Goal: Task Accomplishment & Management: Complete application form

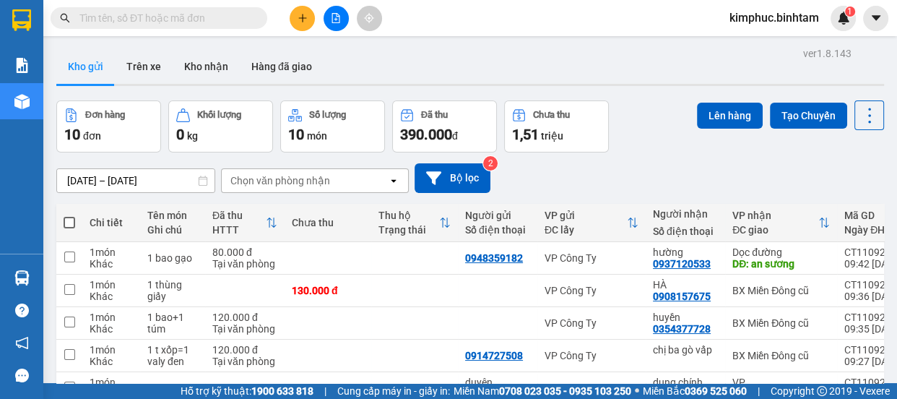
click at [308, 18] on button at bounding box center [302, 18] width 25 height 25
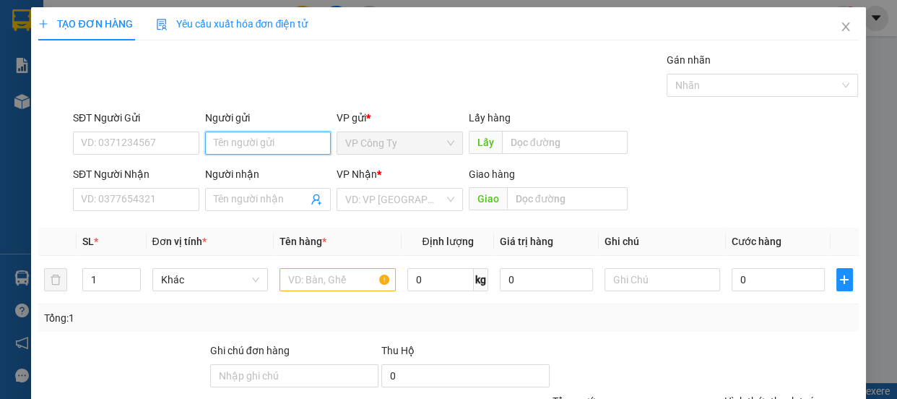
click at [234, 134] on input "Người gửi" at bounding box center [268, 142] width 126 height 23
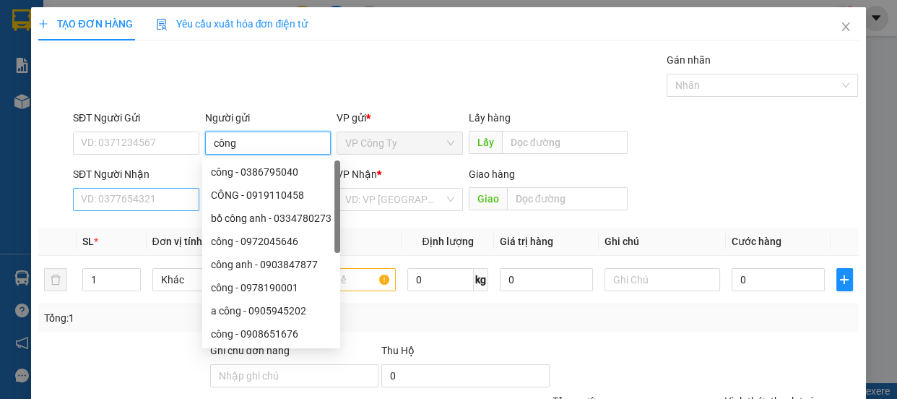
type input "công"
click at [148, 196] on input "SĐT Người Nhận" at bounding box center [136, 199] width 126 height 23
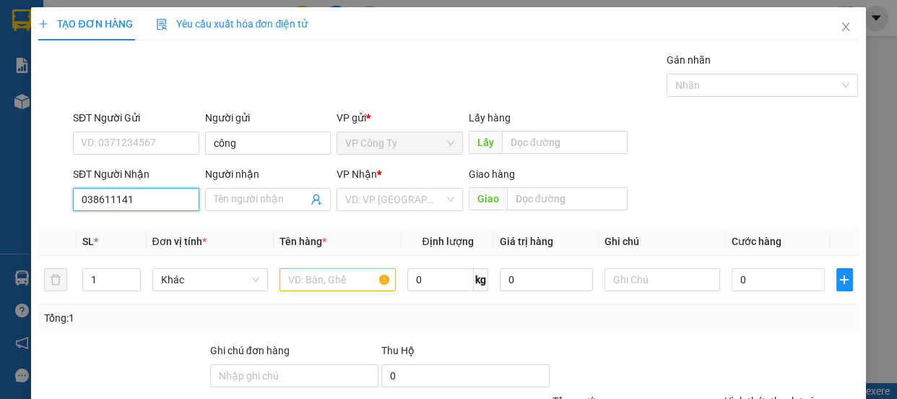
type input "0386111416"
click at [157, 198] on input "0386111416" at bounding box center [136, 199] width 126 height 23
click at [159, 224] on div "0386111416 - nữ" at bounding box center [135, 228] width 108 height 16
type input "nữ"
type input "130.000"
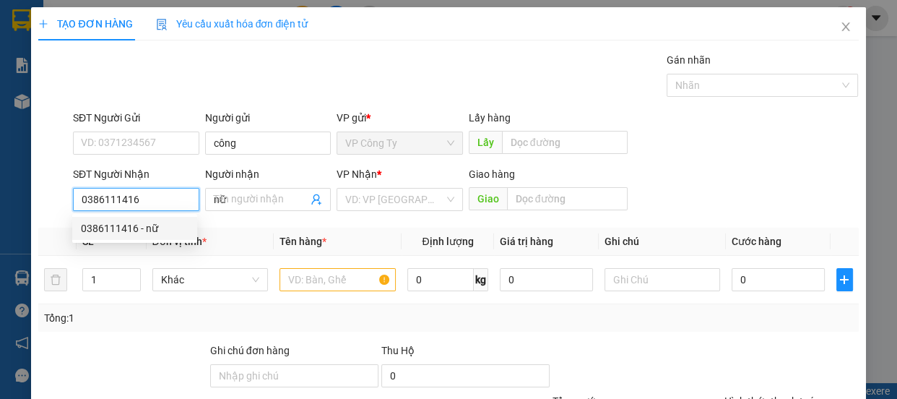
type input "130.000"
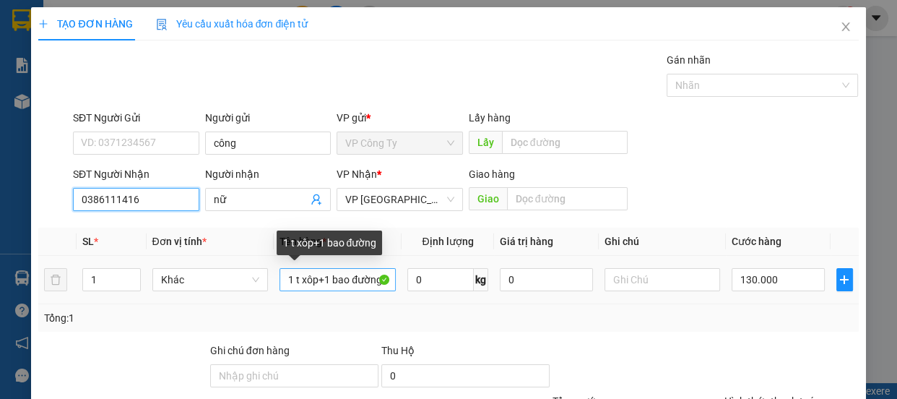
type input "0386111416"
click at [379, 283] on input "1 t xôp+1 bao đường" at bounding box center [337, 279] width 116 height 23
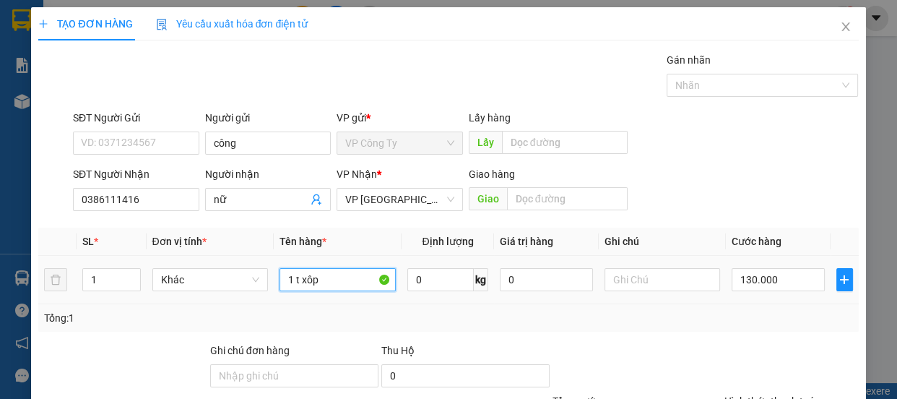
scroll to position [135, 0]
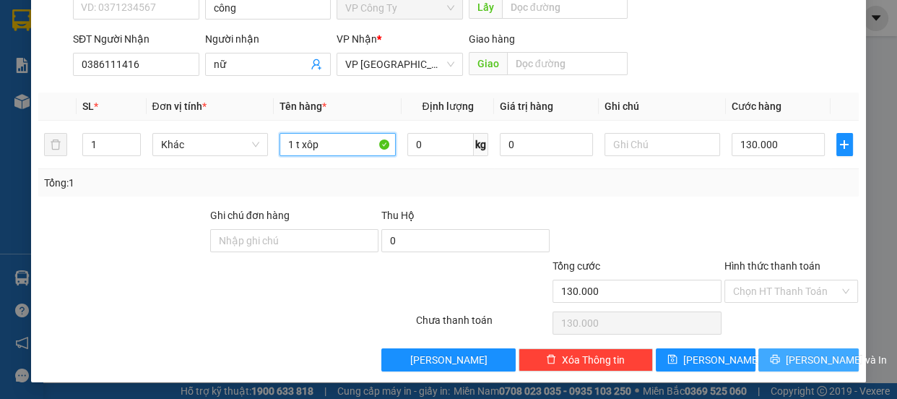
type input "1 t xôp"
click at [809, 362] on span "[PERSON_NAME] và In" at bounding box center [836, 360] width 101 height 16
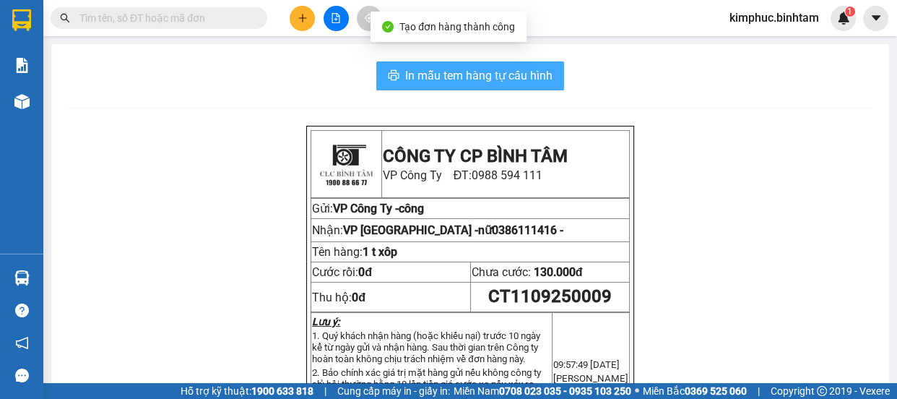
click at [523, 73] on span "In mẫu tem hàng tự cấu hình" at bounding box center [478, 75] width 147 height 18
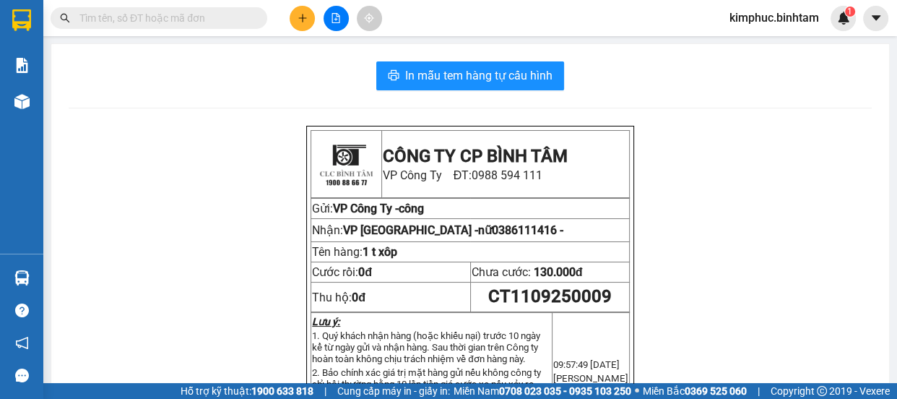
click at [308, 20] on button at bounding box center [302, 18] width 25 height 25
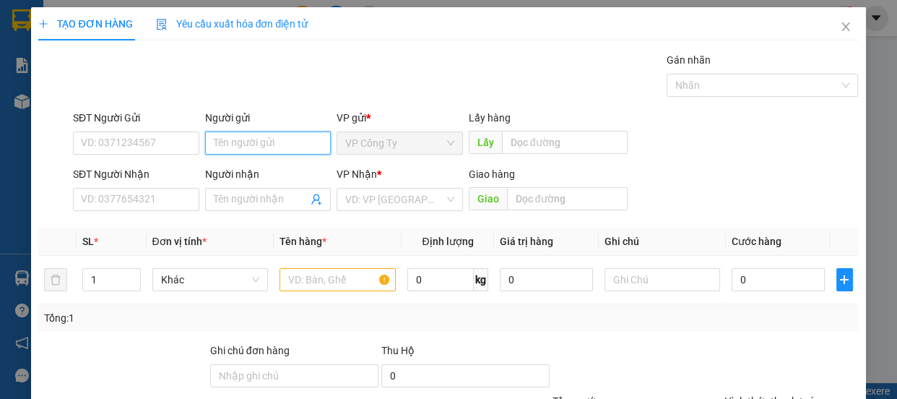
click at [250, 142] on input "Người gửi" at bounding box center [268, 142] width 126 height 23
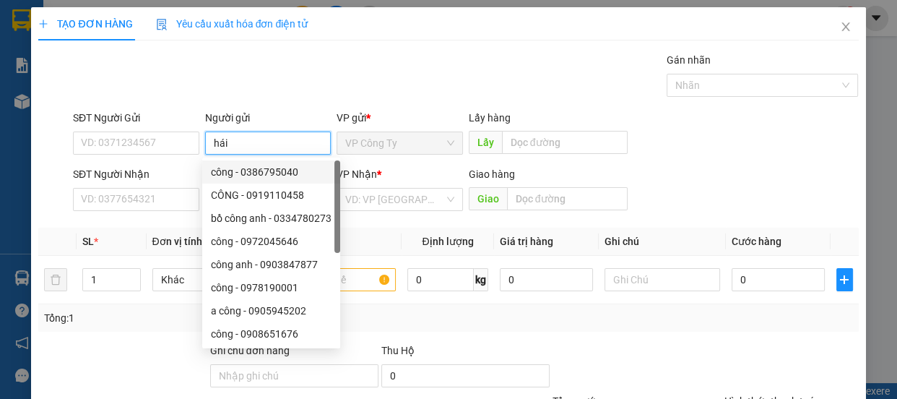
click at [212, 145] on input "hái" at bounding box center [268, 142] width 126 height 23
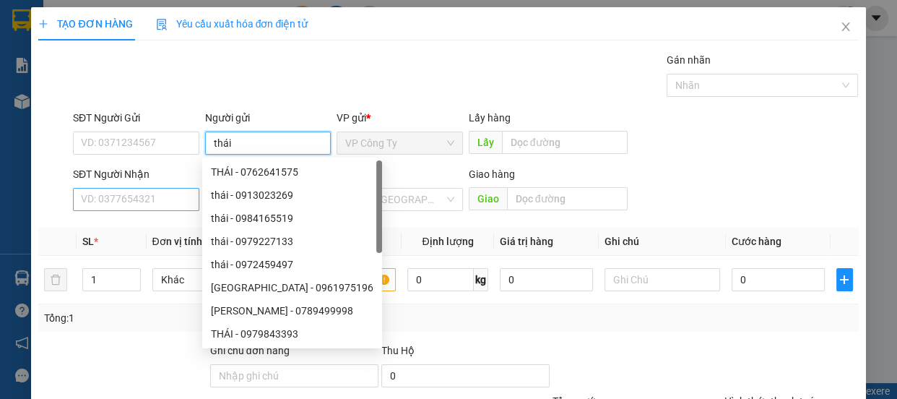
type input "thái"
click at [160, 192] on input "SĐT Người Nhận" at bounding box center [136, 199] width 126 height 23
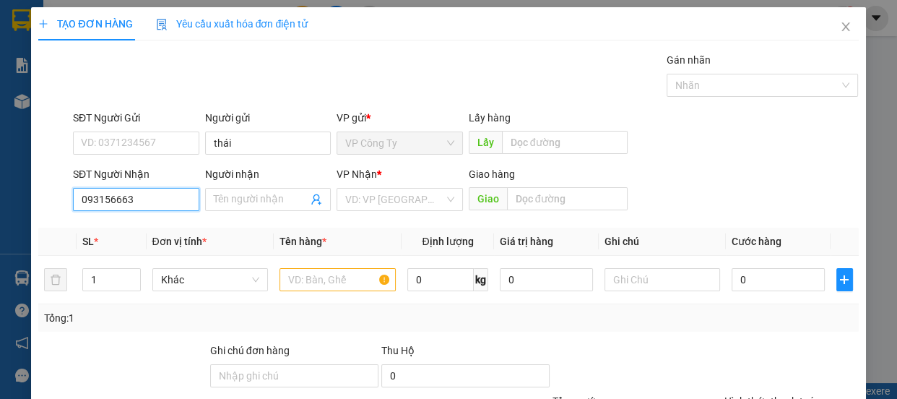
type input "0931566636"
click at [164, 194] on input "0931566636" at bounding box center [136, 199] width 126 height 23
click at [157, 229] on div "0931566636 - hương" at bounding box center [135, 228] width 108 height 16
type input "hương"
type input "90.000"
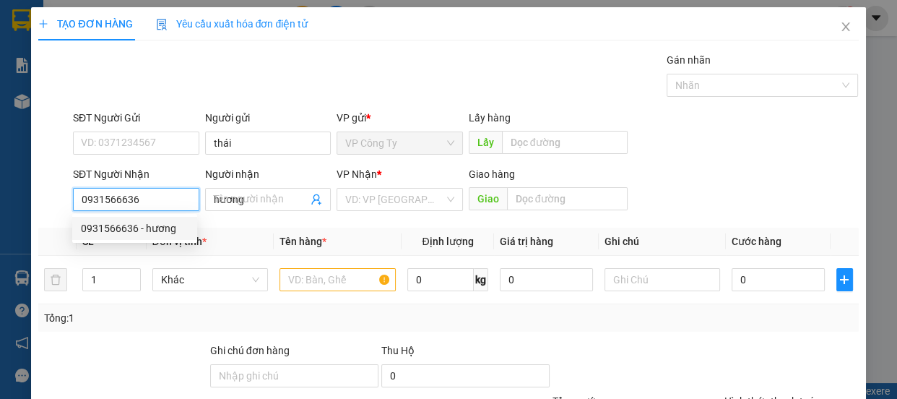
type input "90.000"
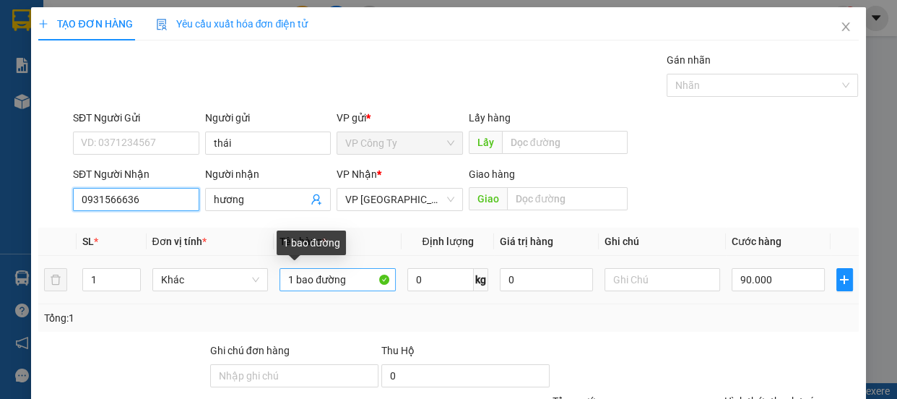
type input "0931566636"
click at [292, 281] on input "1 bao đường" at bounding box center [337, 279] width 116 height 23
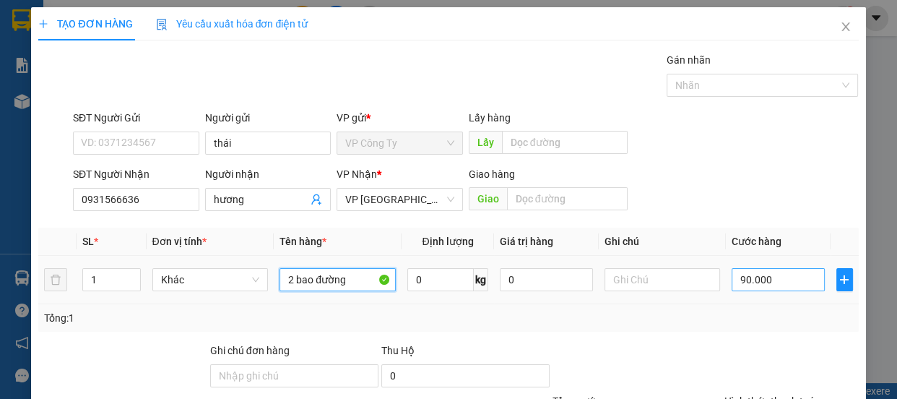
type input "2 bao đường"
click at [738, 277] on input "90.000" at bounding box center [777, 279] width 93 height 23
click at [737, 276] on input "90.000" at bounding box center [777, 279] width 93 height 23
type input "0.000"
type input "0"
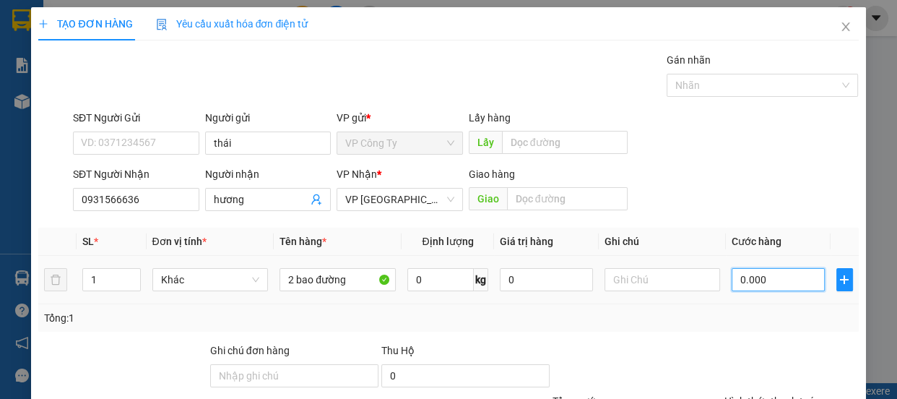
type input "0"
type input "10.000"
type input "170.000"
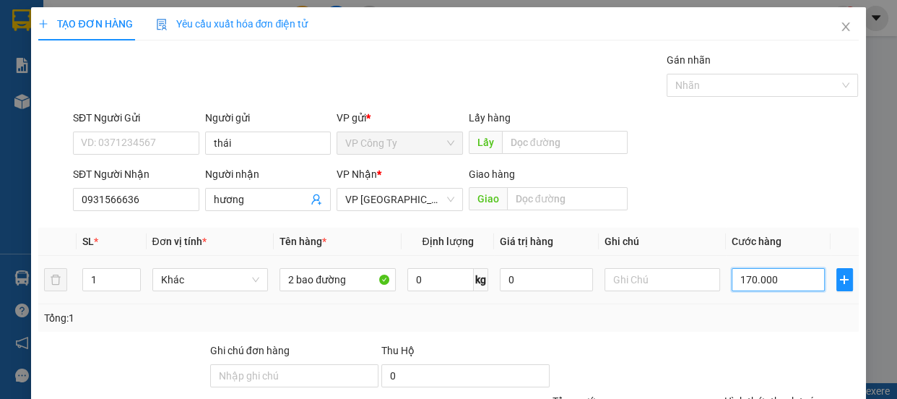
type input "170.000"
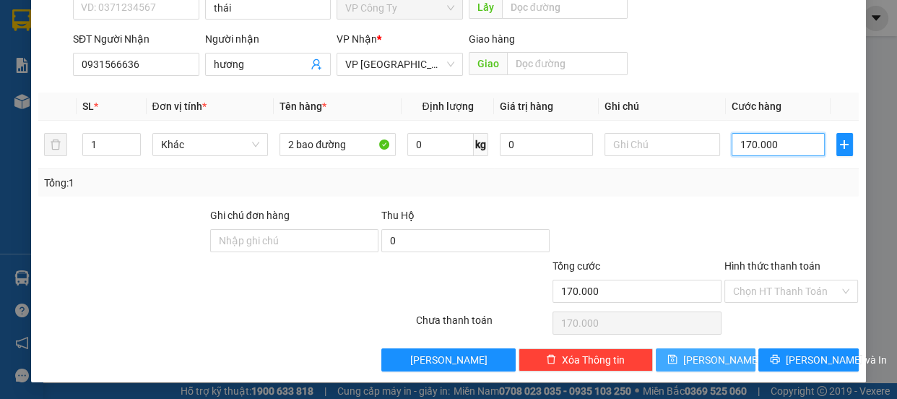
type input "170.000"
click at [724, 355] on button "[PERSON_NAME]" at bounding box center [706, 359] width 100 height 23
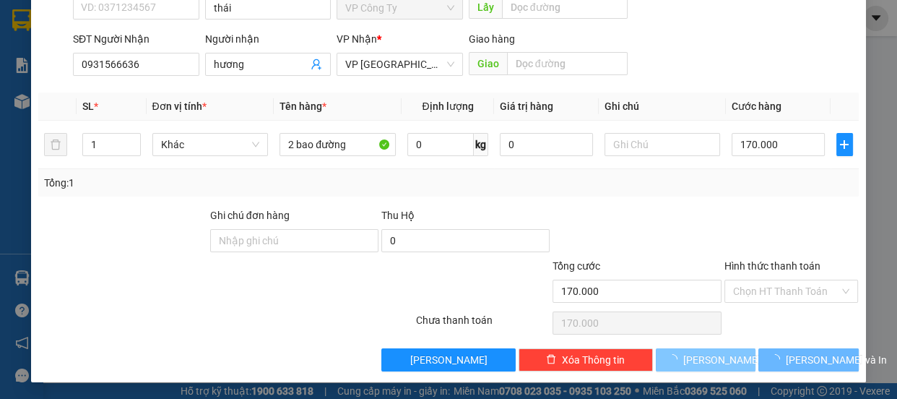
type input "0"
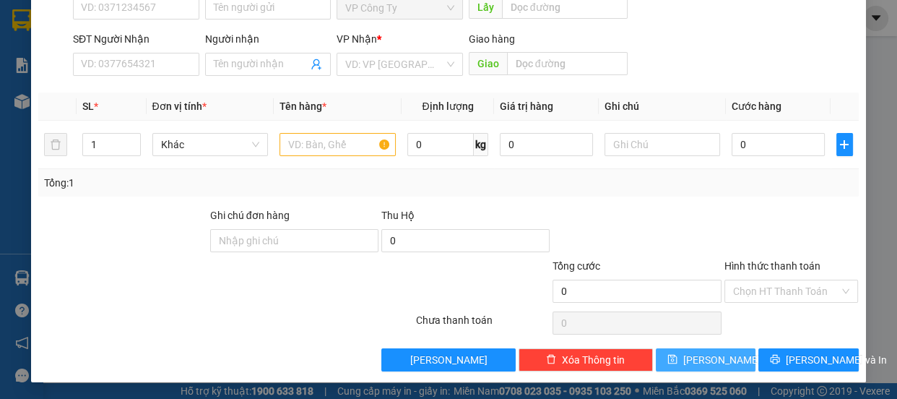
scroll to position [4, 0]
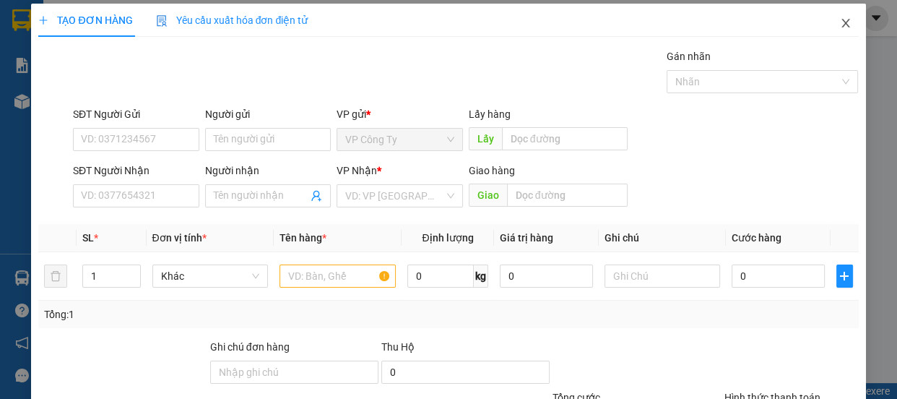
click at [840, 17] on icon "close" at bounding box center [846, 23] width 12 height 12
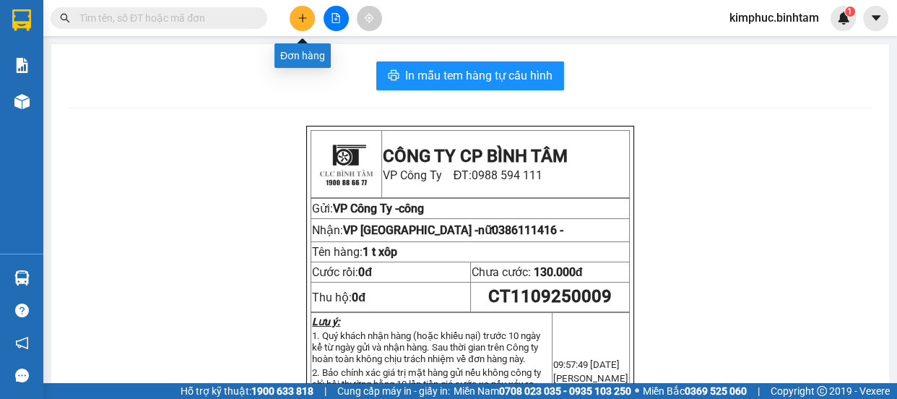
click at [305, 19] on icon "plus" at bounding box center [302, 18] width 10 height 10
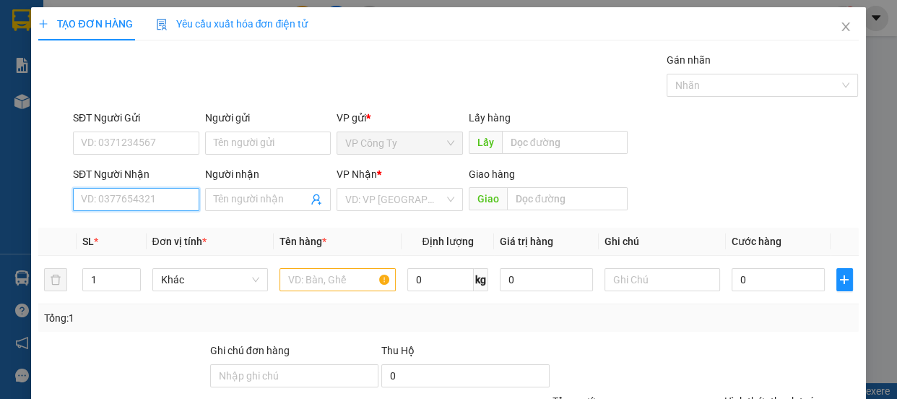
click at [99, 204] on input "SĐT Người Nhận" at bounding box center [136, 199] width 126 height 23
click at [104, 201] on input "090816" at bounding box center [136, 199] width 126 height 23
click at [139, 200] on input "0908116" at bounding box center [136, 199] width 126 height 23
type input "0908116793"
click at [140, 198] on input "0908116793" at bounding box center [136, 199] width 126 height 23
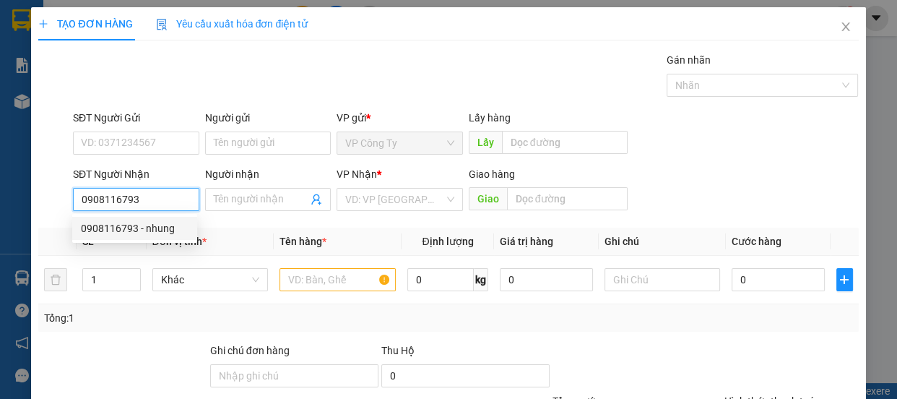
click at [156, 224] on div "0908116793 - nhung" at bounding box center [135, 228] width 108 height 16
type input "nhung"
type input "50.000"
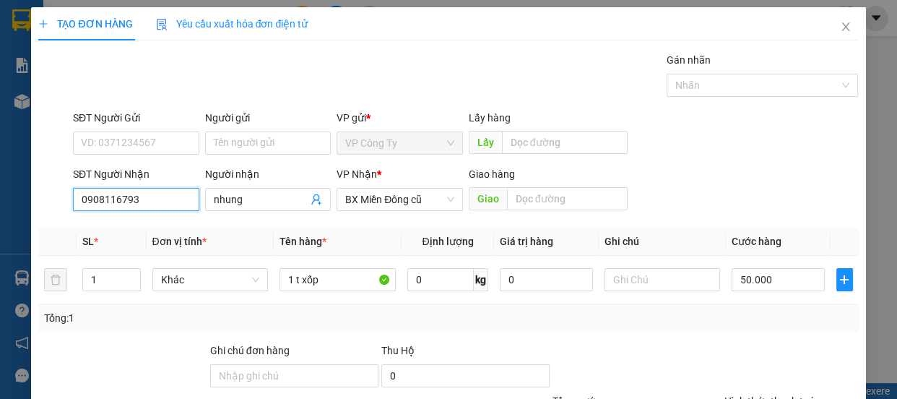
type input "0908116793"
drag, startPoint x: 209, startPoint y: 178, endPoint x: 228, endPoint y: 173, distance: 20.3
click at [228, 173] on div "Người nhận" at bounding box center [268, 174] width 126 height 16
click at [228, 191] on input "nhung" at bounding box center [261, 199] width 95 height 16
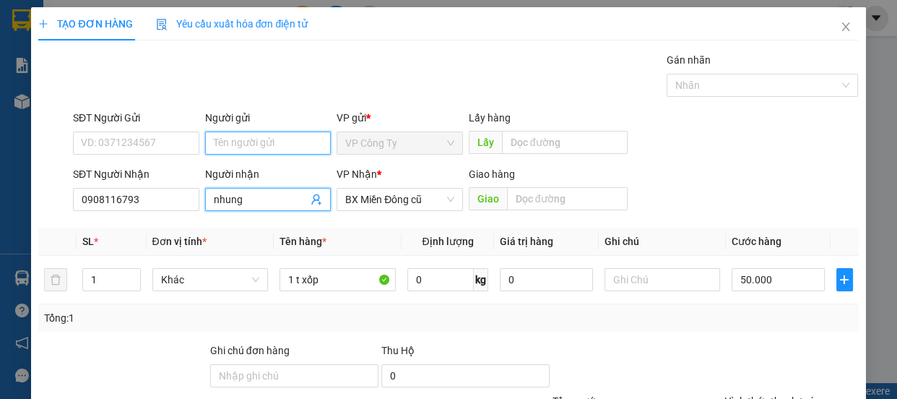
click at [230, 149] on input "Người gửi" at bounding box center [268, 142] width 126 height 23
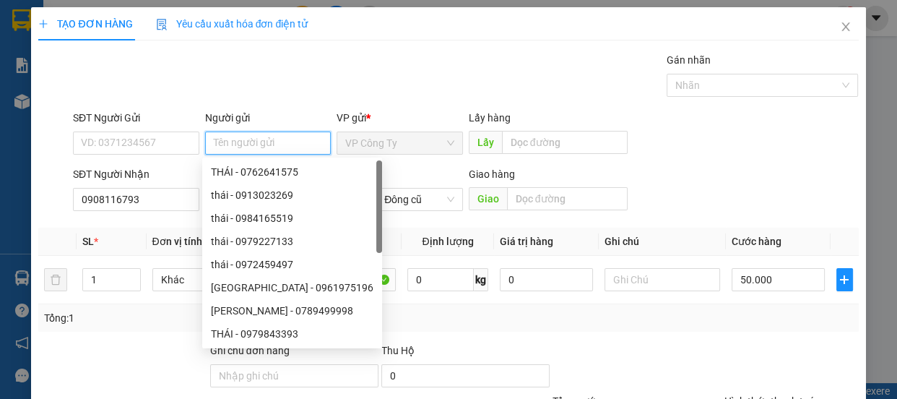
scroll to position [135, 0]
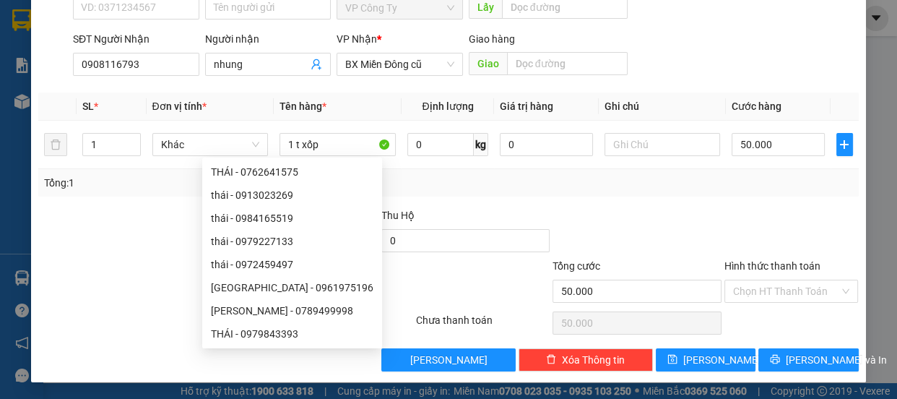
click at [741, 264] on label "Hình thức thanh toán" at bounding box center [772, 266] width 96 height 12
click at [741, 280] on input "Hình thức thanh toán" at bounding box center [786, 291] width 107 height 22
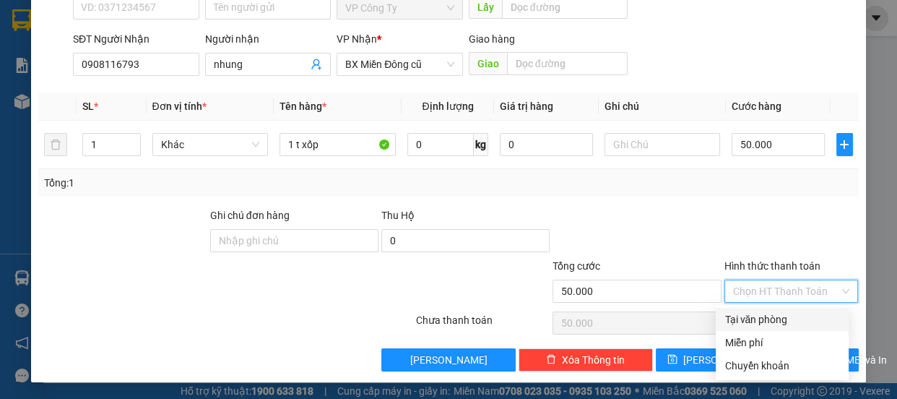
click at [752, 310] on div "Tại văn phòng" at bounding box center [782, 319] width 133 height 23
type input "0"
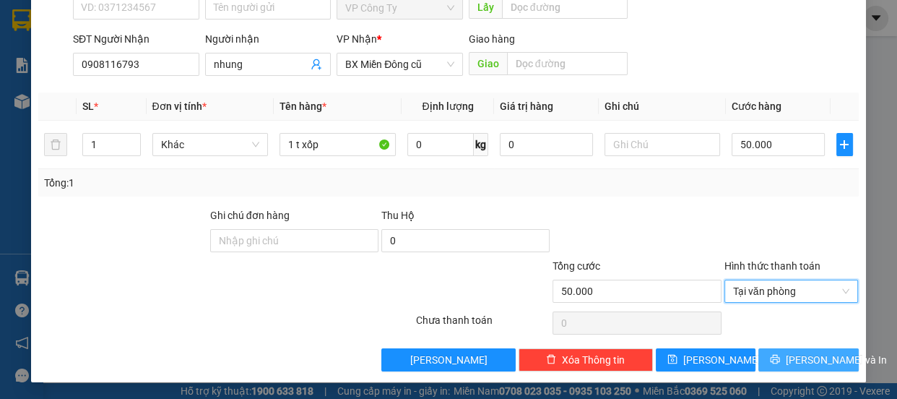
click at [761, 348] on button "[PERSON_NAME] và In" at bounding box center [808, 359] width 100 height 23
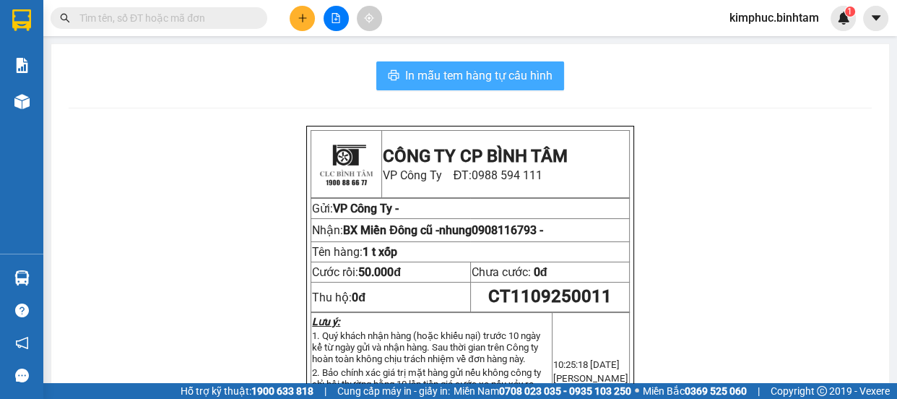
click at [523, 79] on span "In mẫu tem hàng tự cấu hình" at bounding box center [478, 75] width 147 height 18
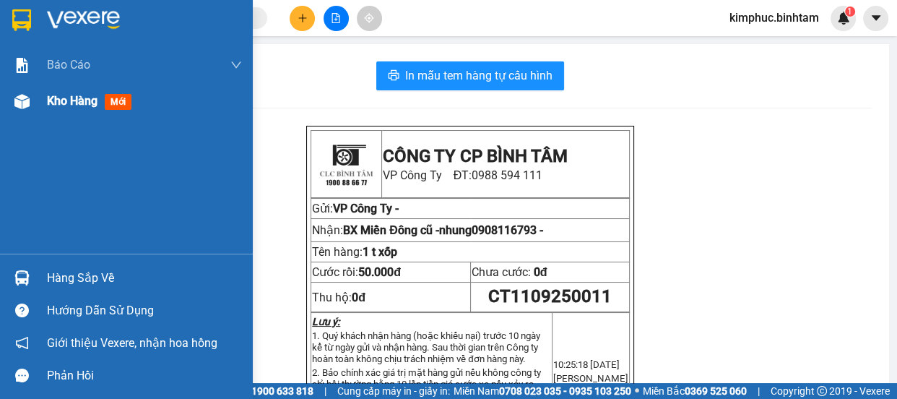
click at [74, 107] on span "Kho hàng" at bounding box center [72, 101] width 51 height 14
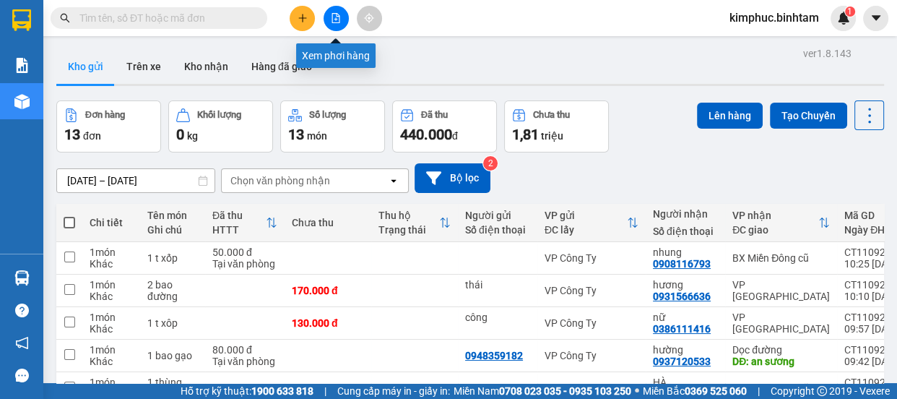
click at [327, 21] on button at bounding box center [335, 18] width 25 height 25
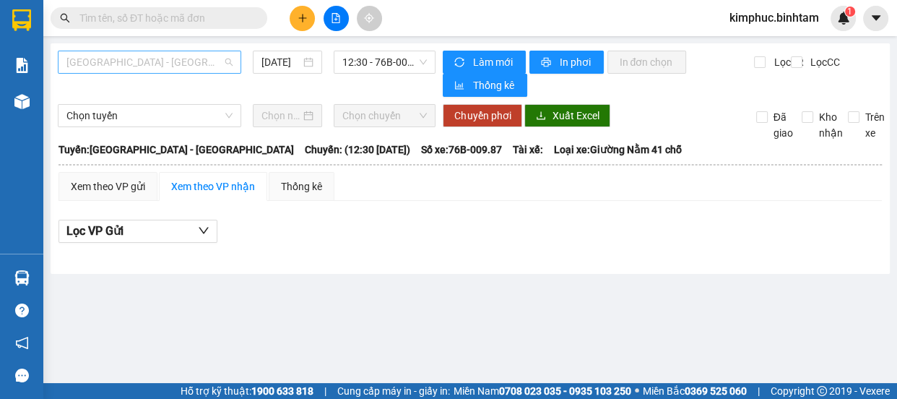
click at [160, 57] on span "[GEOGRAPHIC_DATA] - [GEOGRAPHIC_DATA]" at bounding box center [149, 62] width 166 height 22
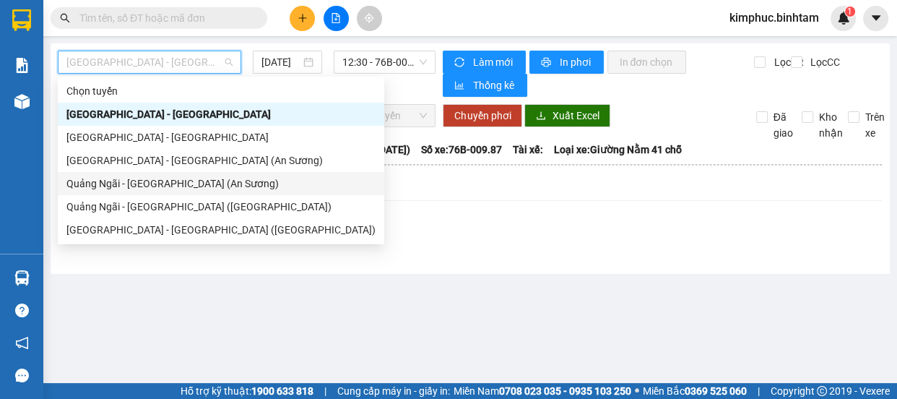
click at [175, 190] on div "Quảng Ngãi - [GEOGRAPHIC_DATA] (An Sương)" at bounding box center [220, 183] width 309 height 16
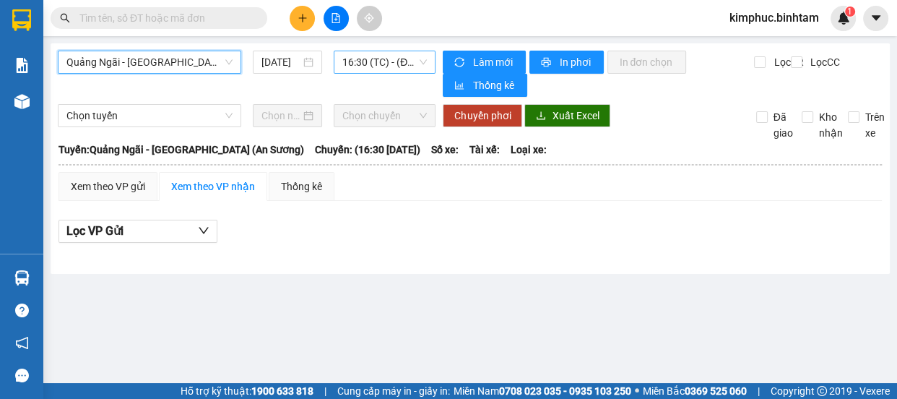
click at [399, 65] on span "16:30 (TC) - (Đã hủy)" at bounding box center [384, 62] width 84 height 22
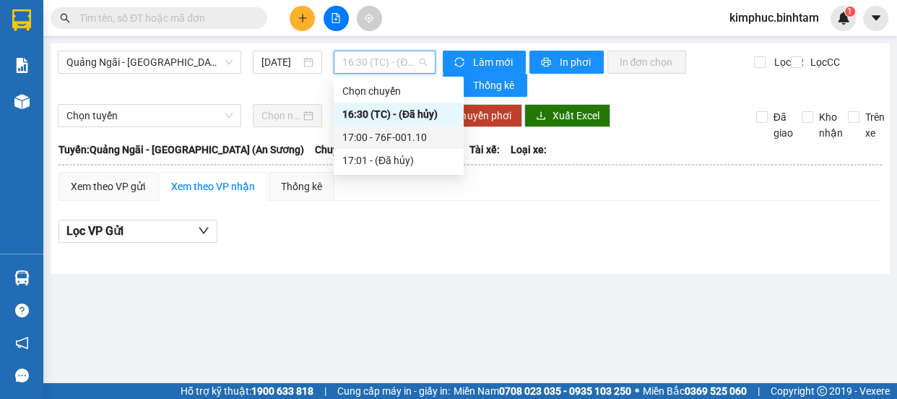
click at [404, 138] on div "17:00 - 76F-001.10" at bounding box center [398, 137] width 113 height 16
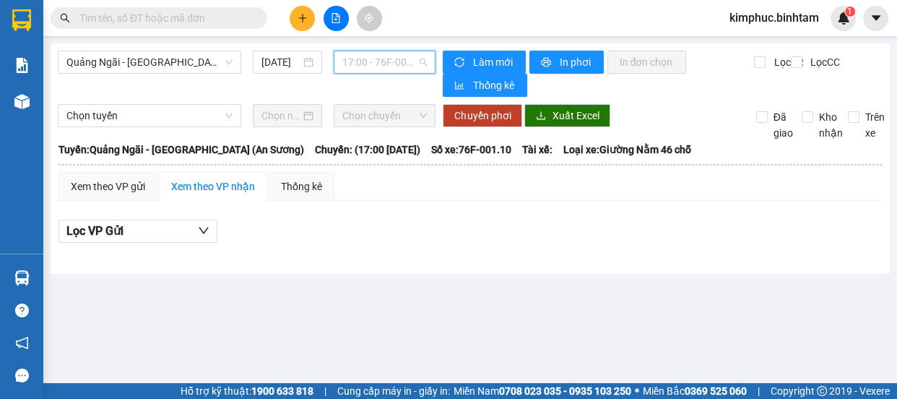
click at [397, 56] on span "17:00 - 76F-001.10" at bounding box center [384, 62] width 84 height 22
click at [274, 52] on div "[DATE]" at bounding box center [287, 62] width 69 height 23
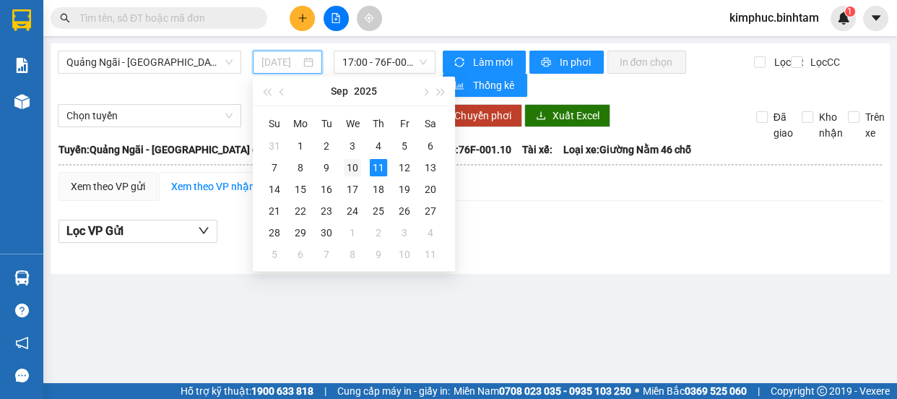
click at [356, 175] on div "10" at bounding box center [352, 167] width 17 height 17
type input "[DATE]"
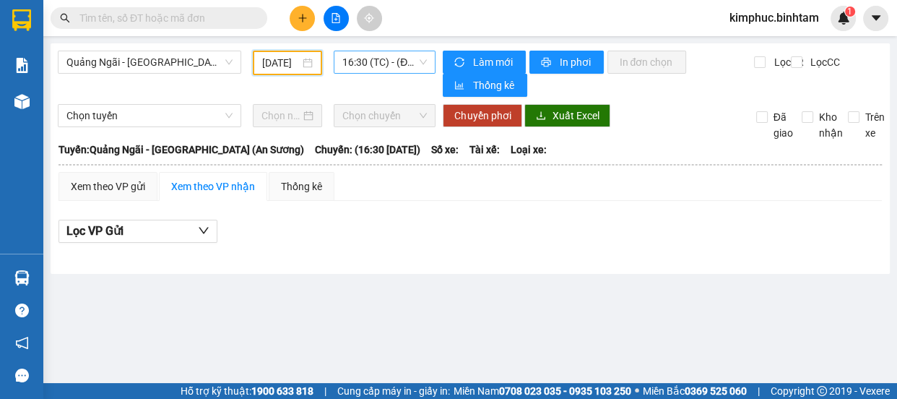
click at [402, 61] on span "16:30 (TC) - (Đã hủy)" at bounding box center [384, 62] width 84 height 22
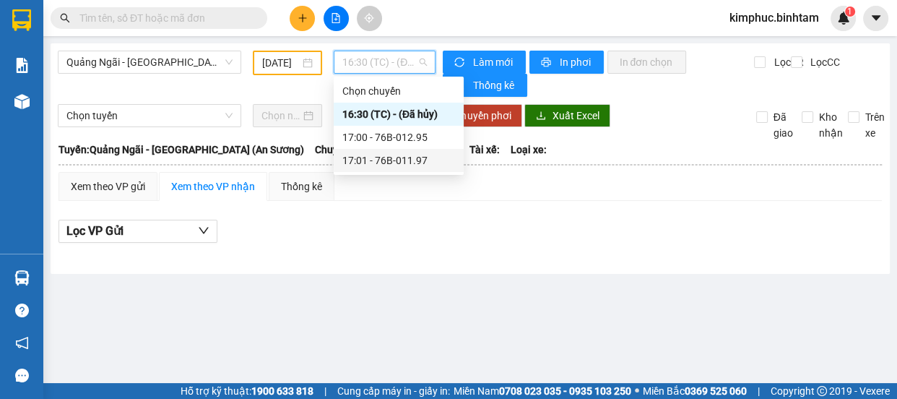
click at [412, 159] on div "17:01 - 76B-011.97" at bounding box center [398, 160] width 113 height 16
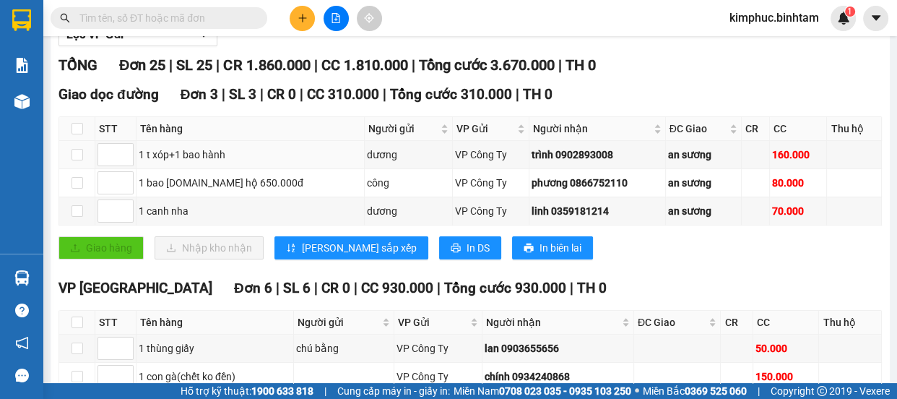
scroll to position [65, 0]
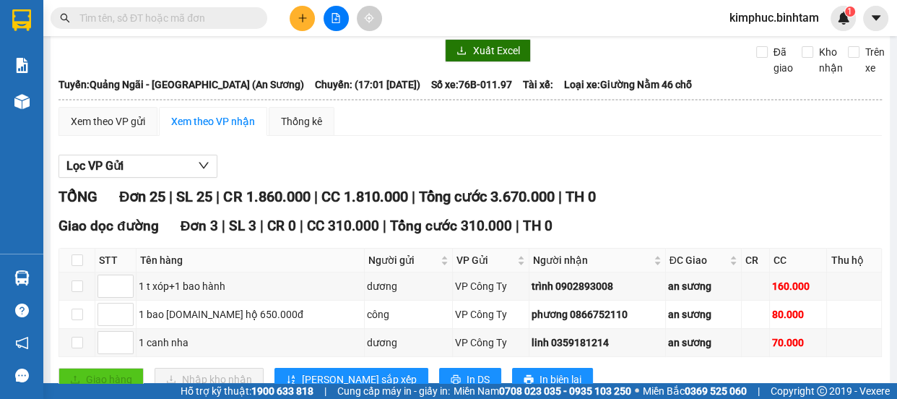
click at [295, 21] on button at bounding box center [302, 18] width 25 height 25
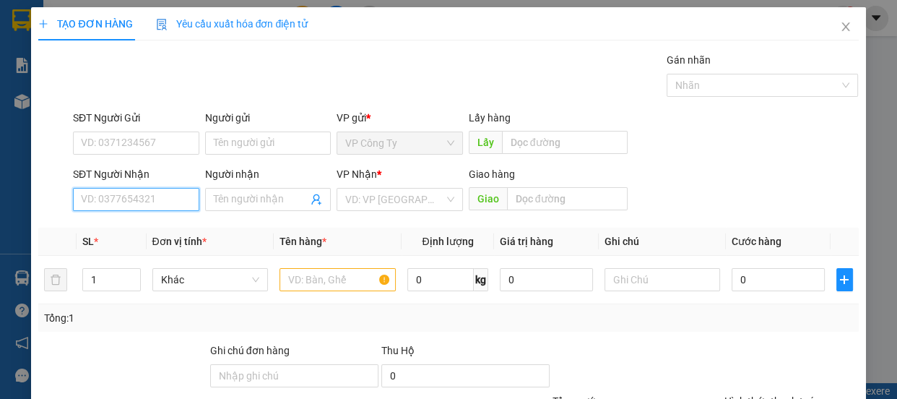
click at [117, 199] on input "SĐT Người Nhận" at bounding box center [136, 199] width 126 height 23
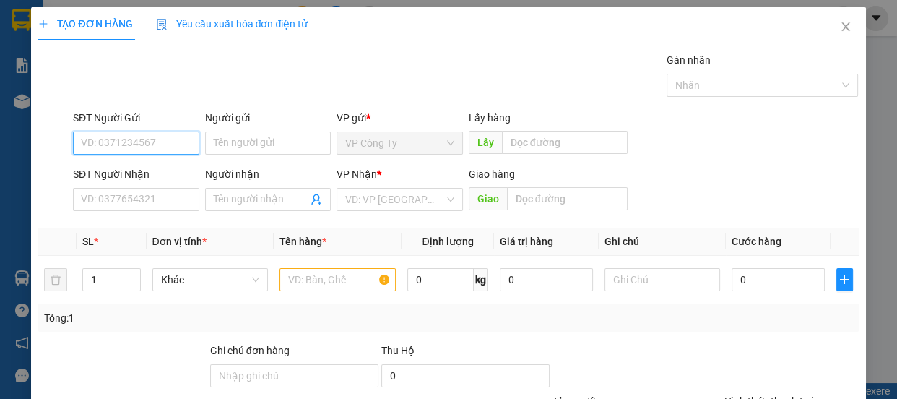
click at [153, 140] on input "SĐT Người Gửi" at bounding box center [136, 142] width 126 height 23
click at [163, 135] on input "0355051957" at bounding box center [136, 142] width 126 height 23
type input "0355051957"
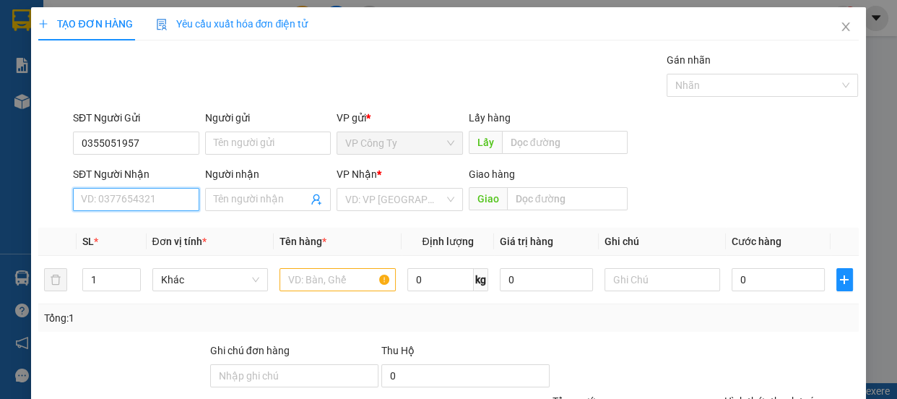
click at [136, 196] on input "SĐT Người Nhận" at bounding box center [136, 199] width 126 height 23
click at [175, 206] on input "0363580519" at bounding box center [136, 199] width 126 height 23
type input "0363580519"
click at [239, 202] on input "Người nhận" at bounding box center [261, 199] width 95 height 16
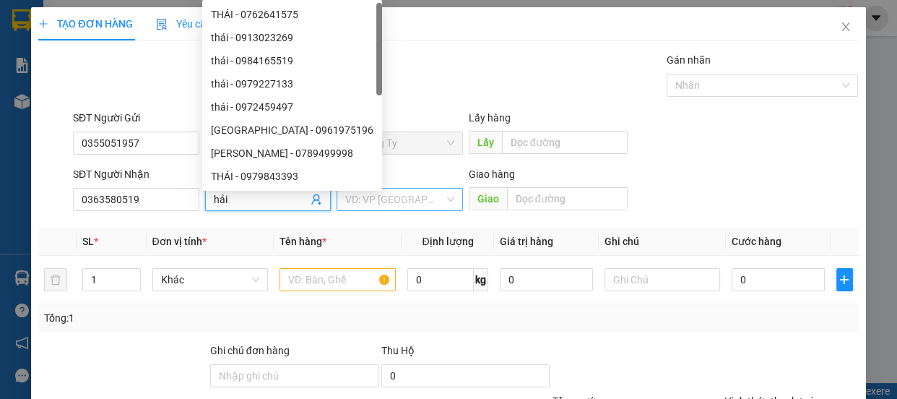
type input "hải"
click at [356, 199] on input "search" at bounding box center [394, 199] width 99 height 22
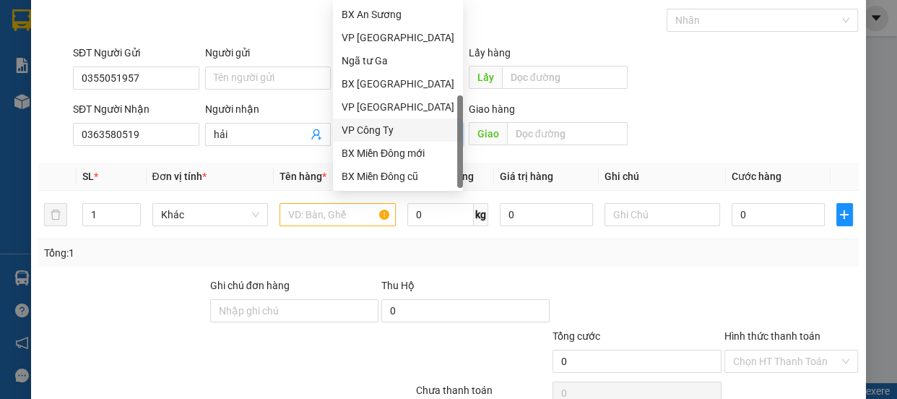
scroll to position [45, 0]
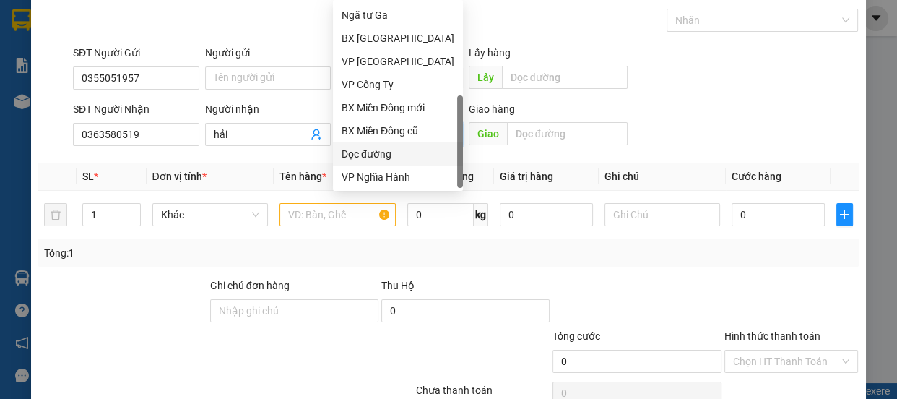
click at [390, 153] on div "Dọc đường" at bounding box center [398, 154] width 113 height 16
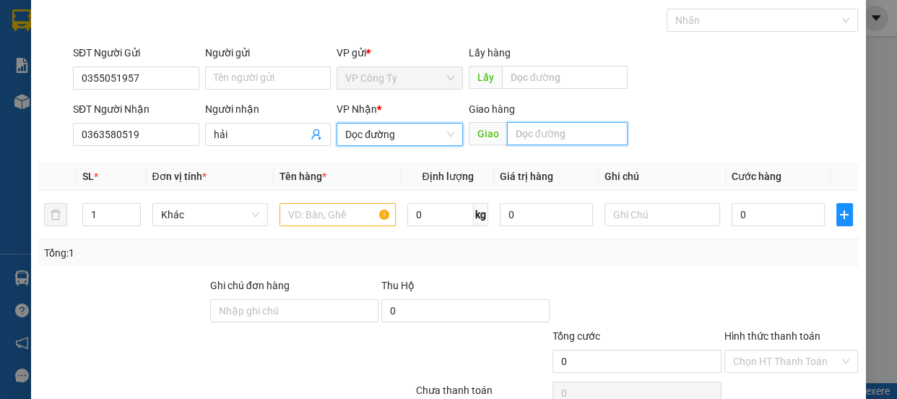
click at [529, 139] on input "text" at bounding box center [567, 133] width 121 height 23
type input "d"
type input "[PERSON_NAME]"
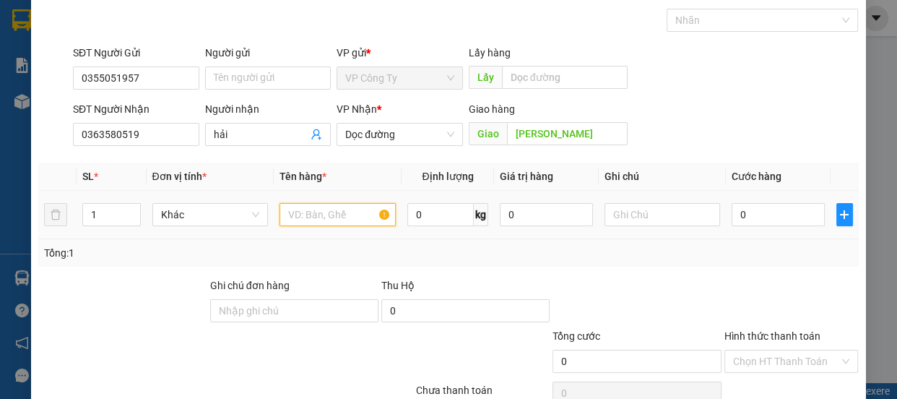
click at [357, 212] on input "text" at bounding box center [337, 214] width 116 height 23
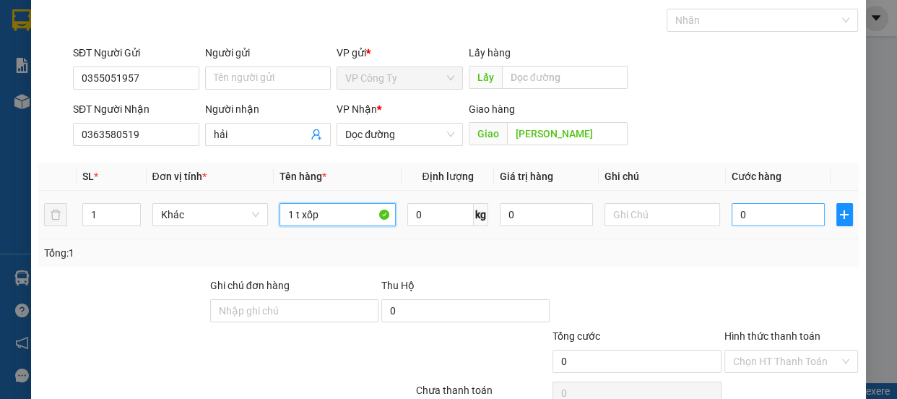
type input "1 t xốp"
click at [731, 212] on input "0" at bounding box center [777, 214] width 93 height 23
click at [731, 214] on input "0" at bounding box center [777, 214] width 93 height 23
type input "10"
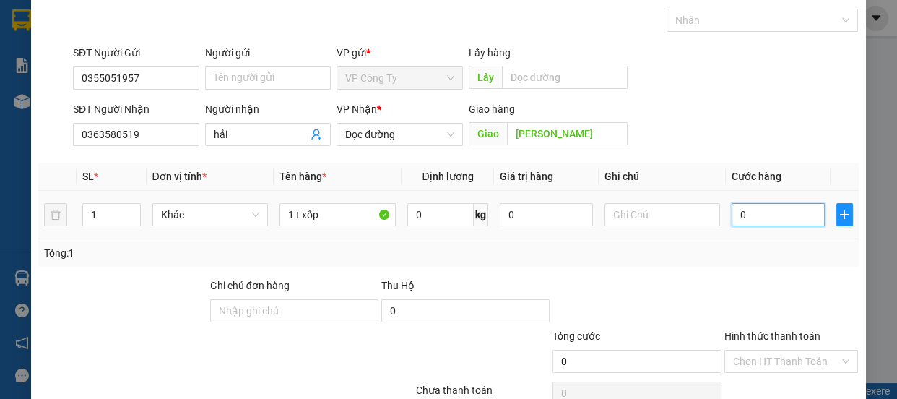
type input "10"
type input "100"
type input "1.000"
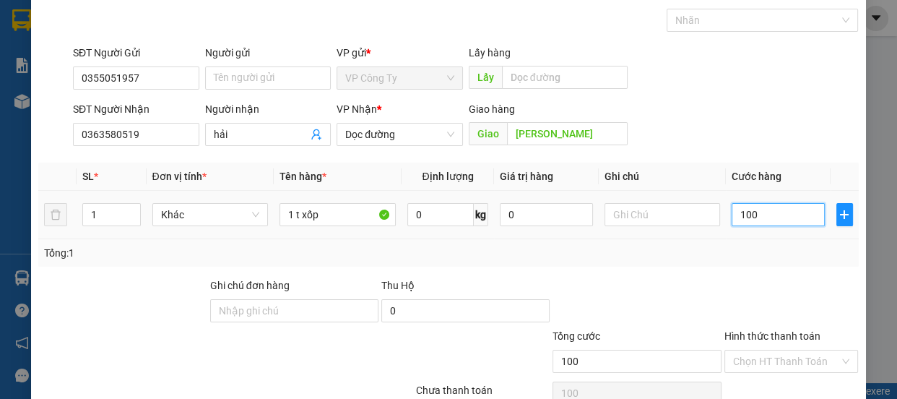
type input "1.000"
type input "10.000"
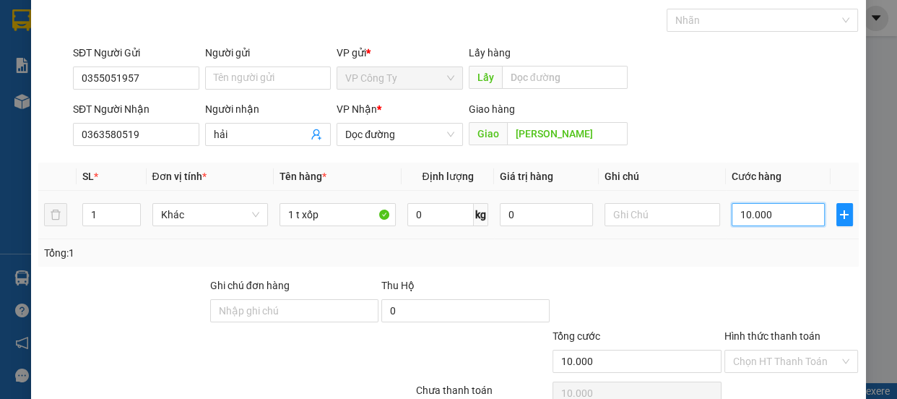
type input "100.000"
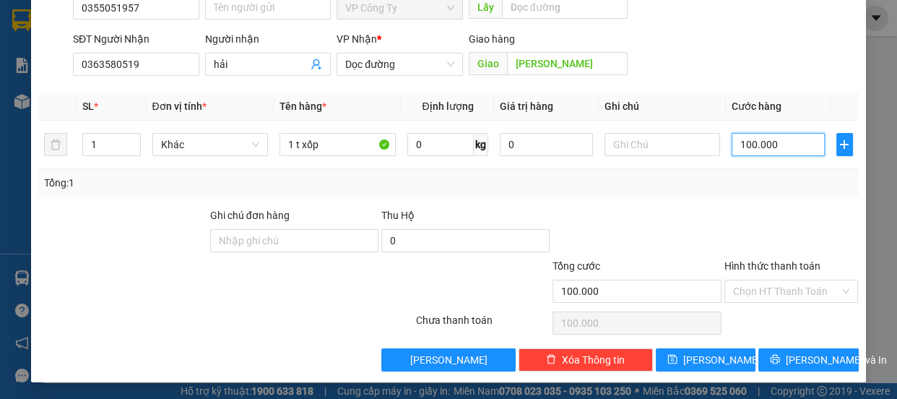
type input "100.000"
click at [744, 270] on label "Hình thức thanh toán" at bounding box center [772, 266] width 96 height 12
click at [744, 280] on input "Hình thức thanh toán" at bounding box center [786, 291] width 107 height 22
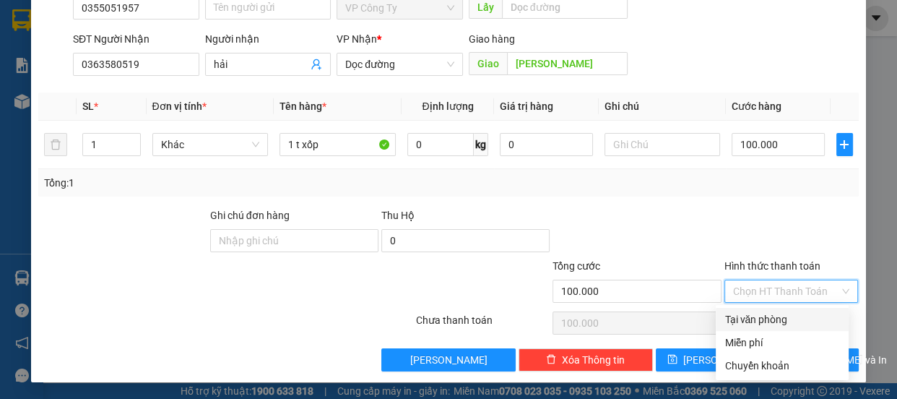
click at [757, 322] on div "Tại văn phòng" at bounding box center [782, 319] width 116 height 16
type input "0"
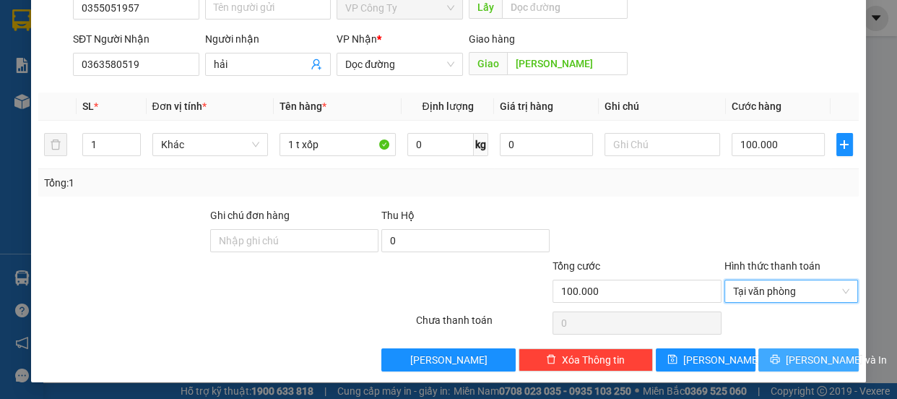
click at [775, 362] on icon "printer" at bounding box center [774, 359] width 9 height 9
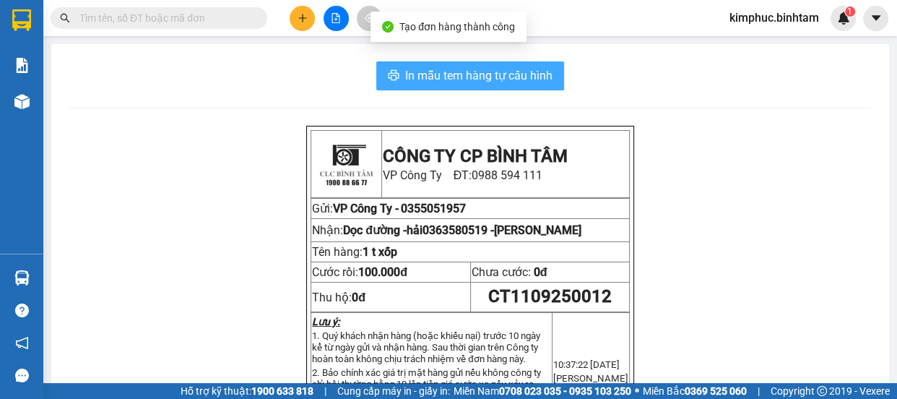
click at [518, 74] on span "In mẫu tem hàng tự cấu hình" at bounding box center [478, 75] width 147 height 18
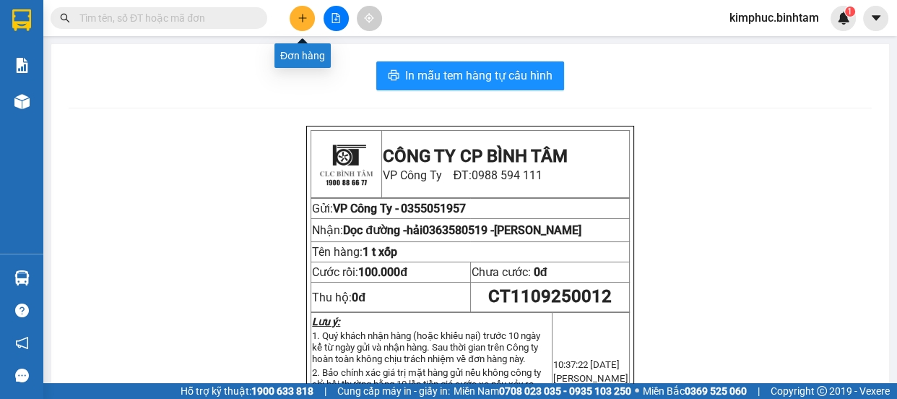
click at [295, 25] on button at bounding box center [302, 18] width 25 height 25
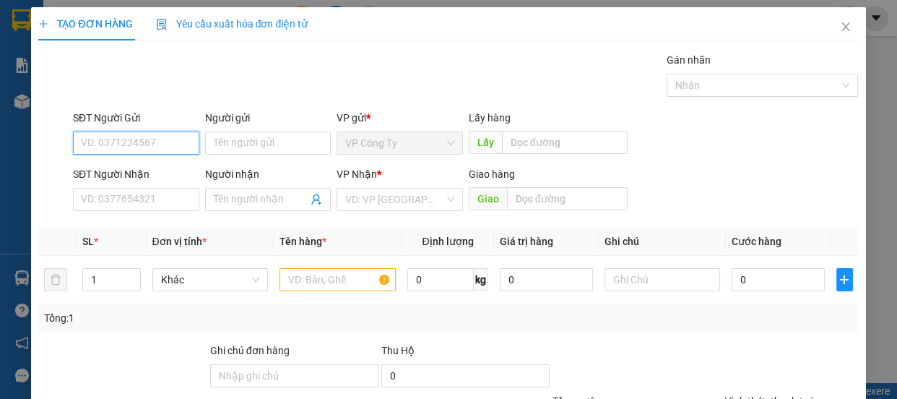
click at [146, 145] on input "SĐT Người Gửi" at bounding box center [136, 142] width 126 height 23
click at [148, 142] on input "0942592047" at bounding box center [136, 142] width 126 height 23
type input "0942592047"
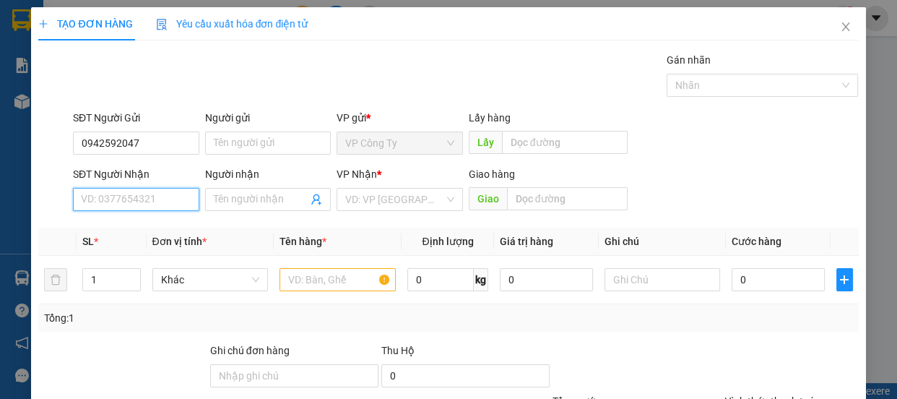
click at [114, 199] on input "SĐT Người Nhận" at bounding box center [136, 199] width 126 height 23
click at [146, 204] on input "0942592047" at bounding box center [136, 199] width 126 height 23
click at [147, 204] on input "0942592047" at bounding box center [136, 199] width 126 height 23
type input "0942592047"
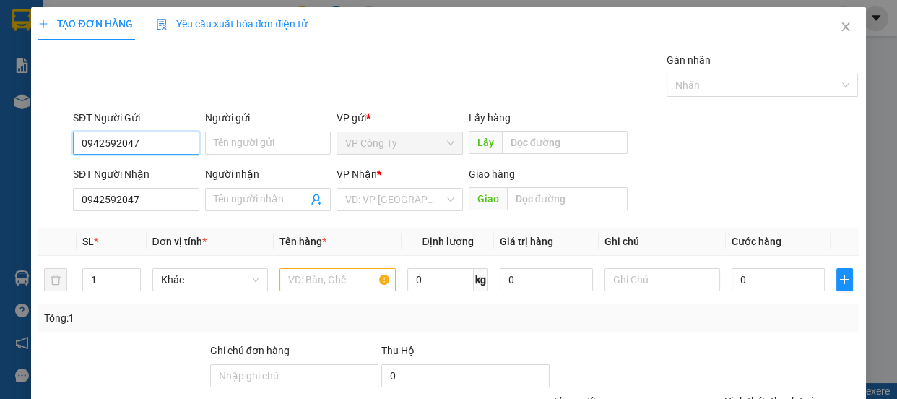
click at [156, 142] on input "0942592047" at bounding box center [136, 142] width 126 height 23
type input "0"
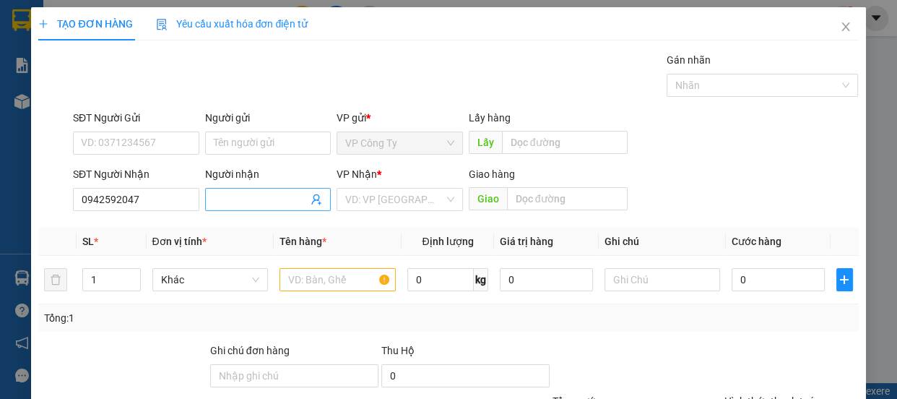
click at [246, 206] on input "Người nhận" at bounding box center [261, 199] width 95 height 16
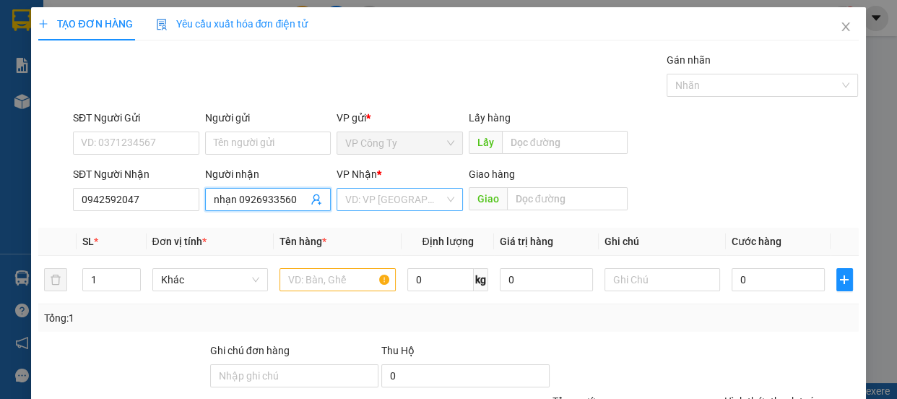
type input "nhạn 0926933560"
click at [360, 196] on input "search" at bounding box center [394, 199] width 99 height 22
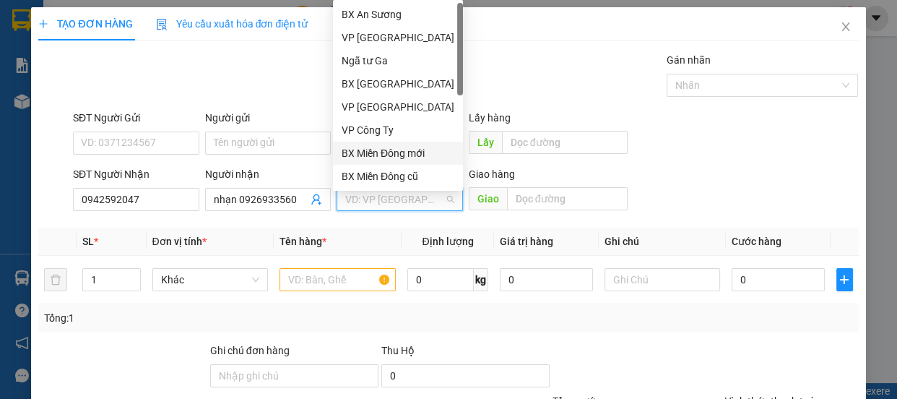
scroll to position [45, 0]
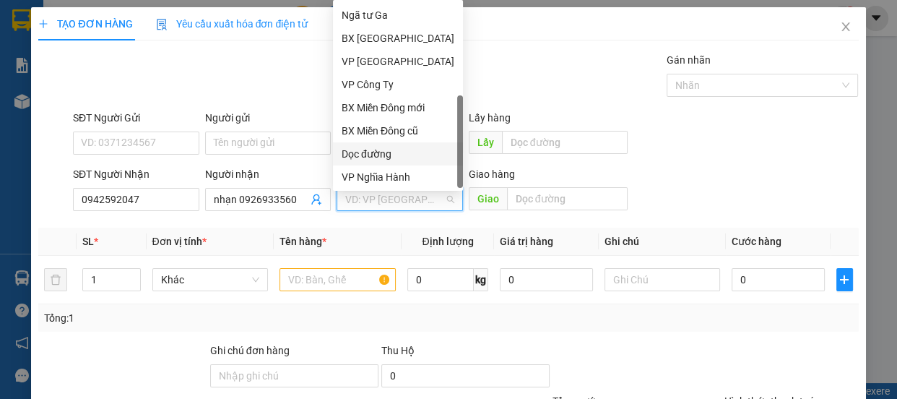
click at [376, 146] on div "Dọc đường" at bounding box center [398, 154] width 113 height 16
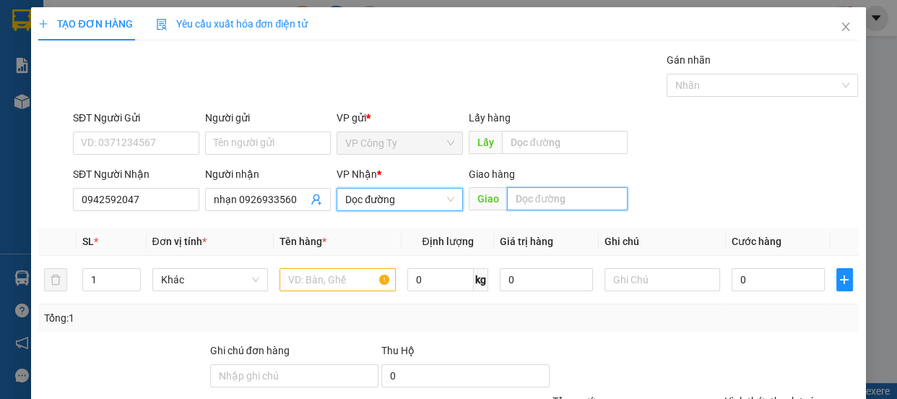
click at [541, 202] on input "text" at bounding box center [567, 198] width 121 height 23
type input "q"
type input "an sương"
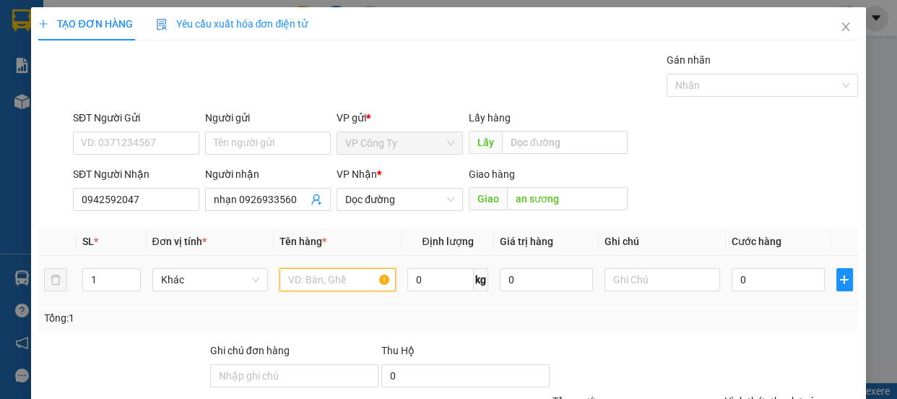
click at [349, 274] on input "text" at bounding box center [337, 279] width 116 height 23
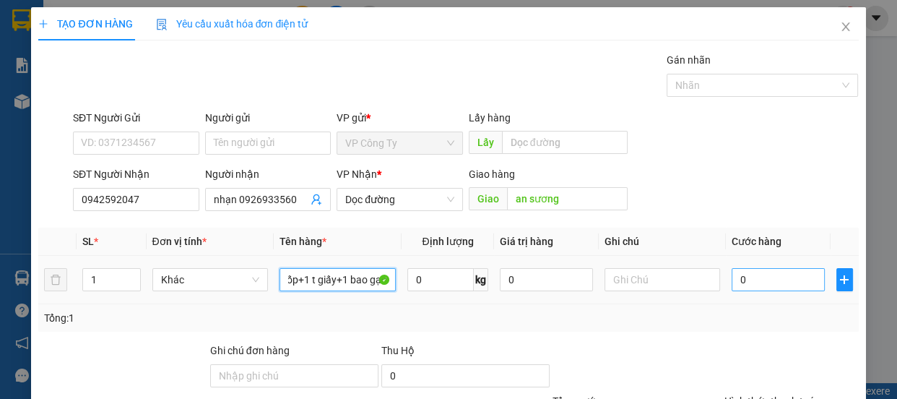
type input "1 xe 76ac_02773+1 chìa khóa+2 t xốp+1 t giấy+1 bao gạo"
click at [731, 278] on input "0" at bounding box center [777, 279] width 93 height 23
type input "60"
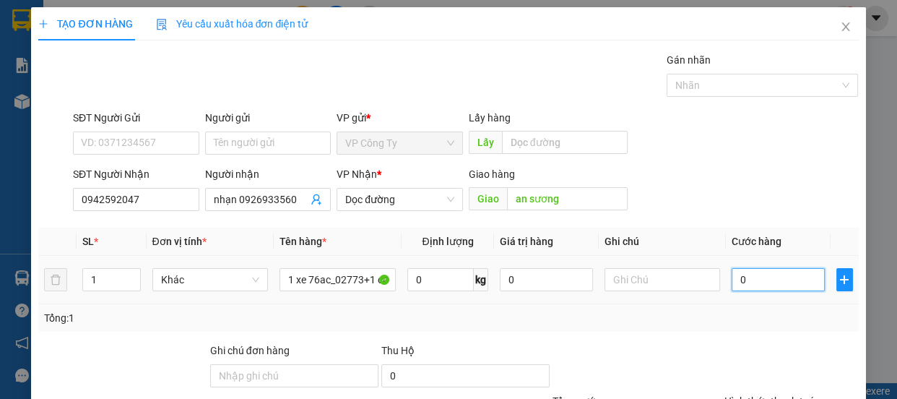
type input "60"
type input "690"
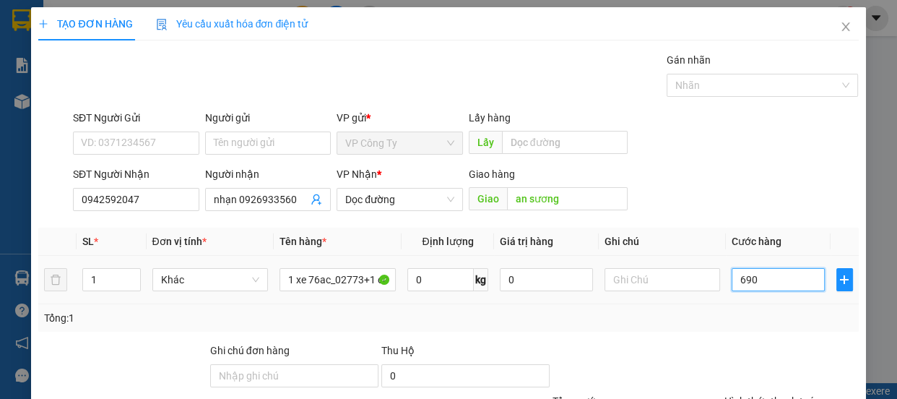
type input "6.900"
type input "69.000"
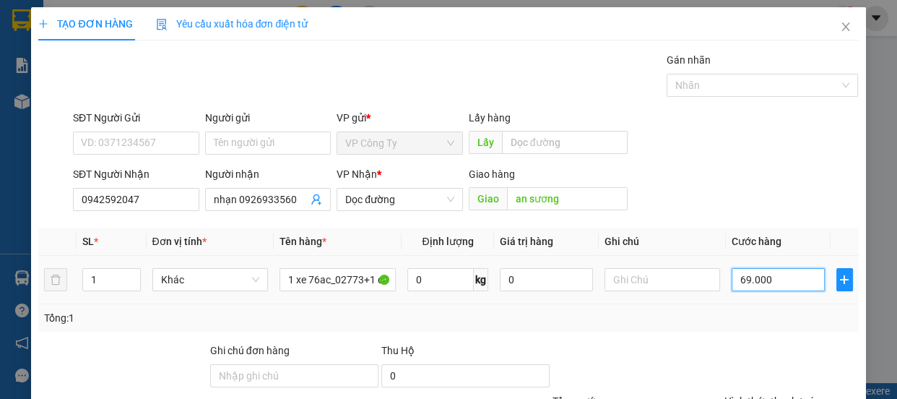
type input "69.000"
type input "690.000"
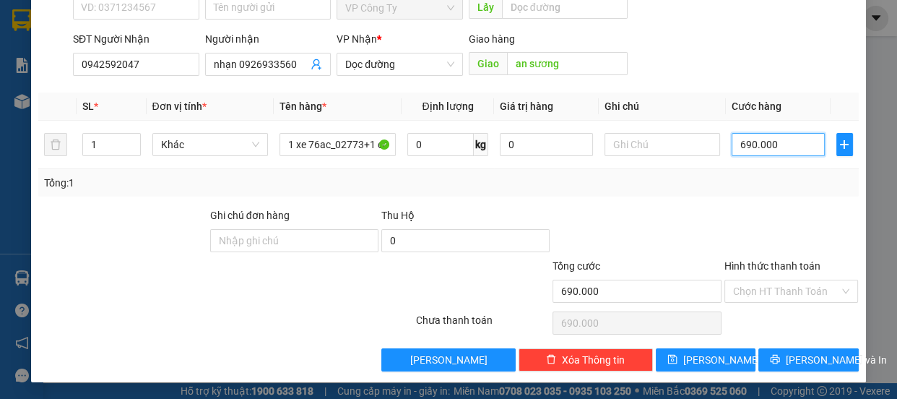
type input "690.000"
click at [743, 266] on label "Hình thức thanh toán" at bounding box center [772, 266] width 96 height 12
click at [743, 280] on input "Hình thức thanh toán" at bounding box center [786, 291] width 107 height 22
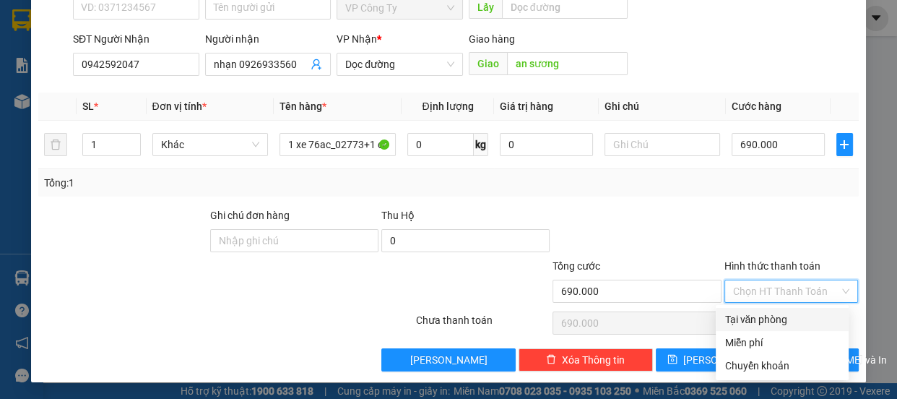
click at [748, 315] on div "Tại văn phòng" at bounding box center [782, 319] width 116 height 16
type input "0"
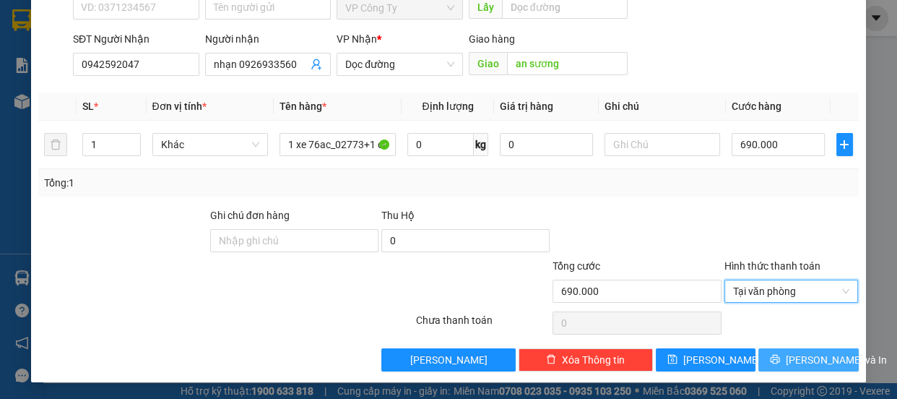
click at [761, 357] on button "[PERSON_NAME] và In" at bounding box center [808, 359] width 100 height 23
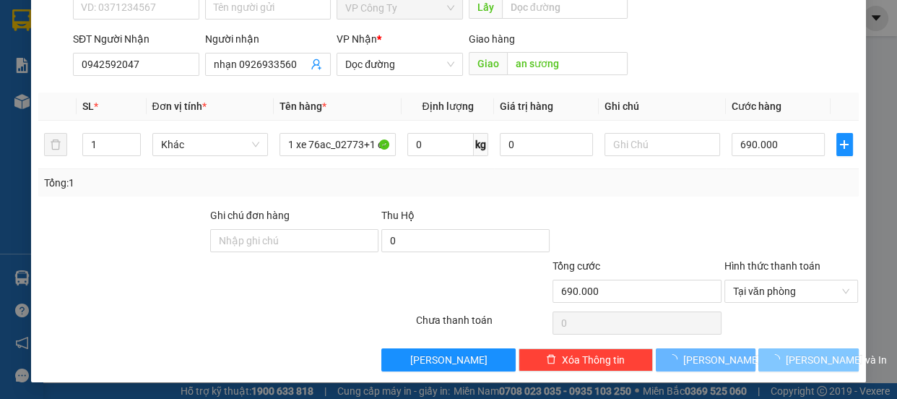
click at [762, 357] on button "[PERSON_NAME] và In" at bounding box center [808, 359] width 100 height 23
click at [794, 358] on span "[PERSON_NAME] và In" at bounding box center [836, 360] width 101 height 16
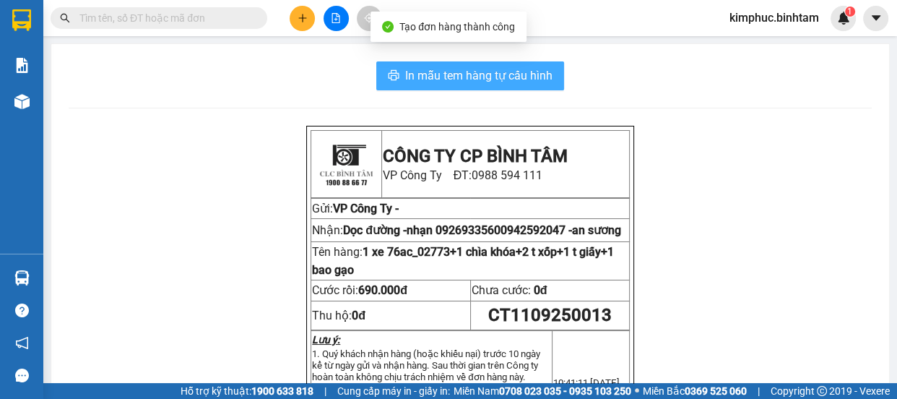
click at [469, 77] on span "In mẫu tem hàng tự cấu hình" at bounding box center [478, 75] width 147 height 18
click at [466, 77] on span "In mẫu tem hàng tự cấu hình" at bounding box center [478, 75] width 147 height 18
click at [428, 69] on span "In mẫu tem hàng tự cấu hình" at bounding box center [478, 75] width 147 height 18
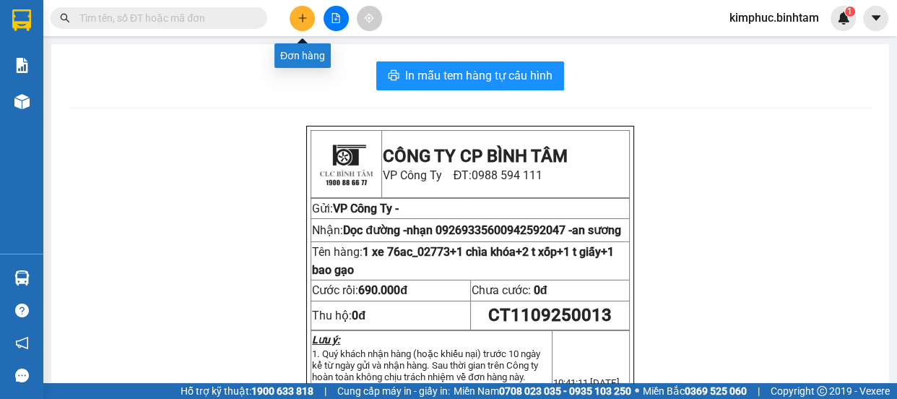
click at [307, 14] on icon "plus" at bounding box center [302, 18] width 10 height 10
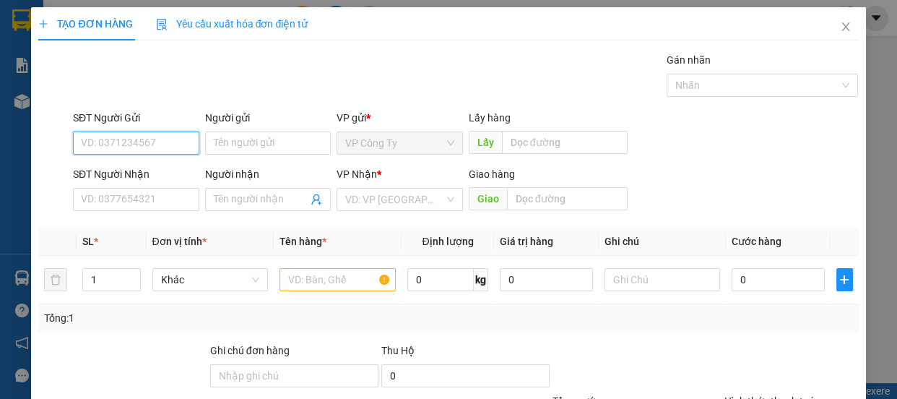
click at [161, 142] on input "SĐT Người Gửi" at bounding box center [136, 142] width 126 height 23
click at [165, 143] on input "0843469276" at bounding box center [136, 142] width 126 height 23
click at [165, 144] on input "0843469276" at bounding box center [136, 142] width 126 height 23
click at [151, 145] on input "0843469276" at bounding box center [136, 142] width 126 height 23
type input "0843469276"
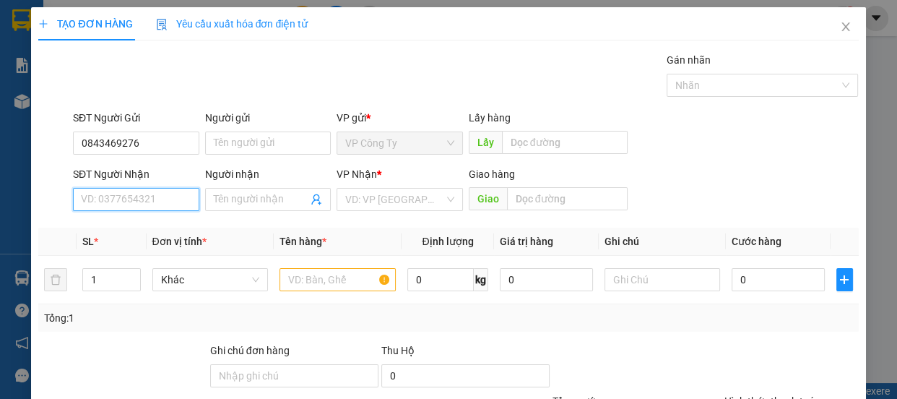
click at [139, 195] on input "SĐT Người Nhận" at bounding box center [136, 199] width 126 height 23
click at [139, 198] on input "0866510956" at bounding box center [136, 199] width 126 height 23
click at [139, 199] on input "0866510956" at bounding box center [136, 199] width 126 height 23
click at [142, 200] on input "0866510956" at bounding box center [136, 199] width 126 height 23
click at [143, 200] on input "0866510956" at bounding box center [136, 199] width 126 height 23
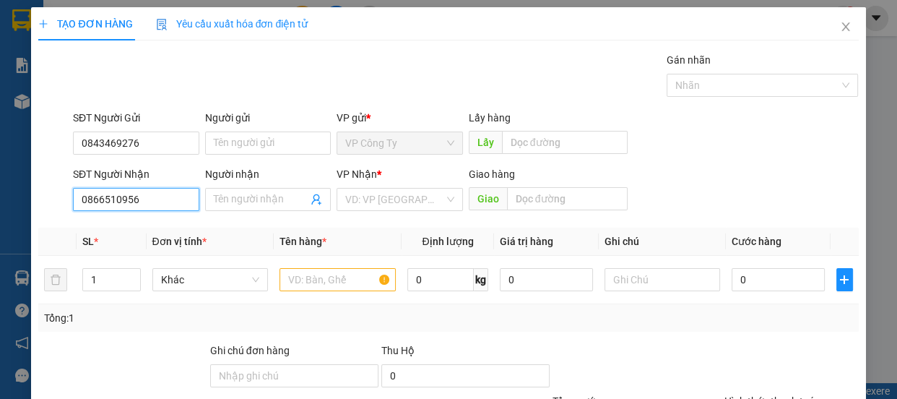
click at [143, 199] on input "0866510956" at bounding box center [136, 199] width 126 height 23
click at [155, 191] on input "0866510956" at bounding box center [136, 199] width 126 height 23
click at [156, 192] on input "0866510956" at bounding box center [136, 199] width 126 height 23
type input "0866510956"
click at [261, 204] on input "Người nhận" at bounding box center [261, 199] width 95 height 16
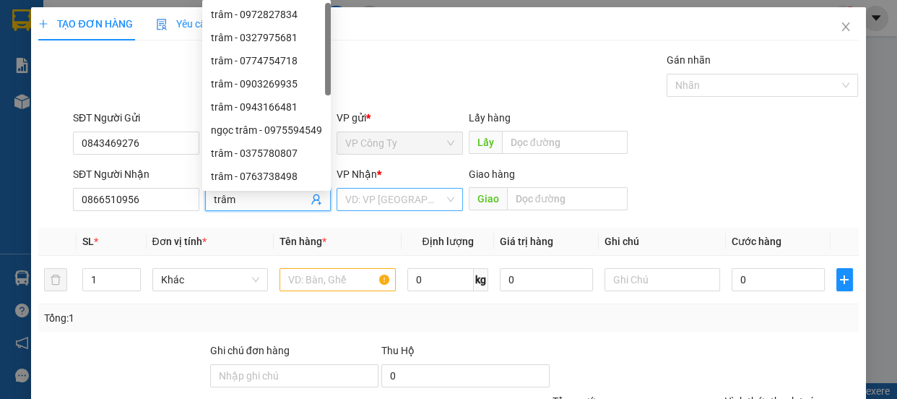
type input "trâm"
click at [375, 199] on input "search" at bounding box center [394, 199] width 99 height 22
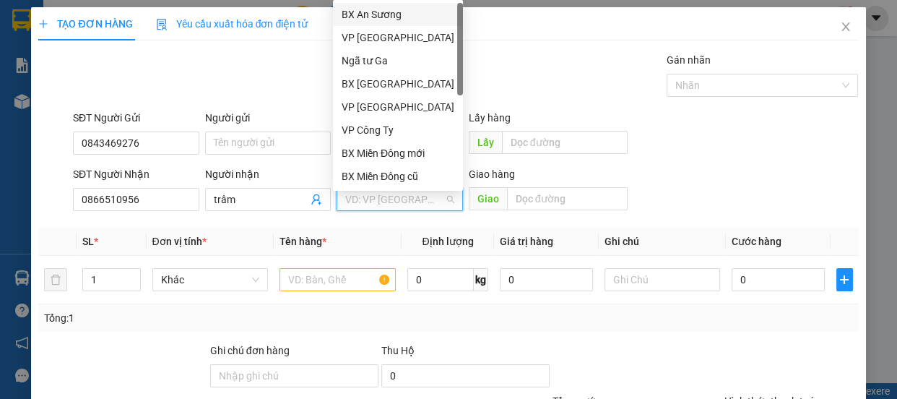
scroll to position [45, 0]
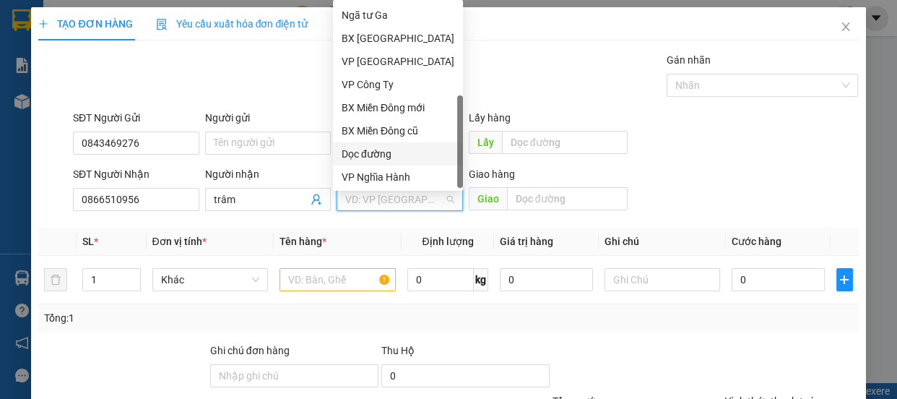
click at [383, 155] on div "Dọc đường" at bounding box center [398, 154] width 113 height 16
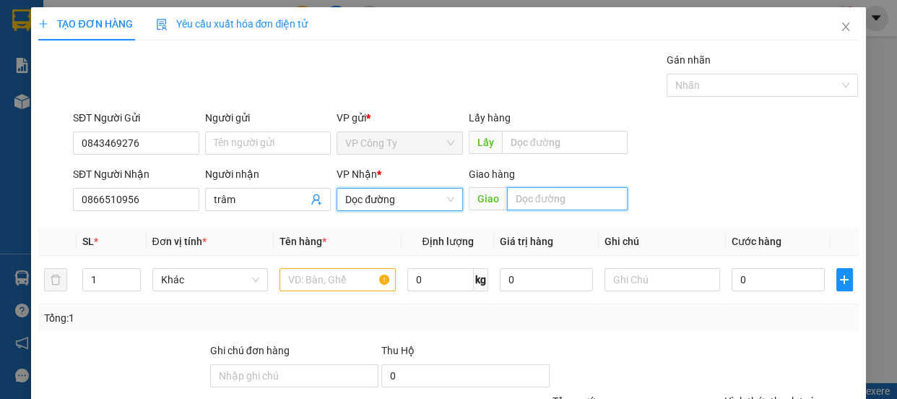
click at [536, 199] on input "text" at bounding box center [567, 198] width 121 height 23
type input "thanh hóa"
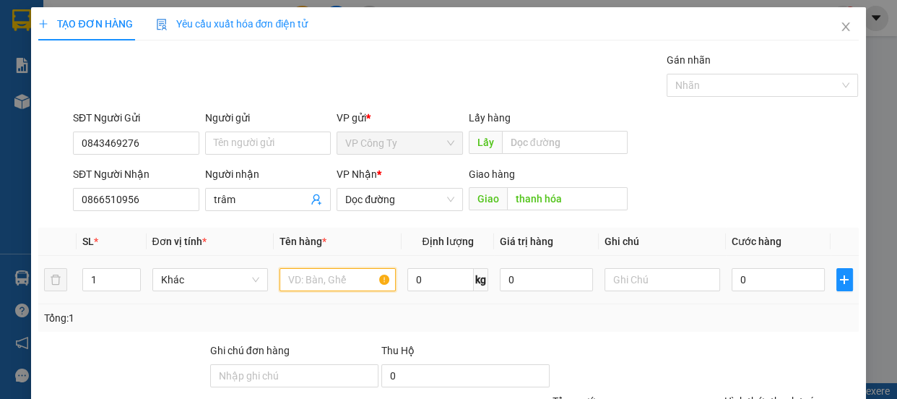
click at [350, 270] on input "text" at bounding box center [337, 279] width 116 height 23
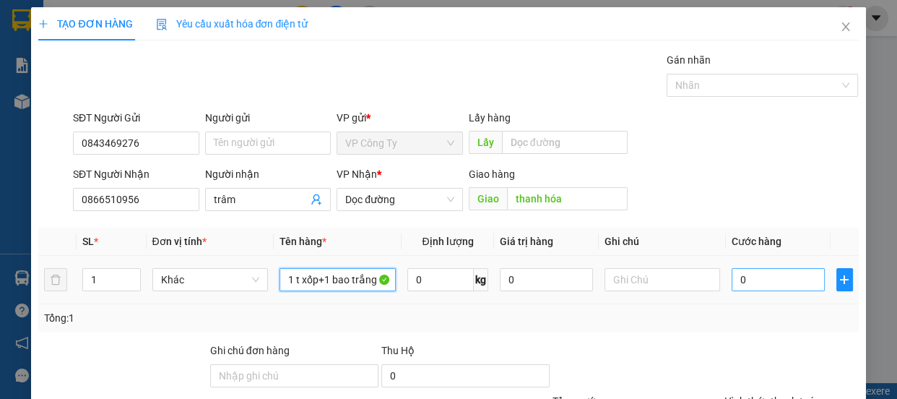
type input "1 t xốp+1 bao trắng"
click at [731, 276] on input "0" at bounding box center [777, 279] width 93 height 23
click at [731, 280] on input "0" at bounding box center [777, 279] width 93 height 23
type input "10"
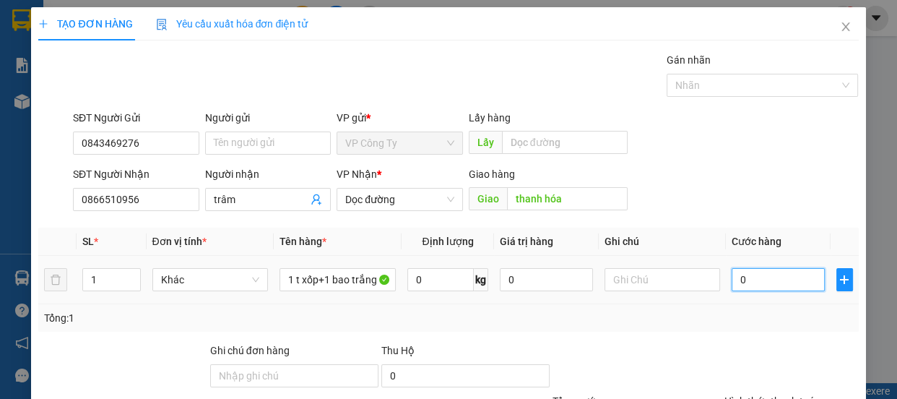
type input "10"
type input "150"
type input "1.500"
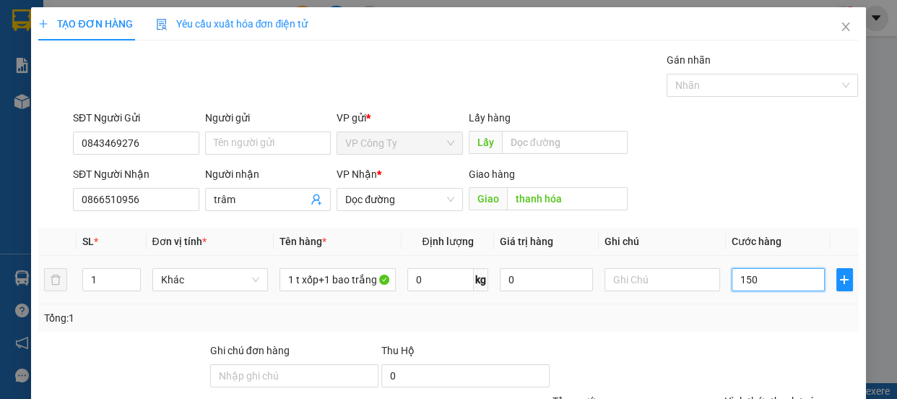
type input "1.500"
type input "15.000"
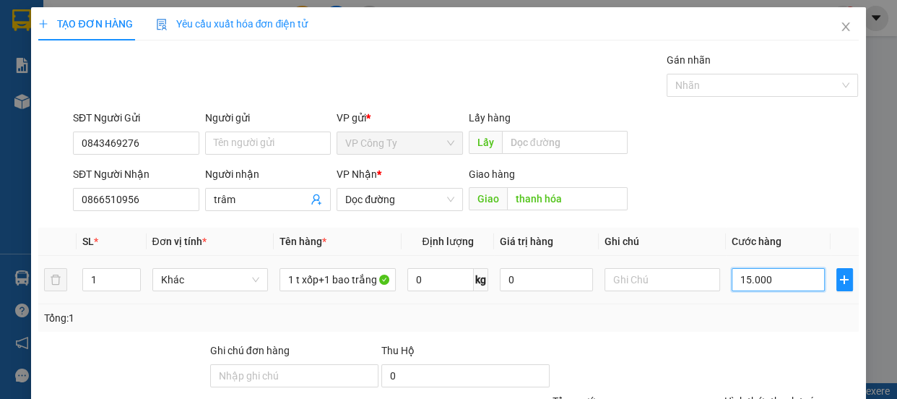
type input "150.000"
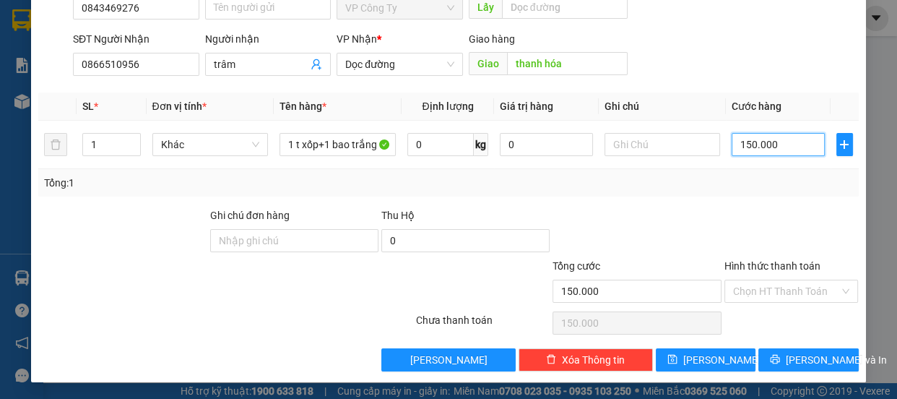
type input "150.000"
click at [770, 264] on label "Hình thức thanh toán" at bounding box center [772, 266] width 96 height 12
click at [770, 280] on input "Hình thức thanh toán" at bounding box center [786, 291] width 107 height 22
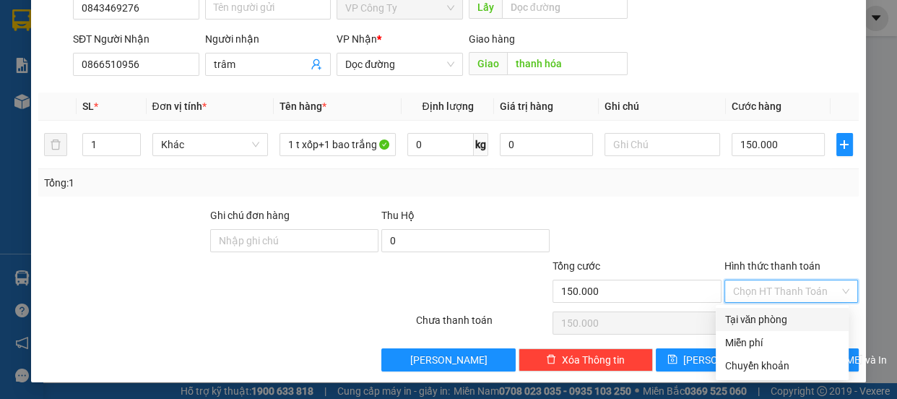
click at [763, 324] on div "Tại văn phòng" at bounding box center [782, 319] width 116 height 16
type input "0"
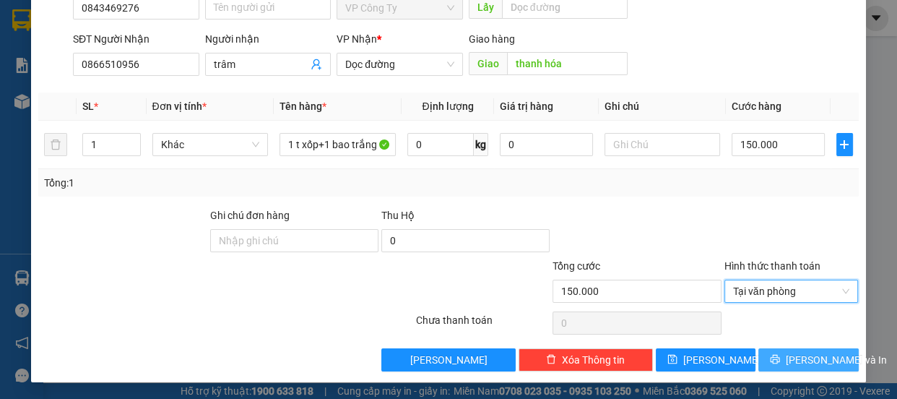
click at [775, 358] on icon "printer" at bounding box center [775, 359] width 10 height 10
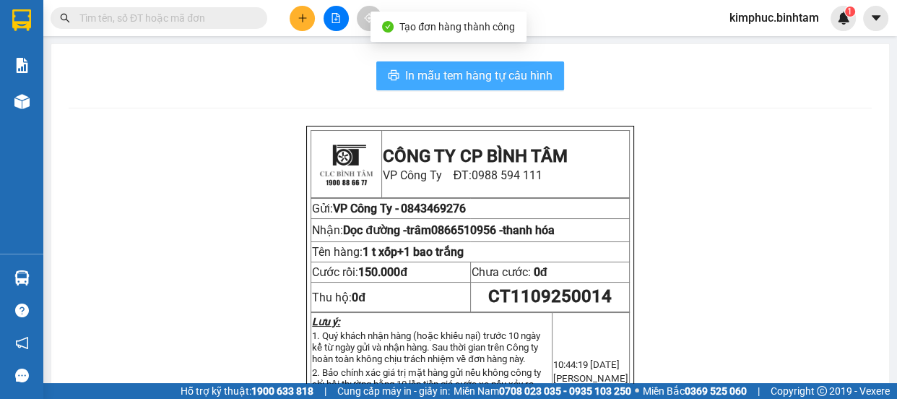
click at [444, 80] on span "In mẫu tem hàng tự cấu hình" at bounding box center [478, 75] width 147 height 18
click at [447, 65] on button "In mẫu tem hàng tự cấu hình" at bounding box center [470, 75] width 188 height 29
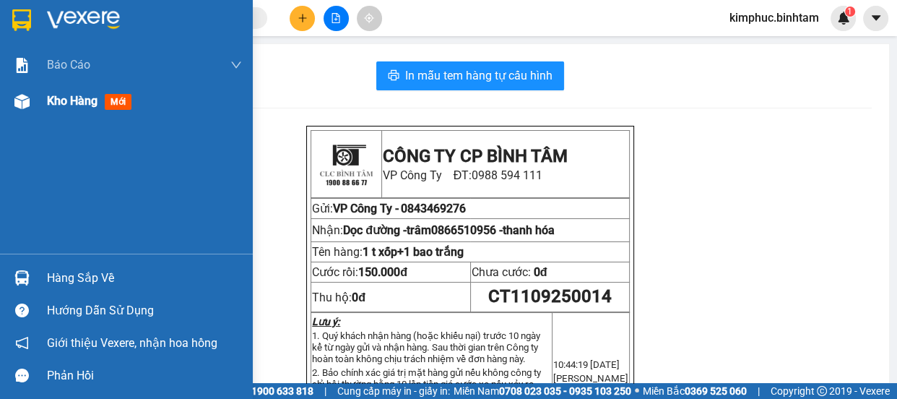
click at [77, 94] on span "Kho hàng" at bounding box center [72, 101] width 51 height 14
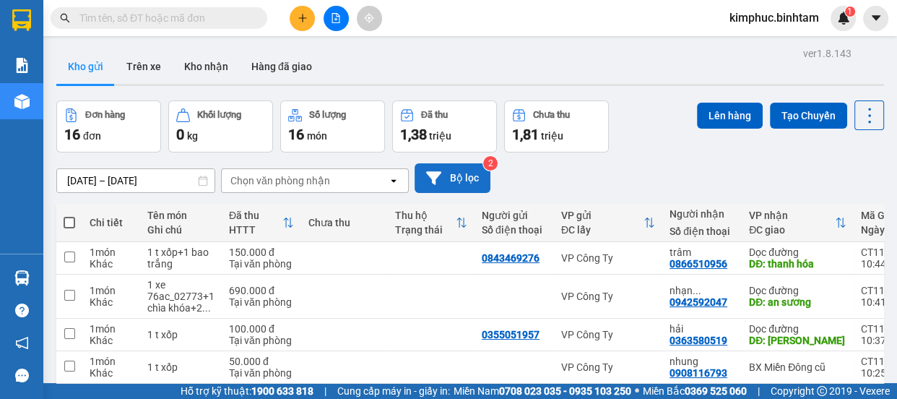
scroll to position [259, 0]
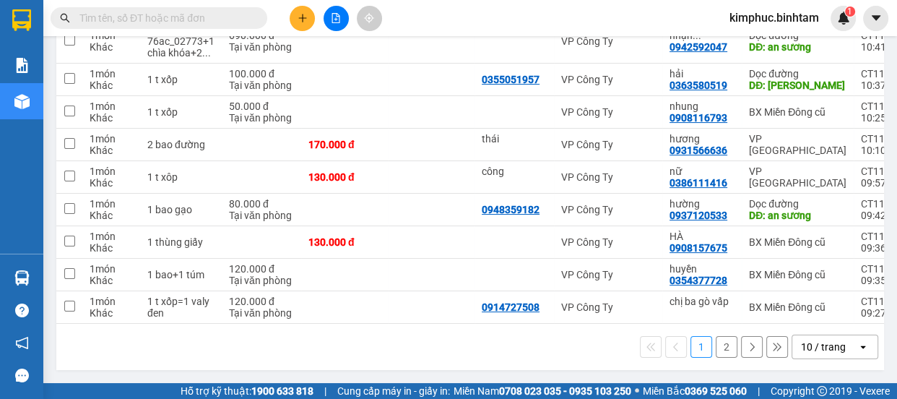
click at [717, 343] on button "2" at bounding box center [727, 347] width 22 height 22
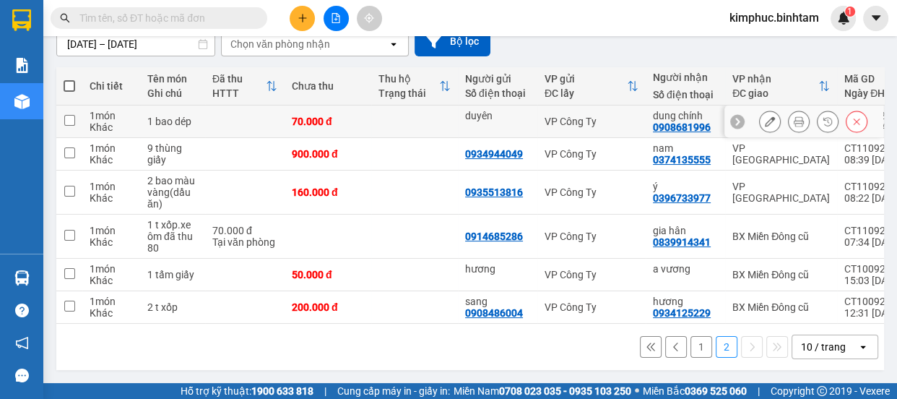
scroll to position [0, 0]
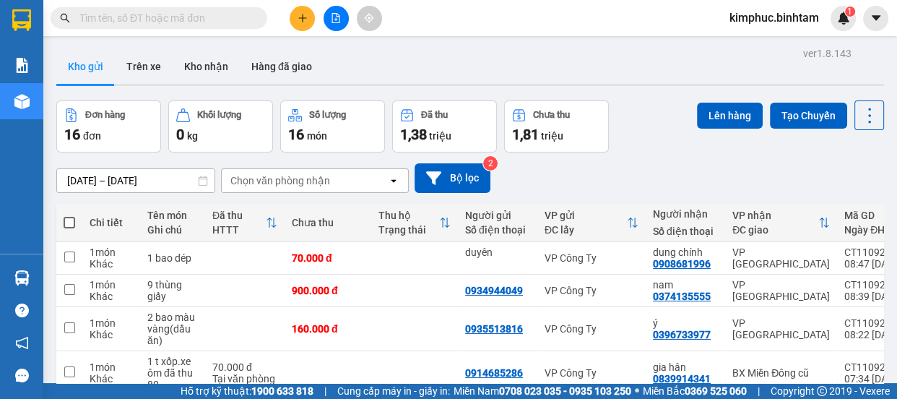
click at [296, 23] on button at bounding box center [302, 18] width 25 height 25
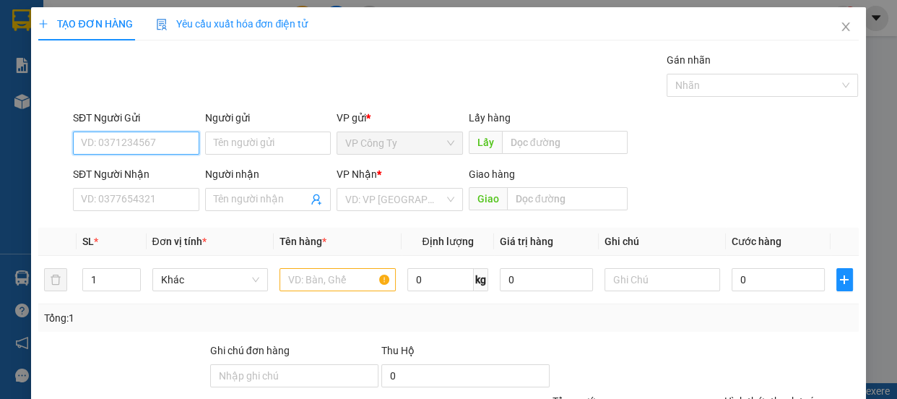
click at [155, 149] on input "SĐT Người Gửi" at bounding box center [136, 142] width 126 height 23
type input "0398720344"
click at [158, 149] on input "0398720344" at bounding box center [136, 142] width 126 height 23
click at [158, 142] on input "0398720344" at bounding box center [136, 142] width 126 height 23
click at [156, 165] on div "0398720344 - trang" at bounding box center [135, 172] width 108 height 16
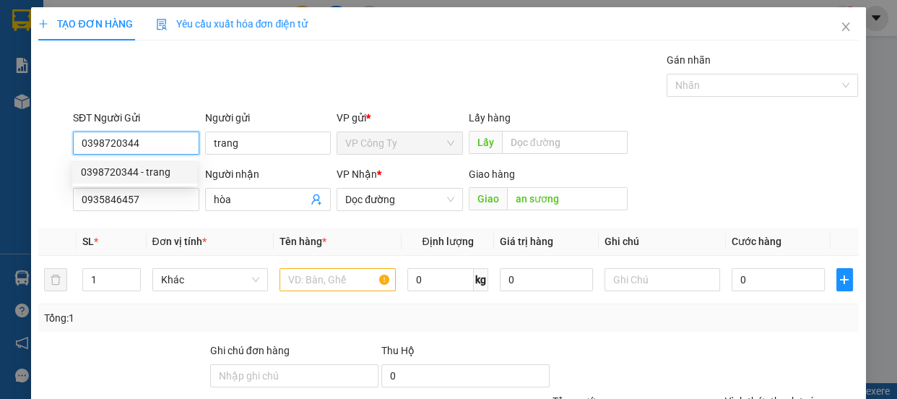
type input "trang"
type input "0935846457"
type input "hòa"
type input "an sương"
type input "70.000"
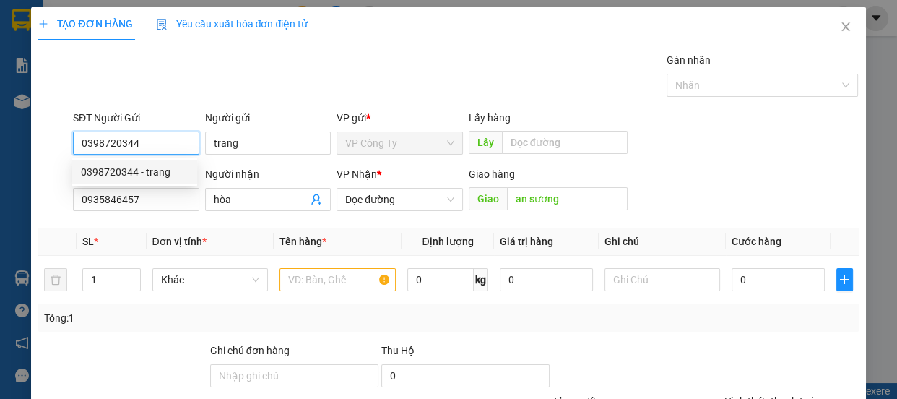
type input "70.000"
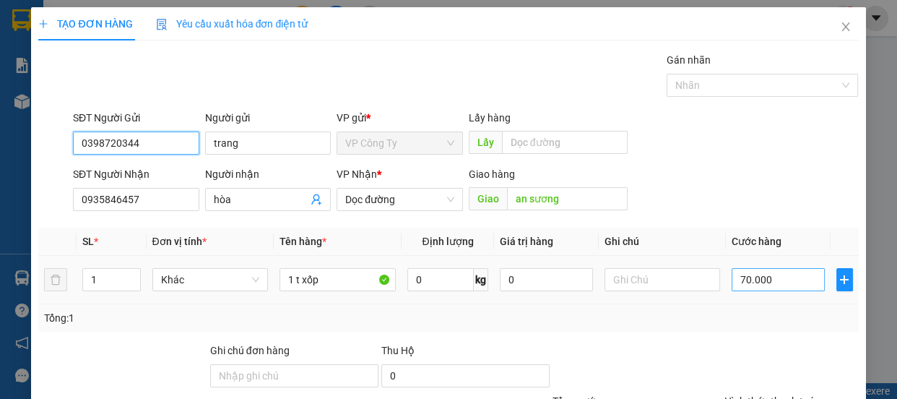
type input "0398720344"
click at [734, 277] on input "70.000" at bounding box center [777, 279] width 93 height 23
click at [735, 282] on input "70.000" at bounding box center [777, 279] width 93 height 23
type input "0.000"
type input "0"
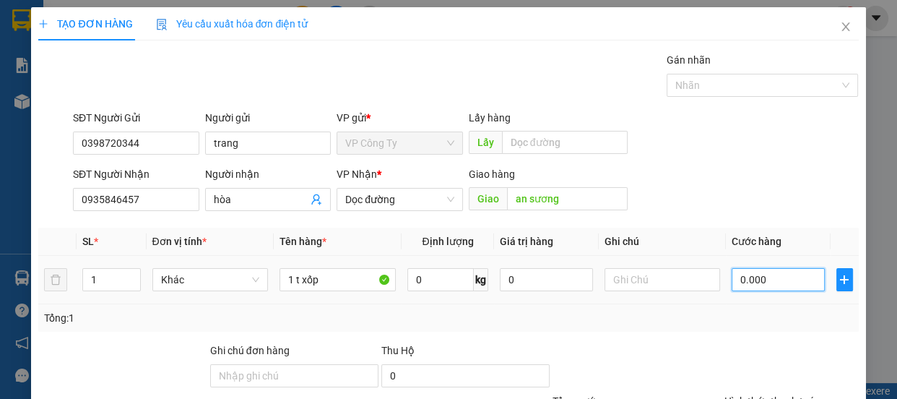
type input "0"
type input "80.000"
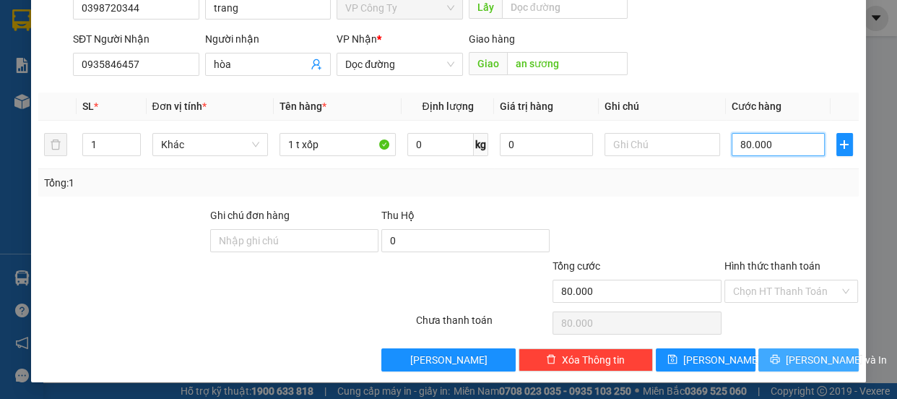
type input "80.000"
click at [801, 348] on button "[PERSON_NAME] và In" at bounding box center [808, 359] width 100 height 23
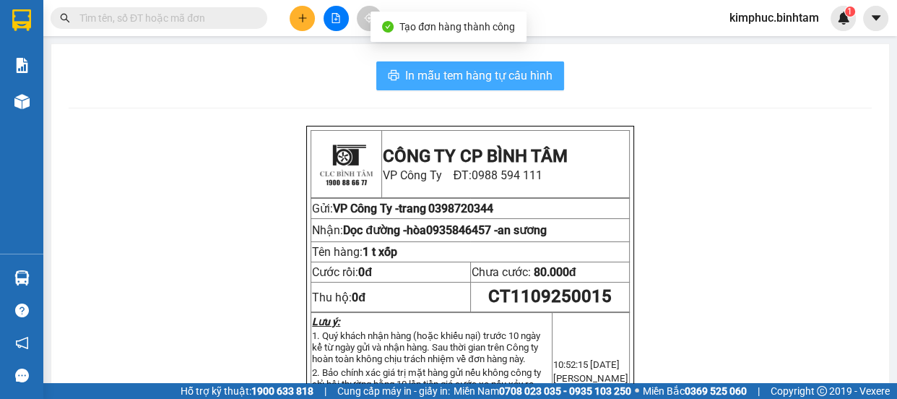
click at [397, 71] on button "In mẫu tem hàng tự cấu hình" at bounding box center [470, 75] width 188 height 29
click at [399, 72] on button "In mẫu tem hàng tự cấu hình" at bounding box center [470, 75] width 188 height 29
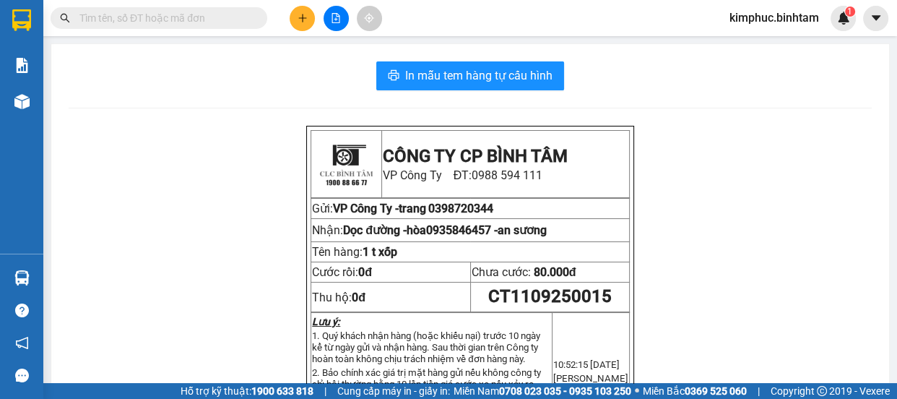
click at [301, 14] on icon "plus" at bounding box center [302, 18] width 10 height 10
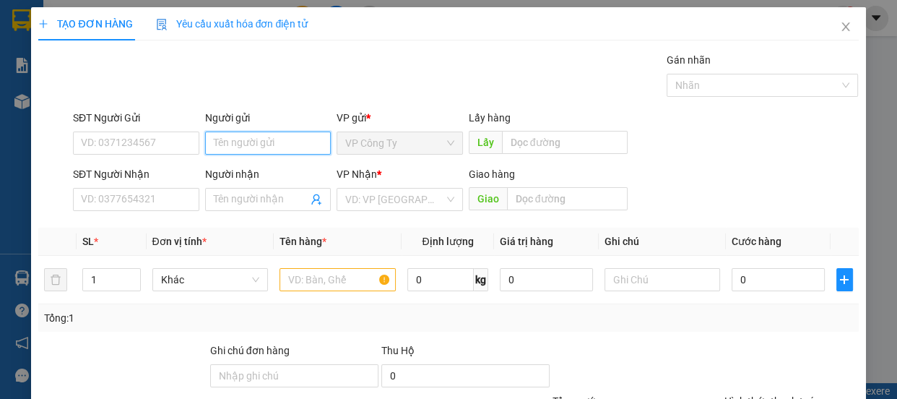
click at [250, 145] on input "Người gửi" at bounding box center [268, 142] width 126 height 23
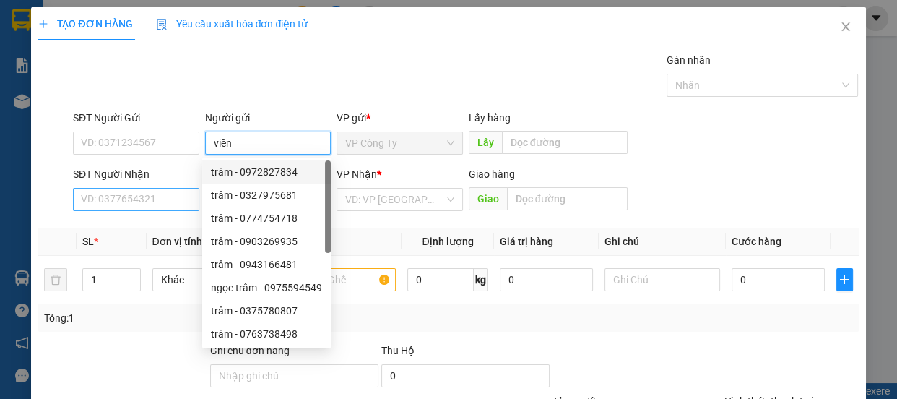
type input "viễn"
click at [160, 196] on input "SĐT Người Nhận" at bounding box center [136, 199] width 126 height 23
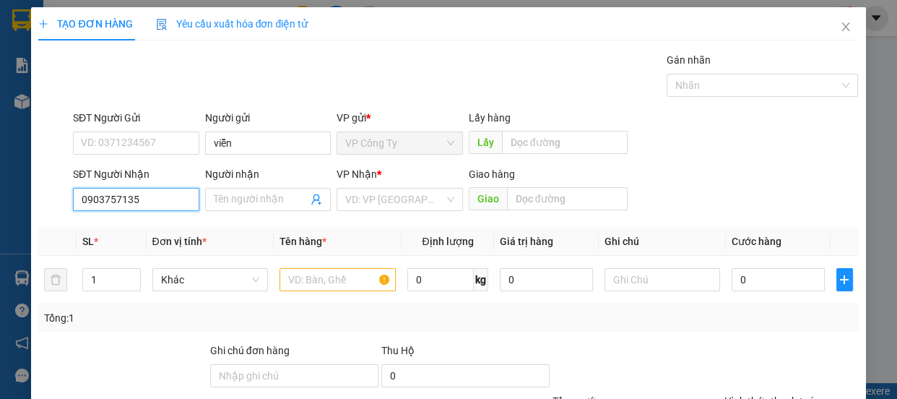
click at [175, 197] on input "0903757135" at bounding box center [136, 199] width 126 height 23
click at [165, 199] on input "0903757135" at bounding box center [136, 199] width 126 height 23
click at [166, 201] on input "0903757135" at bounding box center [136, 199] width 126 height 23
type input "0903757135"
click at [238, 198] on input "Người nhận" at bounding box center [261, 199] width 95 height 16
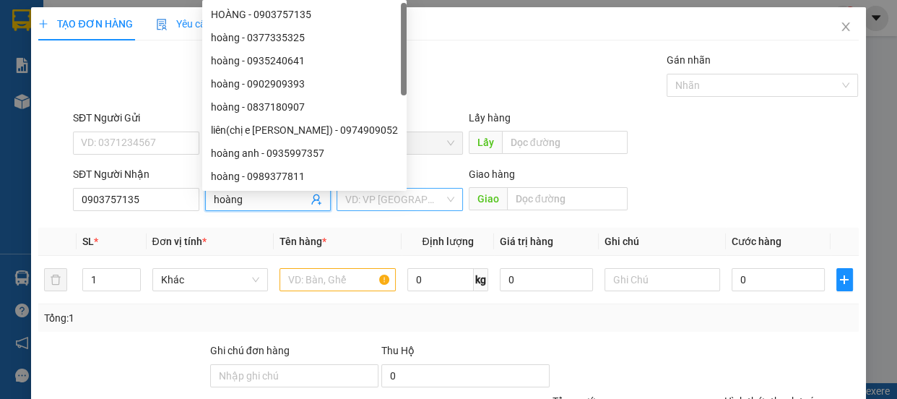
type input "hoàng"
click at [431, 201] on input "search" at bounding box center [394, 199] width 99 height 22
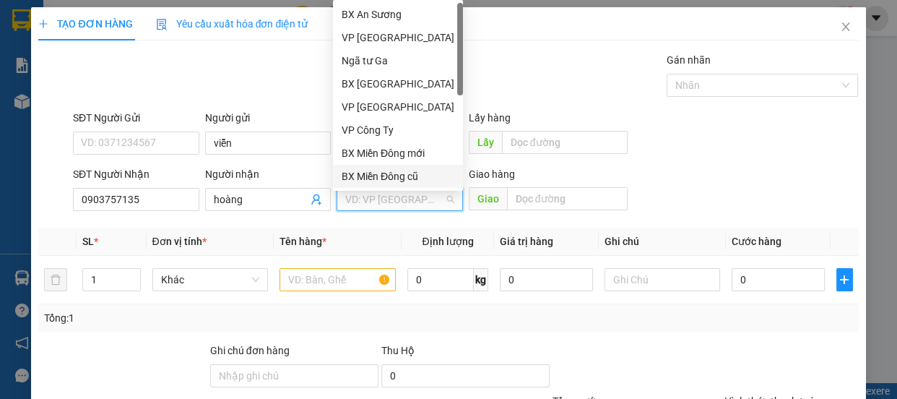
click at [415, 175] on div "BX Miền Đông cũ" at bounding box center [398, 176] width 113 height 16
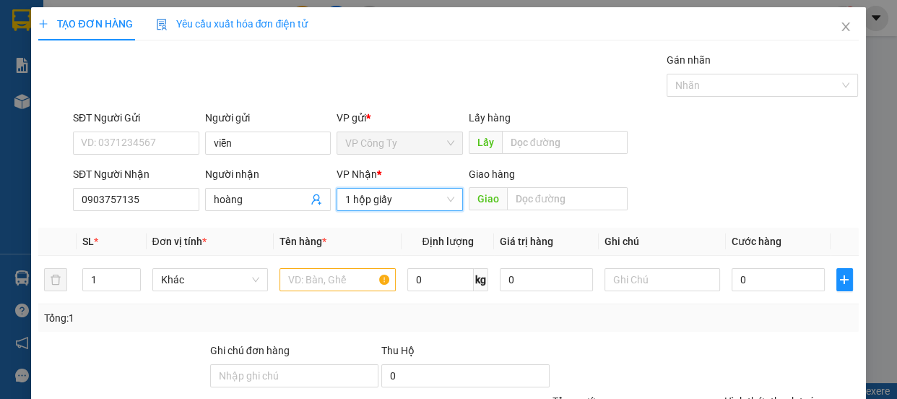
click at [414, 200] on input "1 hộp giấy" at bounding box center [394, 199] width 99 height 22
type input "1"
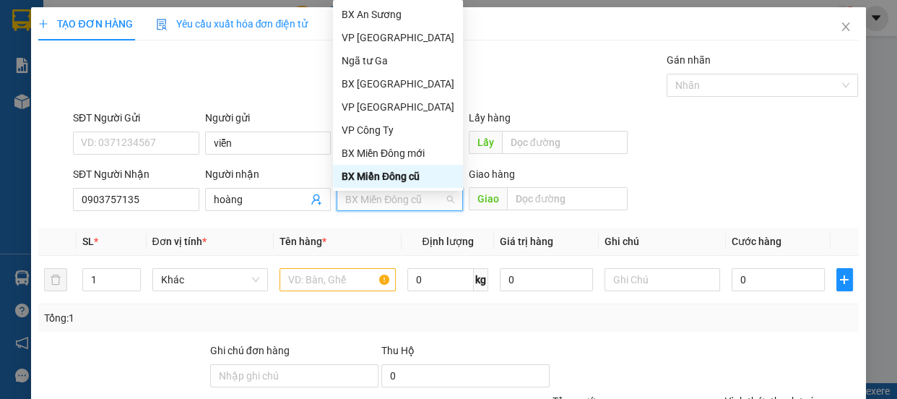
click at [418, 173] on div "BX Miền Đông cũ" at bounding box center [398, 176] width 113 height 16
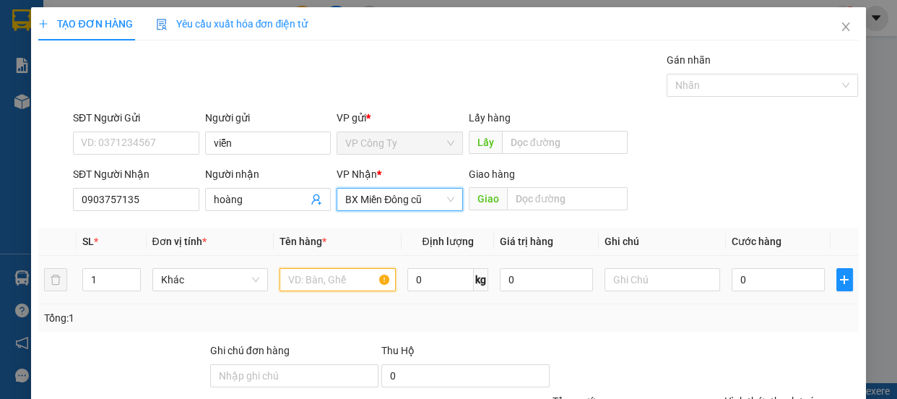
click at [310, 289] on input "text" at bounding box center [337, 279] width 116 height 23
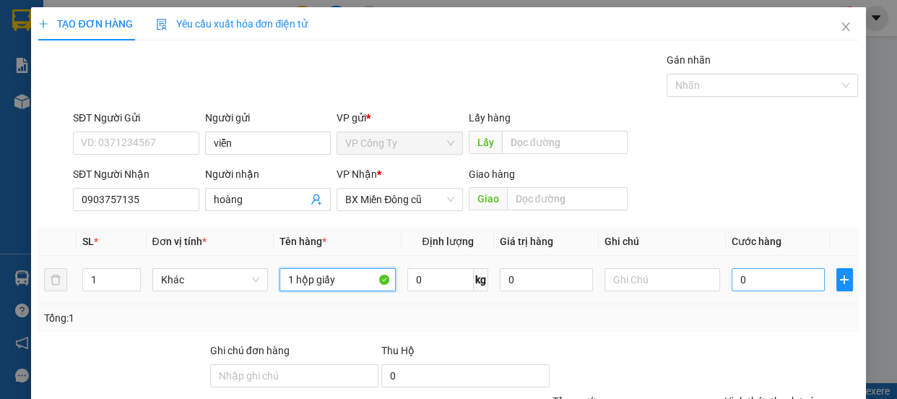
type input "1 hộp giấy"
click at [731, 282] on input "0" at bounding box center [777, 279] width 93 height 23
type input "4"
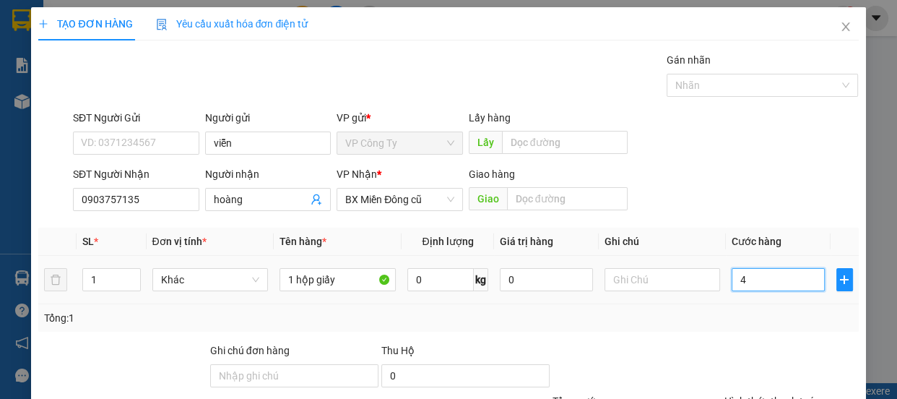
type input "40"
type input "400"
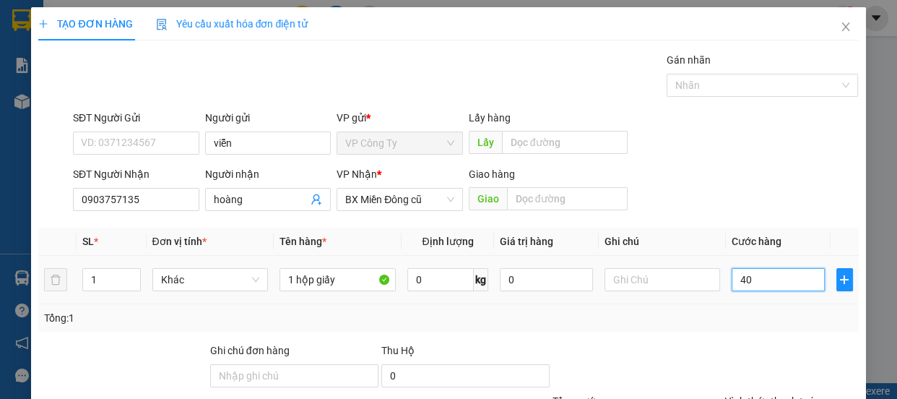
type input "400"
type input "4.000"
type input "40.000"
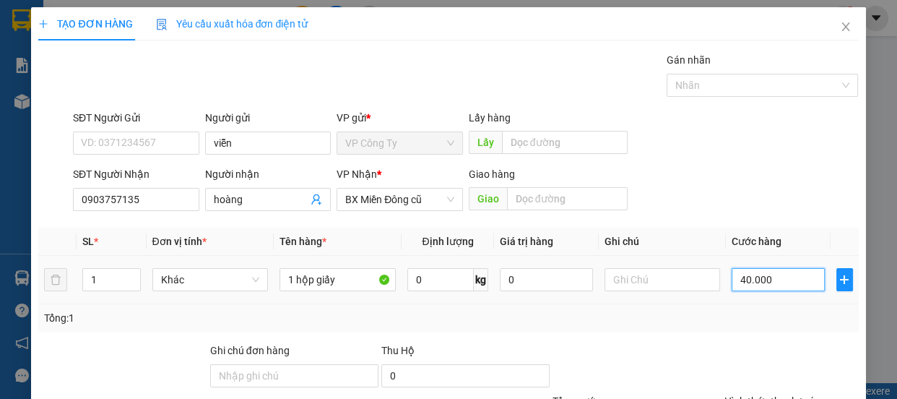
type input "40.000"
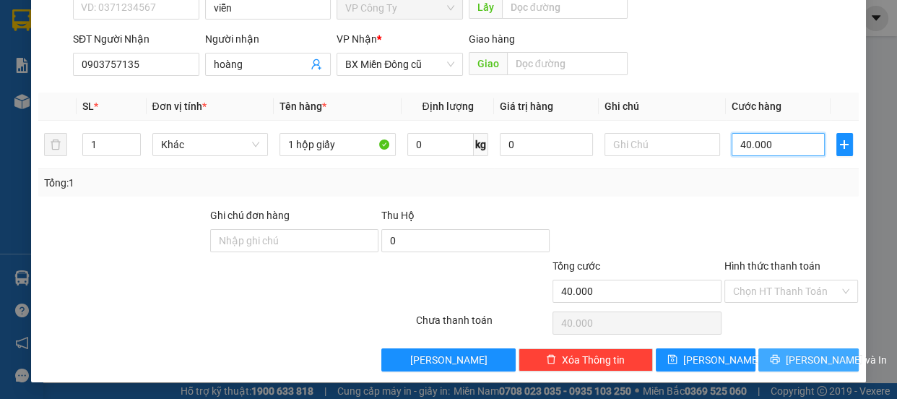
type input "40.000"
click at [758, 356] on button "[PERSON_NAME] và In" at bounding box center [808, 359] width 100 height 23
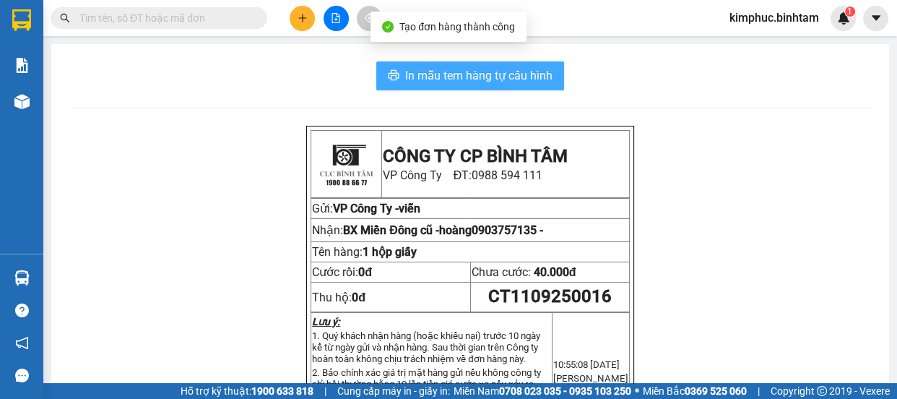
click at [505, 77] on span "In mẫu tem hàng tự cấu hình" at bounding box center [478, 75] width 147 height 18
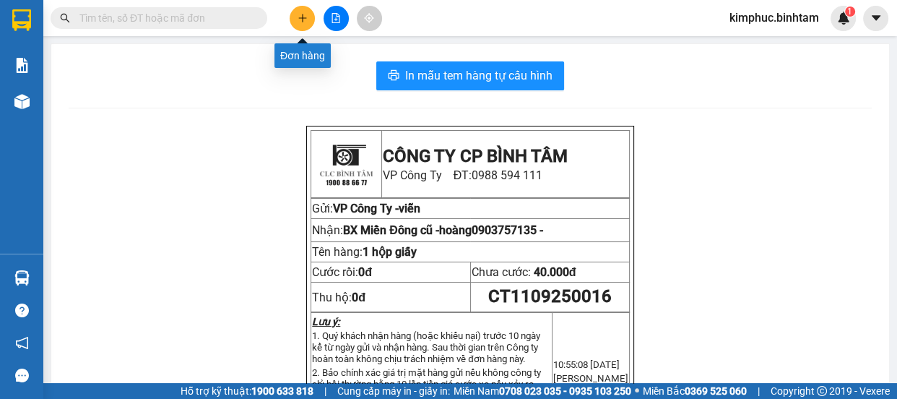
click at [308, 18] on button at bounding box center [302, 18] width 25 height 25
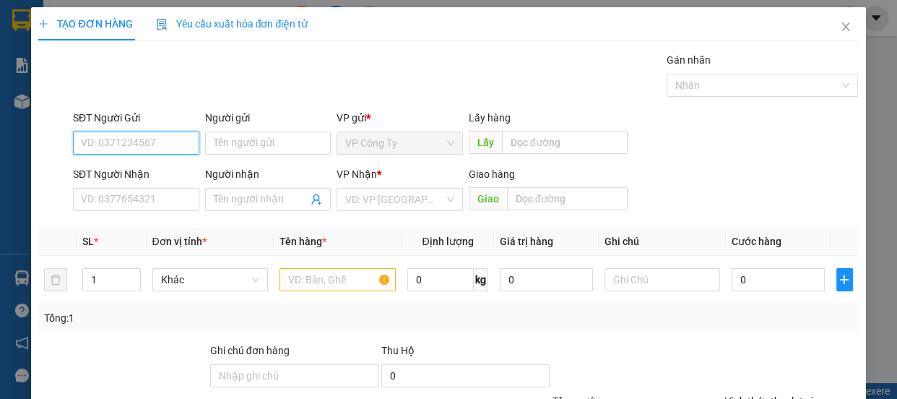
click at [172, 139] on input "SĐT Người Gửi" at bounding box center [136, 142] width 126 height 23
click at [176, 147] on input "0982765159" at bounding box center [136, 142] width 126 height 23
type input "0982765159"
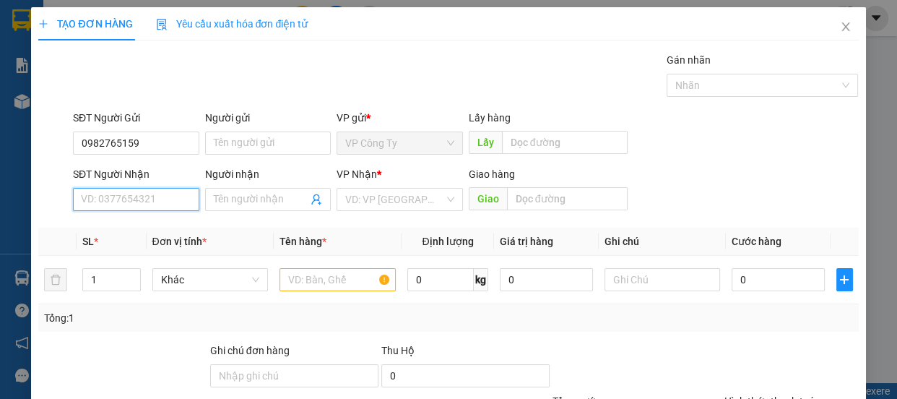
click at [123, 206] on input "SĐT Người Nhận" at bounding box center [136, 199] width 126 height 23
click at [145, 207] on input "0378437159" at bounding box center [136, 199] width 126 height 23
type input "0378437159"
click at [230, 195] on input "Người nhận" at bounding box center [261, 199] width 95 height 16
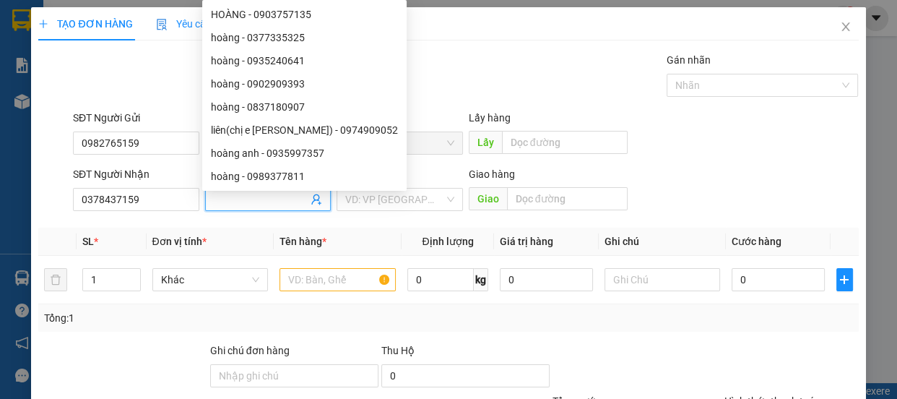
type input "n"
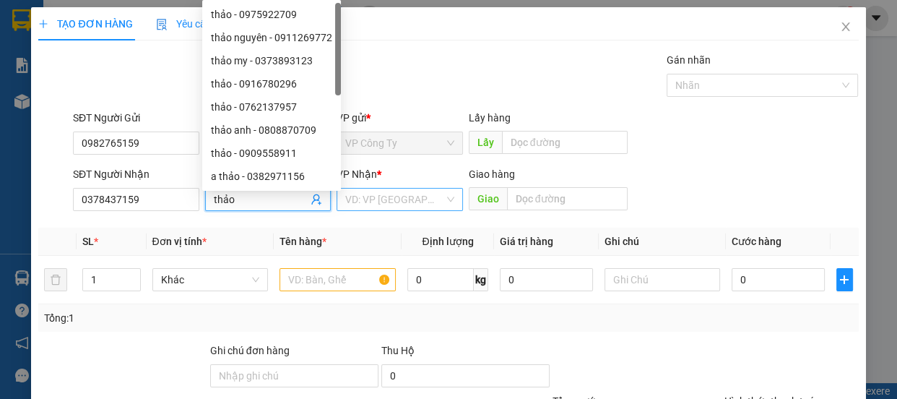
click at [356, 209] on div "VD: VP [GEOGRAPHIC_DATA]" at bounding box center [399, 199] width 126 height 23
type input "thảo"
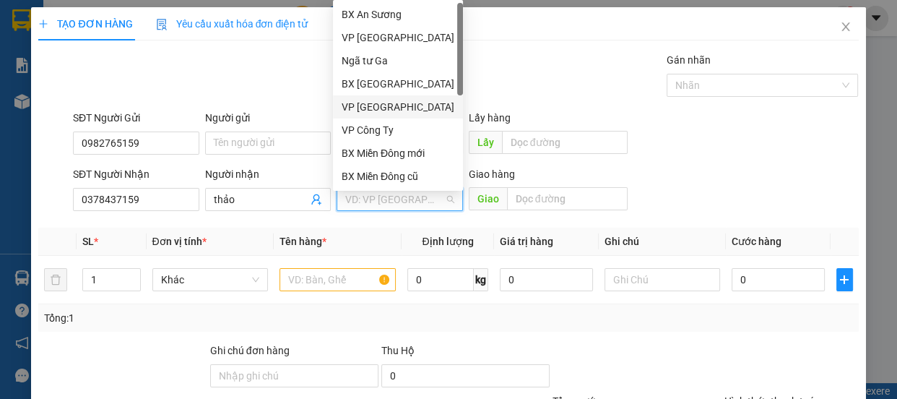
click at [375, 108] on div "VP [GEOGRAPHIC_DATA]" at bounding box center [398, 107] width 113 height 16
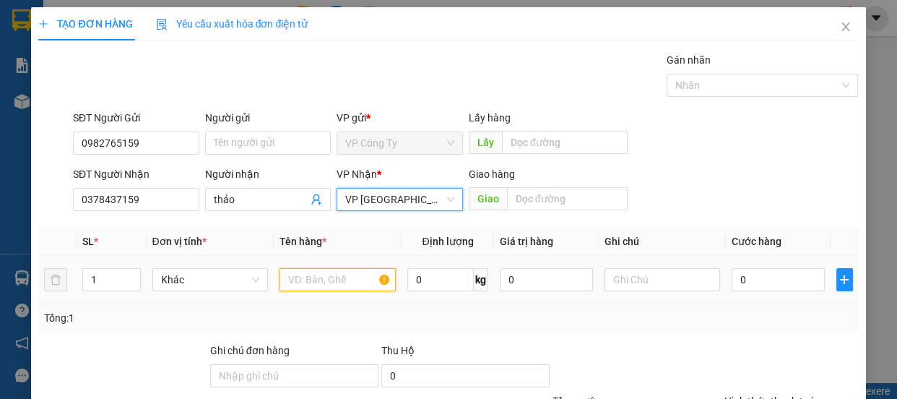
click at [311, 274] on input "text" at bounding box center [337, 279] width 116 height 23
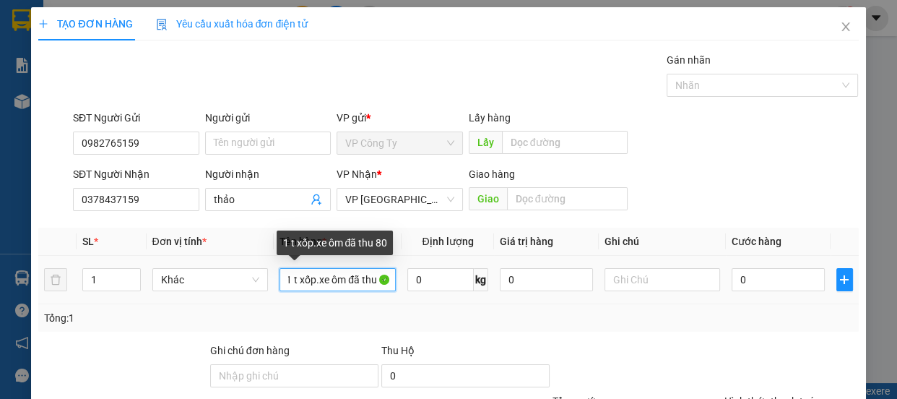
scroll to position [0, 7]
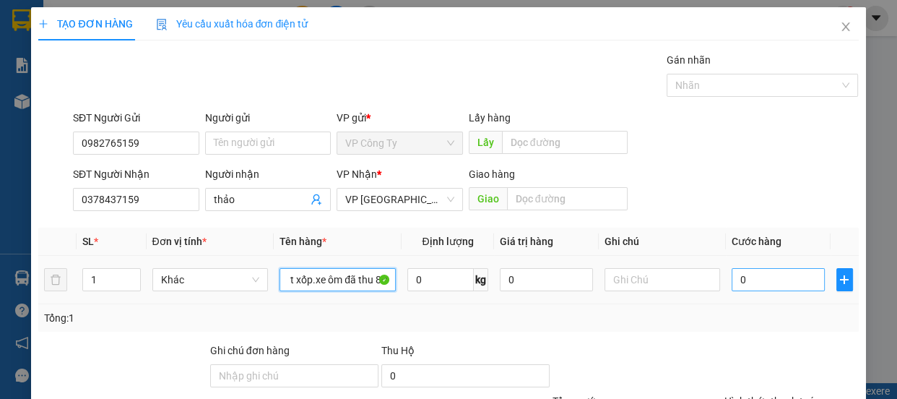
type input "1 t xốp.xe ôm đã thu 80"
click at [731, 277] on input "0" at bounding box center [777, 279] width 93 height 23
type input "70"
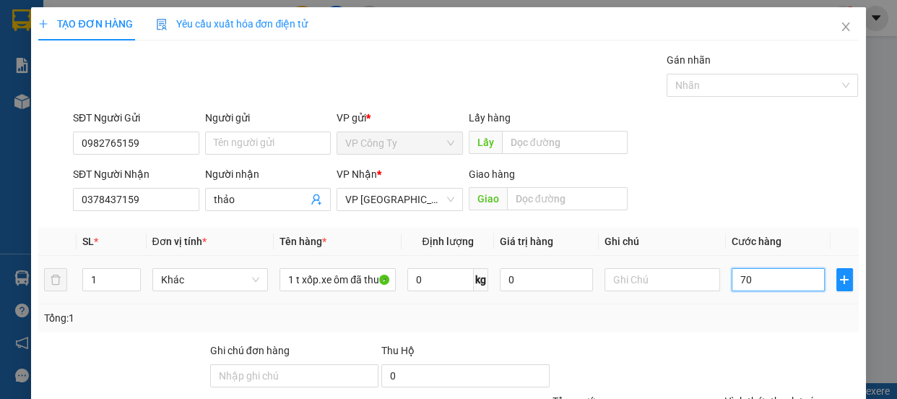
type input "70"
type input "700"
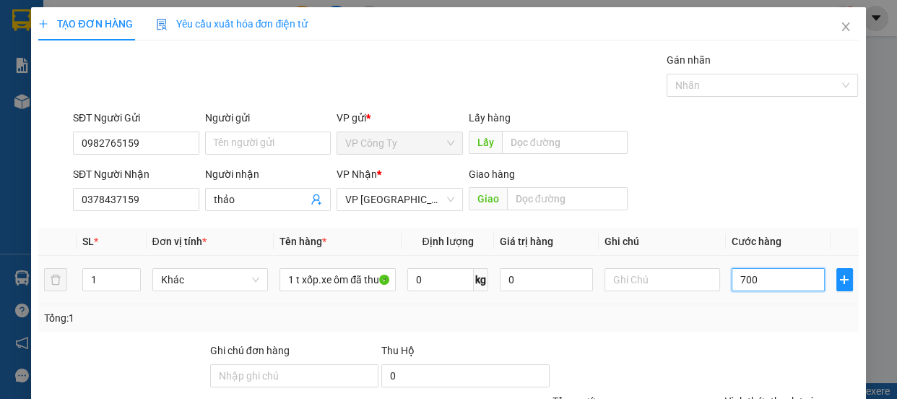
type input "7.000"
type input "70.000"
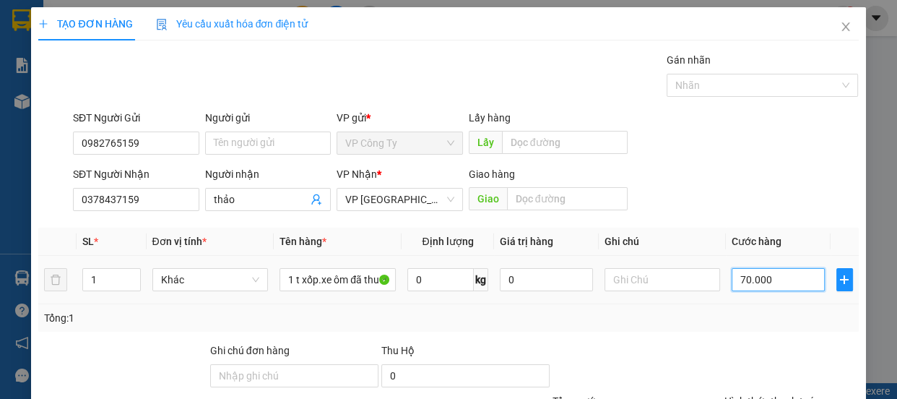
type input "70.000"
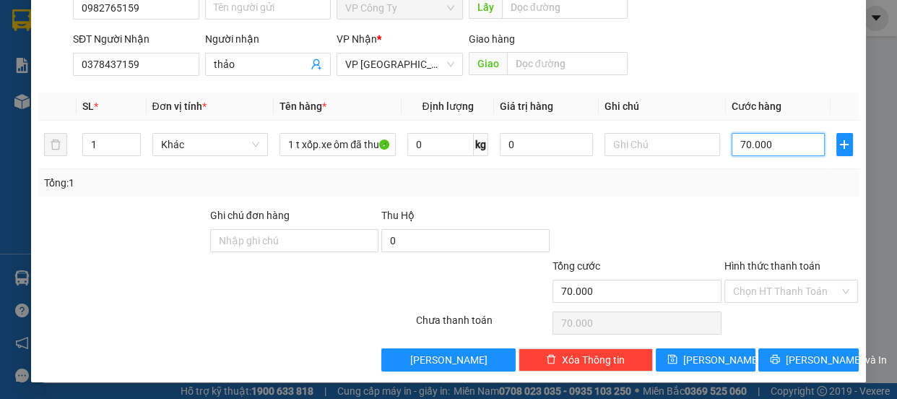
type input "70.000"
click at [770, 268] on label "Hình thức thanh toán" at bounding box center [772, 266] width 96 height 12
click at [770, 280] on input "Hình thức thanh toán" at bounding box center [786, 291] width 107 height 22
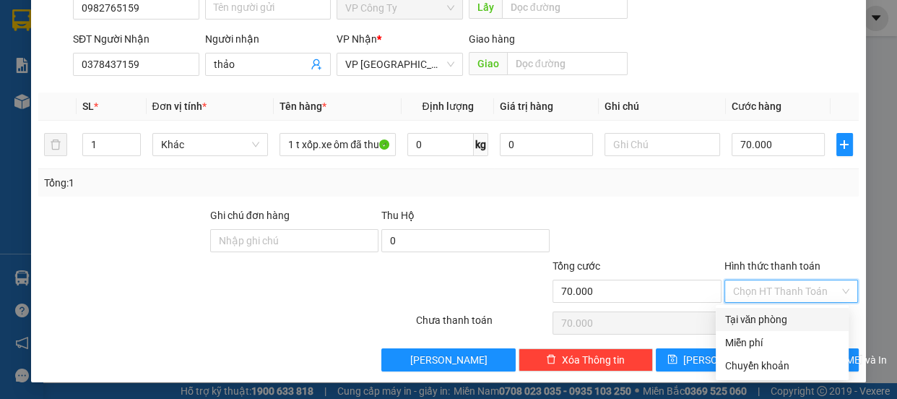
click at [765, 324] on div "Tại văn phòng" at bounding box center [782, 319] width 116 height 16
type input "0"
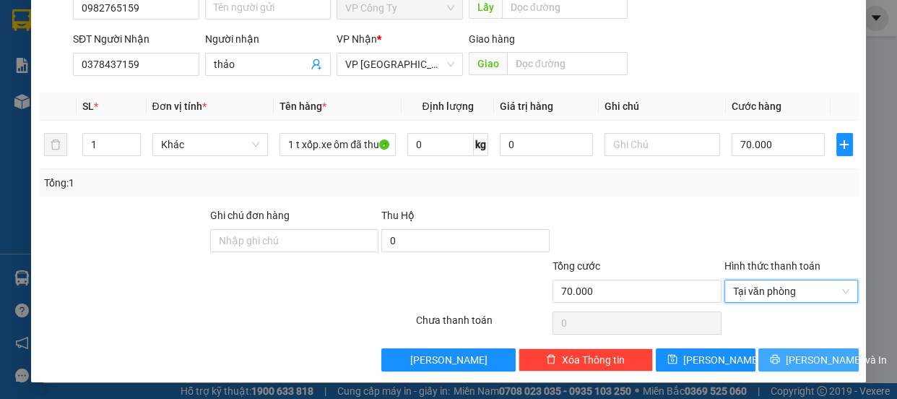
click at [787, 352] on span "[PERSON_NAME] và In" at bounding box center [836, 360] width 101 height 16
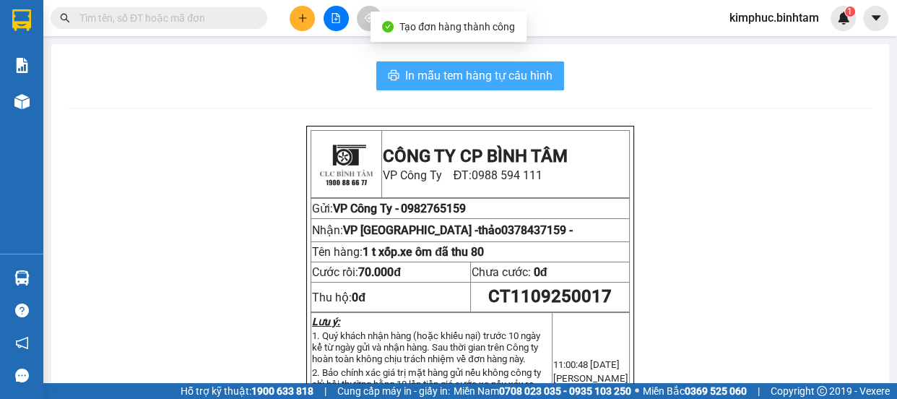
click at [469, 74] on span "In mẫu tem hàng tự cấu hình" at bounding box center [478, 75] width 147 height 18
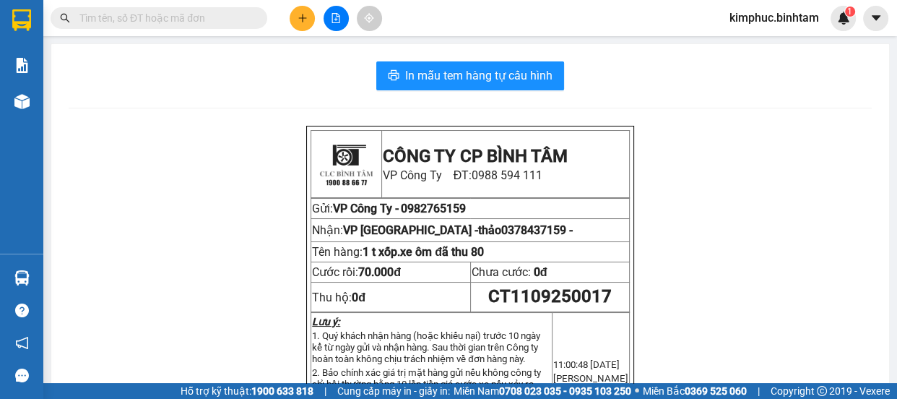
click at [308, 15] on button at bounding box center [302, 18] width 25 height 25
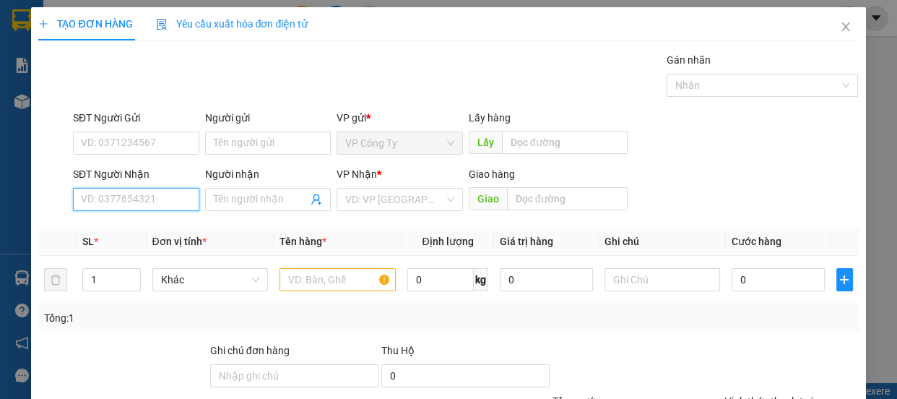
click at [134, 197] on input "SĐT Người Nhận" at bounding box center [136, 199] width 126 height 23
type input "0943333134"
click at [142, 196] on input "0943333134" at bounding box center [136, 199] width 126 height 23
click at [162, 234] on div "0943333134 - viên" at bounding box center [135, 228] width 108 height 16
type input "viên"
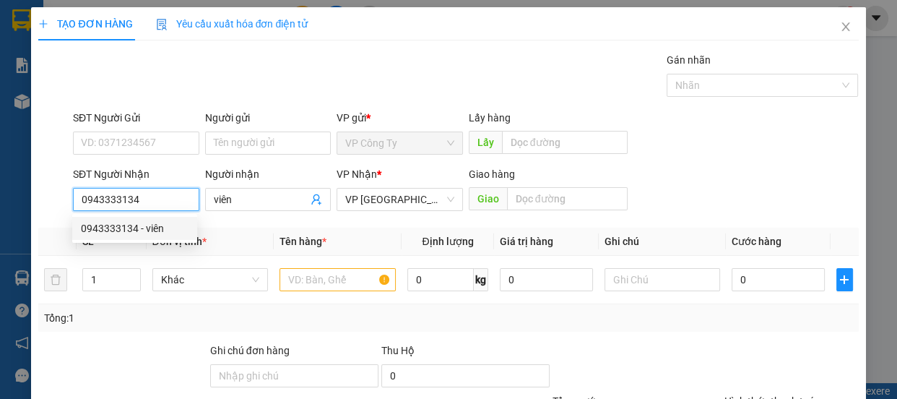
type input "180.000"
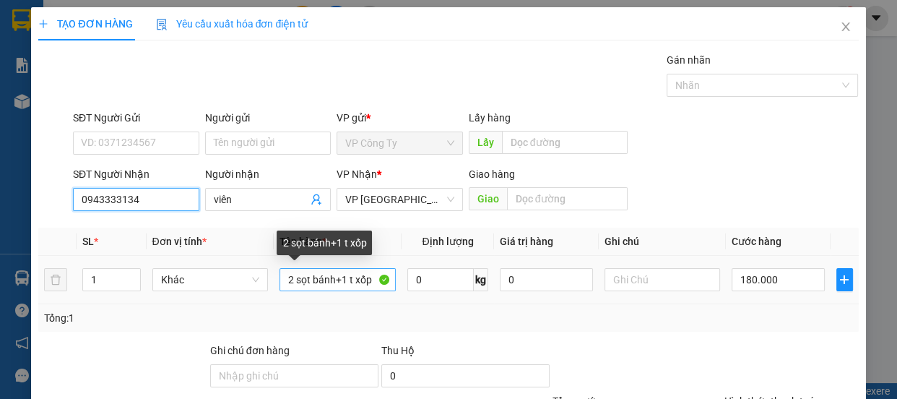
type input "0943333134"
click at [338, 282] on input "2 sọt bánh+1 t xốp" at bounding box center [337, 279] width 116 height 23
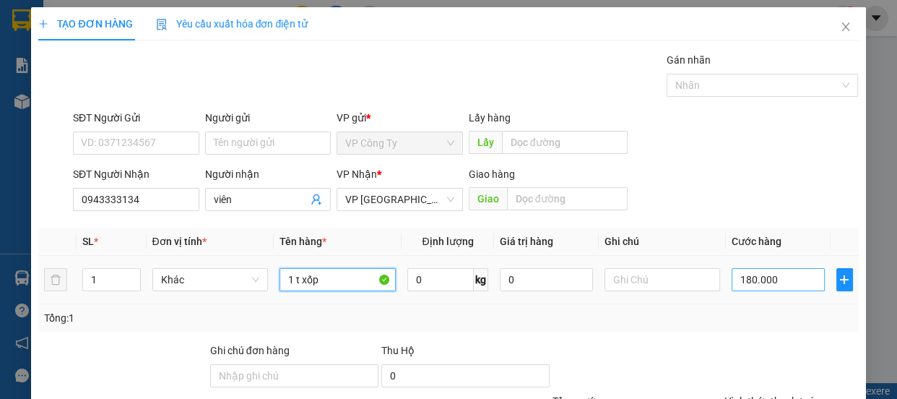
type input "1 t xốp"
click at [744, 279] on input "180.000" at bounding box center [777, 279] width 93 height 23
type input "0"
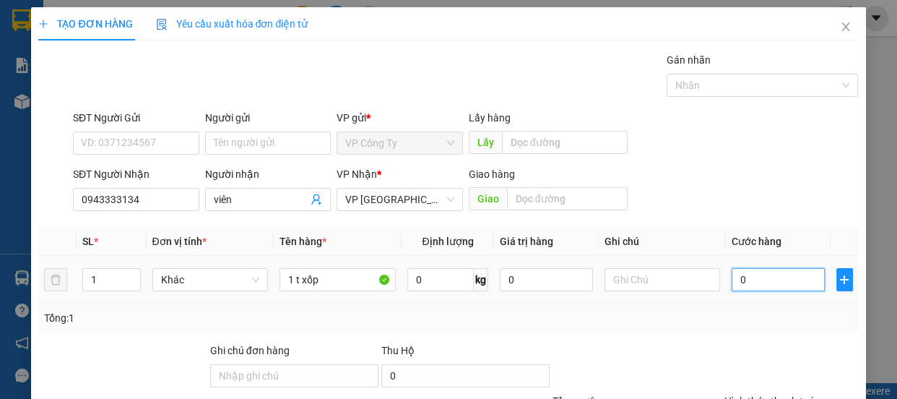
click at [732, 279] on input "0" at bounding box center [777, 279] width 93 height 23
type input "70"
type input "700"
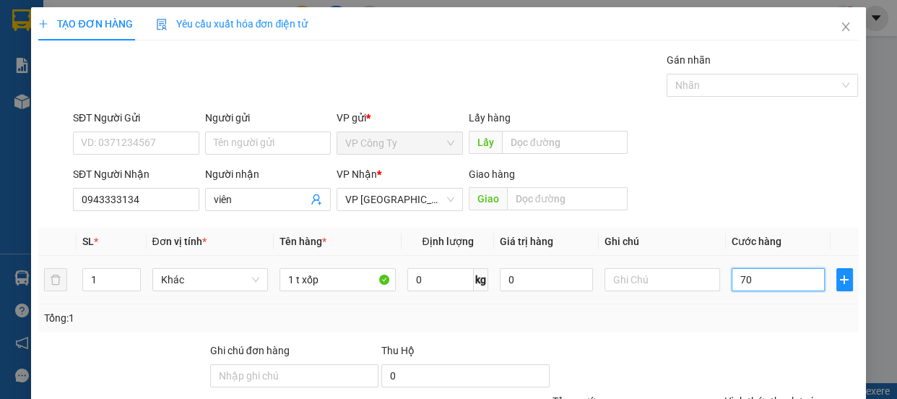
type input "700"
type input "7.000"
type input "70.000"
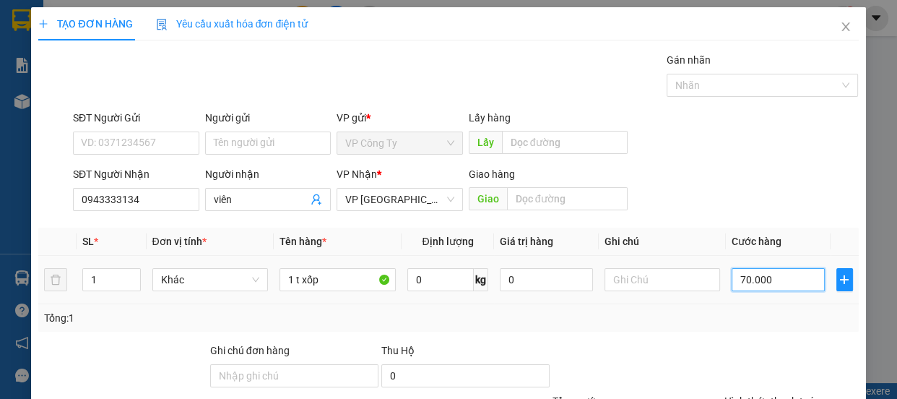
type input "70.000"
type input "700.000"
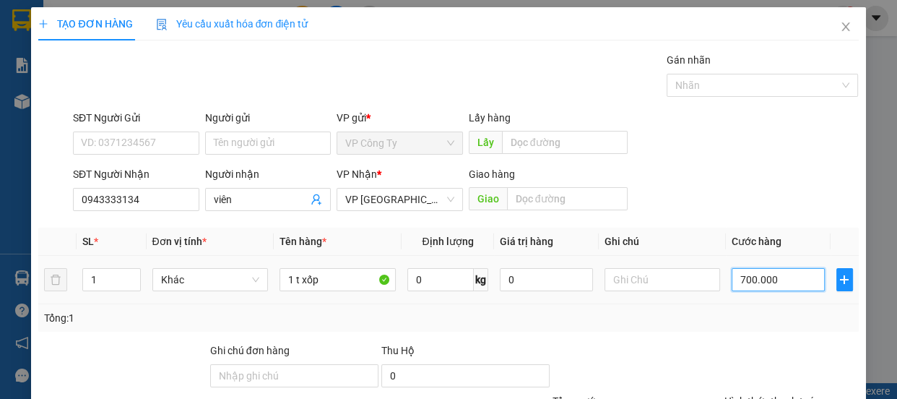
click at [742, 276] on input "700.000" at bounding box center [777, 279] width 93 height 23
type input "70.000"
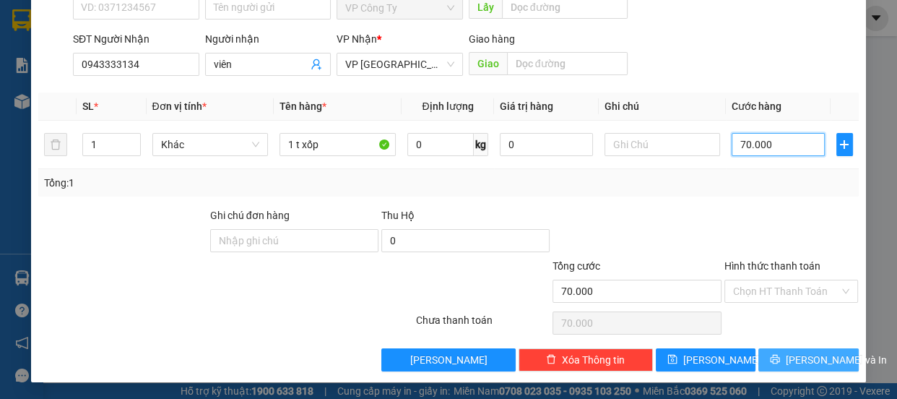
type input "70.000"
click at [786, 357] on button "[PERSON_NAME] và In" at bounding box center [808, 359] width 100 height 23
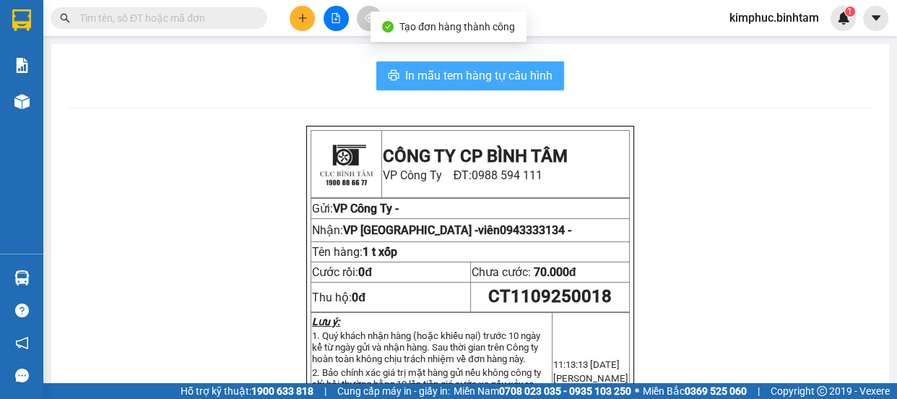
click at [484, 82] on span "In mẫu tem hàng tự cấu hình" at bounding box center [478, 75] width 147 height 18
click at [484, 79] on span "In mẫu tem hàng tự cấu hình" at bounding box center [478, 75] width 147 height 18
click at [484, 77] on span "In mẫu tem hàng tự cấu hình" at bounding box center [478, 75] width 147 height 18
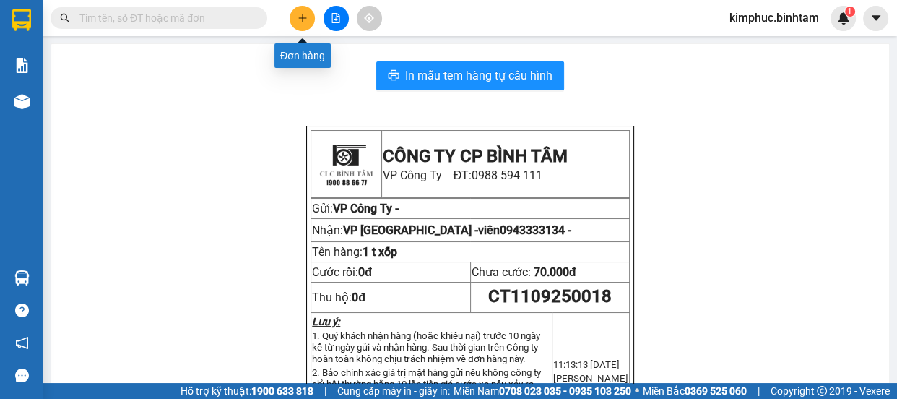
click at [299, 13] on icon "plus" at bounding box center [302, 18] width 10 height 10
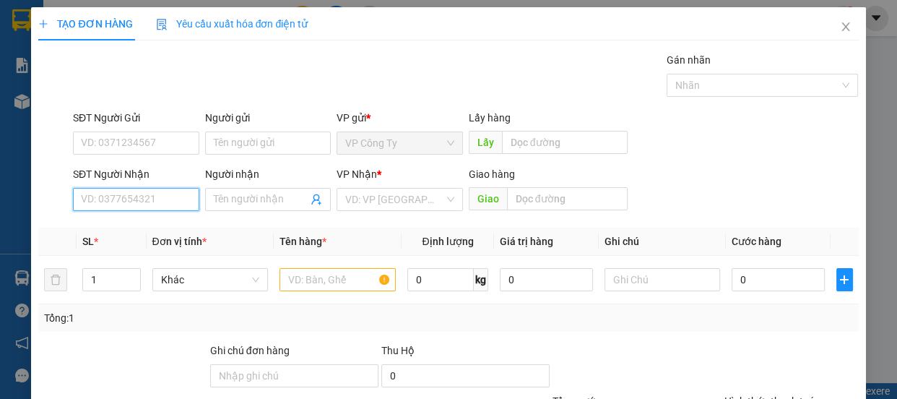
click at [122, 199] on input "SĐT Người Nhận" at bounding box center [136, 199] width 126 height 23
type input "0764253803"
click at [155, 196] on input "0764253803" at bounding box center [136, 199] width 126 height 23
click at [124, 229] on div "0764253803 - hậu" at bounding box center [135, 228] width 108 height 16
type input "hậu"
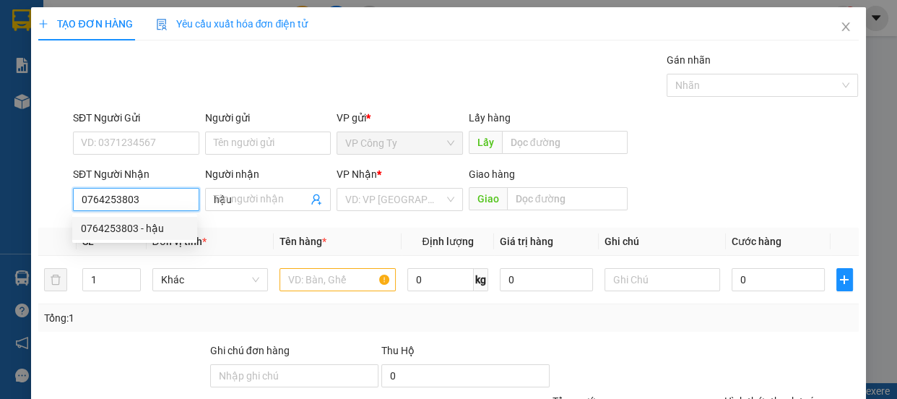
type input "50.000"
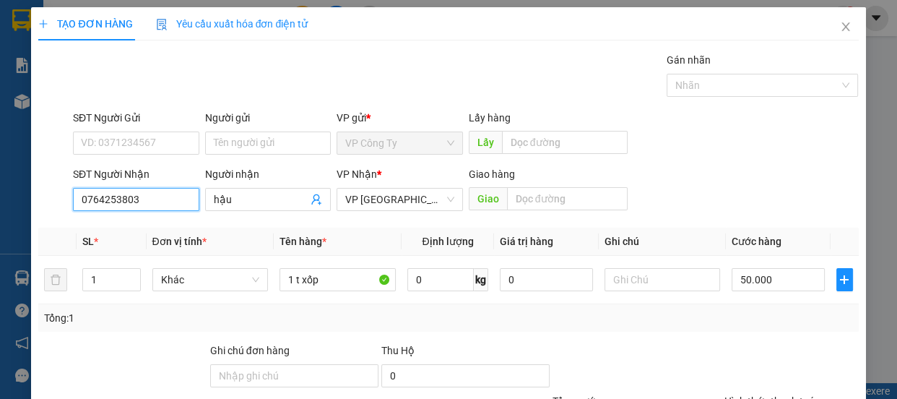
scroll to position [135, 0]
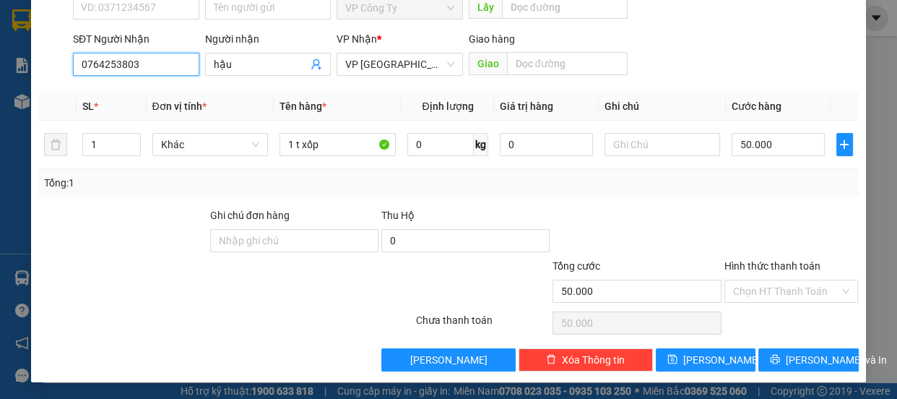
type input "0764253803"
click at [758, 262] on label "Hình thức thanh toán" at bounding box center [772, 266] width 96 height 12
click at [758, 280] on input "Hình thức thanh toán" at bounding box center [786, 291] width 107 height 22
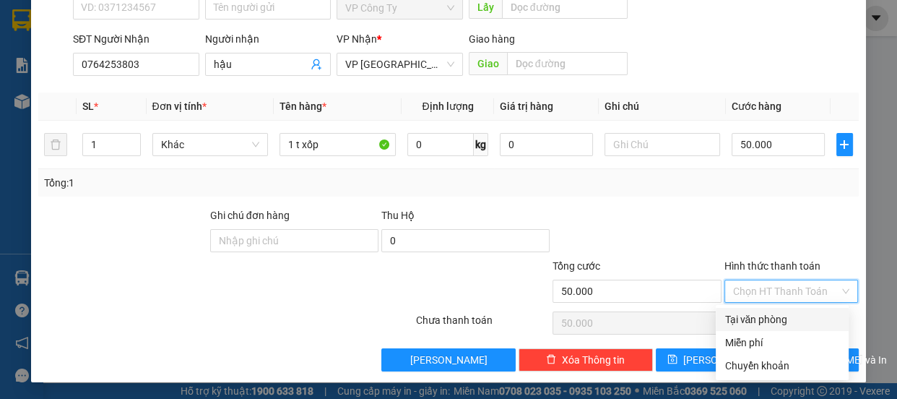
click at [756, 320] on div "Tại văn phòng" at bounding box center [782, 319] width 116 height 16
type input "0"
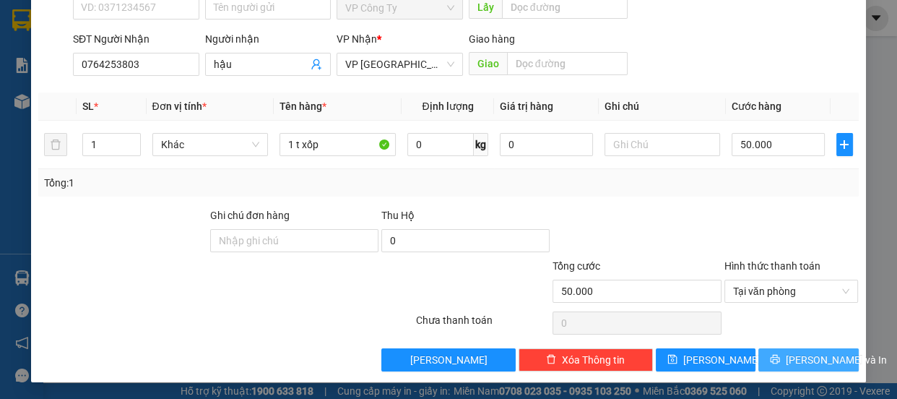
click at [798, 356] on span "[PERSON_NAME] và In" at bounding box center [836, 360] width 101 height 16
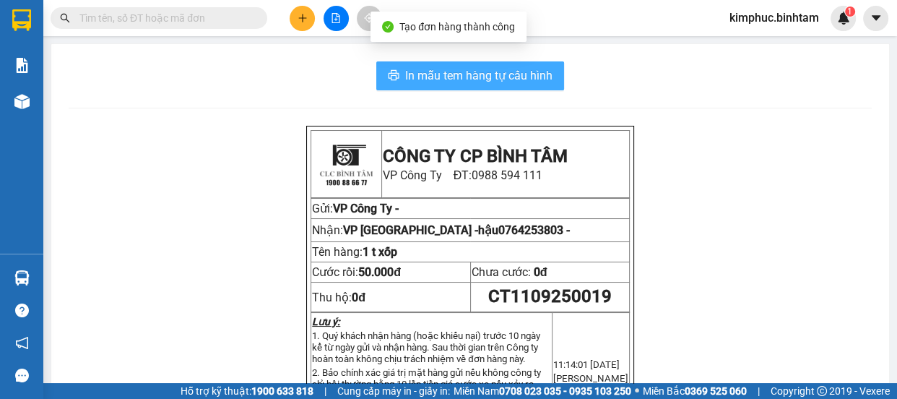
click at [443, 72] on span "In mẫu tem hàng tự cấu hình" at bounding box center [478, 75] width 147 height 18
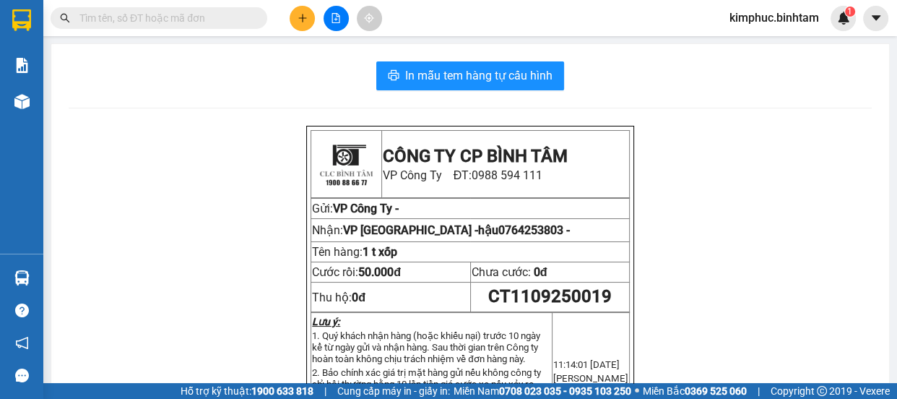
scroll to position [65, 0]
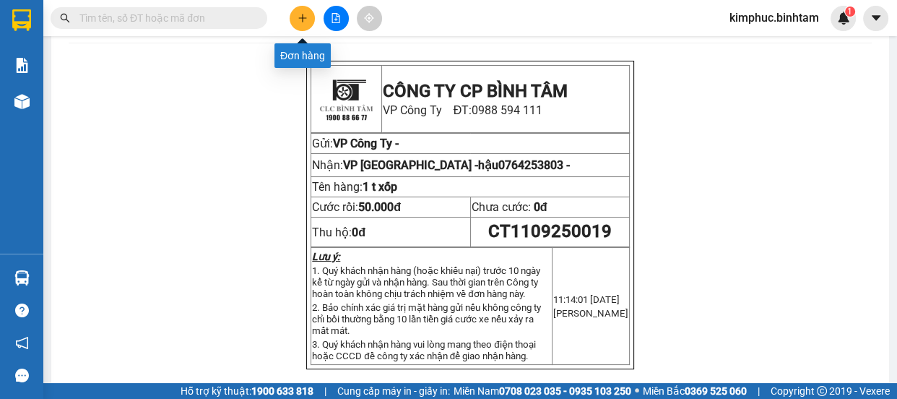
click at [303, 20] on icon "plus" at bounding box center [302, 18] width 10 height 10
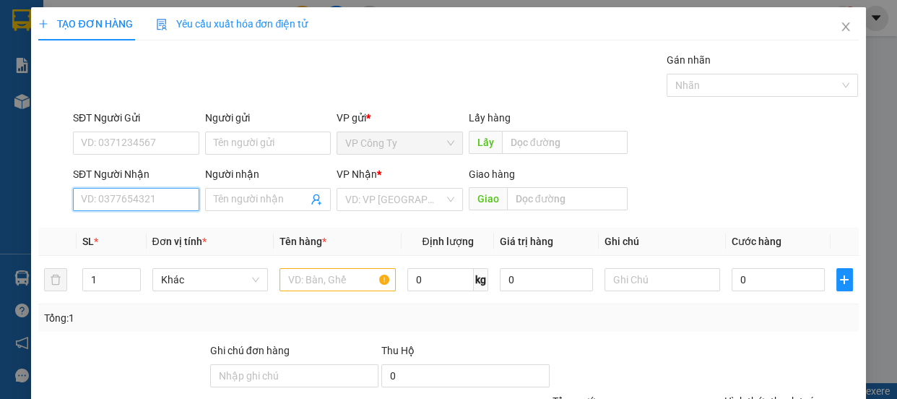
click at [134, 195] on input "SĐT Người Nhận" at bounding box center [136, 199] width 126 height 23
type input "0963542753"
click at [144, 199] on input "0963542753" at bounding box center [136, 199] width 126 height 23
click at [152, 232] on div "0963542753 - chú học" at bounding box center [135, 228] width 108 height 16
type input "chú học"
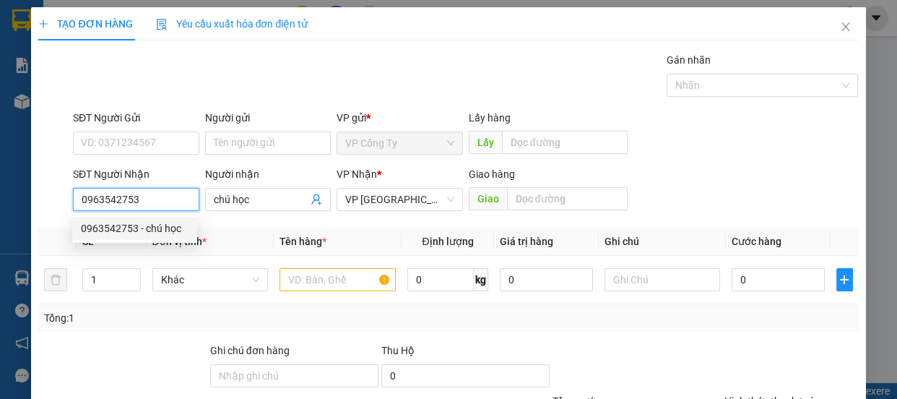
type input "80.000"
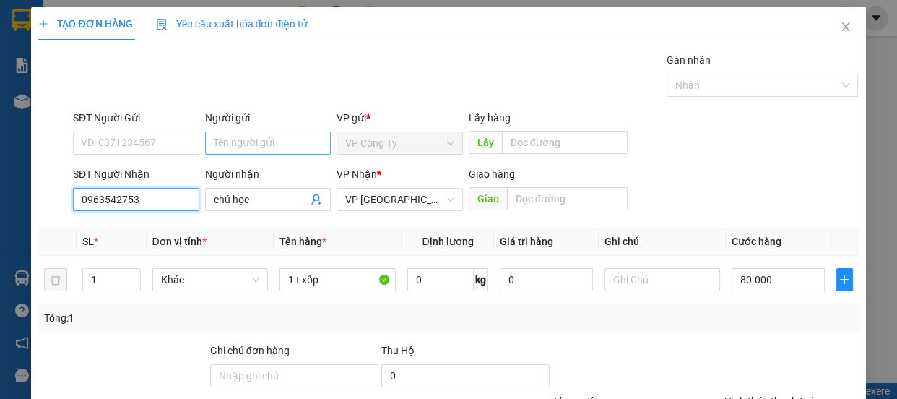
type input "0963542753"
click at [213, 149] on input "Người gửi" at bounding box center [268, 142] width 126 height 23
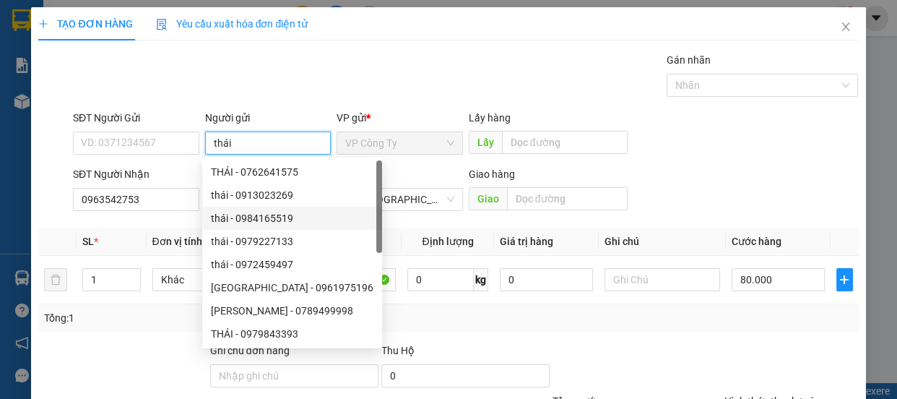
type input "thái"
click at [471, 60] on div "Gán nhãn Nhãn" at bounding box center [465, 77] width 791 height 51
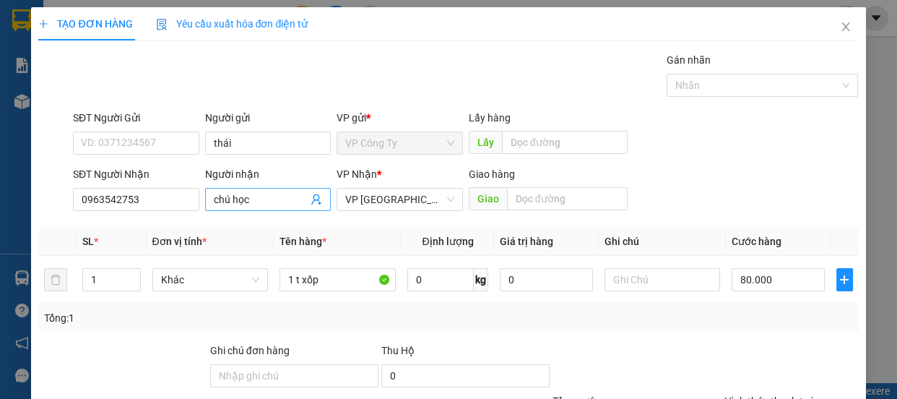
click at [279, 196] on input "chú học" at bounding box center [261, 199] width 95 height 16
type input "c"
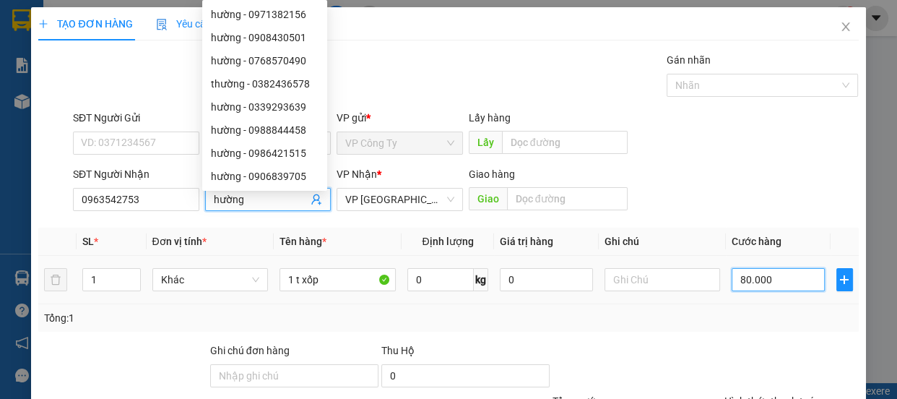
click at [738, 278] on input "80.000" at bounding box center [777, 279] width 93 height 23
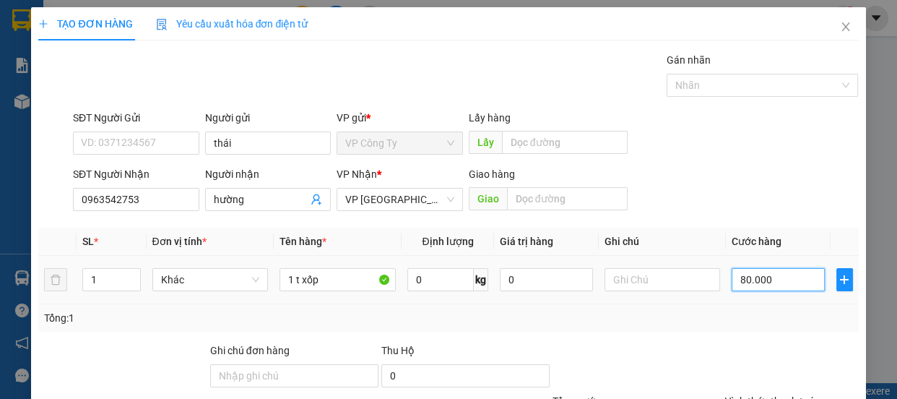
click at [738, 278] on input "80.000" at bounding box center [777, 279] width 93 height 23
click at [739, 278] on input "80.000" at bounding box center [777, 279] width 93 height 23
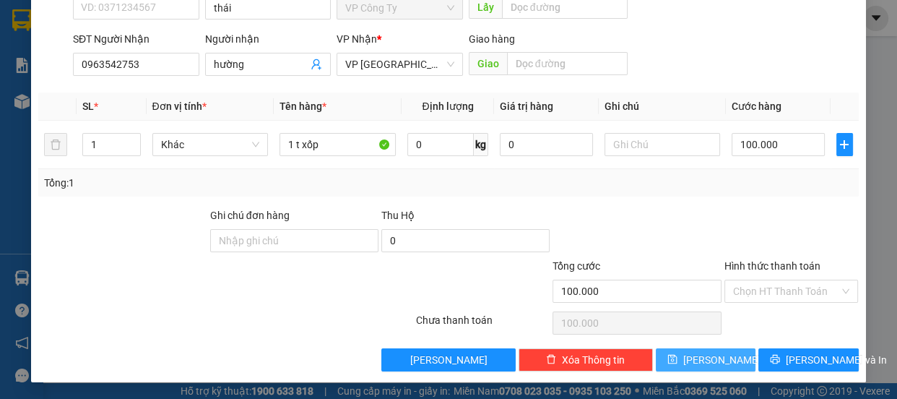
click at [721, 356] on button "[PERSON_NAME]" at bounding box center [706, 359] width 100 height 23
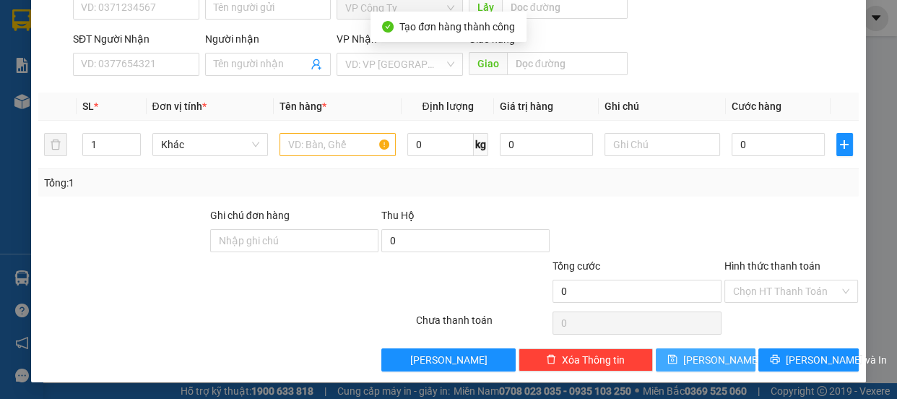
scroll to position [0, 0]
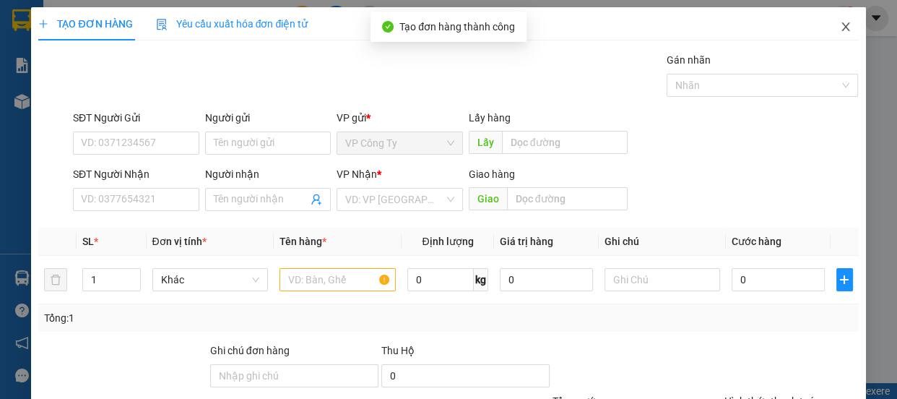
click at [838, 21] on span "Close" at bounding box center [845, 27] width 40 height 40
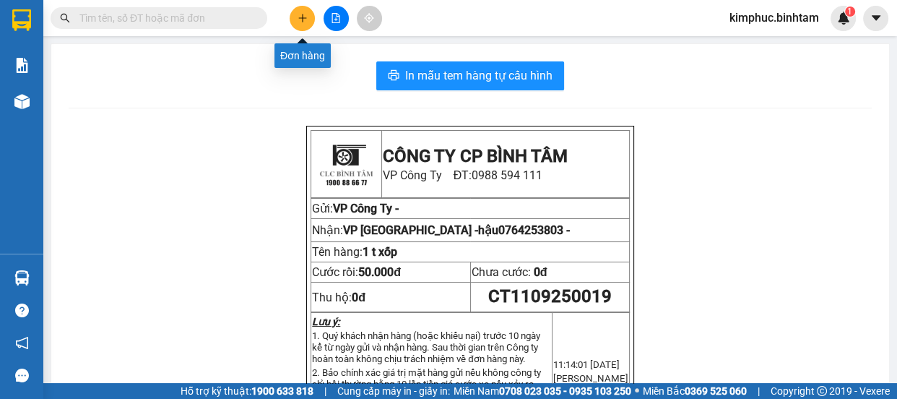
click at [300, 9] on button at bounding box center [302, 18] width 25 height 25
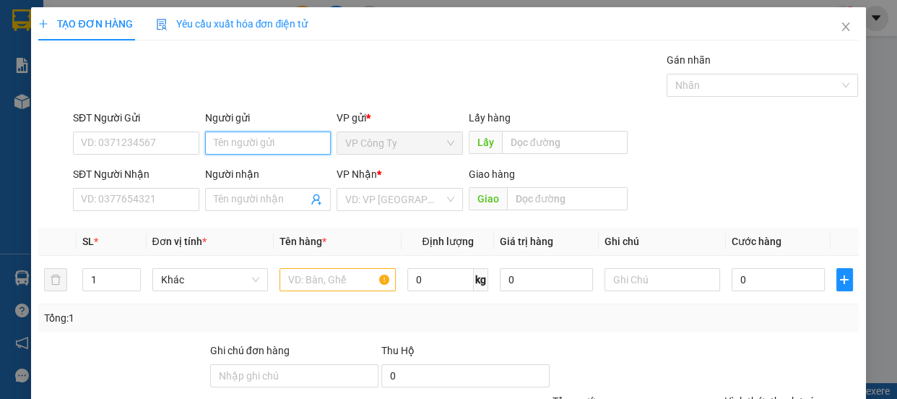
click at [224, 139] on input "Người gửi" at bounding box center [268, 142] width 126 height 23
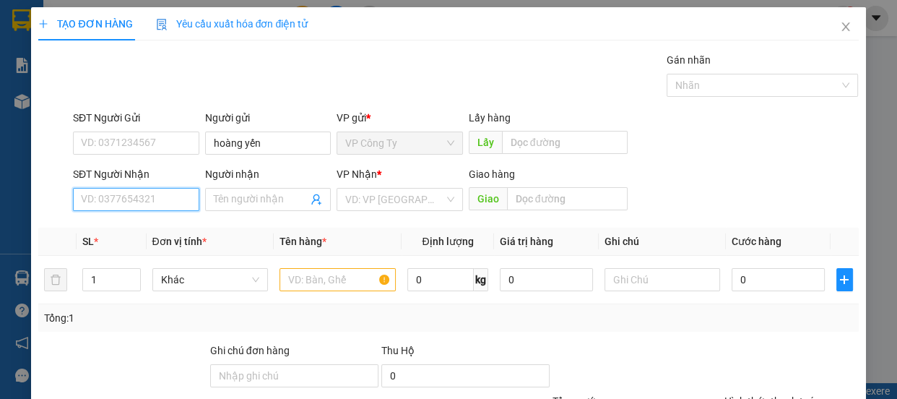
click at [164, 199] on input "SĐT Người Nhận" at bounding box center [136, 199] width 126 height 23
click at [214, 195] on input "Người nhận" at bounding box center [261, 199] width 95 height 16
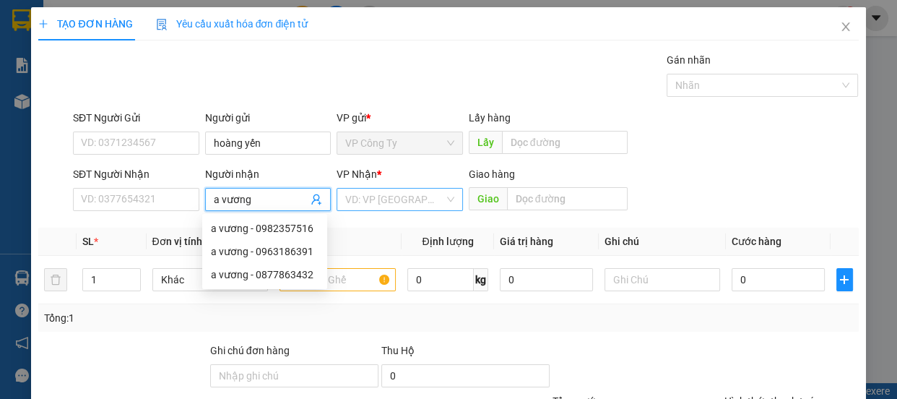
click at [408, 199] on input "search" at bounding box center [394, 199] width 99 height 22
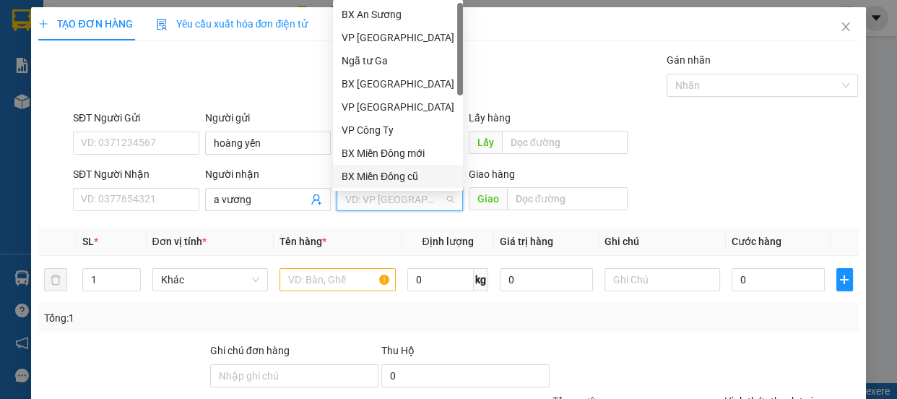
click at [401, 175] on div "BX Miền Đông cũ" at bounding box center [398, 176] width 113 height 16
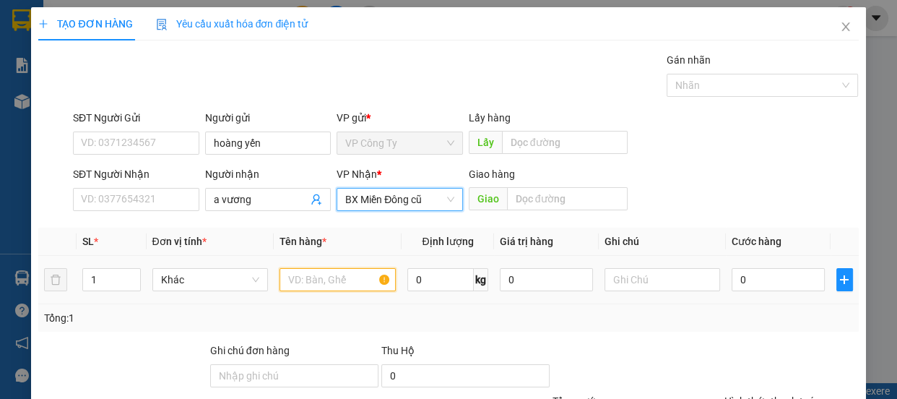
click at [323, 274] on input "text" at bounding box center [337, 279] width 116 height 23
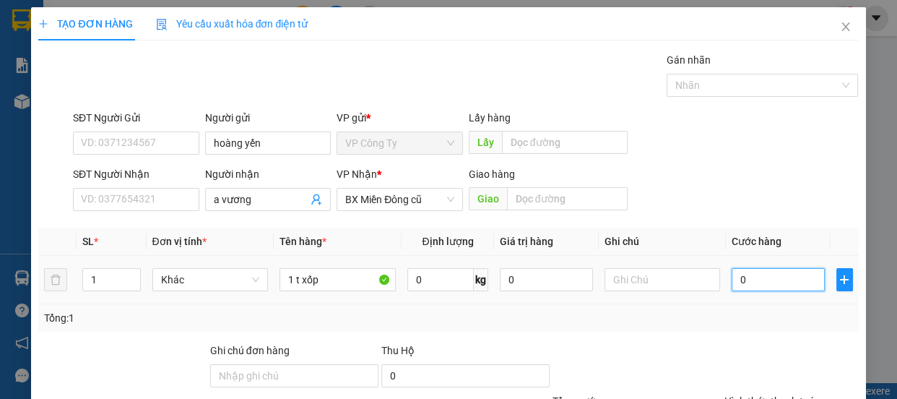
click at [731, 279] on input "0" at bounding box center [777, 279] width 93 height 23
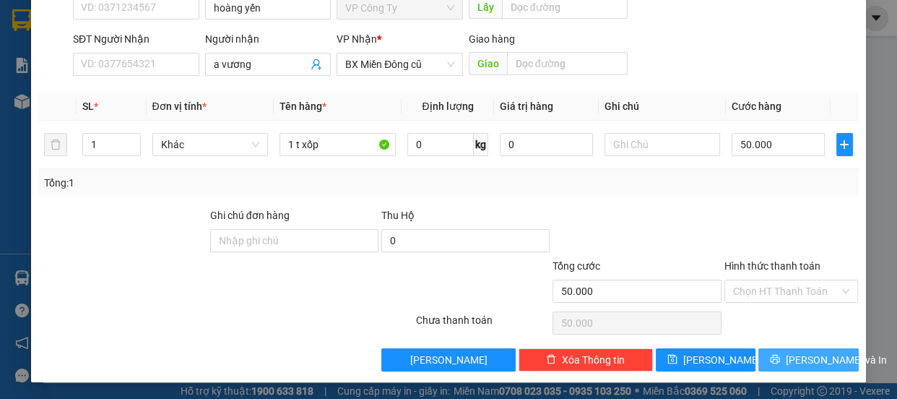
click at [817, 360] on span "[PERSON_NAME] và In" at bounding box center [836, 360] width 101 height 16
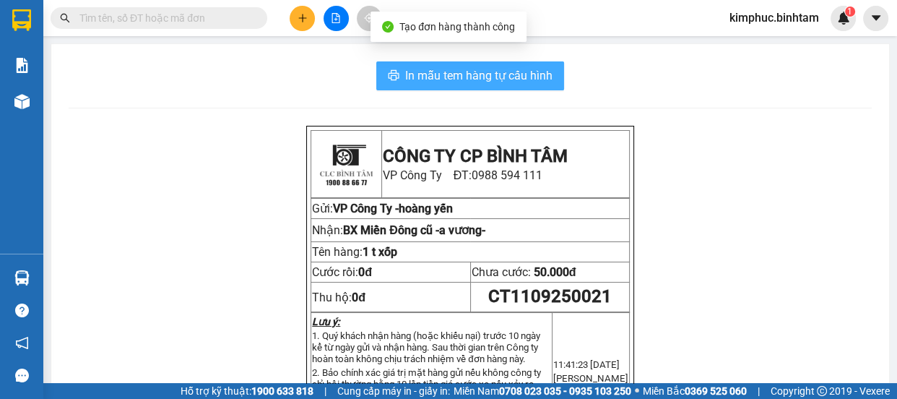
click at [509, 70] on span "In mẫu tem hàng tự cấu hình" at bounding box center [478, 75] width 147 height 18
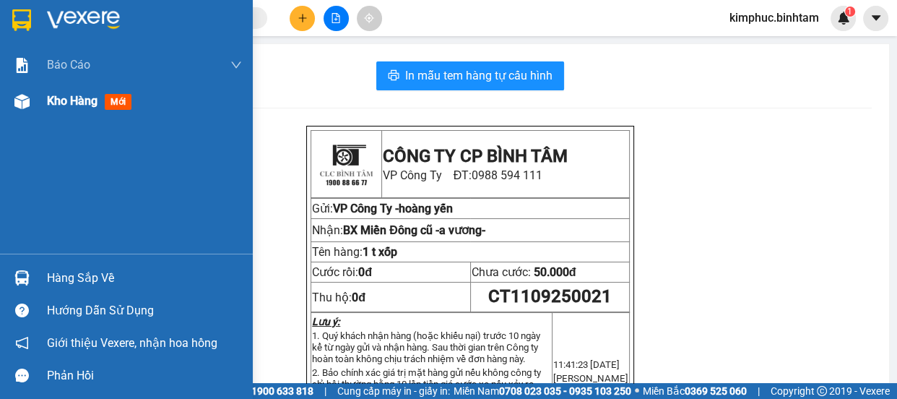
click at [84, 106] on span "Kho hàng" at bounding box center [72, 101] width 51 height 14
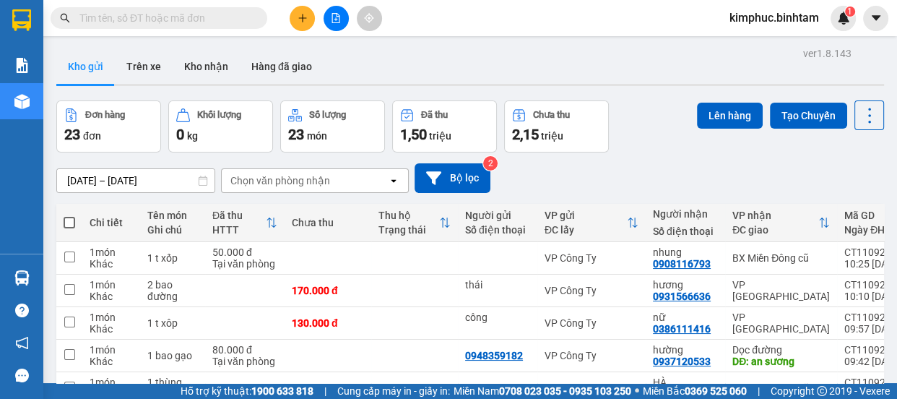
scroll to position [259, 0]
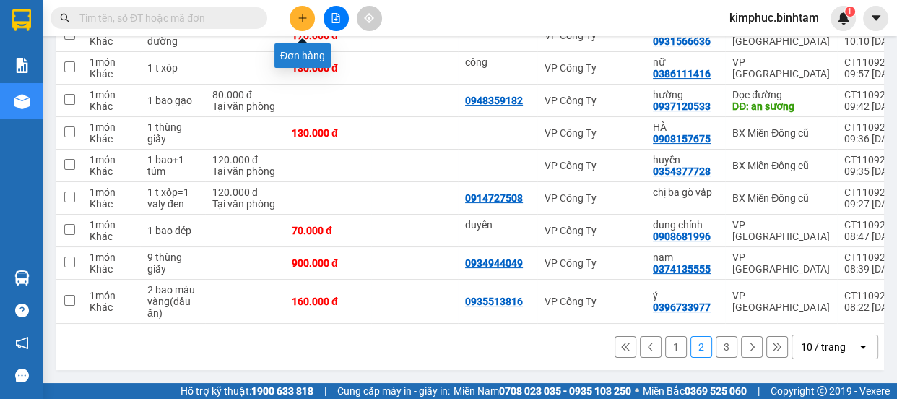
click at [296, 17] on button at bounding box center [302, 18] width 25 height 25
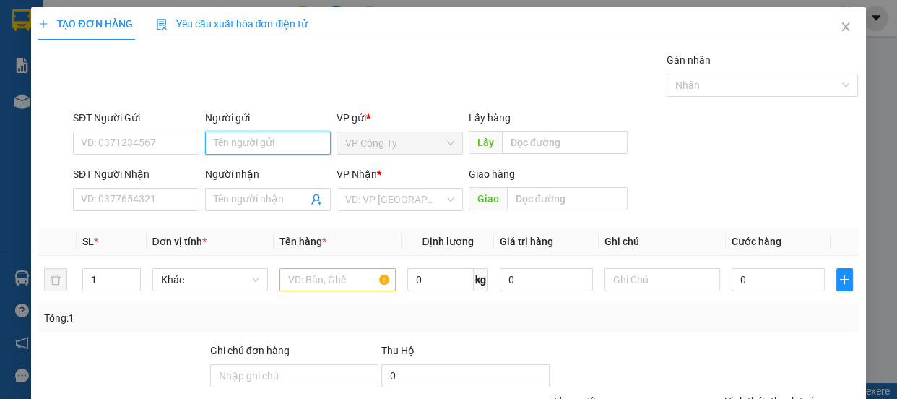
click at [220, 141] on input "Người gửi" at bounding box center [268, 142] width 126 height 23
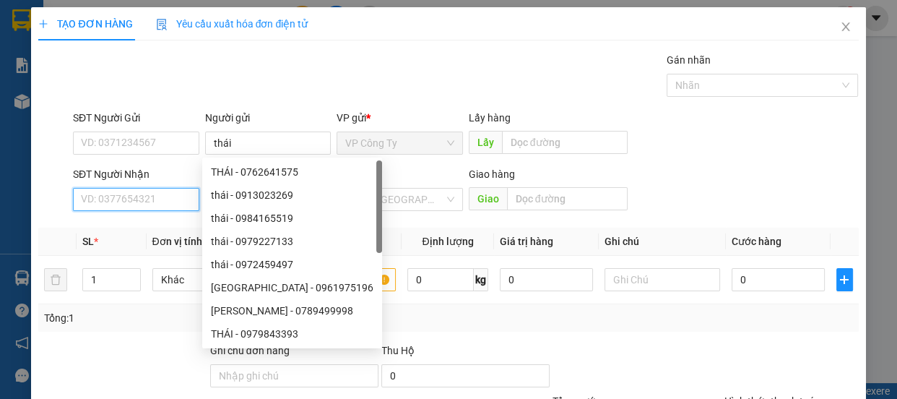
click at [145, 199] on input "SĐT Người Nhận" at bounding box center [136, 199] width 126 height 23
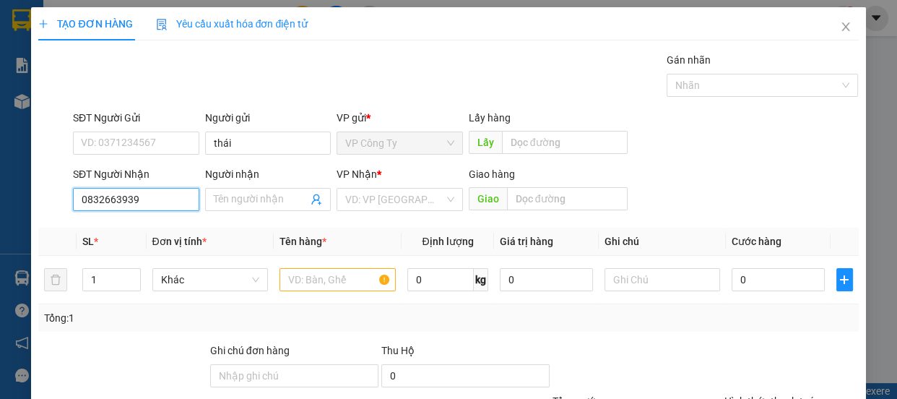
click at [151, 194] on input "0832663939" at bounding box center [136, 199] width 126 height 23
click at [151, 193] on input "0832663939" at bounding box center [136, 199] width 126 height 23
click at [142, 201] on input "0832663939" at bounding box center [136, 199] width 126 height 23
click at [155, 196] on input "0832663939" at bounding box center [136, 199] width 126 height 23
click at [236, 197] on input "Người nhận" at bounding box center [261, 199] width 95 height 16
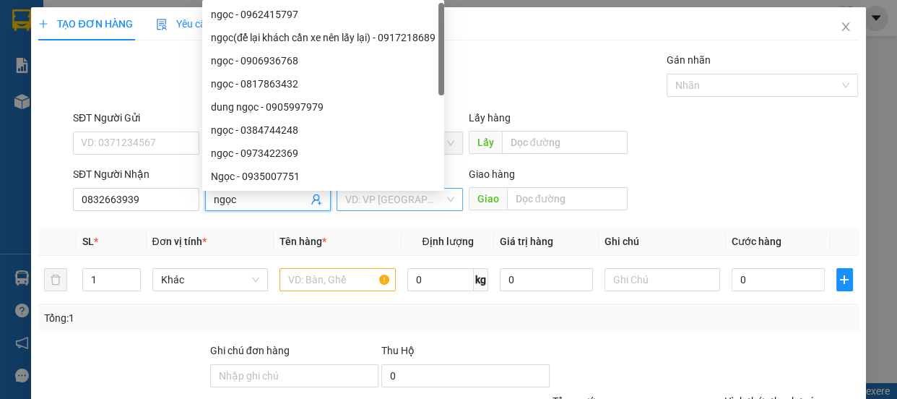
click at [382, 202] on input "search" at bounding box center [394, 199] width 99 height 22
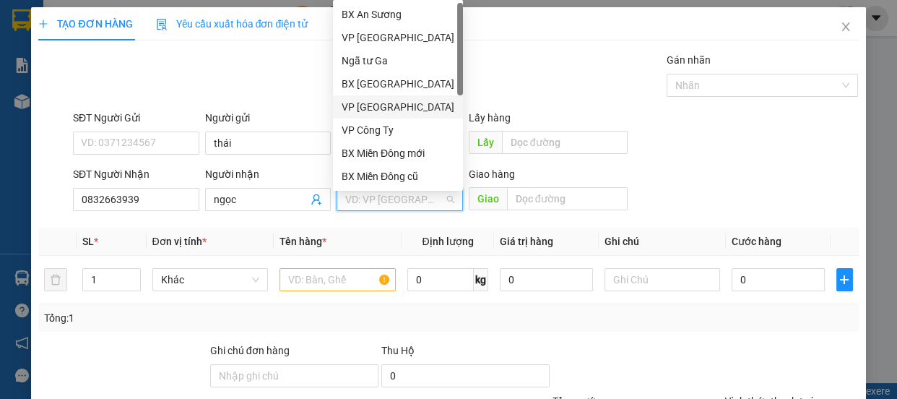
click at [393, 105] on div "VP [GEOGRAPHIC_DATA]" at bounding box center [398, 107] width 113 height 16
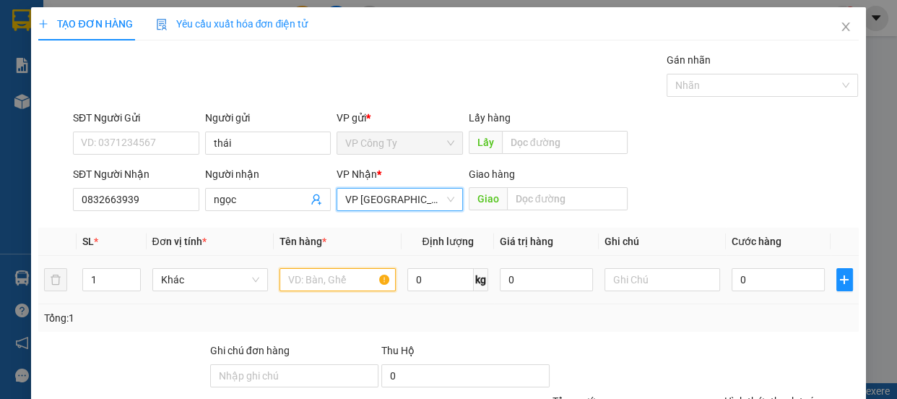
click at [318, 271] on input "text" at bounding box center [337, 279] width 116 height 23
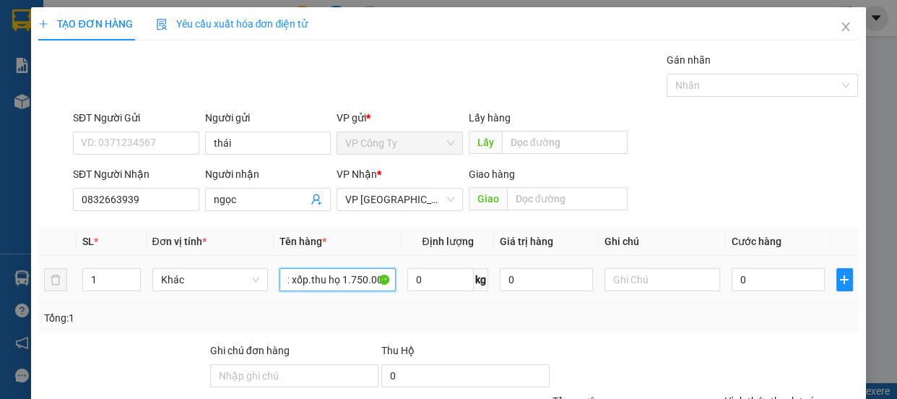
scroll to position [0, 16]
click at [731, 274] on input "0" at bounding box center [777, 279] width 93 height 23
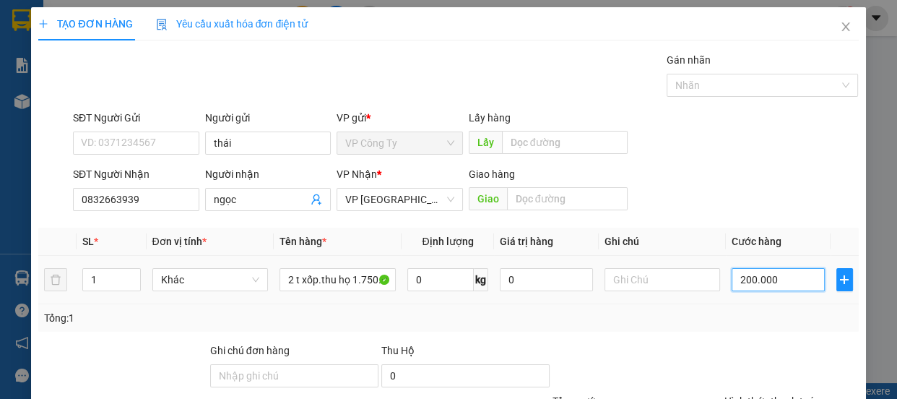
scroll to position [135, 0]
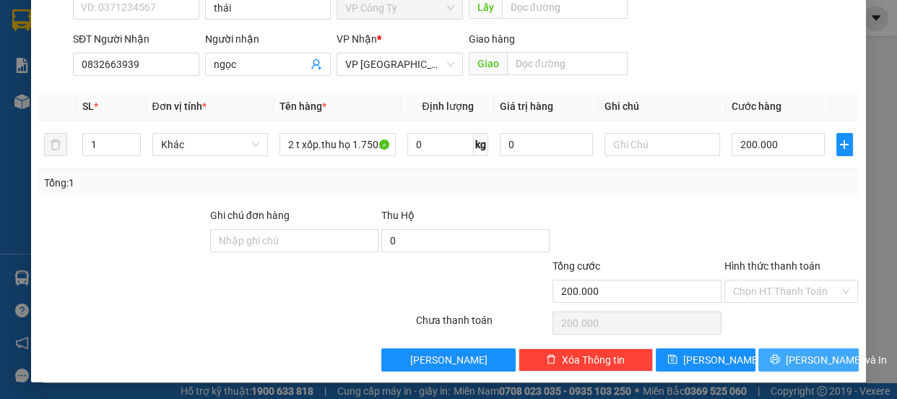
click at [799, 369] on button "[PERSON_NAME] và In" at bounding box center [808, 359] width 100 height 23
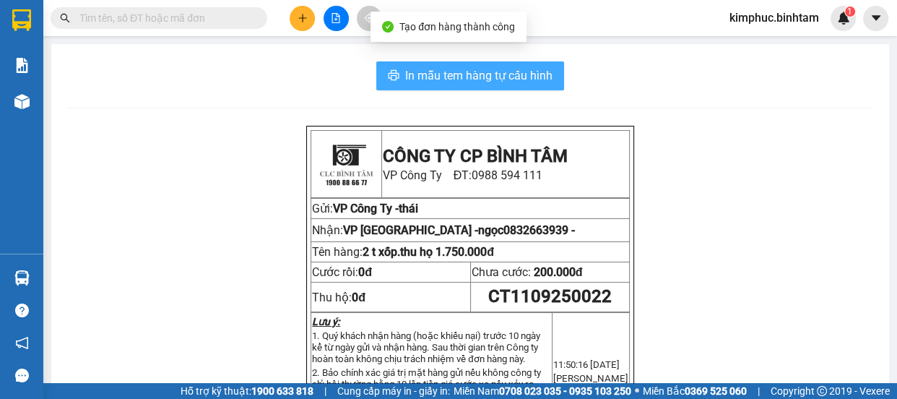
click at [529, 77] on span "In mẫu tem hàng tự cấu hình" at bounding box center [478, 75] width 147 height 18
click at [456, 74] on span "In mẫu tem hàng tự cấu hình" at bounding box center [478, 75] width 147 height 18
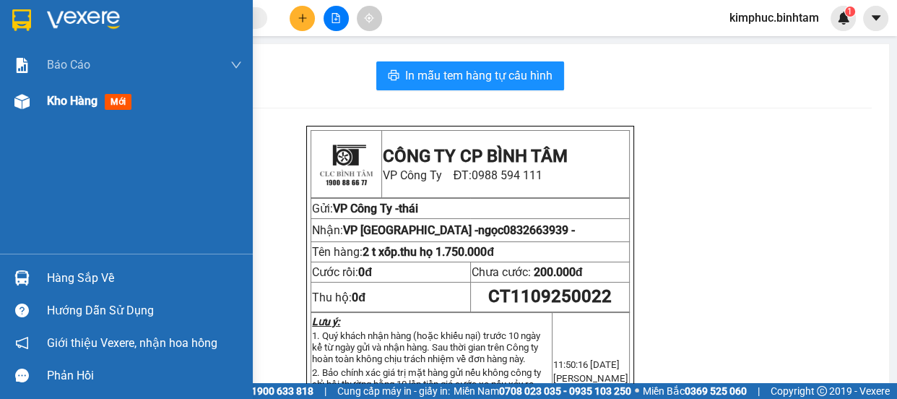
click at [64, 108] on span "Kho hàng" at bounding box center [72, 101] width 51 height 14
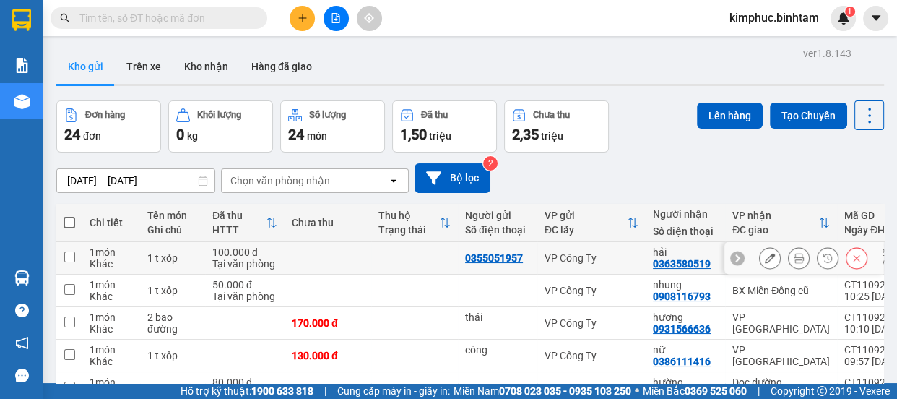
scroll to position [247, 0]
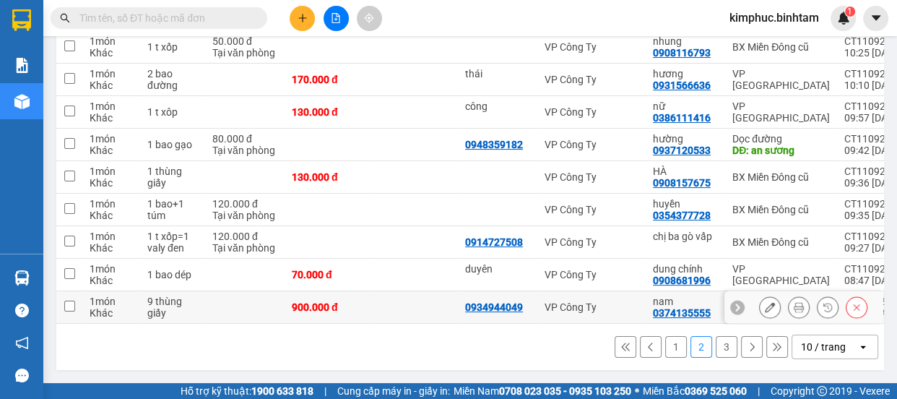
click at [76, 296] on td at bounding box center [69, 307] width 26 height 32
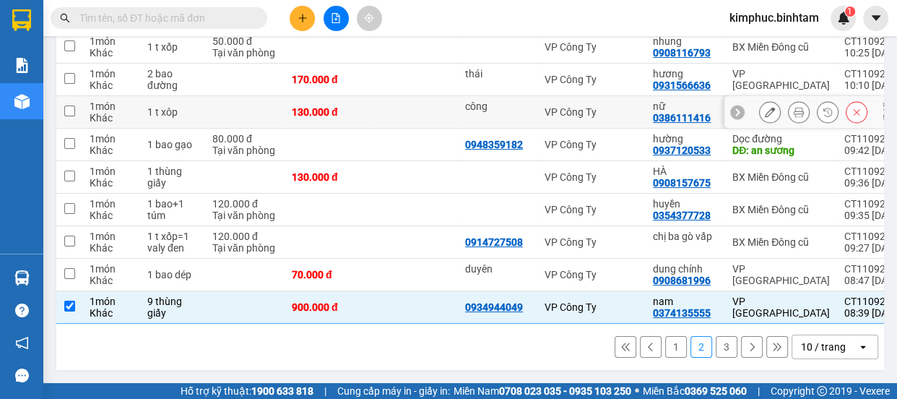
scroll to position [116, 0]
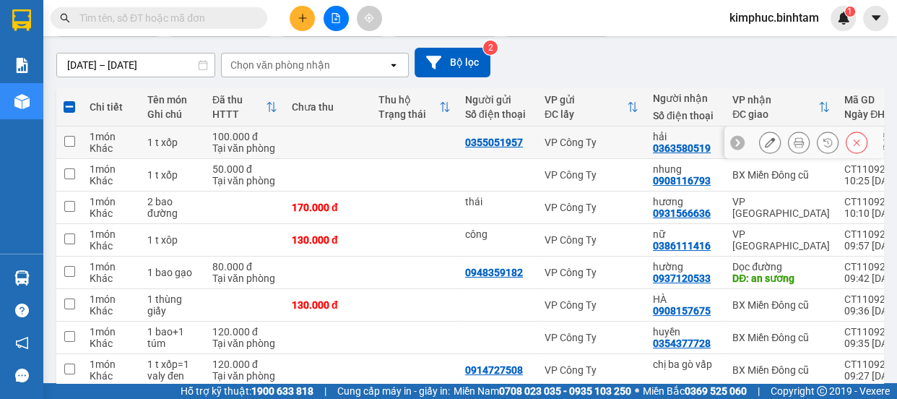
click at [77, 142] on td at bounding box center [69, 142] width 26 height 32
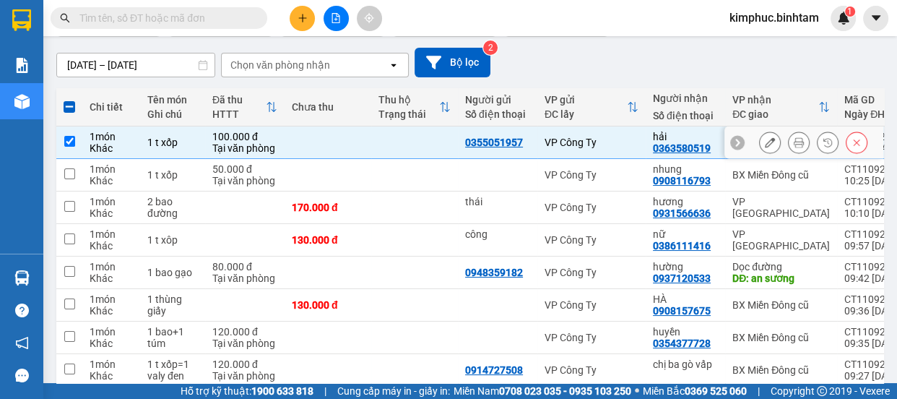
scroll to position [0, 0]
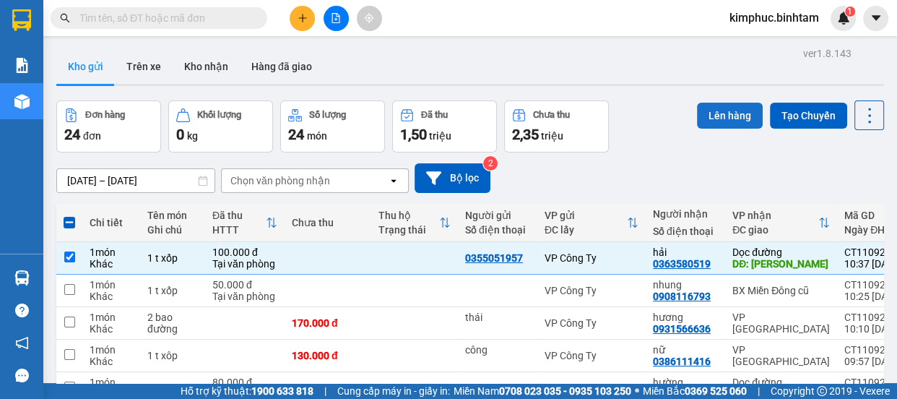
click at [743, 116] on button "Lên hàng" at bounding box center [730, 116] width 66 height 26
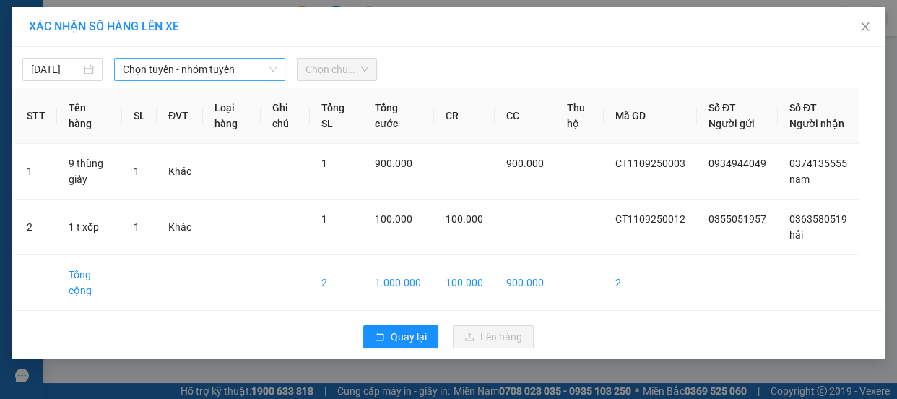
click at [196, 72] on span "Chọn tuyến - nhóm tuyến" at bounding box center [200, 69] width 154 height 22
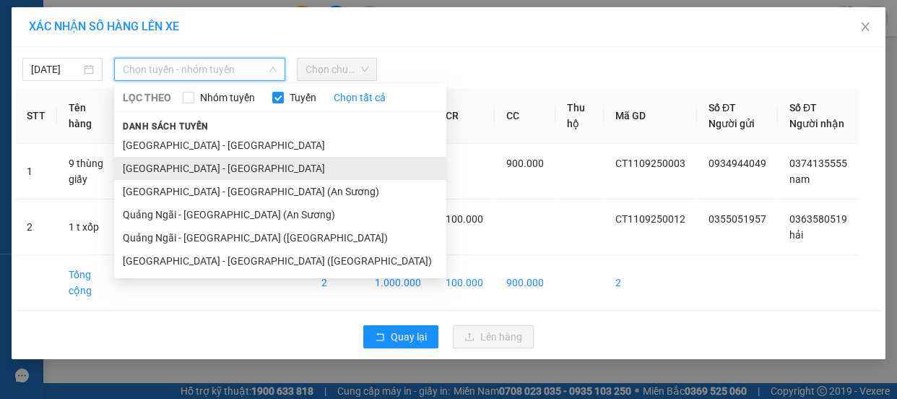
click at [165, 170] on li "[GEOGRAPHIC_DATA] - [GEOGRAPHIC_DATA]" at bounding box center [280, 168] width 332 height 23
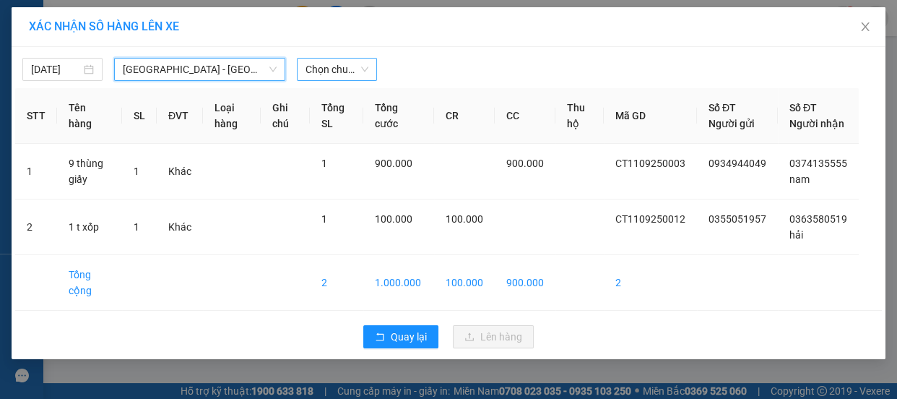
click at [335, 65] on span "Chọn chuyến" at bounding box center [336, 69] width 63 height 22
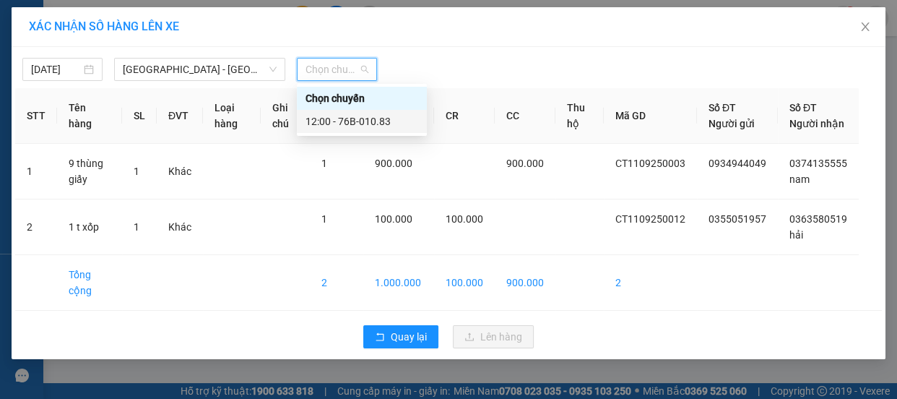
click at [374, 119] on div "12:00 - 76B-010.83" at bounding box center [361, 121] width 113 height 16
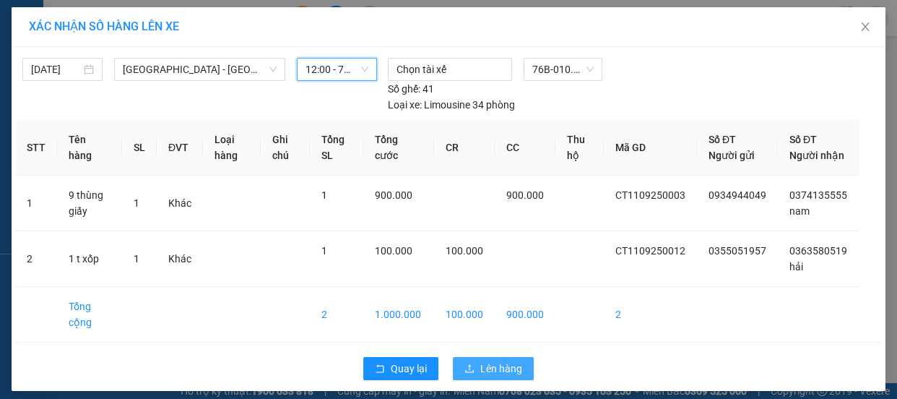
click at [486, 373] on span "Lên hàng" at bounding box center [501, 368] width 42 height 16
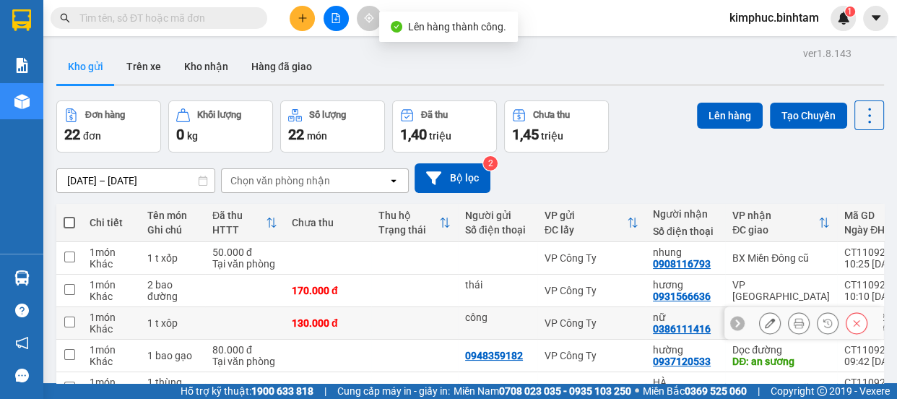
scroll to position [262, 0]
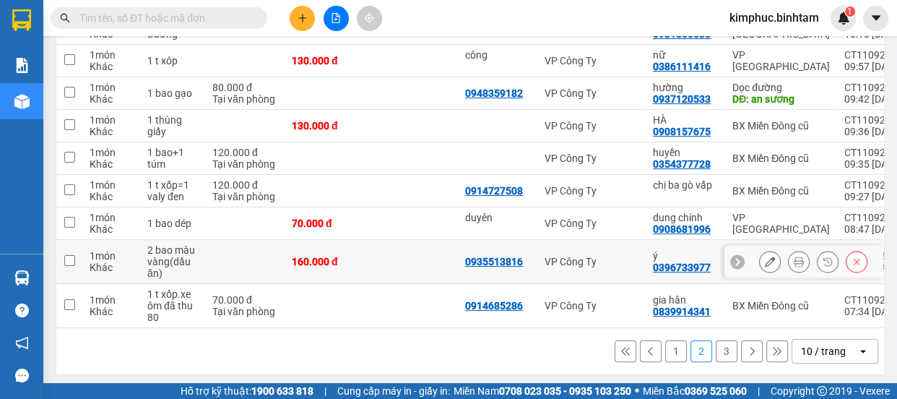
click at [66, 258] on input "checkbox" at bounding box center [69, 260] width 11 height 11
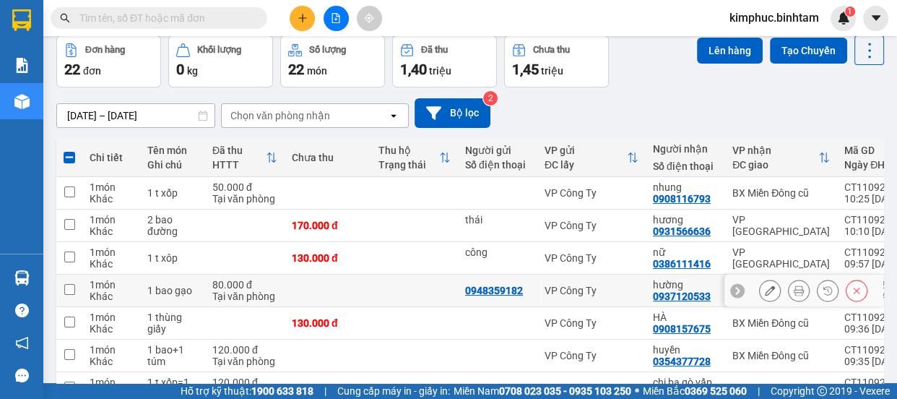
scroll to position [0, 0]
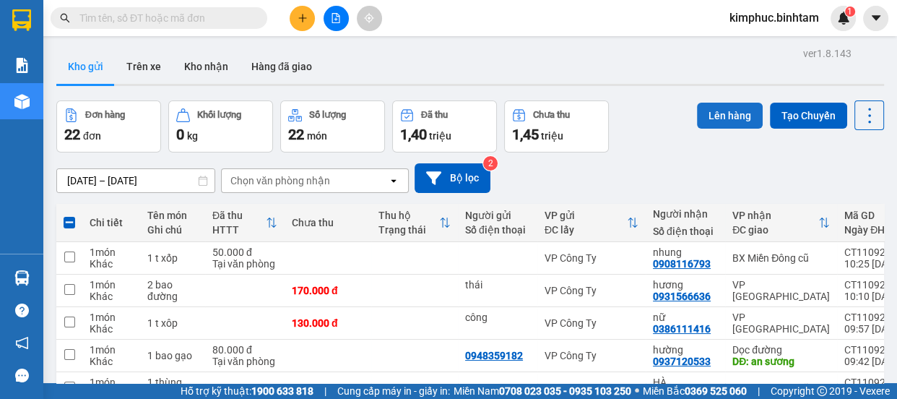
click at [727, 112] on button "Lên hàng" at bounding box center [730, 116] width 66 height 26
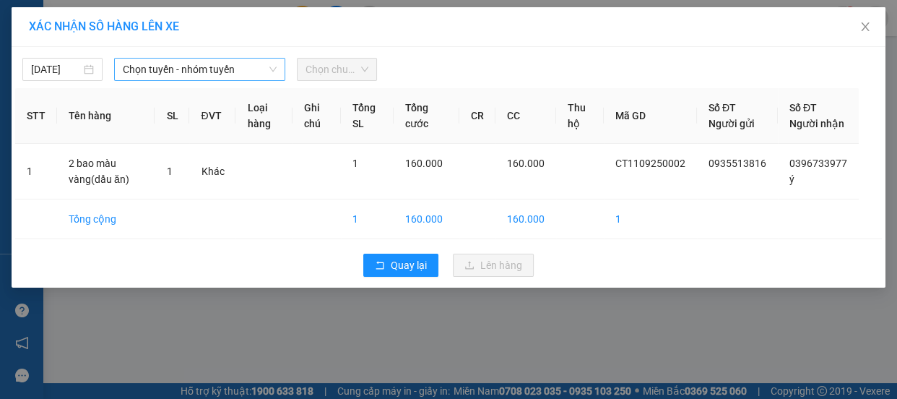
click at [234, 71] on span "Chọn tuyến - nhóm tuyến" at bounding box center [200, 69] width 154 height 22
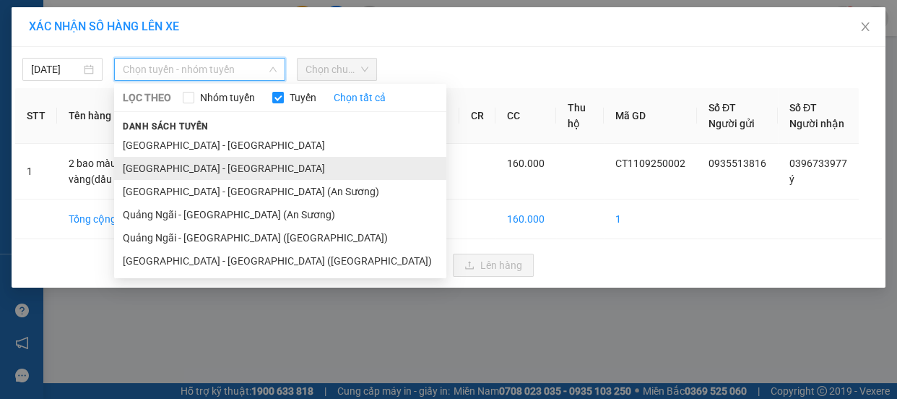
click at [201, 170] on li "[GEOGRAPHIC_DATA] - [GEOGRAPHIC_DATA]" at bounding box center [280, 168] width 332 height 23
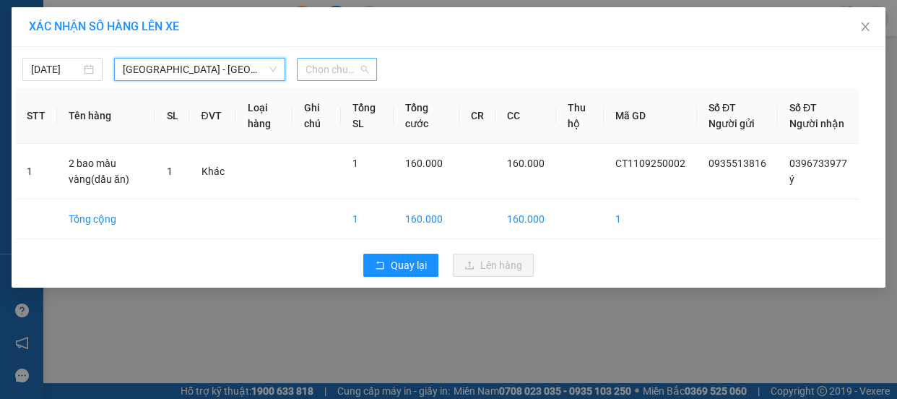
click at [346, 70] on span "Chọn chuyến" at bounding box center [336, 69] width 63 height 22
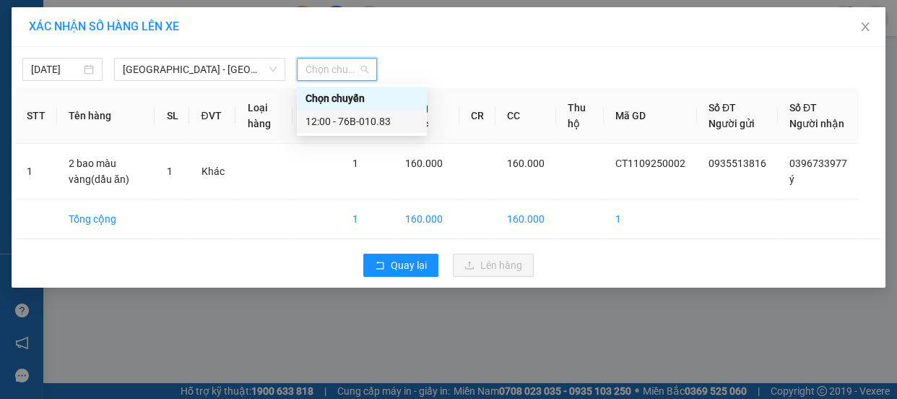
click at [360, 125] on div "12:00 - 76B-010.83" at bounding box center [361, 121] width 113 height 16
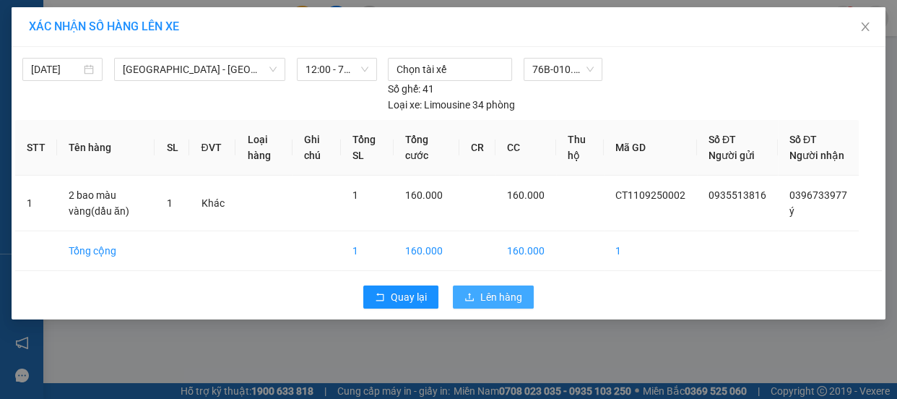
click at [495, 305] on span "Lên hàng" at bounding box center [501, 297] width 42 height 16
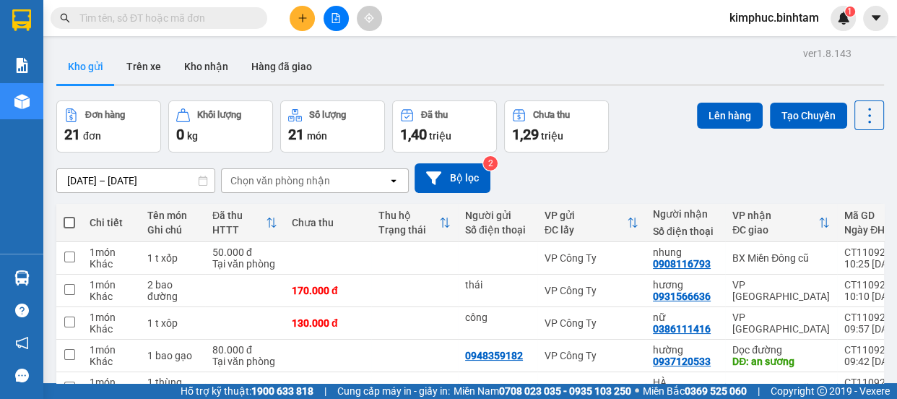
scroll to position [259, 0]
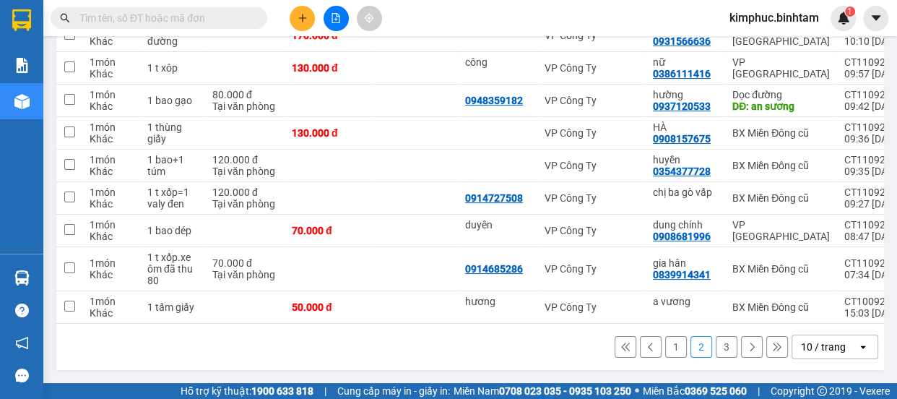
click at [721, 347] on button "3" at bounding box center [727, 347] width 22 height 22
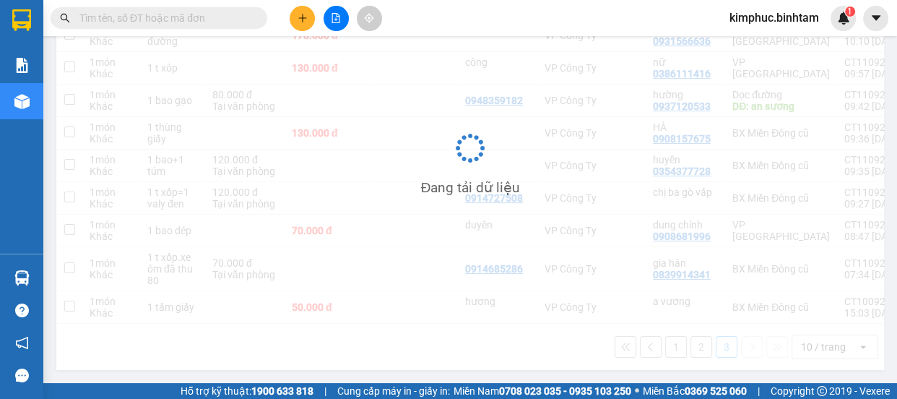
scroll to position [66, 0]
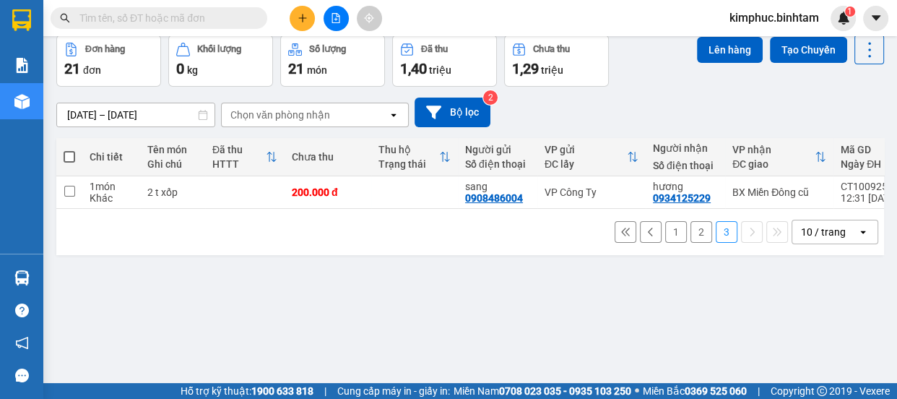
click at [694, 235] on button "2" at bounding box center [701, 232] width 22 height 22
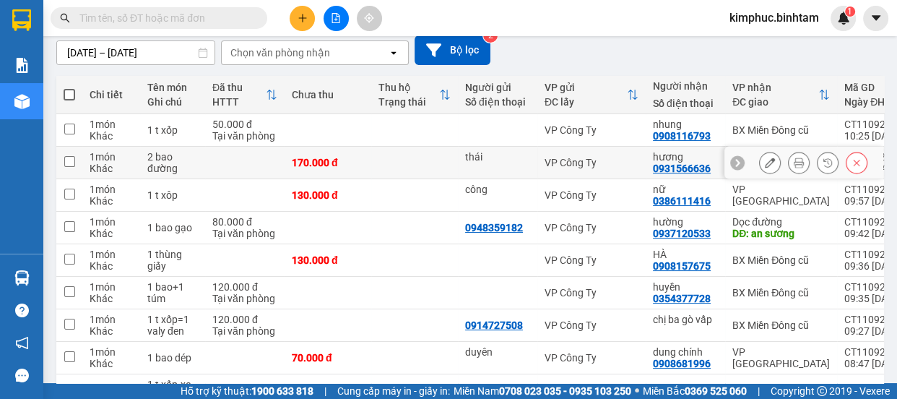
scroll to position [259, 0]
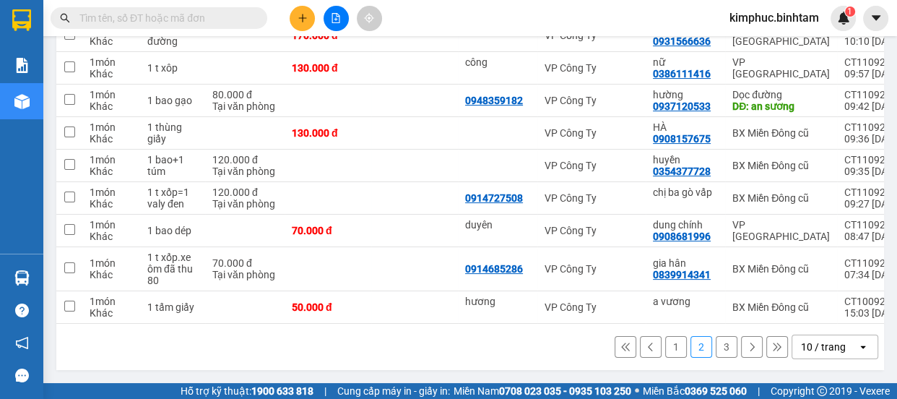
click at [668, 349] on button "1" at bounding box center [676, 347] width 22 height 22
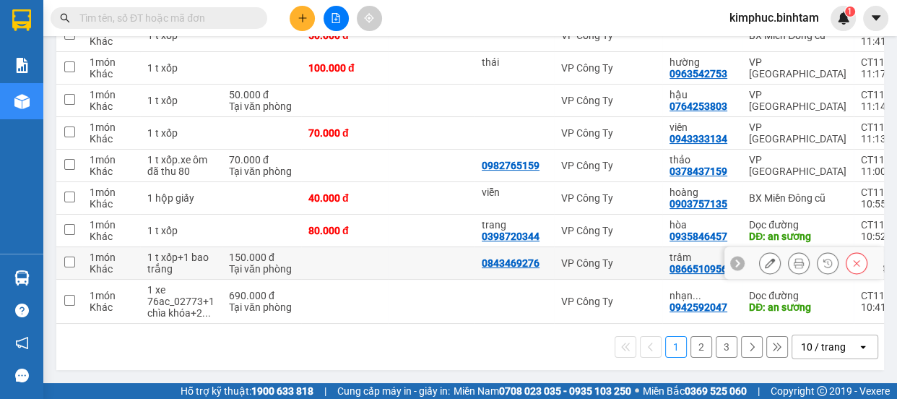
click at [77, 264] on td at bounding box center [69, 263] width 26 height 32
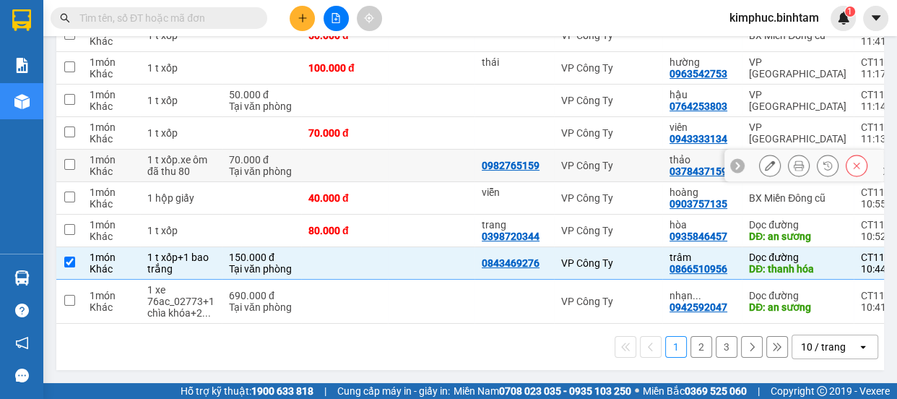
click at [70, 160] on input "checkbox" at bounding box center [69, 164] width 11 height 11
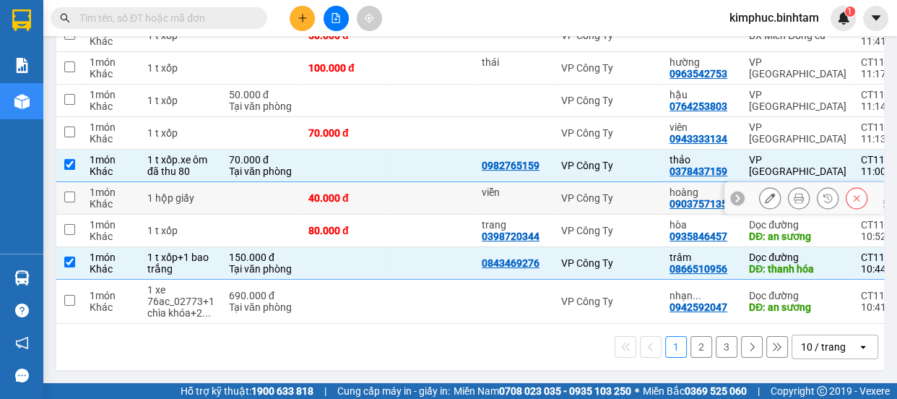
scroll to position [193, 0]
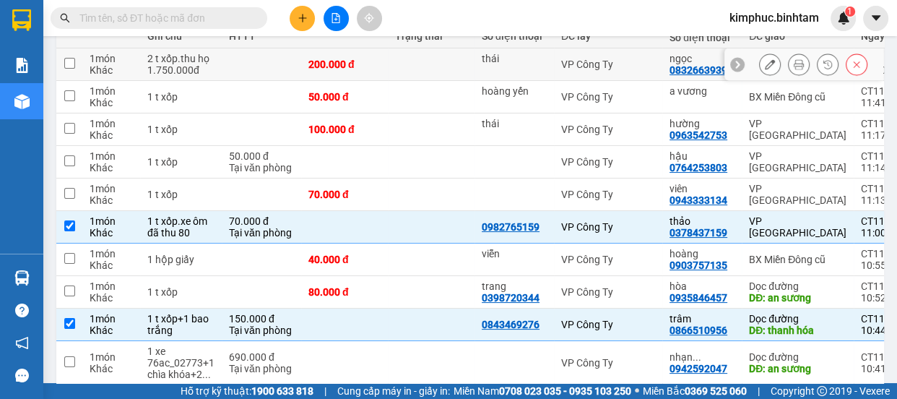
click at [66, 68] on input "checkbox" at bounding box center [69, 63] width 11 height 11
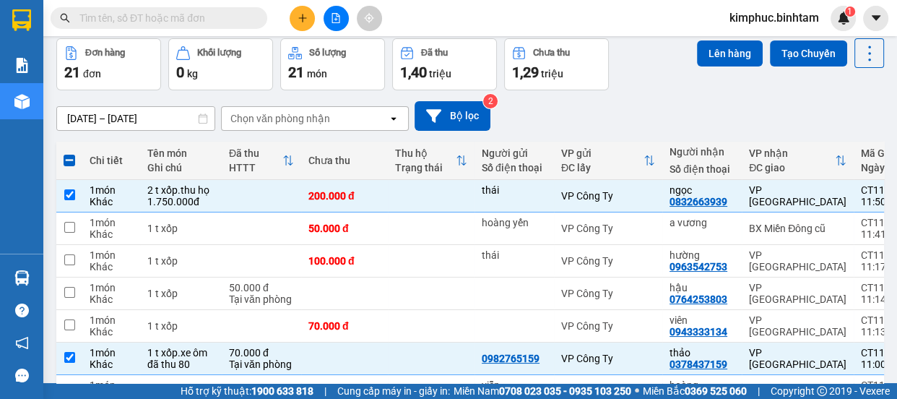
scroll to position [0, 0]
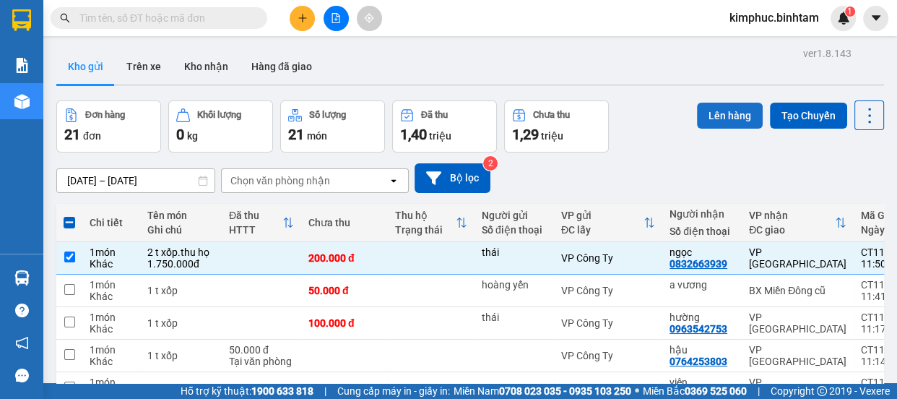
click at [732, 125] on button "Lên hàng" at bounding box center [730, 116] width 66 height 26
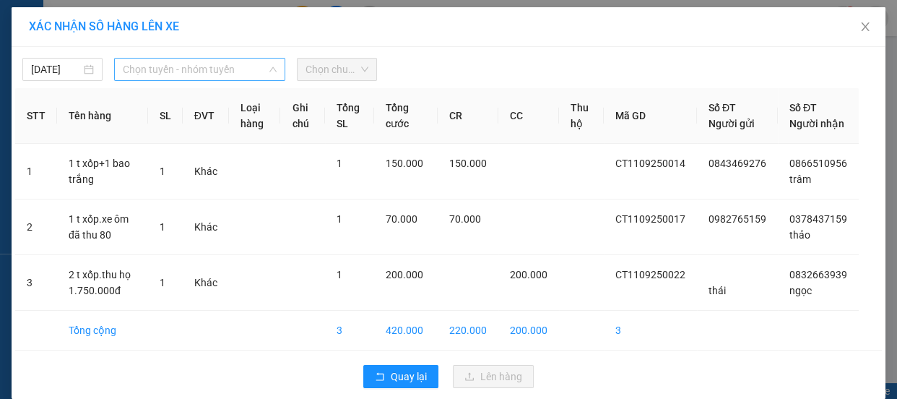
click at [188, 66] on span "Chọn tuyến - nhóm tuyến" at bounding box center [200, 69] width 154 height 22
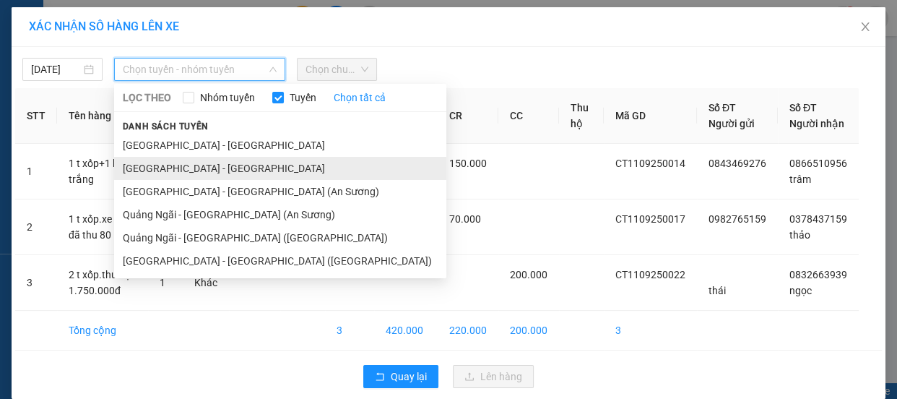
click at [170, 170] on li "[GEOGRAPHIC_DATA] - [GEOGRAPHIC_DATA]" at bounding box center [280, 168] width 332 height 23
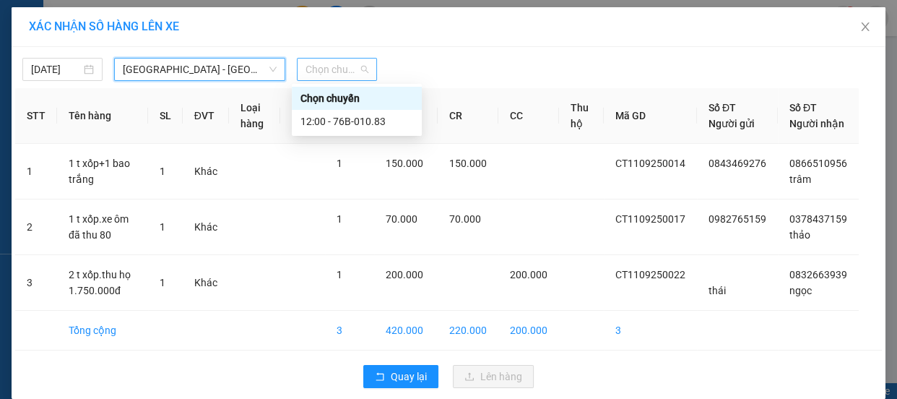
click at [339, 72] on span "Chọn chuyến" at bounding box center [336, 69] width 63 height 22
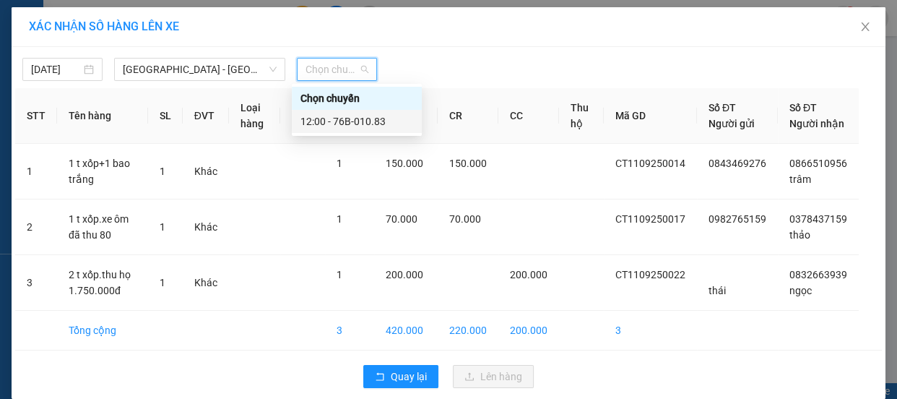
click at [339, 119] on div "12:00 - 76B-010.83" at bounding box center [356, 121] width 113 height 16
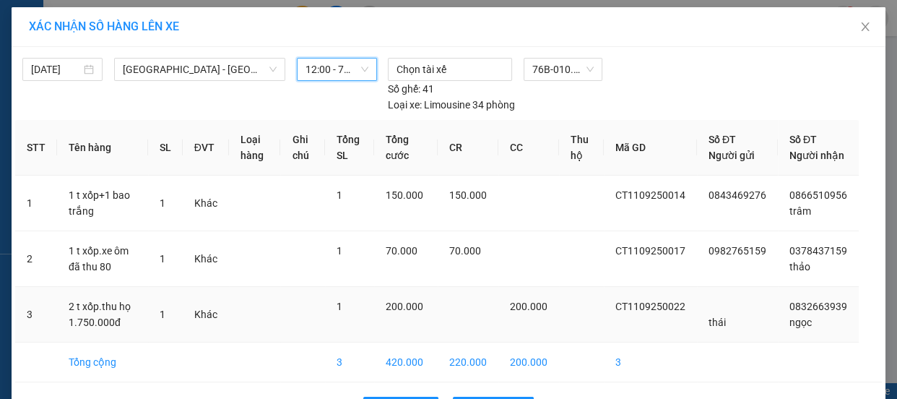
scroll to position [65, 0]
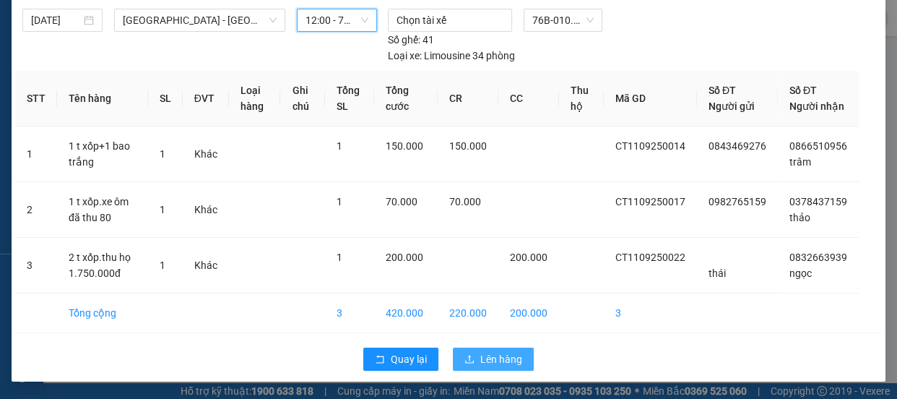
click at [486, 357] on span "Lên hàng" at bounding box center [501, 359] width 42 height 16
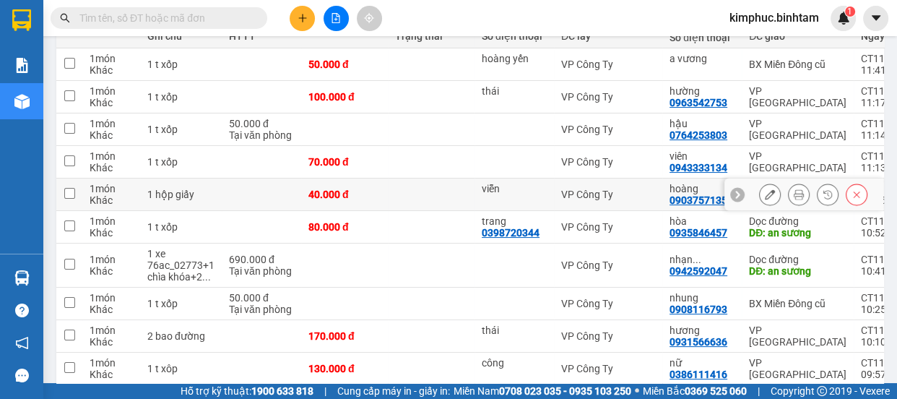
scroll to position [62, 0]
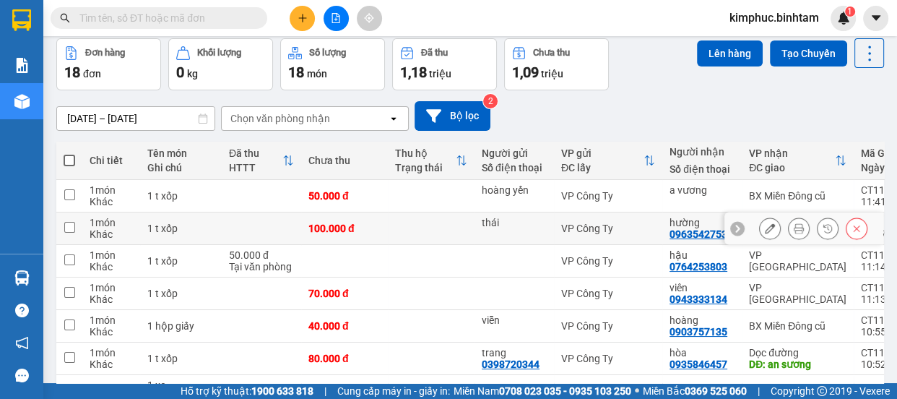
click at [72, 230] on input "checkbox" at bounding box center [69, 227] width 11 height 11
click at [73, 230] on input "checkbox" at bounding box center [69, 227] width 11 height 11
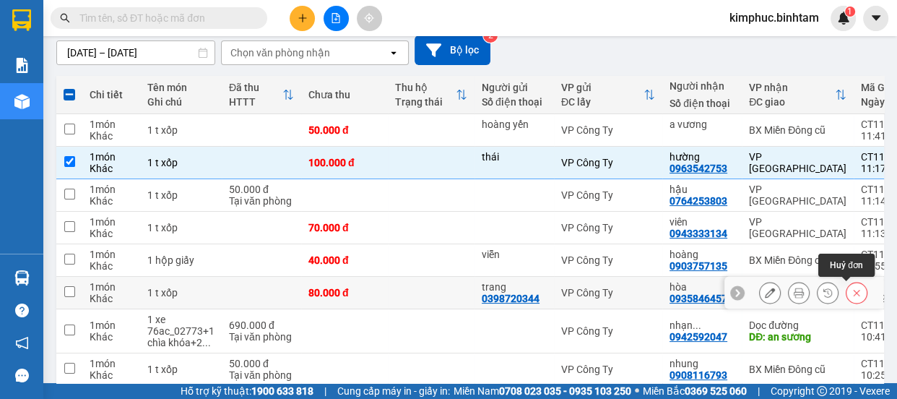
scroll to position [0, 0]
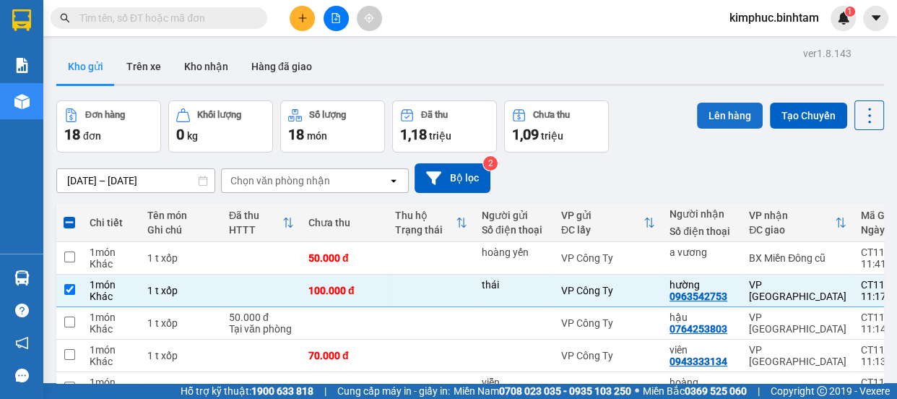
click at [734, 110] on button "Lên hàng" at bounding box center [730, 116] width 66 height 26
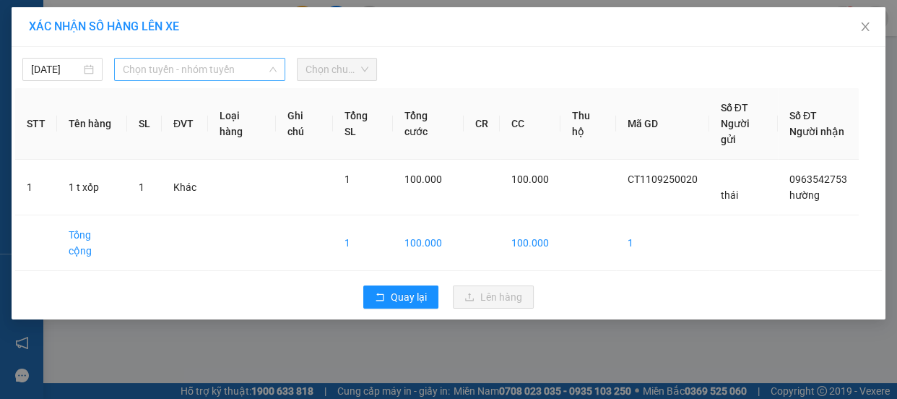
click at [209, 69] on span "Chọn tuyến - nhóm tuyến" at bounding box center [200, 69] width 154 height 22
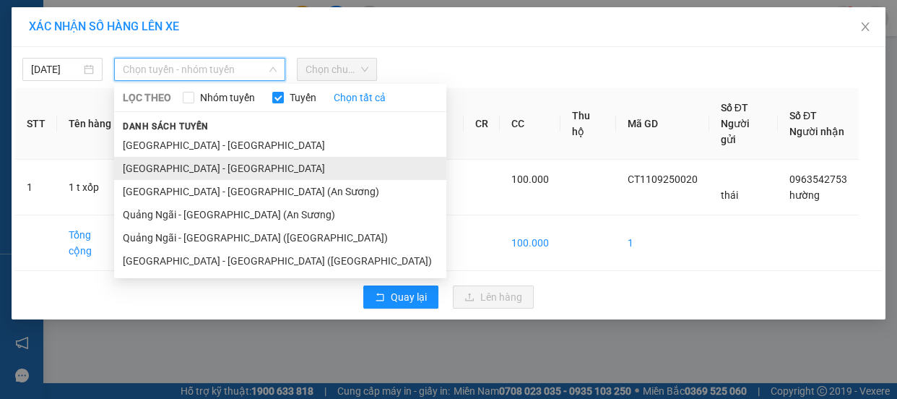
click at [191, 169] on li "[GEOGRAPHIC_DATA] - [GEOGRAPHIC_DATA]" at bounding box center [280, 168] width 332 height 23
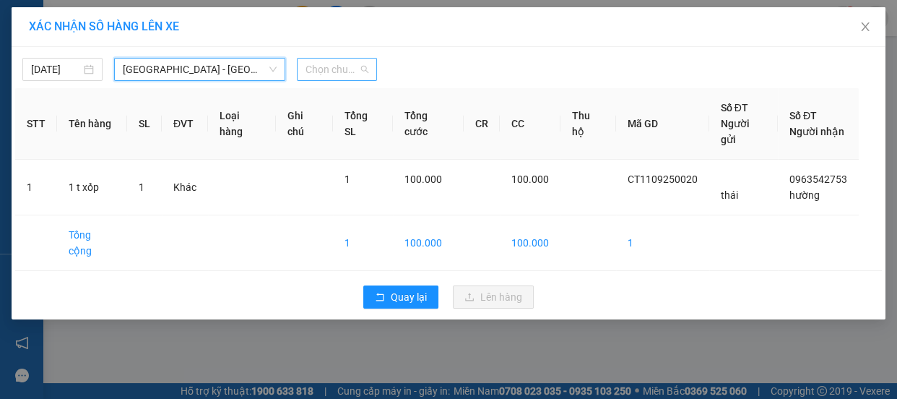
click at [360, 71] on span "Chọn chuyến" at bounding box center [336, 69] width 63 height 22
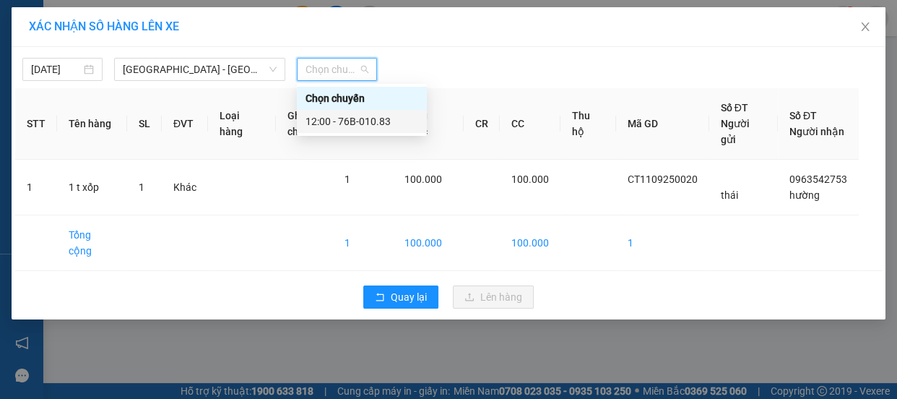
click at [342, 120] on div "12:00 - 76B-010.83" at bounding box center [361, 121] width 113 height 16
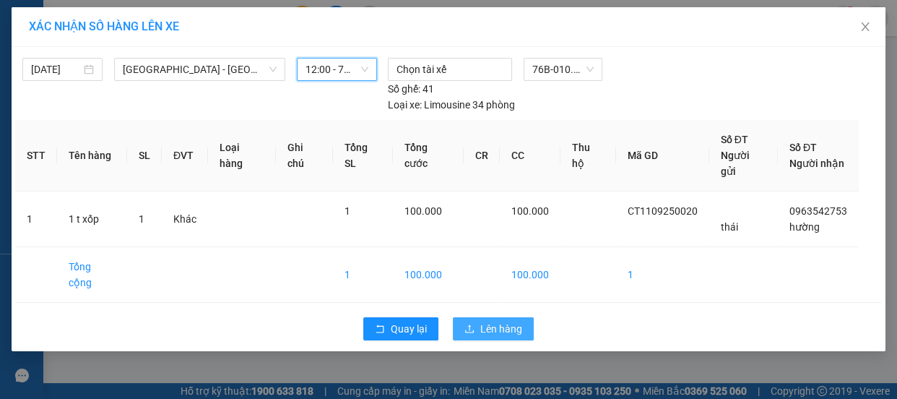
click at [501, 317] on button "Lên hàng" at bounding box center [493, 328] width 81 height 23
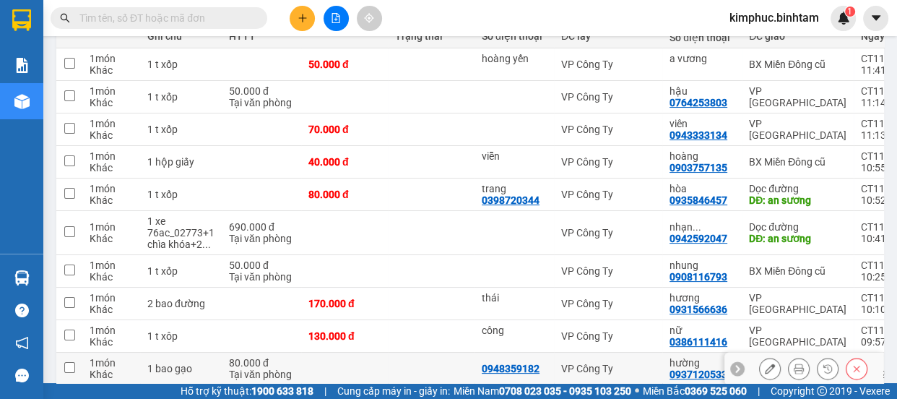
scroll to position [259, 0]
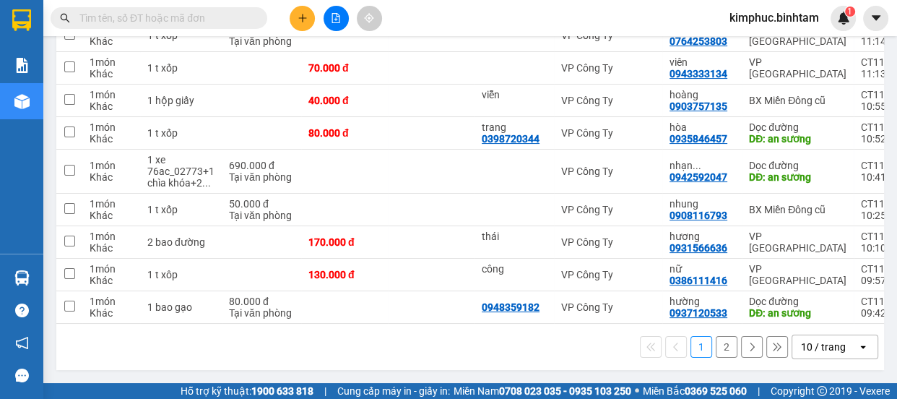
click at [716, 344] on button "2" at bounding box center [727, 347] width 22 height 22
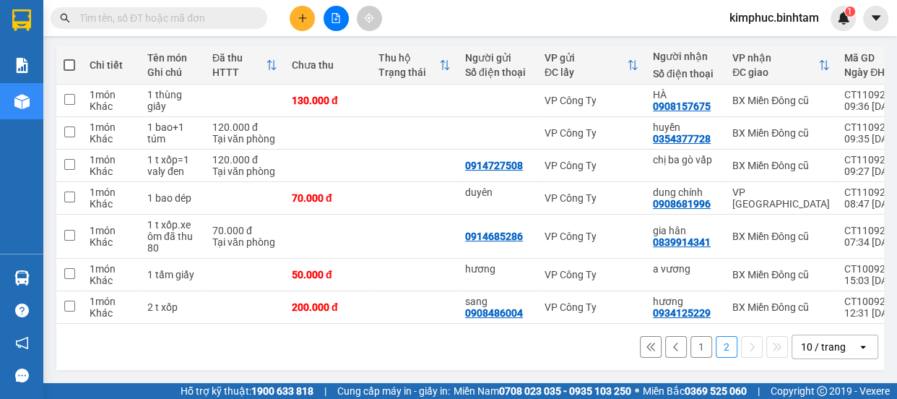
scroll to position [162, 0]
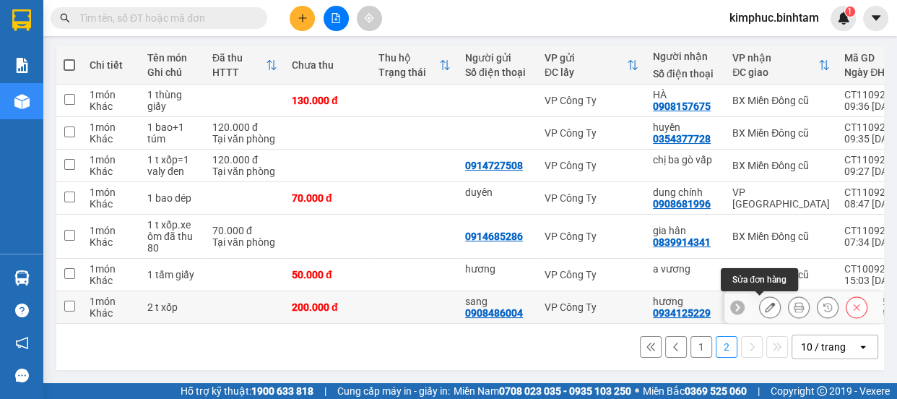
click at [765, 303] on icon at bounding box center [770, 307] width 10 height 10
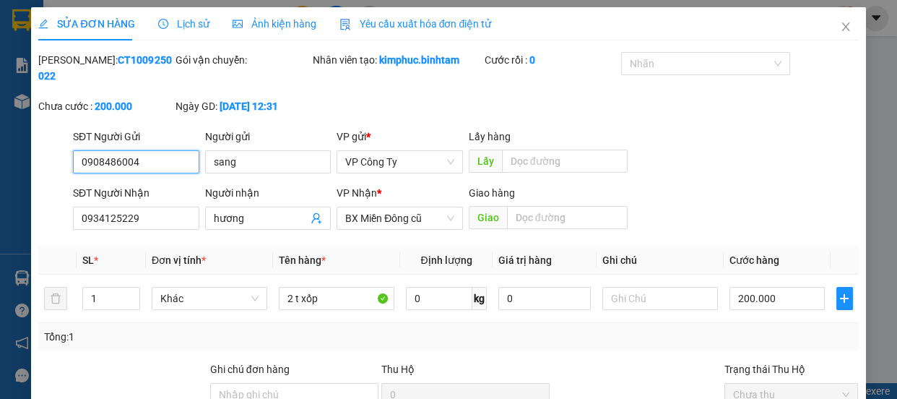
click at [162, 166] on input "0908486004" at bounding box center [136, 161] width 126 height 23
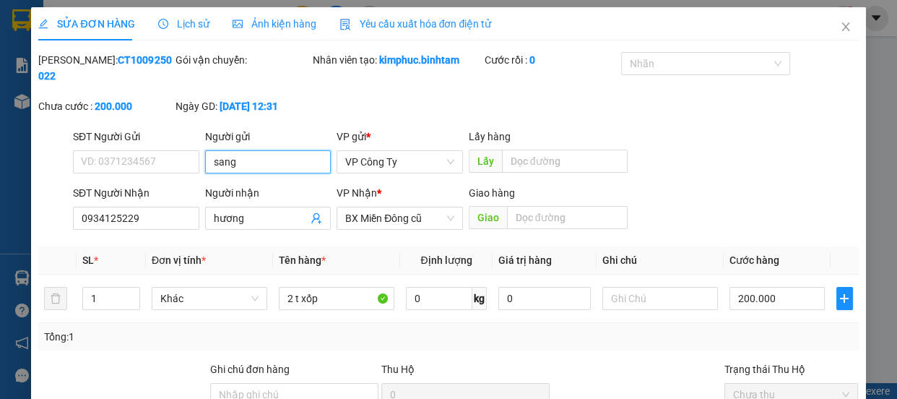
click at [248, 160] on input "sang" at bounding box center [268, 161] width 126 height 23
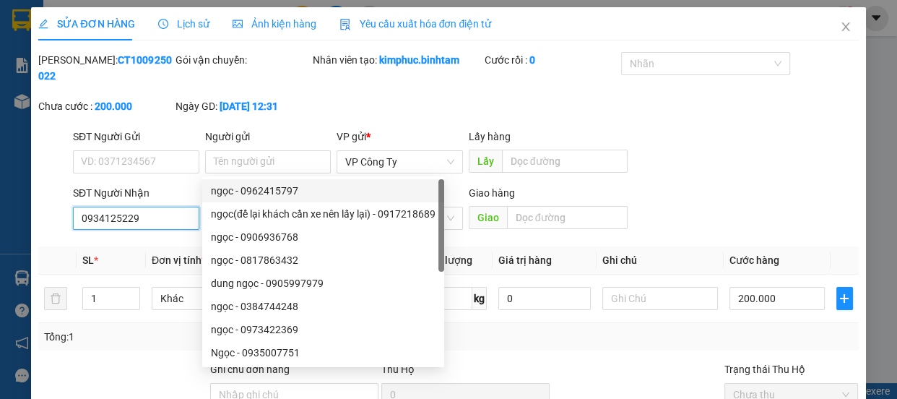
click at [163, 219] on input "0934125229" at bounding box center [136, 217] width 126 height 23
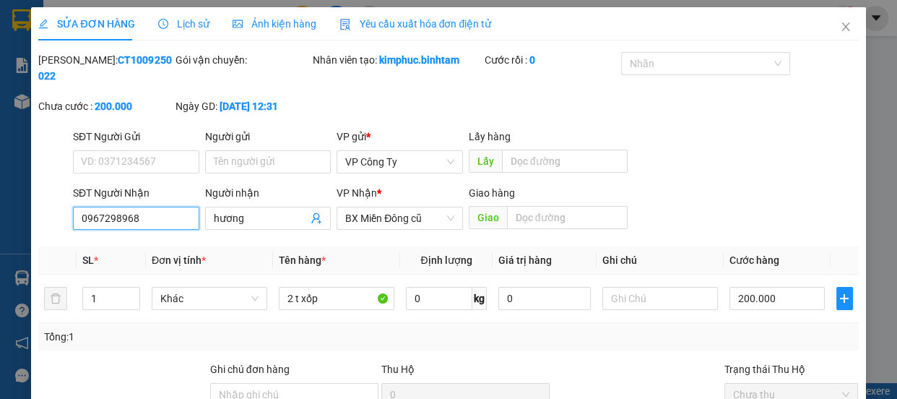
click at [164, 218] on input "0967298968" at bounding box center [136, 217] width 126 height 23
click at [163, 217] on input "0967298968" at bounding box center [136, 217] width 126 height 23
click at [249, 215] on input "hương" at bounding box center [261, 218] width 95 height 16
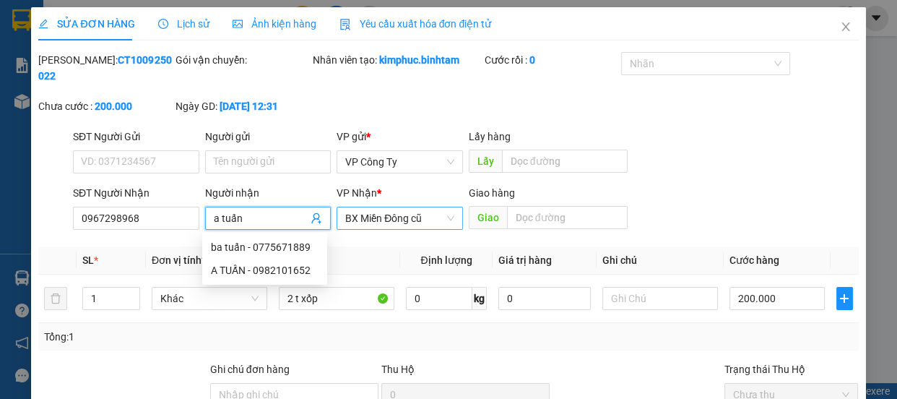
click at [391, 217] on span "BX Miền Đông cũ" at bounding box center [399, 218] width 109 height 22
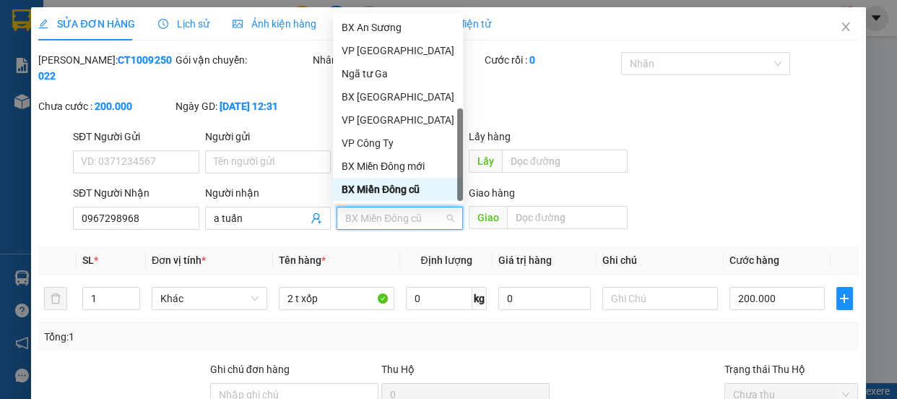
scroll to position [45, 0]
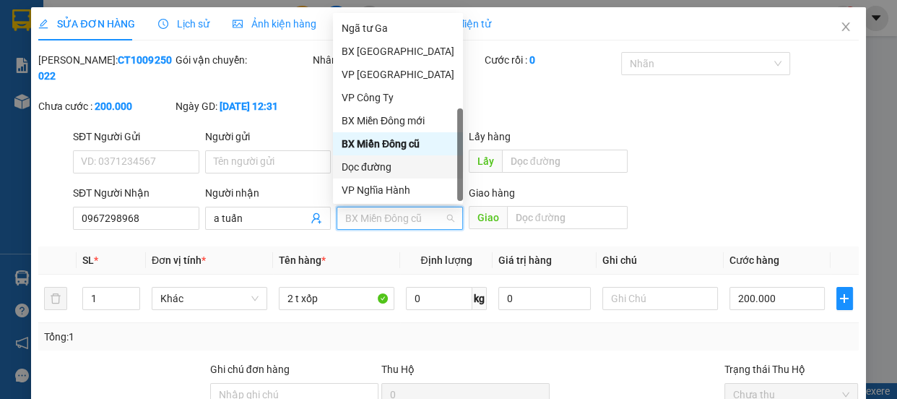
click at [394, 164] on div "Dọc đường" at bounding box center [398, 167] width 113 height 16
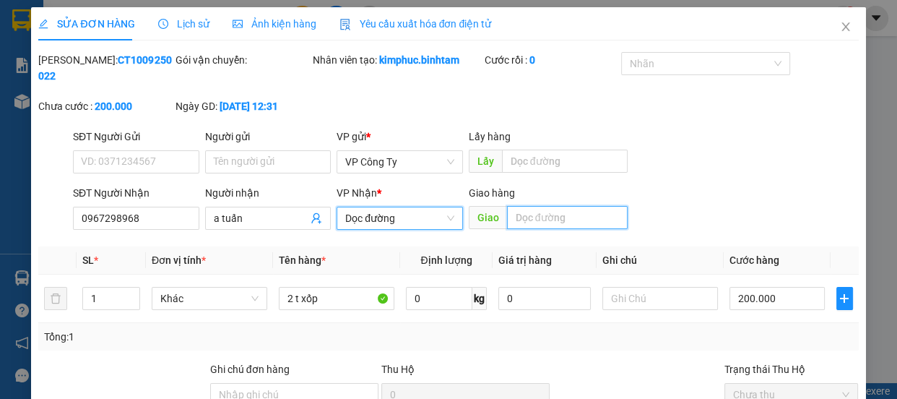
click at [541, 215] on input "text" at bounding box center [567, 217] width 121 height 23
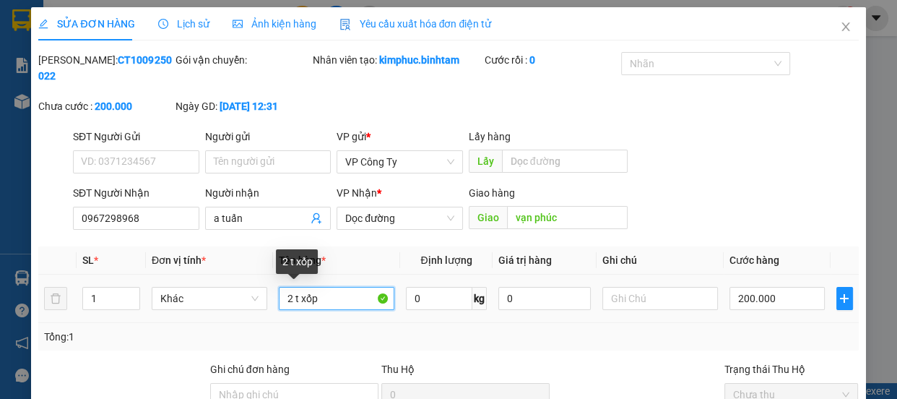
click at [339, 303] on input "2 t xốp" at bounding box center [337, 298] width 116 height 23
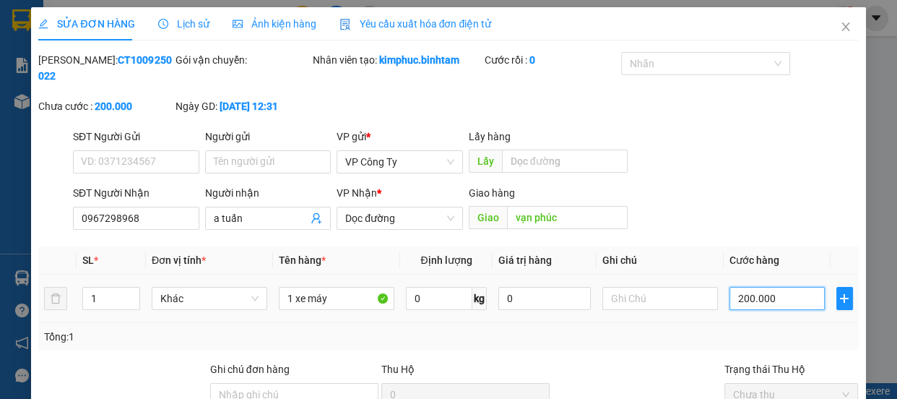
click at [741, 302] on input "200.000" at bounding box center [776, 298] width 95 height 23
click at [742, 302] on input "200.000" at bounding box center [776, 298] width 95 height 23
click at [744, 301] on input "200.000" at bounding box center [776, 298] width 95 height 23
click at [738, 297] on input "200.000" at bounding box center [776, 298] width 95 height 23
click at [739, 297] on input "200.000" at bounding box center [776, 298] width 95 height 23
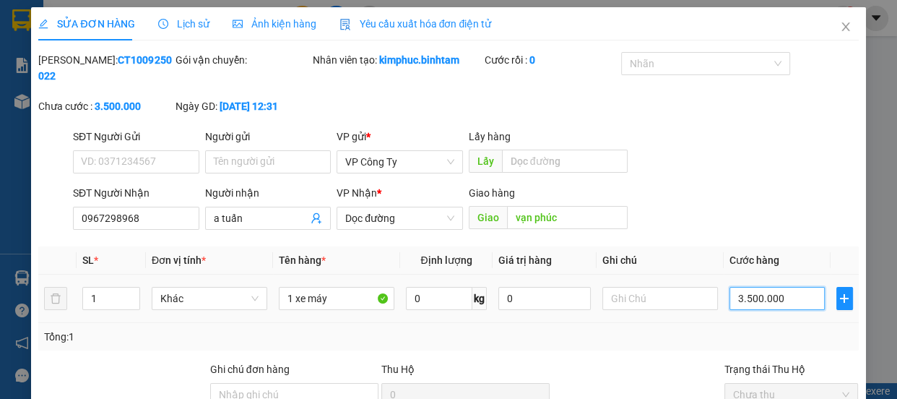
click at [747, 298] on input "3.500.000" at bounding box center [776, 298] width 95 height 23
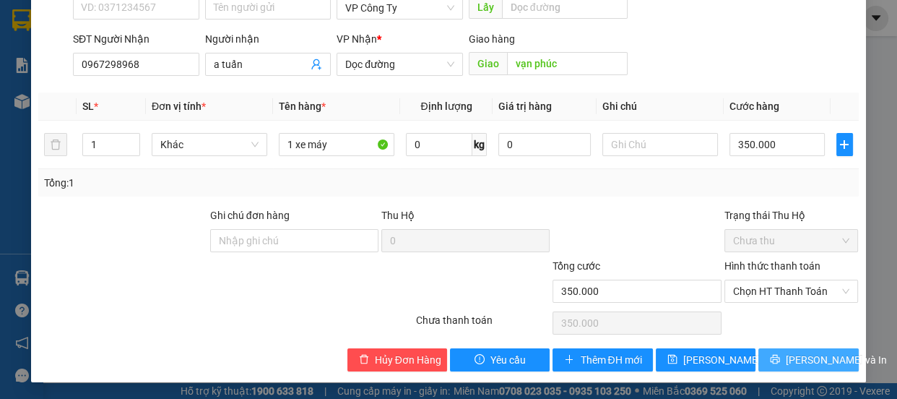
click at [758, 351] on button "[PERSON_NAME] và In" at bounding box center [808, 359] width 100 height 23
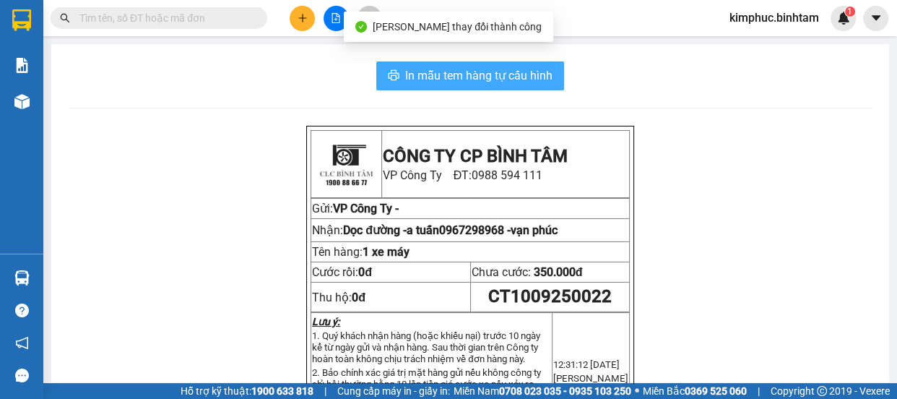
click at [520, 79] on span "In mẫu tem hàng tự cấu hình" at bounding box center [478, 75] width 147 height 18
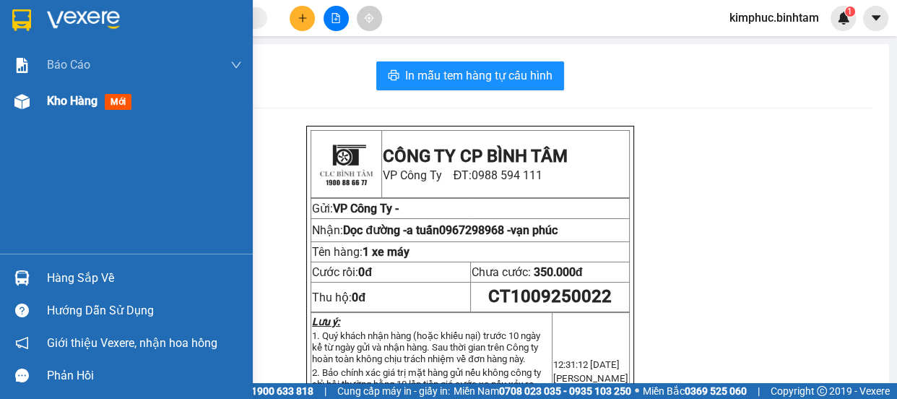
click at [65, 105] on span "Kho hàng" at bounding box center [72, 101] width 51 height 14
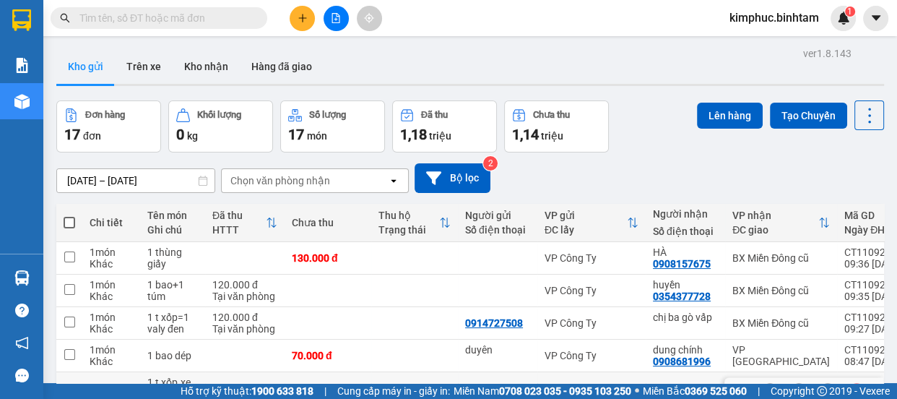
scroll to position [162, 0]
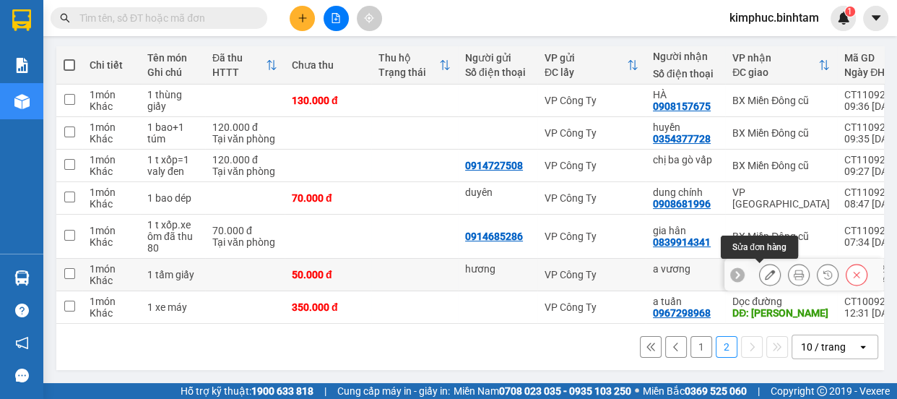
click at [765, 268] on button at bounding box center [770, 274] width 20 height 25
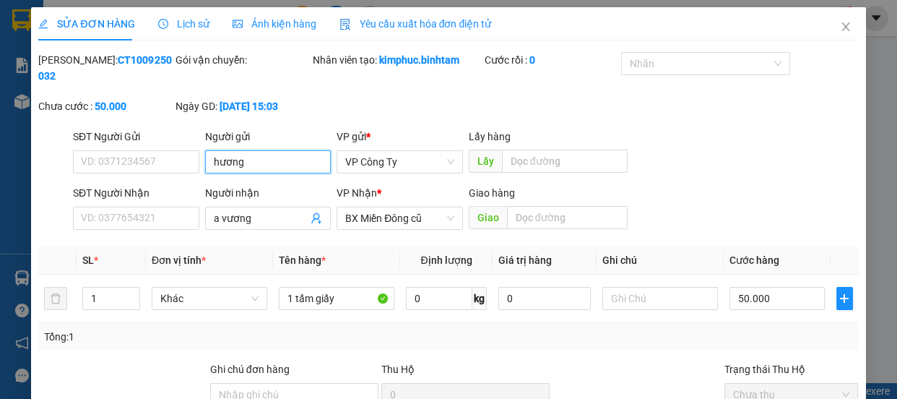
click at [260, 163] on input "hương" at bounding box center [268, 161] width 126 height 23
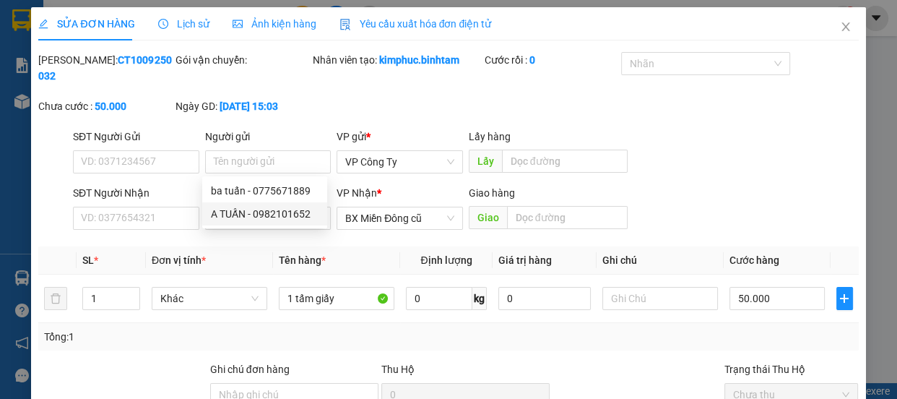
click at [243, 267] on th "Đơn vị tính *" at bounding box center [209, 260] width 127 height 28
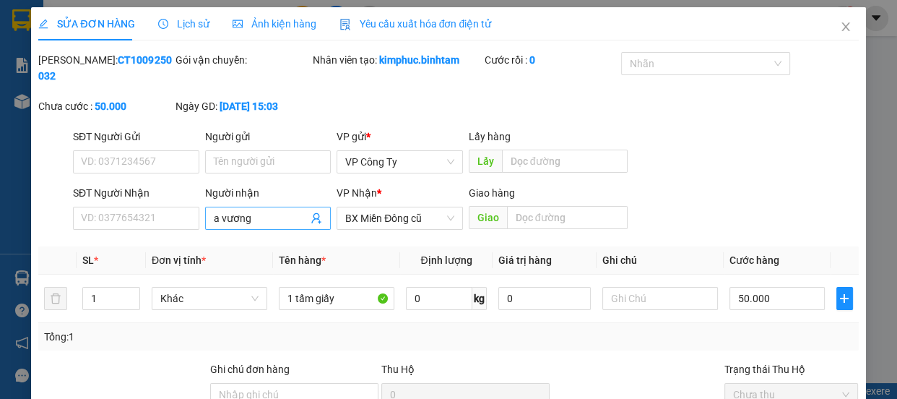
click at [260, 217] on input "a vương" at bounding box center [261, 218] width 95 height 16
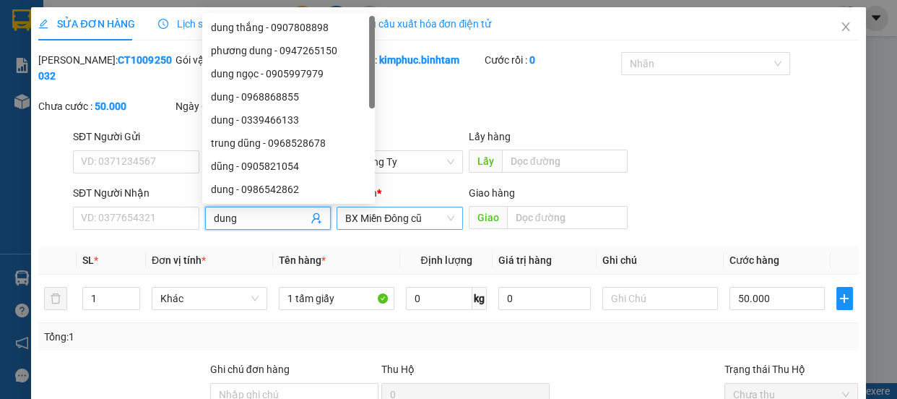
click at [397, 219] on span "BX Miền Đông cũ" at bounding box center [399, 218] width 109 height 22
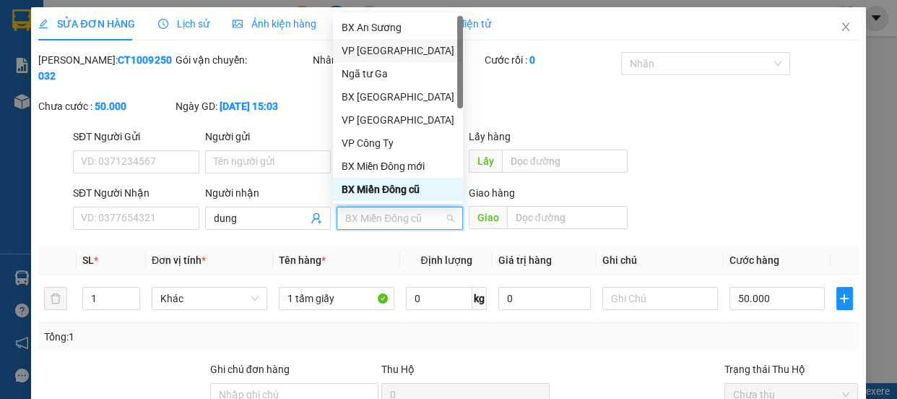
click at [360, 56] on div "VP [GEOGRAPHIC_DATA]" at bounding box center [398, 51] width 113 height 16
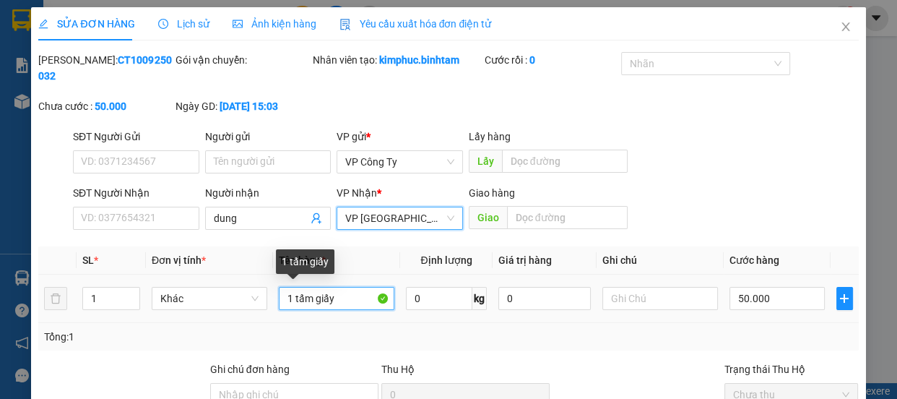
click at [343, 303] on input "1 tấm giấy" at bounding box center [337, 298] width 116 height 23
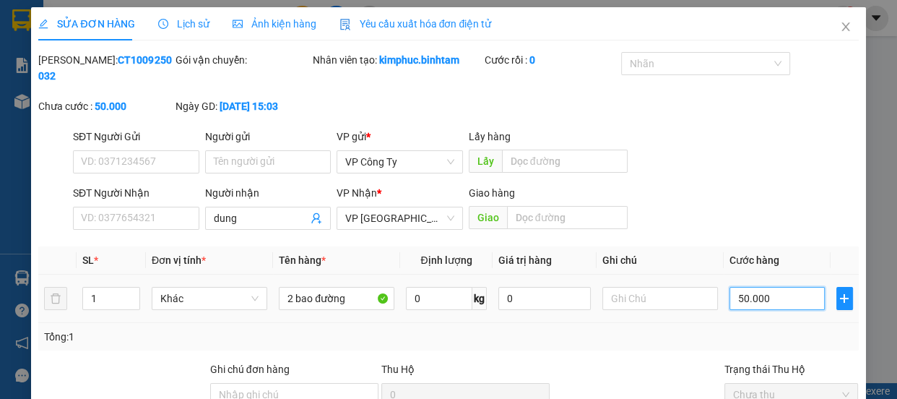
click at [734, 297] on input "50.000" at bounding box center [776, 298] width 95 height 23
click at [735, 297] on input "50.000" at bounding box center [776, 298] width 95 height 23
click at [735, 296] on input "50.000" at bounding box center [776, 298] width 95 height 23
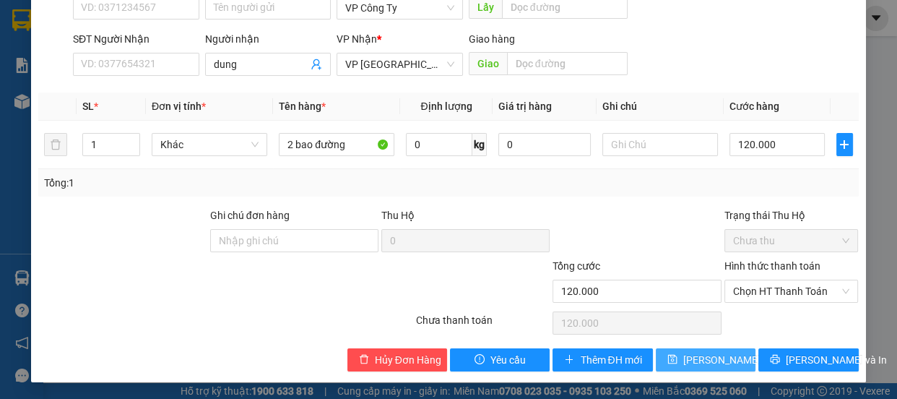
click at [718, 362] on span "[PERSON_NAME] thay đổi" at bounding box center [741, 360] width 116 height 16
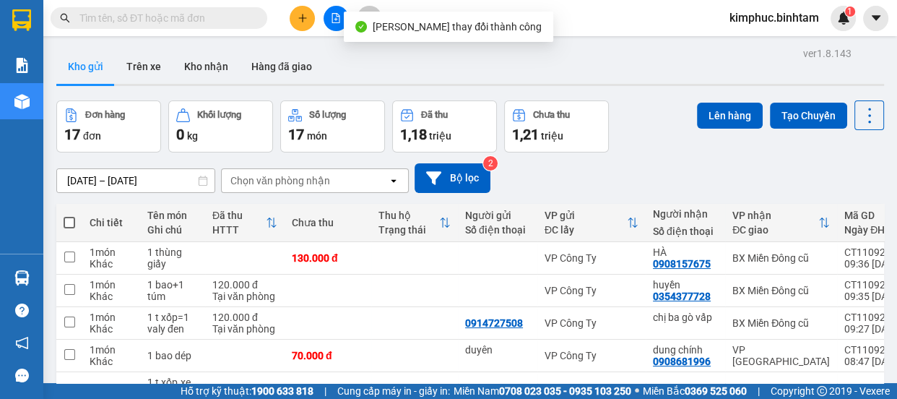
scroll to position [162, 0]
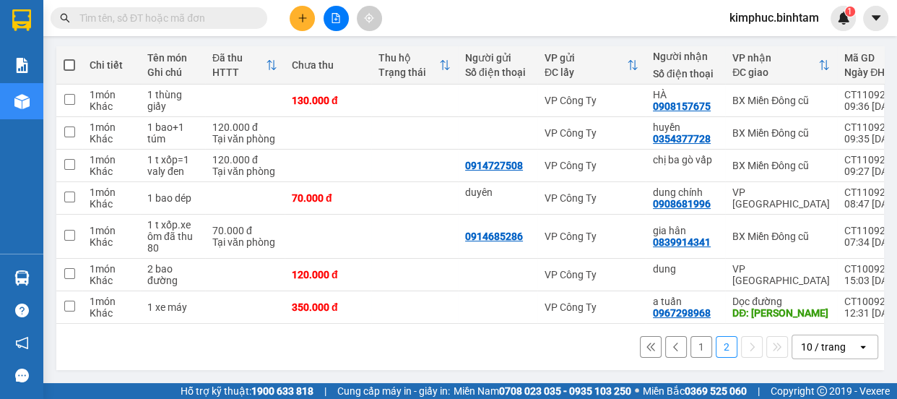
click at [690, 348] on button "1" at bounding box center [701, 347] width 22 height 22
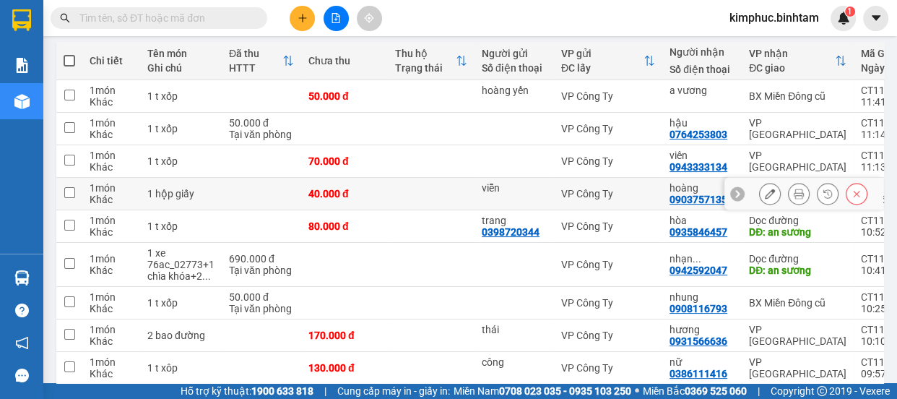
scroll to position [259, 0]
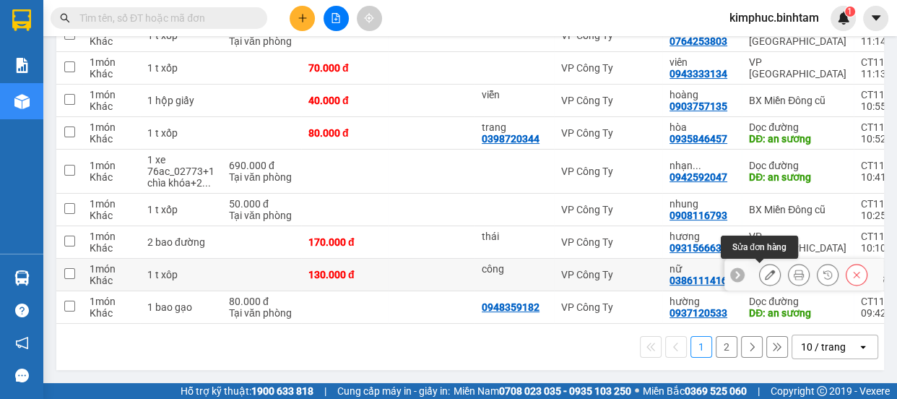
click at [765, 269] on icon at bounding box center [770, 274] width 10 height 10
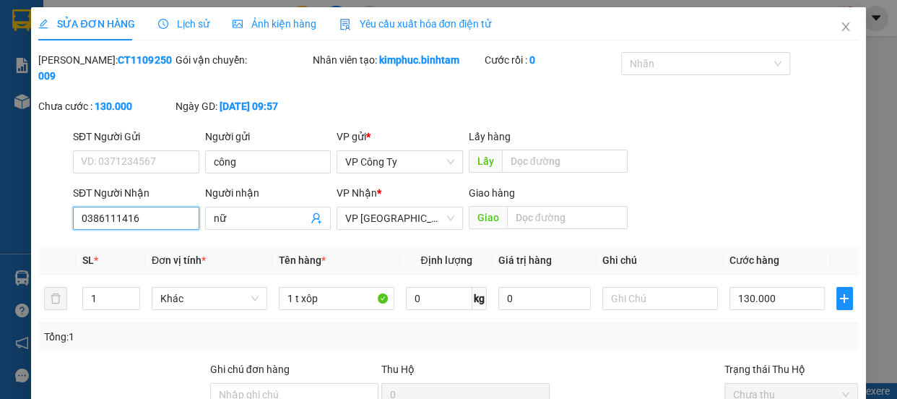
click at [155, 219] on input "0386111416" at bounding box center [136, 217] width 126 height 23
click at [158, 219] on input "0989007026" at bounding box center [136, 217] width 126 height 23
click at [236, 219] on input "nữ" at bounding box center [261, 218] width 95 height 16
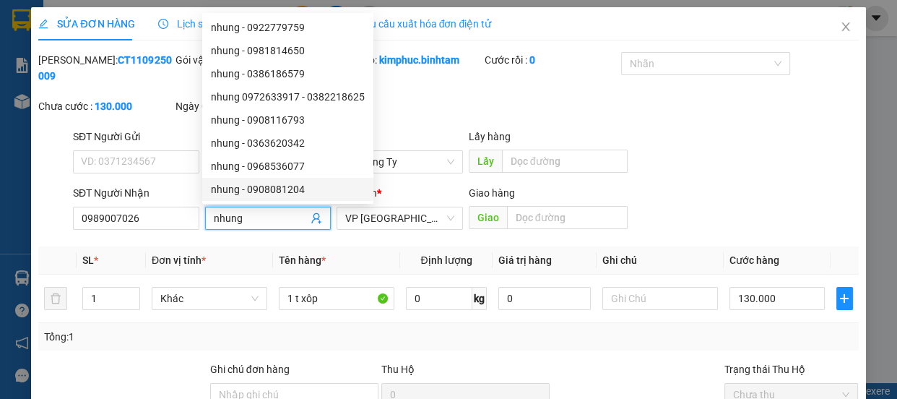
click at [409, 177] on div "VP gửi * VP Công Ty" at bounding box center [399, 154] width 126 height 51
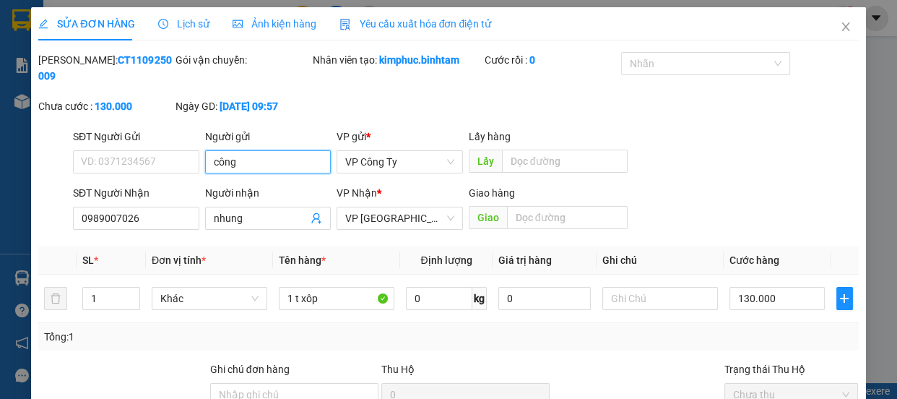
click at [260, 160] on input "công" at bounding box center [268, 161] width 126 height 23
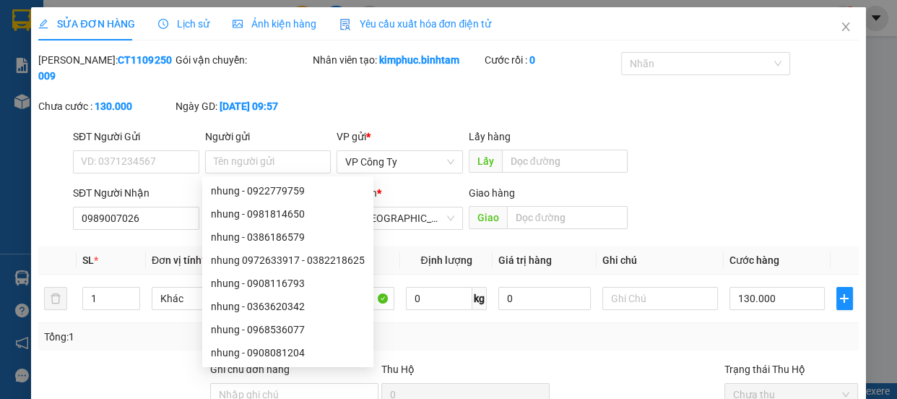
click at [690, 209] on div "SĐT Người Nhận 0989007026 Người nhận nhung VP Nhận * VP [GEOGRAPHIC_DATA] Giao …" at bounding box center [465, 210] width 791 height 51
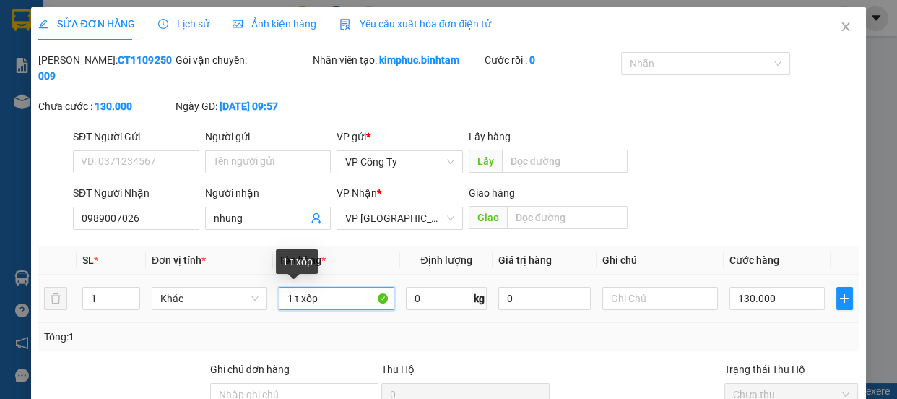
click at [290, 299] on input "1 t xôp" at bounding box center [337, 298] width 116 height 23
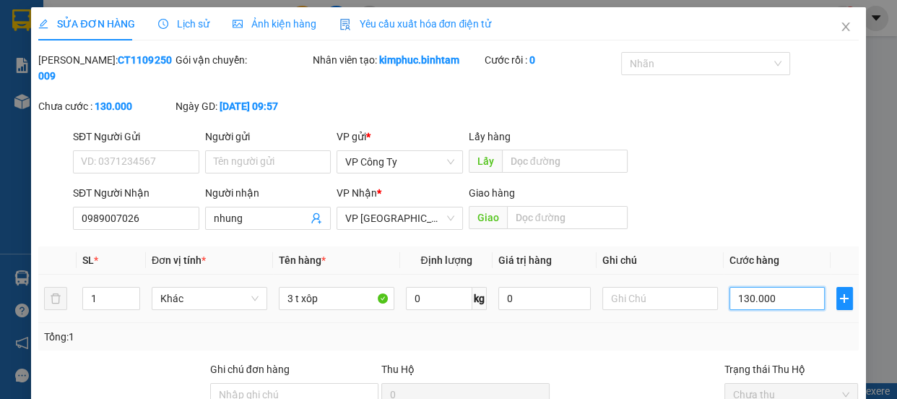
click at [742, 294] on input "130.000" at bounding box center [776, 298] width 95 height 23
click at [742, 295] on input "130.000" at bounding box center [776, 298] width 95 height 23
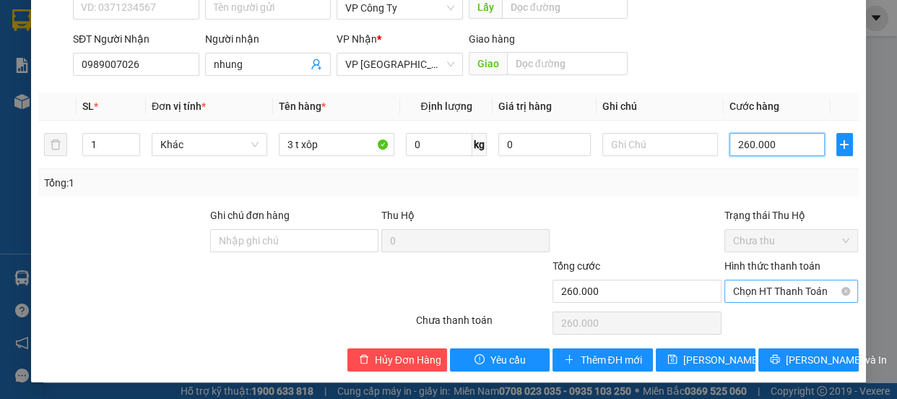
click at [765, 289] on span "Chọn HT Thanh Toán" at bounding box center [791, 291] width 117 height 22
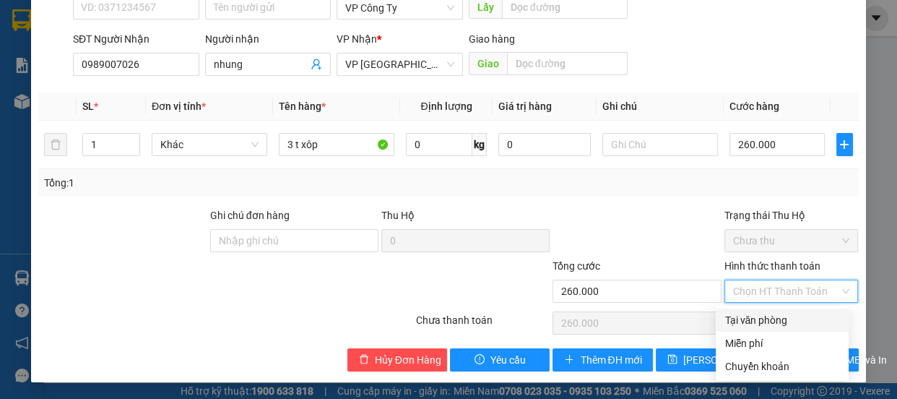
click at [746, 320] on div "Tại văn phòng" at bounding box center [782, 320] width 116 height 16
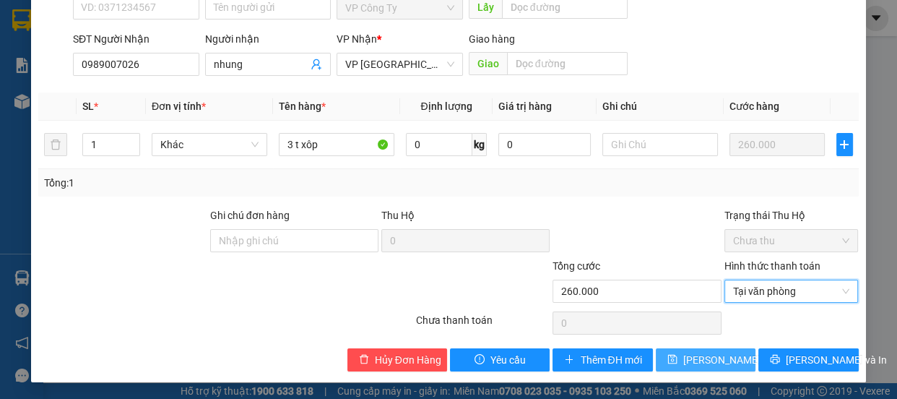
click at [712, 357] on span "[PERSON_NAME] thay đổi" at bounding box center [741, 360] width 116 height 16
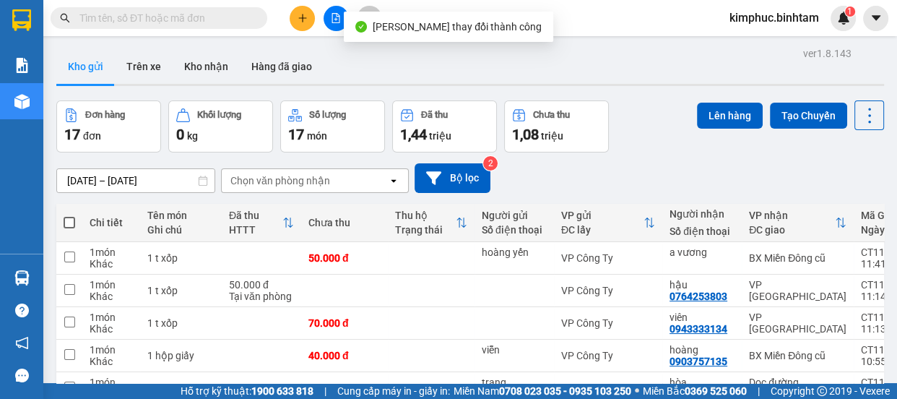
scroll to position [259, 0]
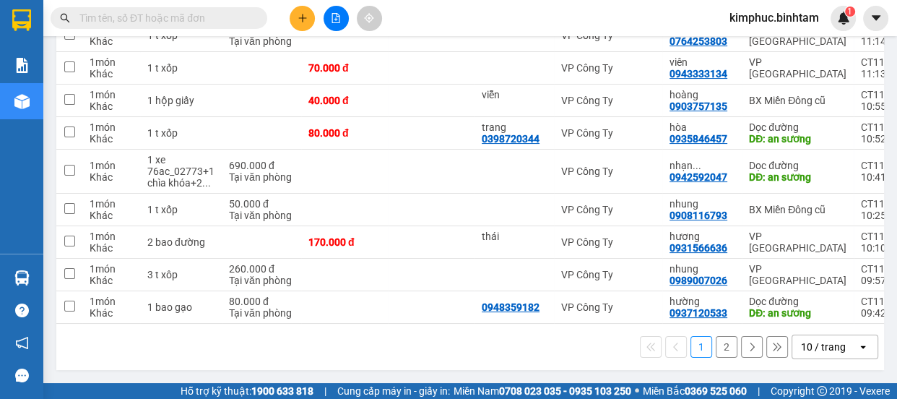
click at [716, 344] on button "2" at bounding box center [727, 347] width 22 height 22
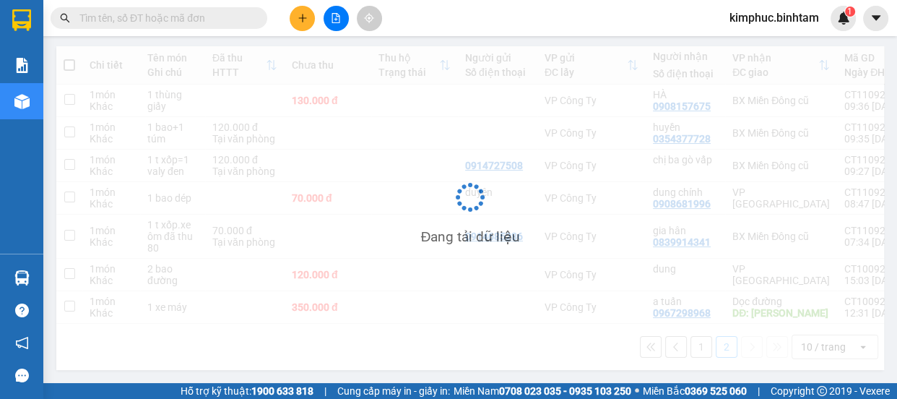
scroll to position [162, 0]
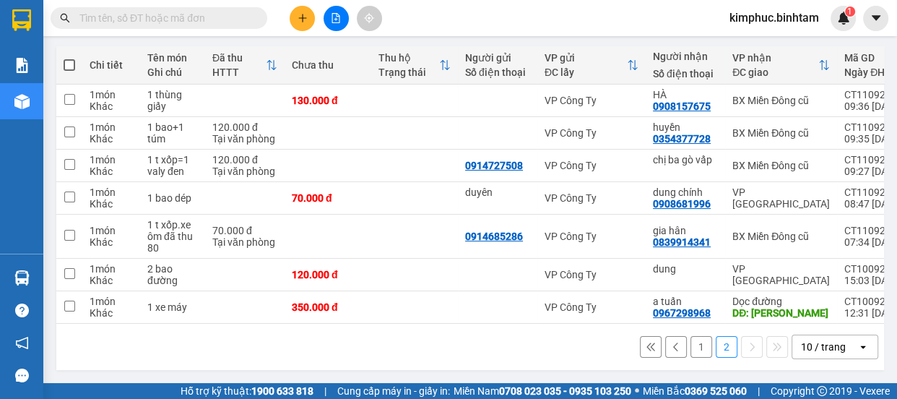
click at [692, 349] on button "1" at bounding box center [701, 347] width 22 height 22
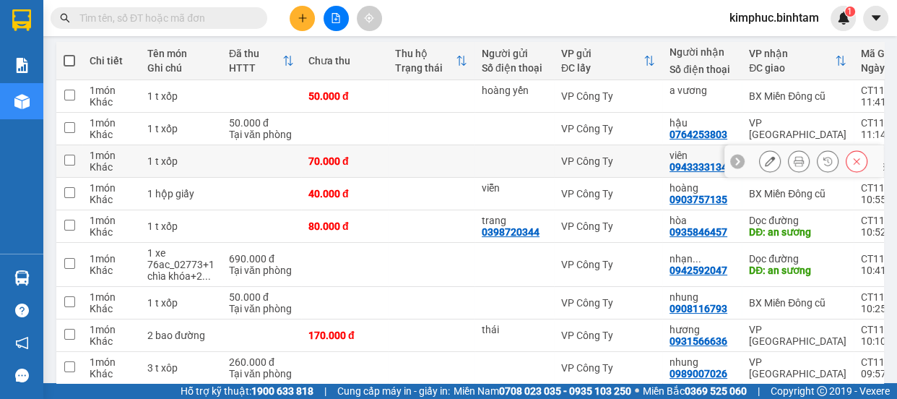
scroll to position [227, 0]
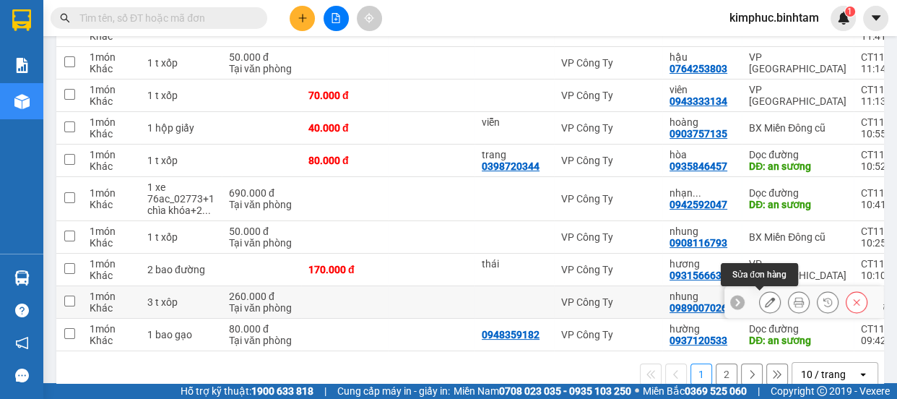
click at [765, 302] on icon at bounding box center [770, 302] width 10 height 10
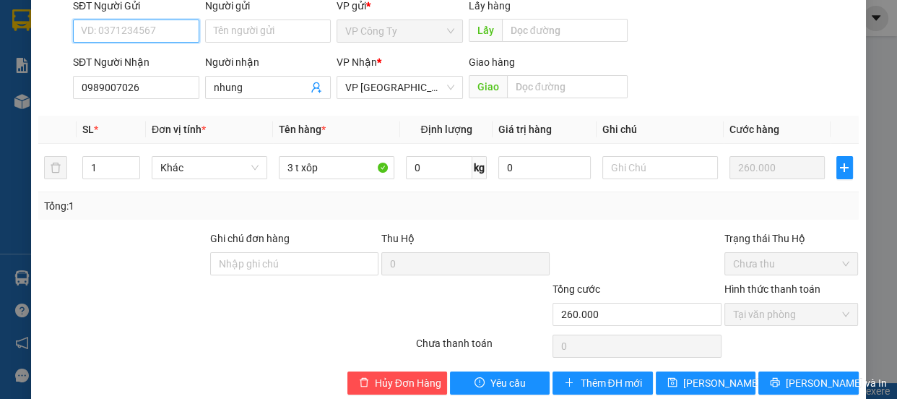
scroll to position [154, 0]
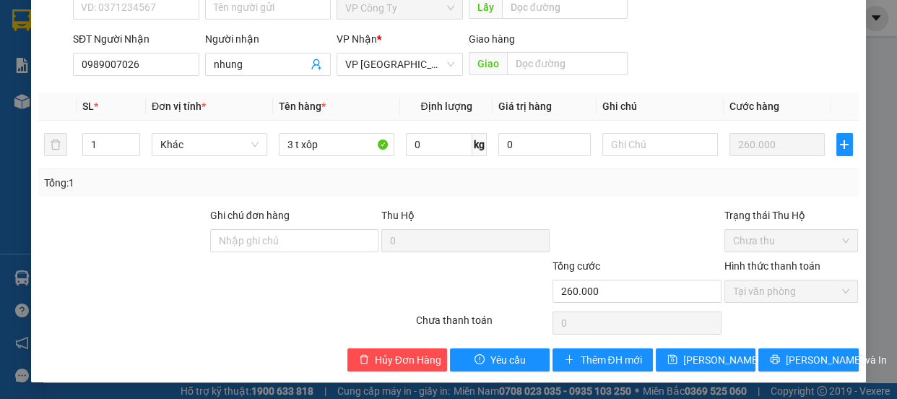
click at [780, 378] on div "SỬA ĐƠN HÀNG Lịch sử Ảnh kiện hàng Yêu cầu xuất hóa đơn điện tử Total Paid Fee …" at bounding box center [448, 117] width 834 height 529
click at [784, 365] on button "[PERSON_NAME] và In" at bounding box center [808, 359] width 100 height 23
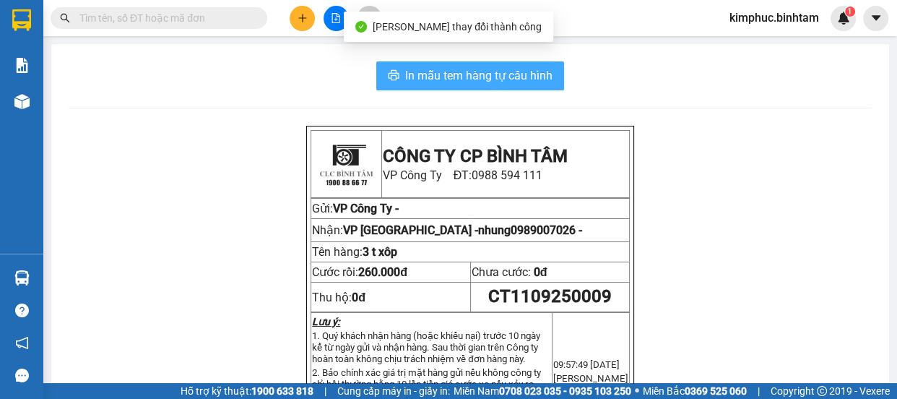
click at [466, 73] on span "In mẫu tem hàng tự cấu hình" at bounding box center [478, 75] width 147 height 18
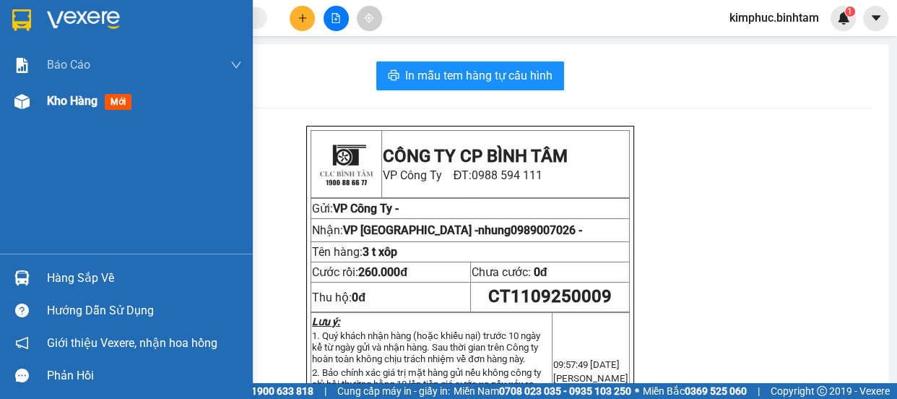
click at [54, 103] on span "Kho hàng" at bounding box center [72, 101] width 51 height 14
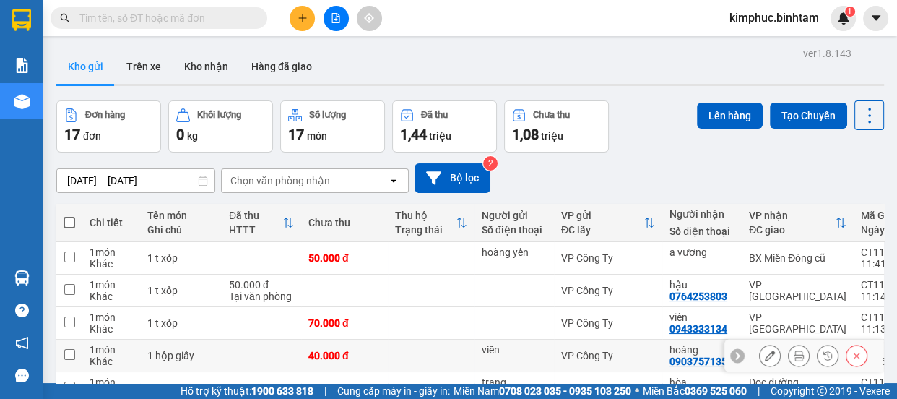
scroll to position [259, 0]
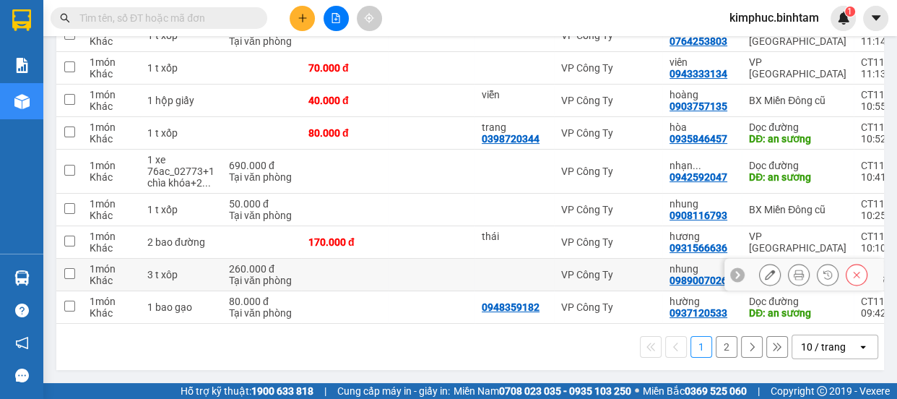
click at [65, 268] on input "checkbox" at bounding box center [69, 273] width 11 height 11
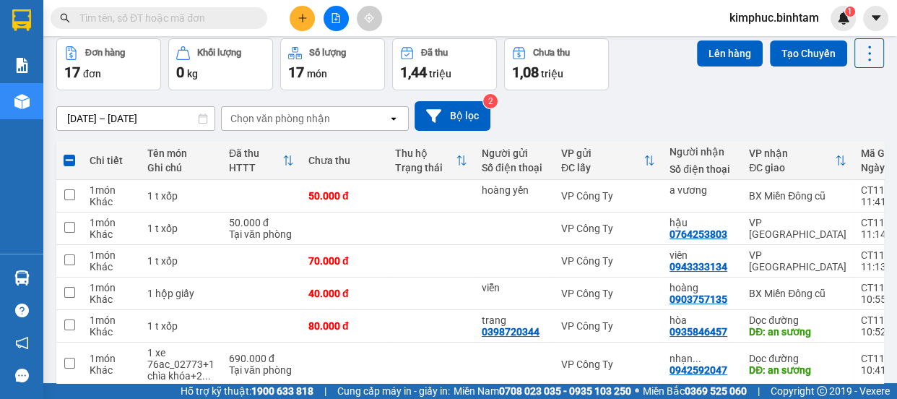
scroll to position [0, 0]
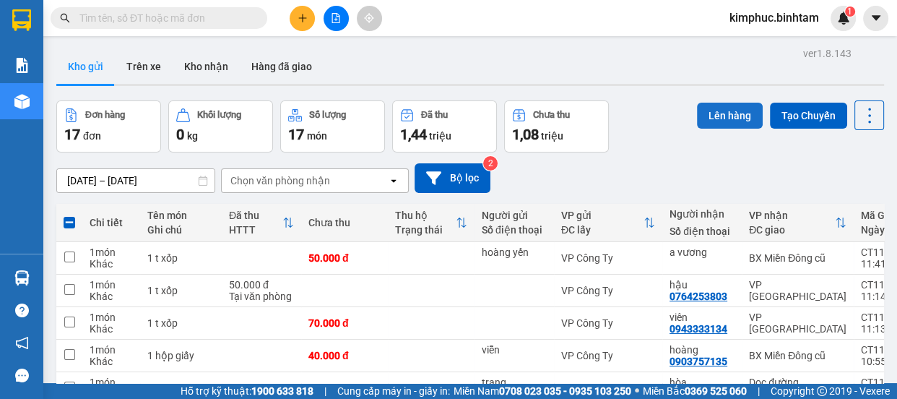
click at [714, 119] on button "Lên hàng" at bounding box center [730, 116] width 66 height 26
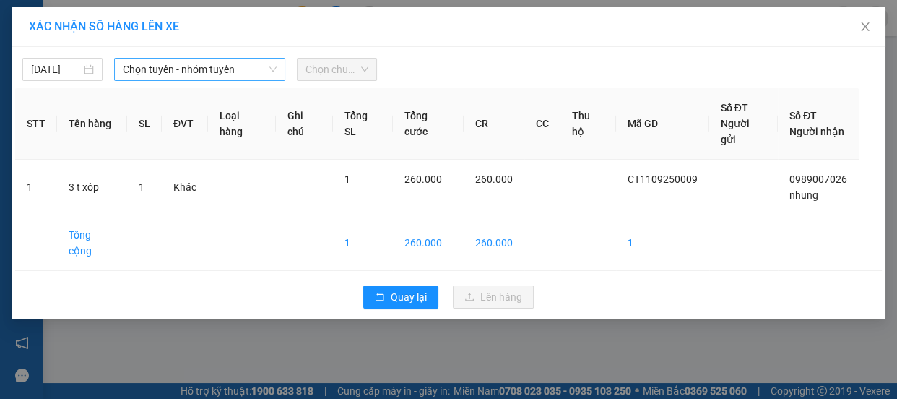
click at [217, 71] on span "Chọn tuyến - nhóm tuyến" at bounding box center [200, 69] width 154 height 22
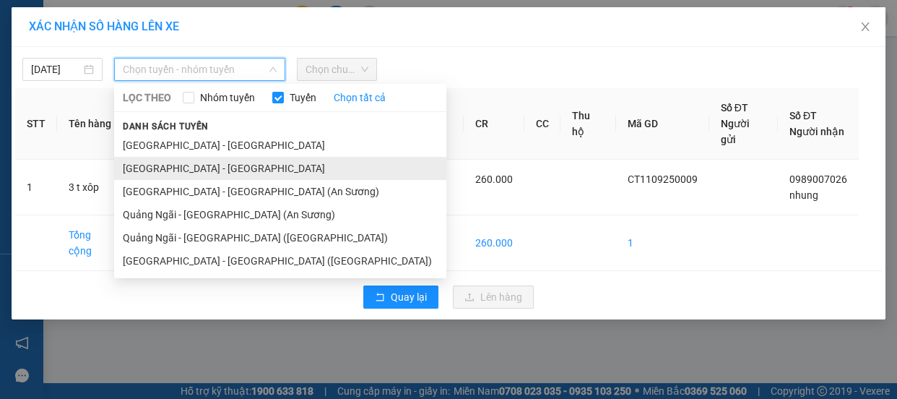
click at [173, 172] on li "[GEOGRAPHIC_DATA] - [GEOGRAPHIC_DATA]" at bounding box center [280, 168] width 332 height 23
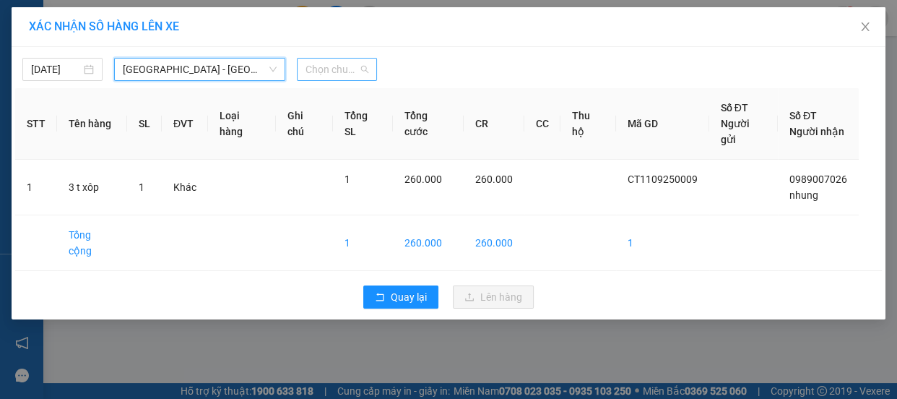
click at [331, 66] on span "Chọn chuyến" at bounding box center [336, 69] width 63 height 22
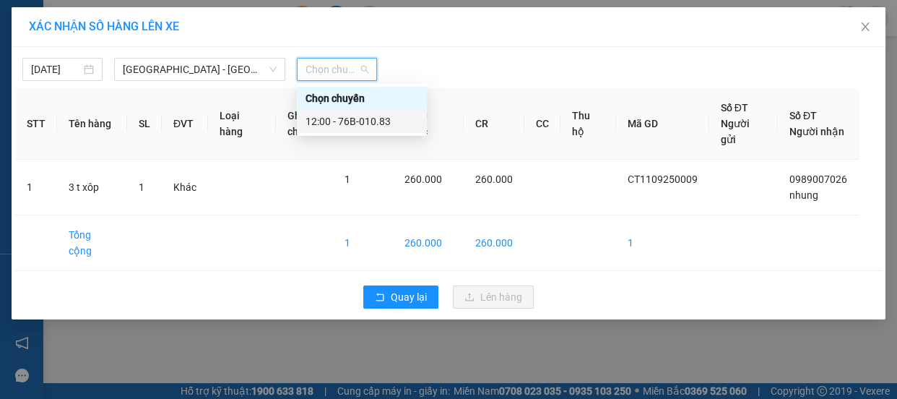
click at [351, 121] on div "12:00 - 76B-010.83" at bounding box center [361, 121] width 113 height 16
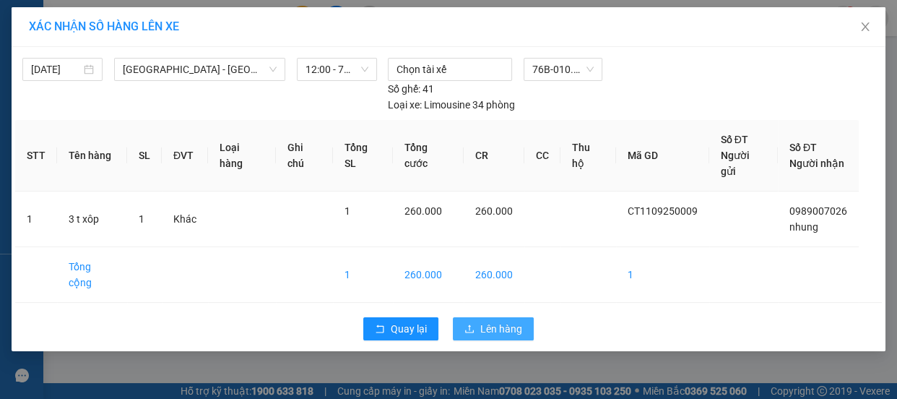
click at [470, 323] on icon "upload" at bounding box center [469, 328] width 10 height 10
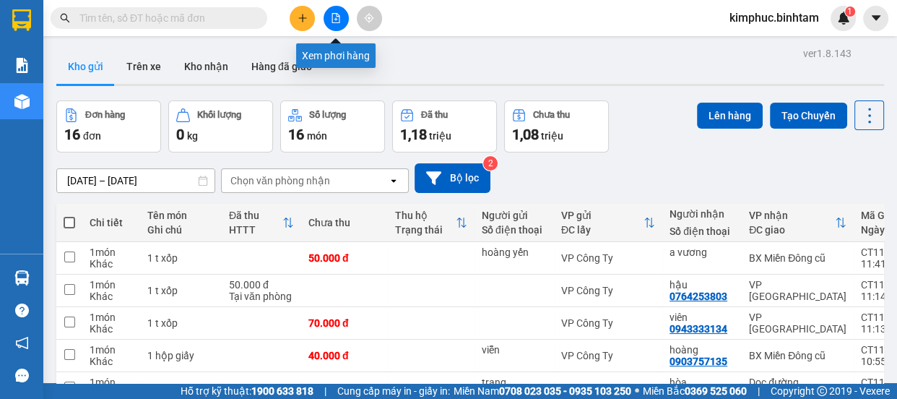
click at [337, 16] on icon "file-add" at bounding box center [336, 18] width 8 height 10
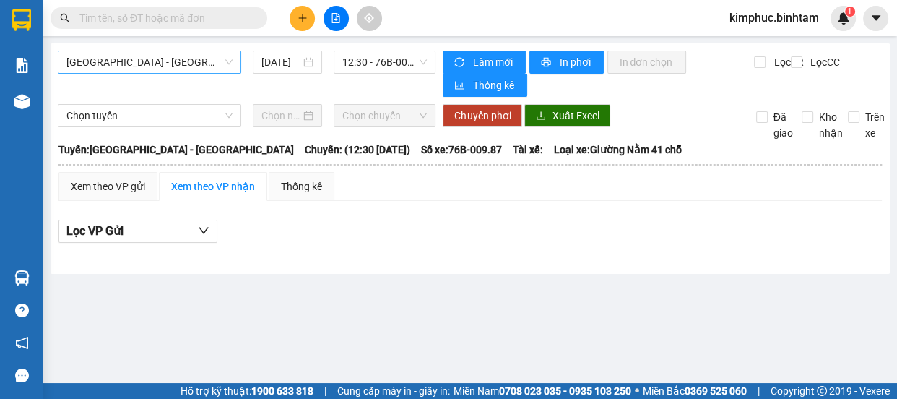
click at [137, 58] on span "[GEOGRAPHIC_DATA] - [GEOGRAPHIC_DATA]" at bounding box center [149, 62] width 166 height 22
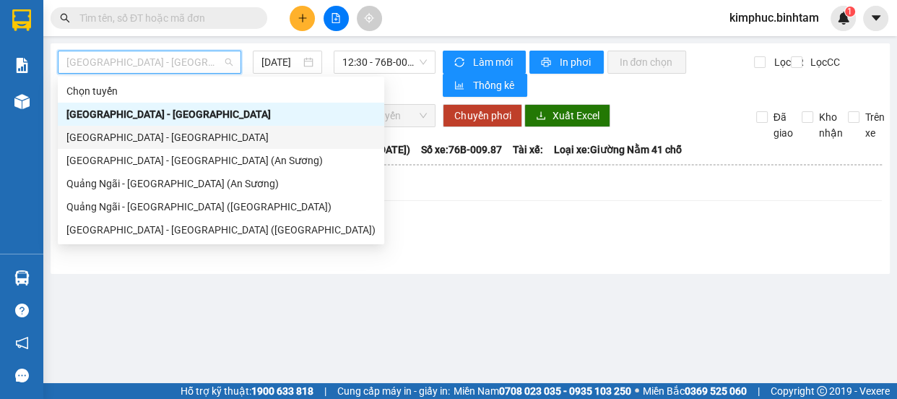
click at [128, 136] on div "[GEOGRAPHIC_DATA] - [GEOGRAPHIC_DATA]" at bounding box center [220, 137] width 309 height 16
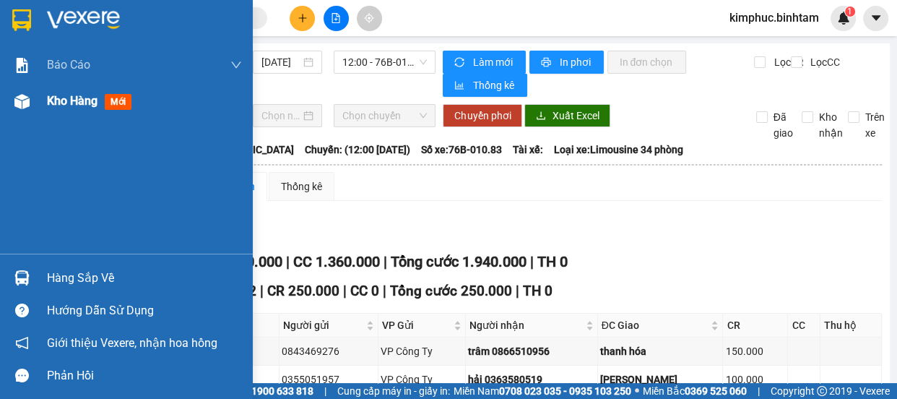
click at [99, 105] on div "Kho hàng mới" at bounding box center [92, 101] width 90 height 18
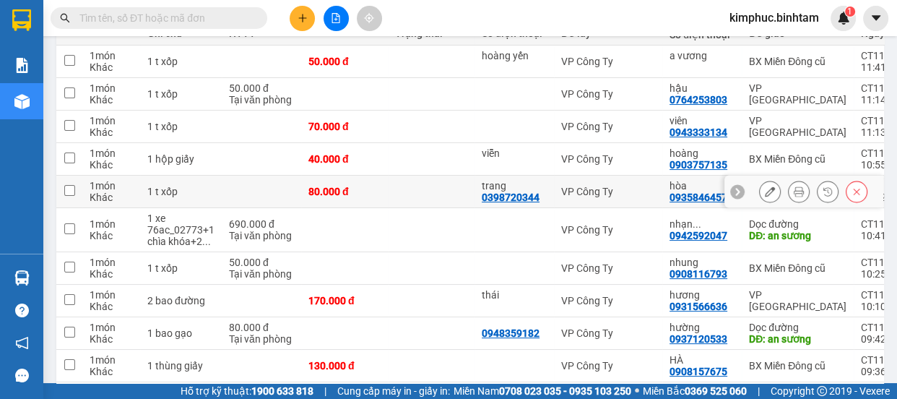
scroll to position [259, 0]
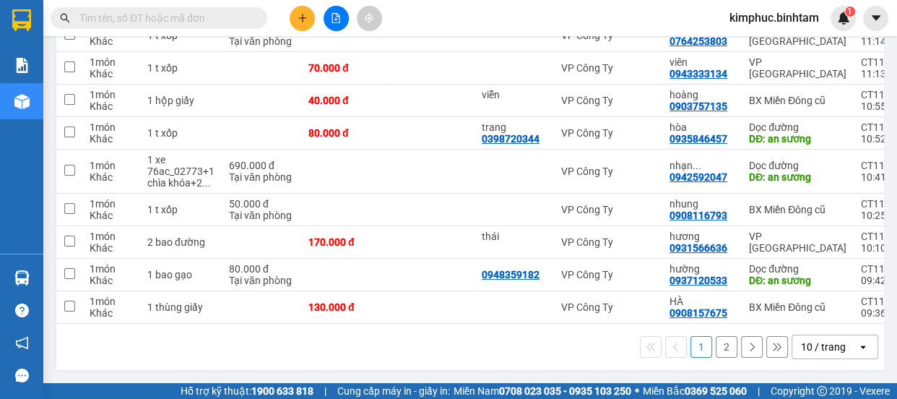
click at [719, 341] on button "2" at bounding box center [727, 347] width 22 height 22
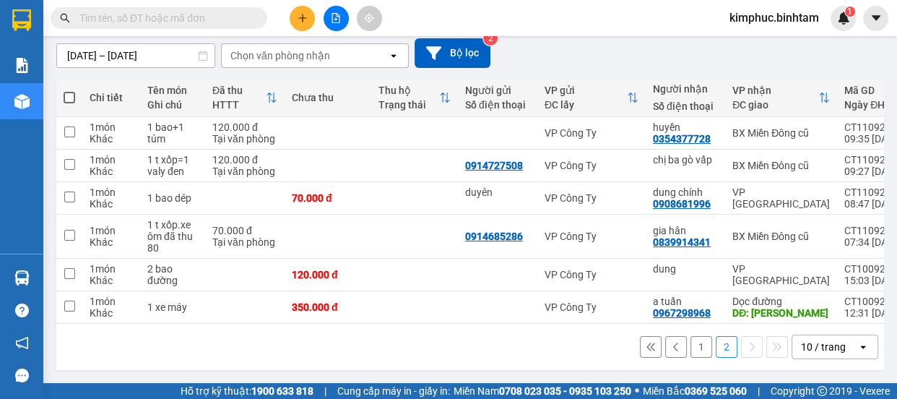
scroll to position [0, 0]
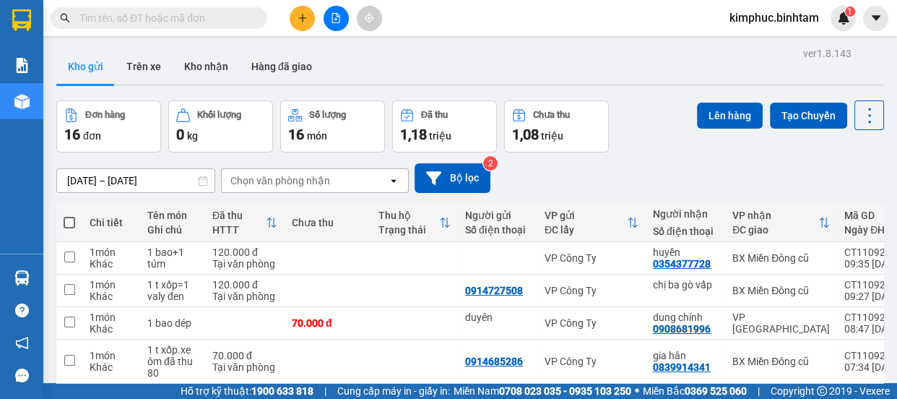
click at [336, 22] on icon "file-add" at bounding box center [336, 18] width 8 height 10
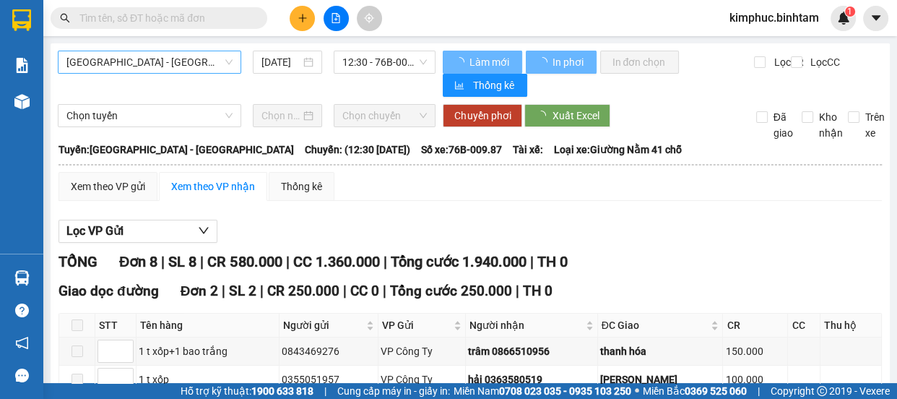
click at [121, 60] on span "[GEOGRAPHIC_DATA] - [GEOGRAPHIC_DATA]" at bounding box center [149, 62] width 166 height 22
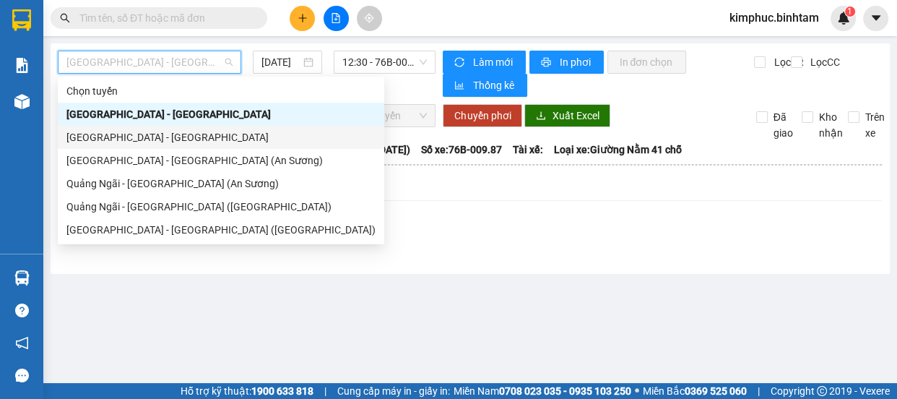
click at [126, 139] on div "[GEOGRAPHIC_DATA] - [GEOGRAPHIC_DATA]" at bounding box center [220, 137] width 309 height 16
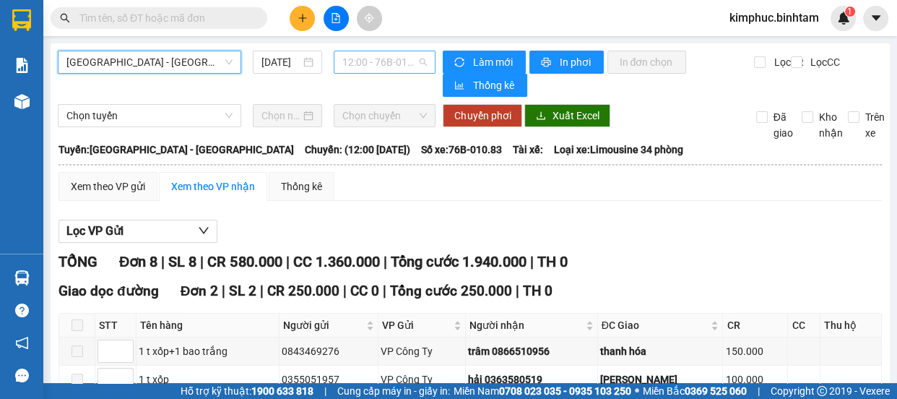
click at [408, 67] on span "12:00 - 76B-010.83" at bounding box center [384, 62] width 84 height 22
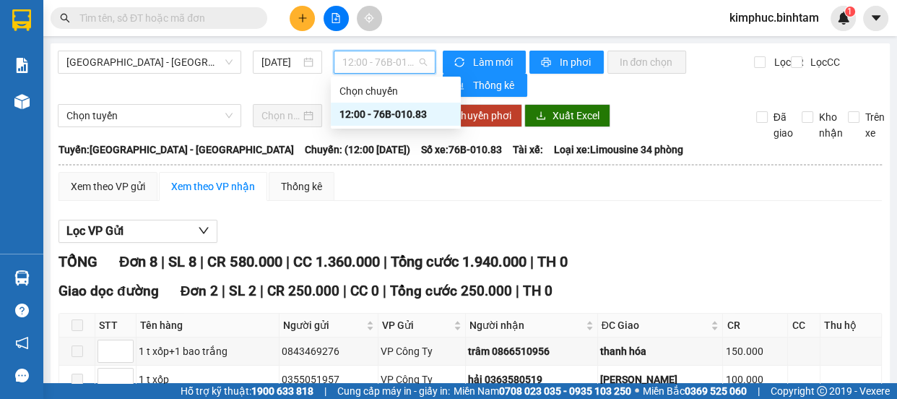
click at [396, 111] on div "12:00 - 76B-010.83" at bounding box center [395, 114] width 113 height 16
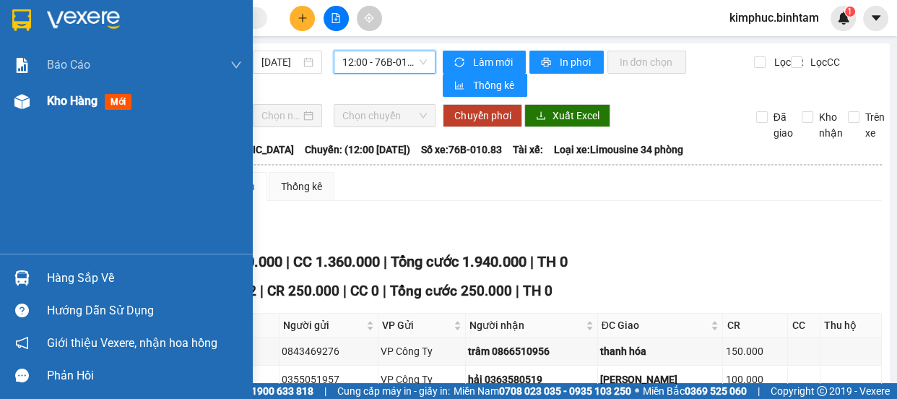
click at [67, 108] on div "Kho hàng mới" at bounding box center [92, 101] width 90 height 18
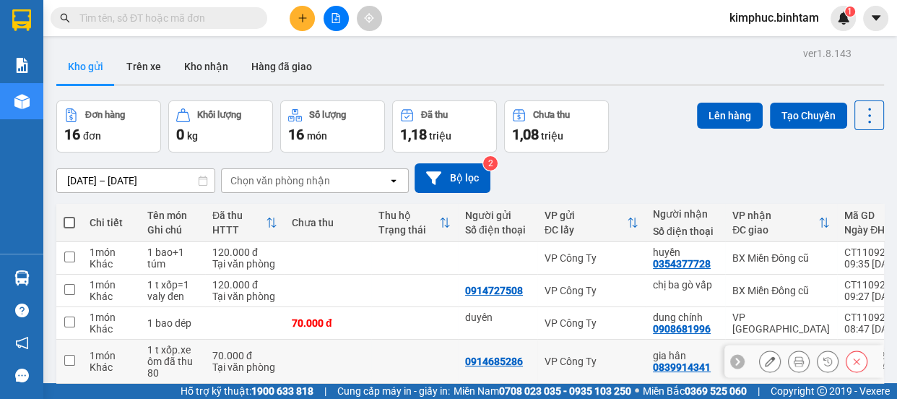
scroll to position [129, 0]
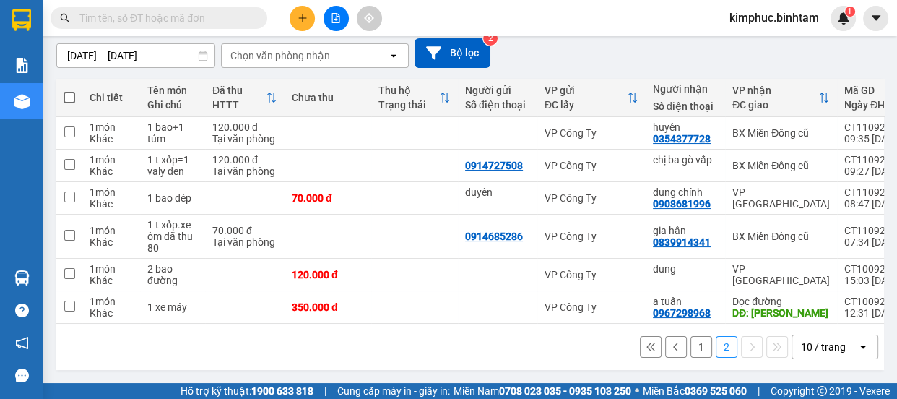
click at [690, 344] on button "1" at bounding box center [701, 347] width 22 height 22
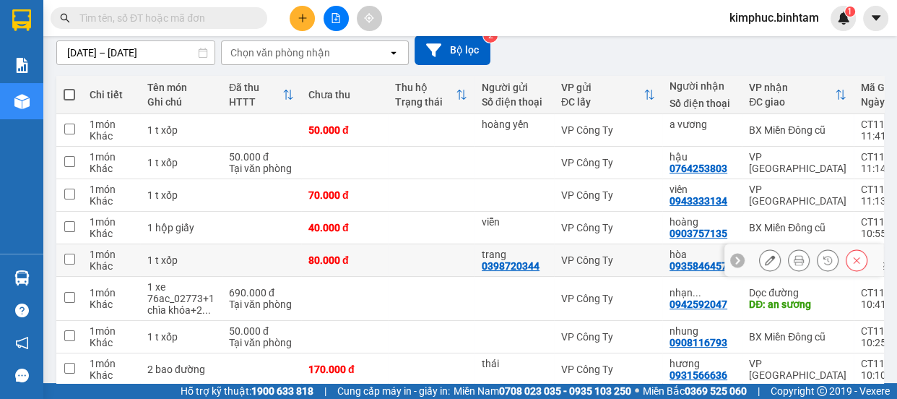
scroll to position [0, 0]
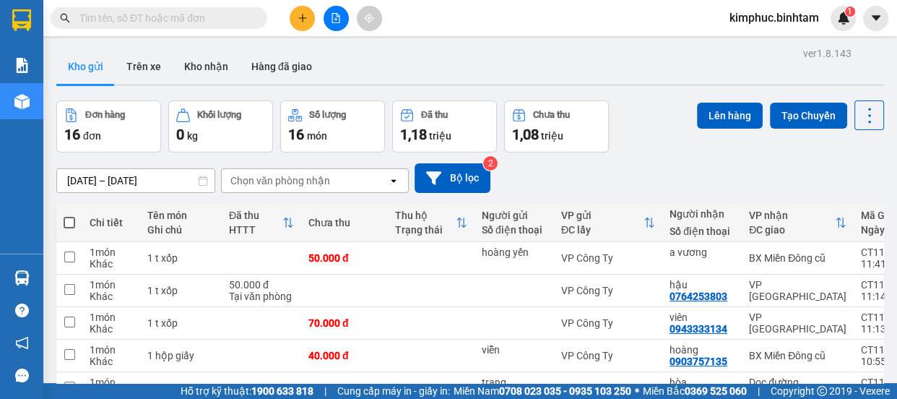
click at [339, 23] on button at bounding box center [335, 18] width 25 height 25
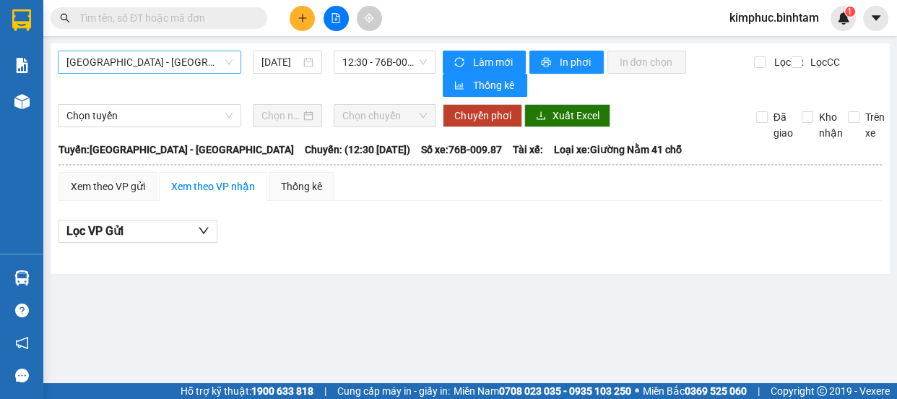
click at [185, 64] on span "[GEOGRAPHIC_DATA] - [GEOGRAPHIC_DATA]" at bounding box center [149, 62] width 166 height 22
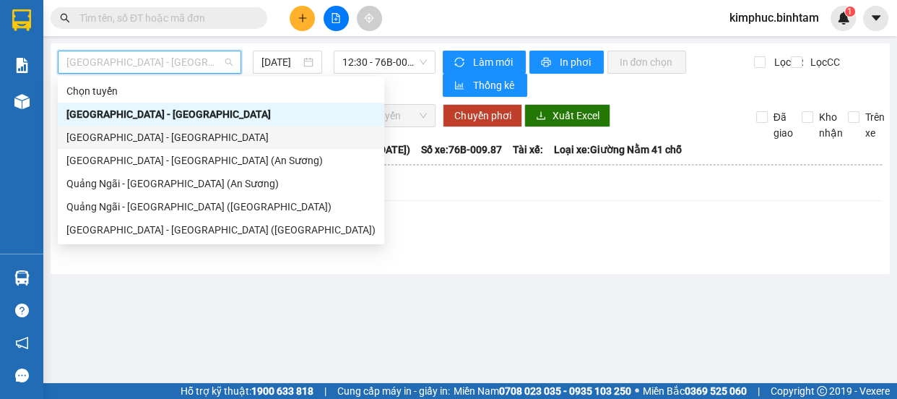
click at [173, 134] on div "[GEOGRAPHIC_DATA] - [GEOGRAPHIC_DATA]" at bounding box center [220, 137] width 309 height 16
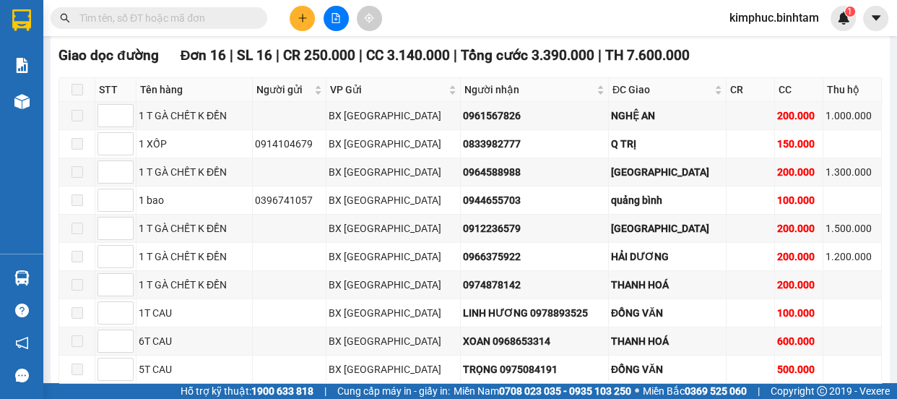
scroll to position [38, 0]
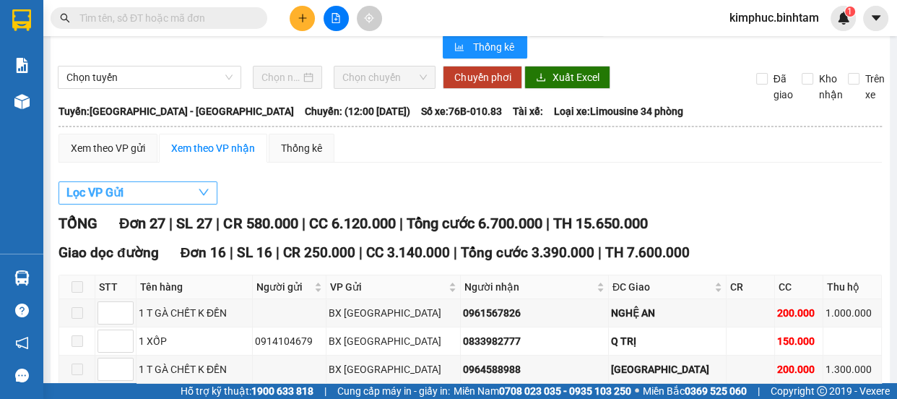
click at [131, 191] on button "Lọc VP Gửi" at bounding box center [137, 192] width 159 height 23
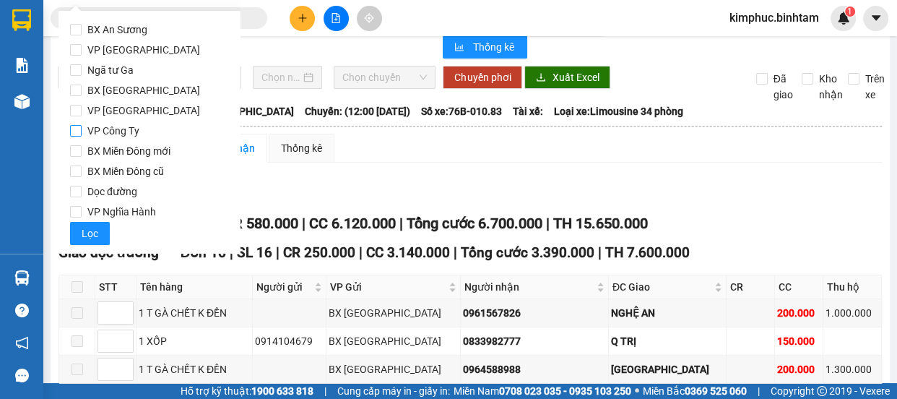
click at [82, 126] on span "VP Công Ty" at bounding box center [114, 131] width 64 height 20
click at [82, 126] on input "VP Công Ty" at bounding box center [76, 131] width 12 height 12
click at [75, 238] on button "Lọc" at bounding box center [90, 233] width 40 height 23
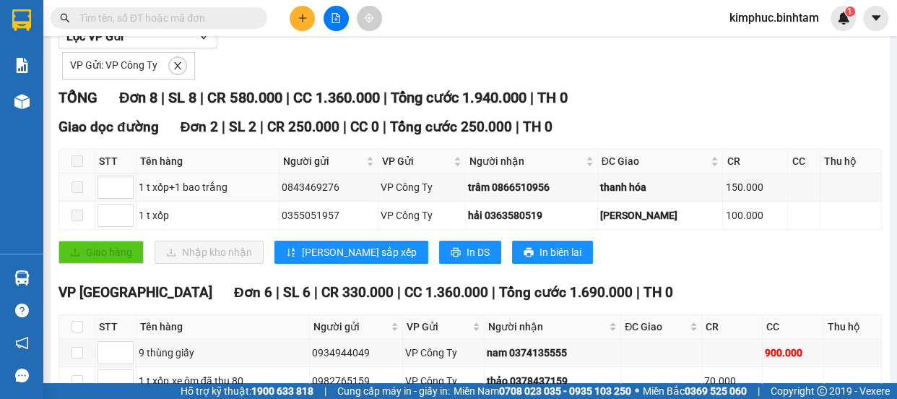
scroll to position [0, 0]
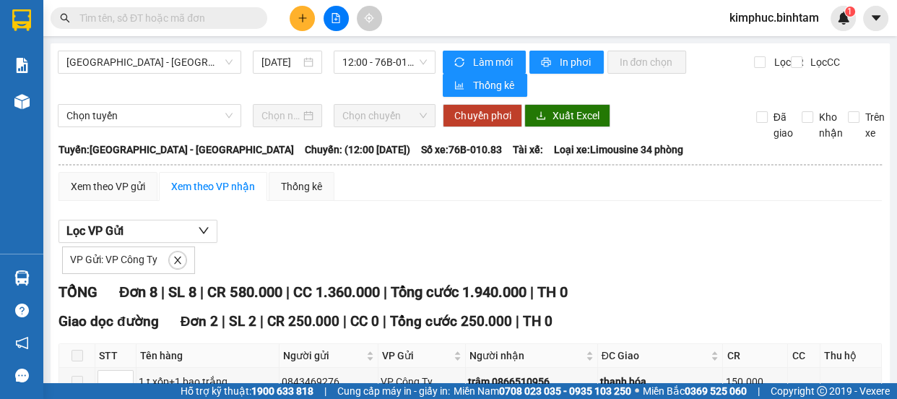
click at [592, 50] on div "[GEOGRAPHIC_DATA] - [GEOGRAPHIC_DATA] [DATE] 12:00 - 76B-010.83 Làm mới In phơi…" at bounding box center [470, 406] width 839 height 726
click at [580, 56] on span "In phơi" at bounding box center [575, 62] width 33 height 16
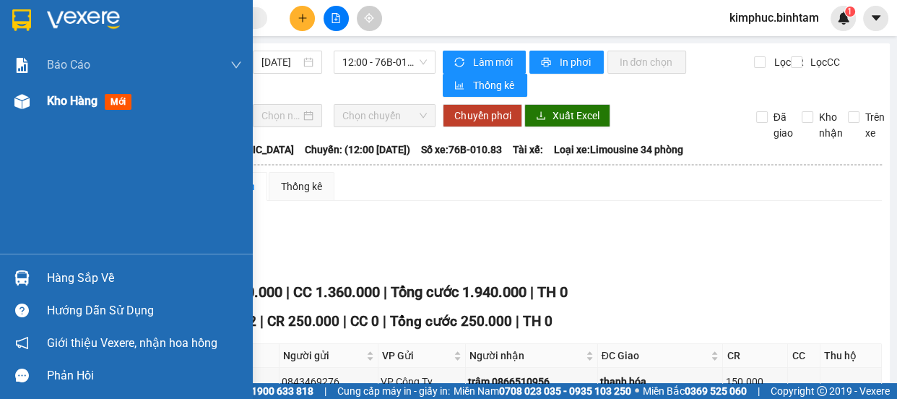
click at [76, 103] on span "Kho hàng" at bounding box center [72, 101] width 51 height 14
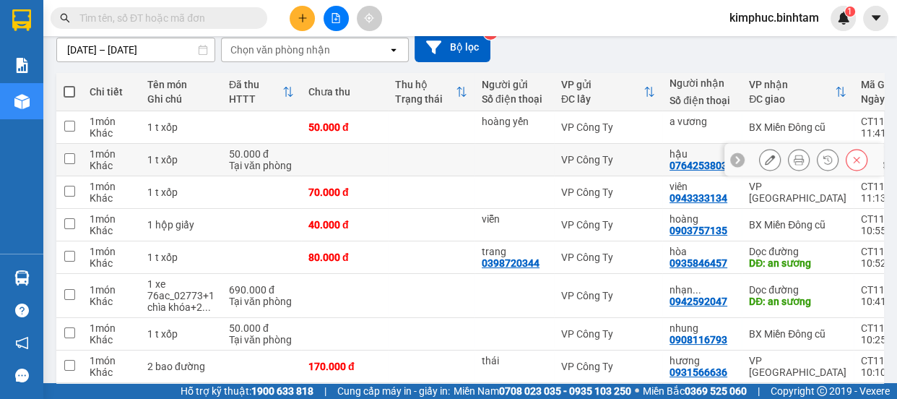
scroll to position [259, 0]
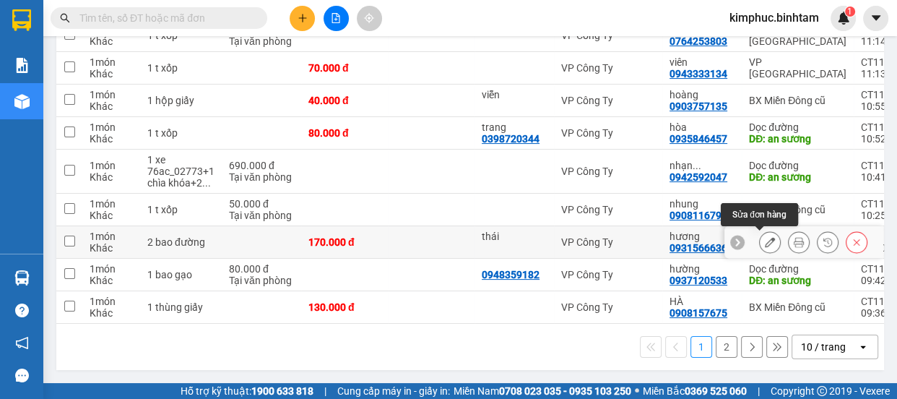
click at [765, 237] on icon at bounding box center [770, 242] width 10 height 10
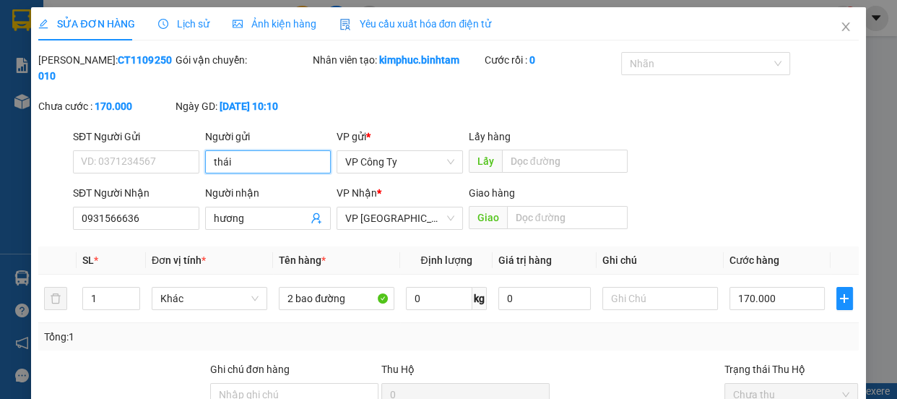
click at [249, 162] on input "thái" at bounding box center [268, 161] width 126 height 23
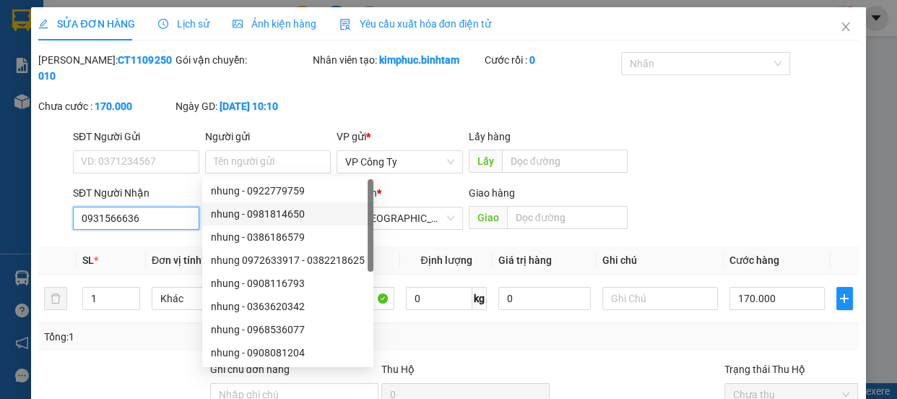
click at [162, 217] on input "0931566636" at bounding box center [136, 217] width 126 height 23
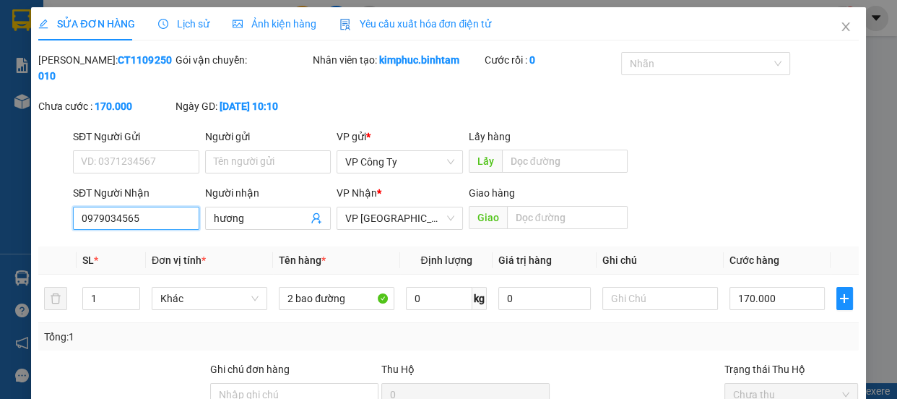
click at [162, 218] on input "0979034565" at bounding box center [136, 217] width 126 height 23
click at [244, 219] on input "hương" at bounding box center [261, 218] width 95 height 16
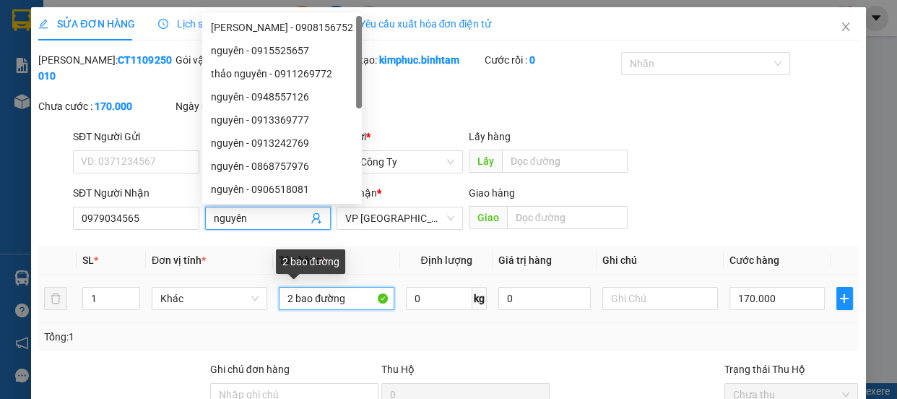
click at [347, 305] on input "2 bao đường" at bounding box center [337, 298] width 116 height 23
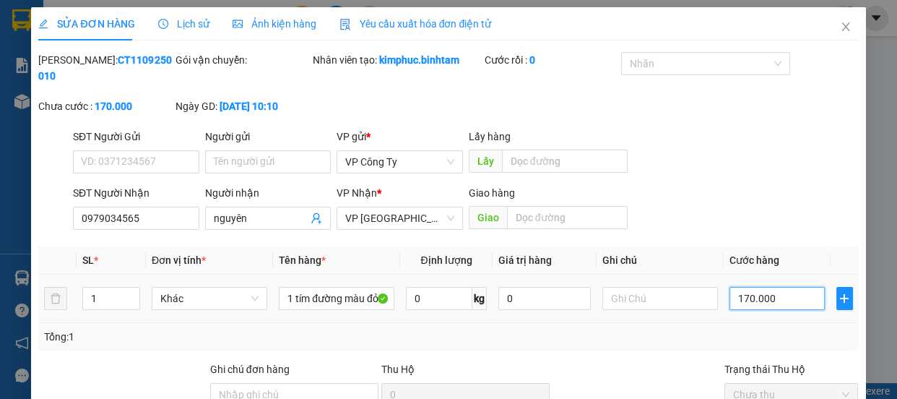
click at [736, 303] on input "170.000" at bounding box center [776, 298] width 95 height 23
click at [736, 306] on input "170.000" at bounding box center [776, 298] width 95 height 23
click at [732, 300] on input "170.000" at bounding box center [776, 298] width 95 height 23
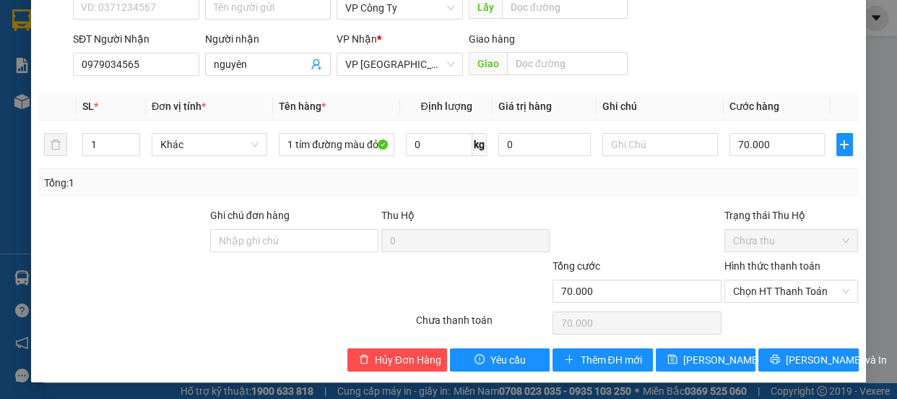
click at [752, 260] on label "Hình thức thanh toán" at bounding box center [772, 266] width 96 height 12
click at [752, 280] on input "Hình thức thanh toán" at bounding box center [786, 291] width 107 height 22
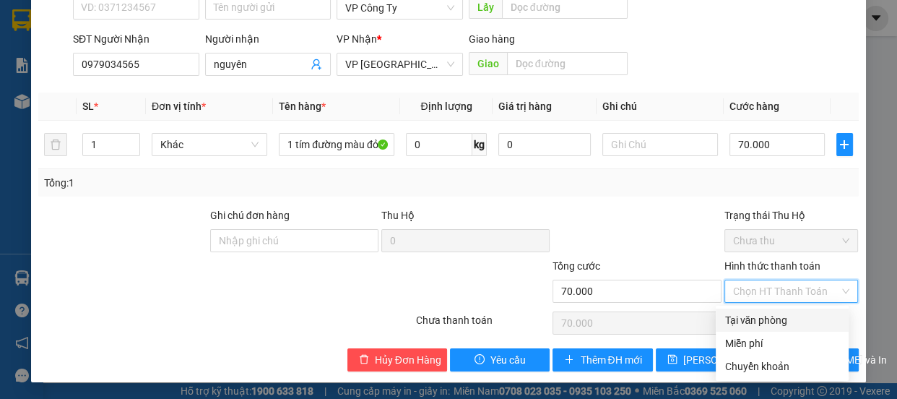
click at [744, 313] on div "Tại văn phòng" at bounding box center [782, 320] width 116 height 16
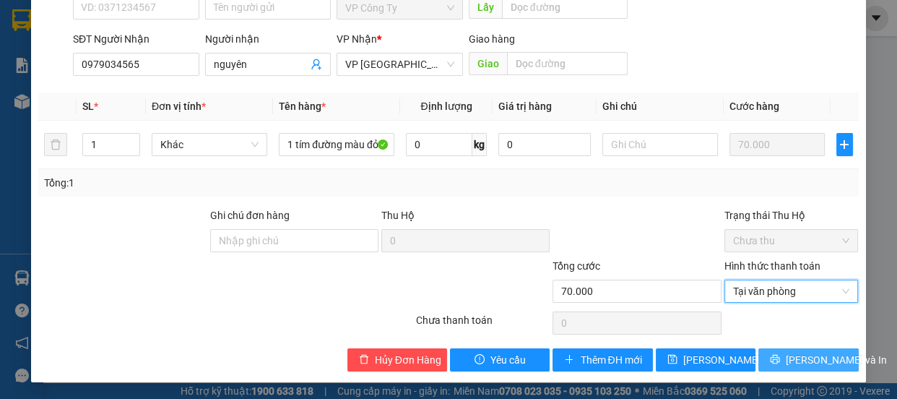
click at [773, 355] on icon "printer" at bounding box center [775, 359] width 10 height 10
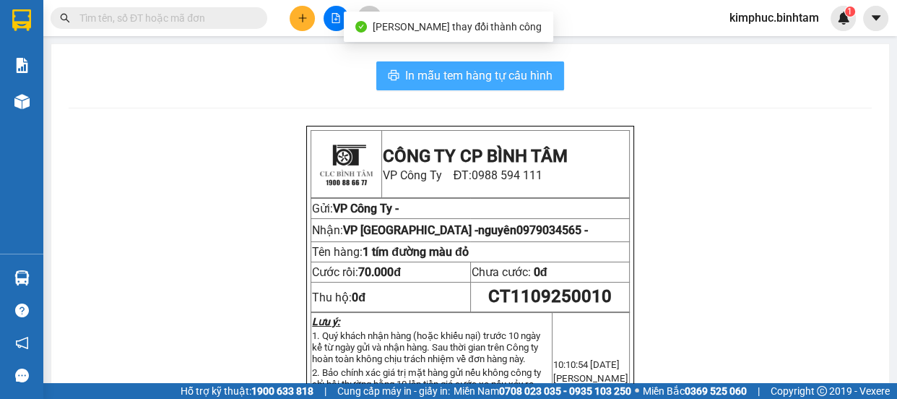
click at [513, 72] on span "In mẫu tem hàng tự cấu hình" at bounding box center [478, 75] width 147 height 18
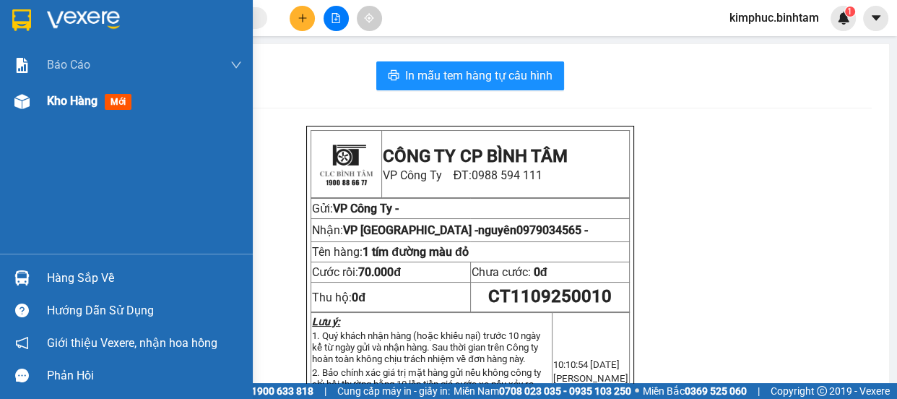
click at [58, 106] on span "Kho hàng" at bounding box center [72, 101] width 51 height 14
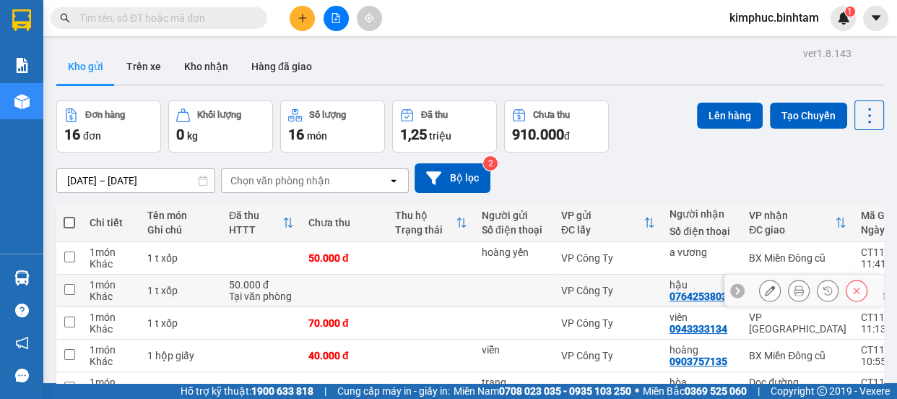
scroll to position [259, 0]
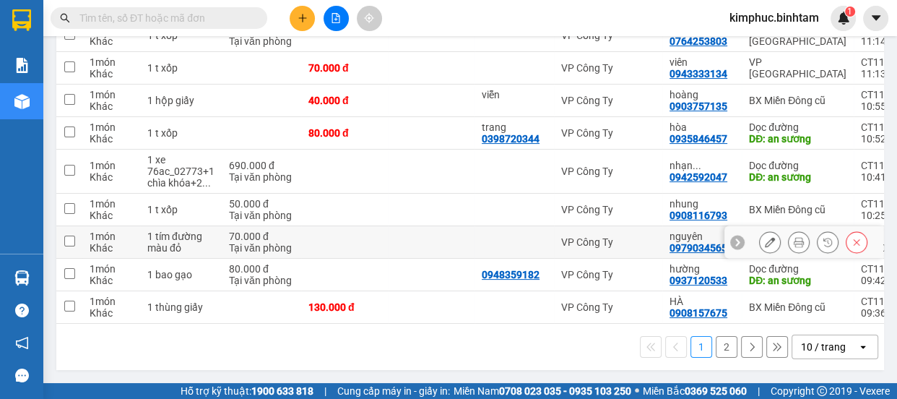
click at [69, 235] on input "checkbox" at bounding box center [69, 240] width 11 height 11
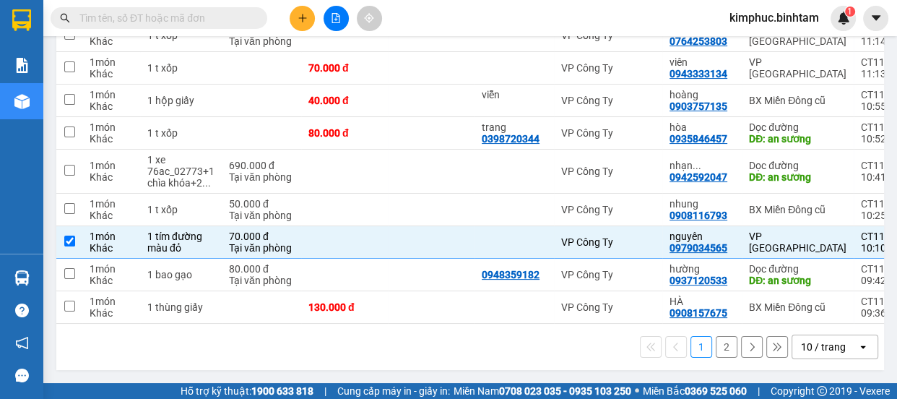
scroll to position [0, 0]
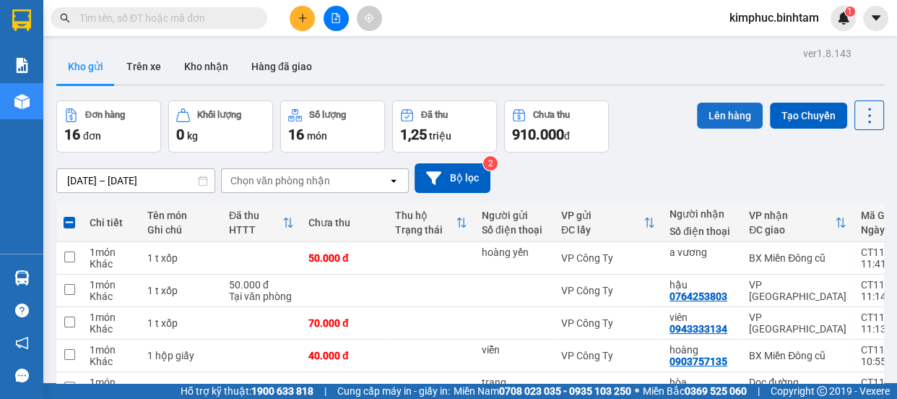
click at [721, 116] on button "Lên hàng" at bounding box center [730, 116] width 66 height 26
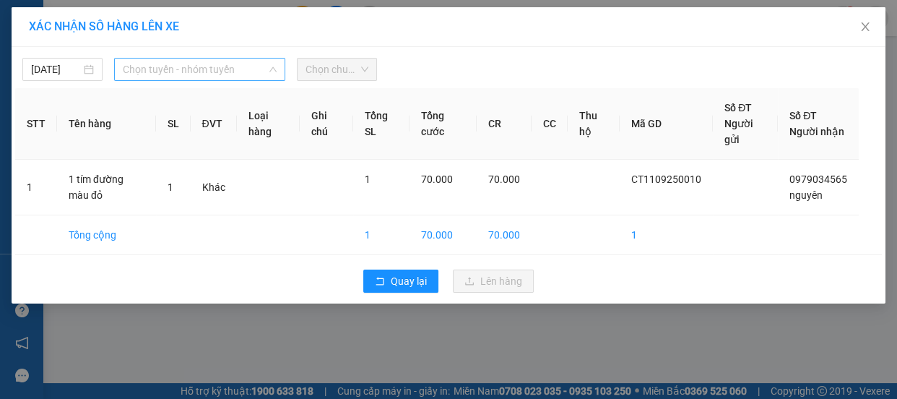
click at [170, 65] on span "Chọn tuyến - nhóm tuyến" at bounding box center [200, 69] width 154 height 22
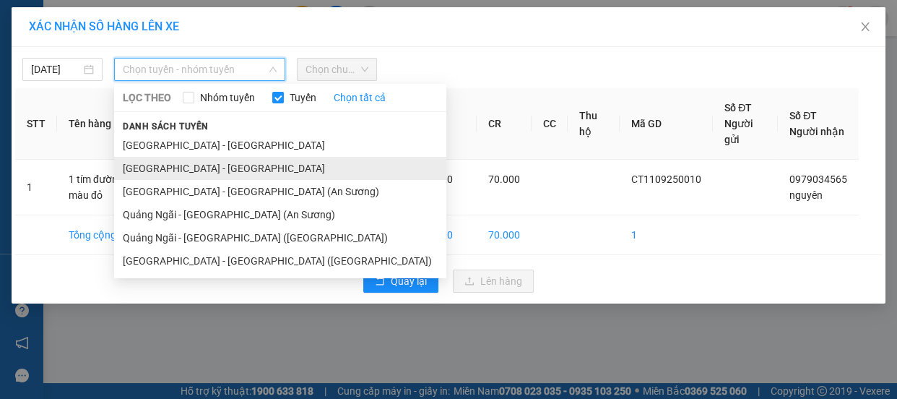
click at [182, 165] on li "[GEOGRAPHIC_DATA] - [GEOGRAPHIC_DATA]" at bounding box center [280, 168] width 332 height 23
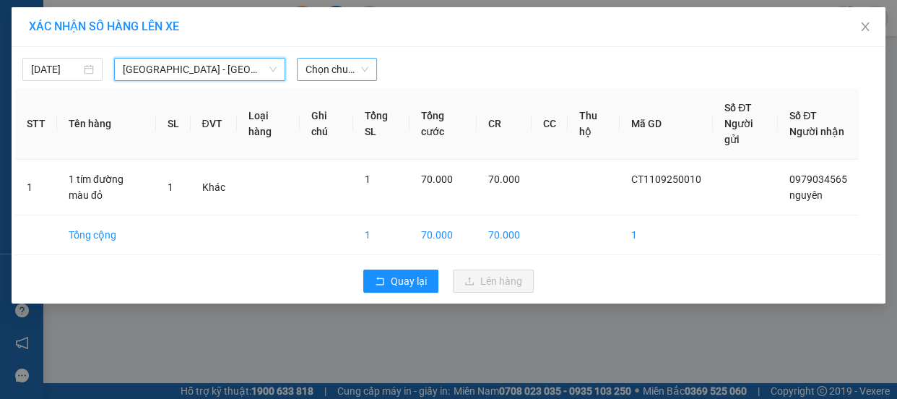
click at [326, 72] on span "Chọn chuyến" at bounding box center [336, 69] width 63 height 22
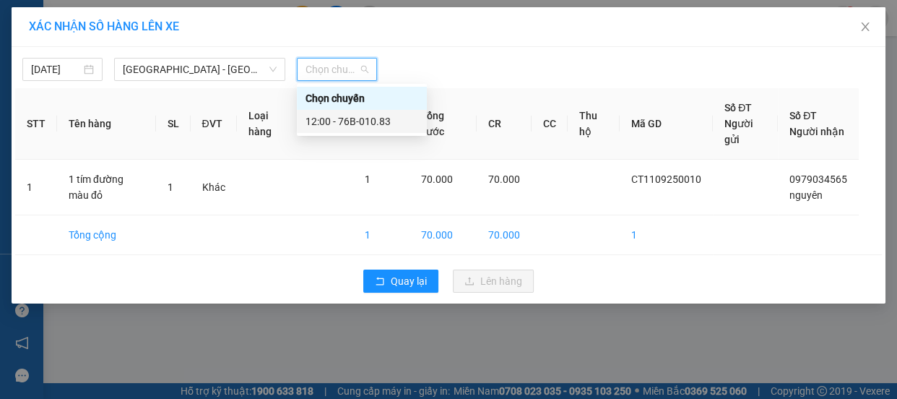
click at [344, 118] on div "12:00 - 76B-010.83" at bounding box center [361, 121] width 113 height 16
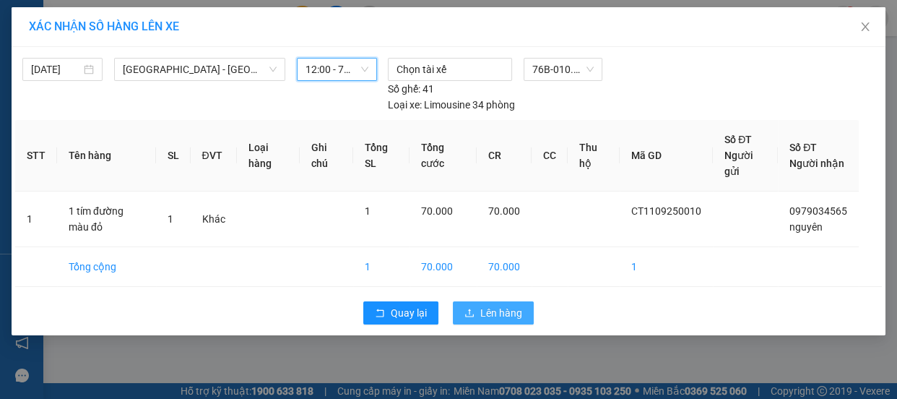
click at [498, 311] on span "Lên hàng" at bounding box center [501, 313] width 42 height 16
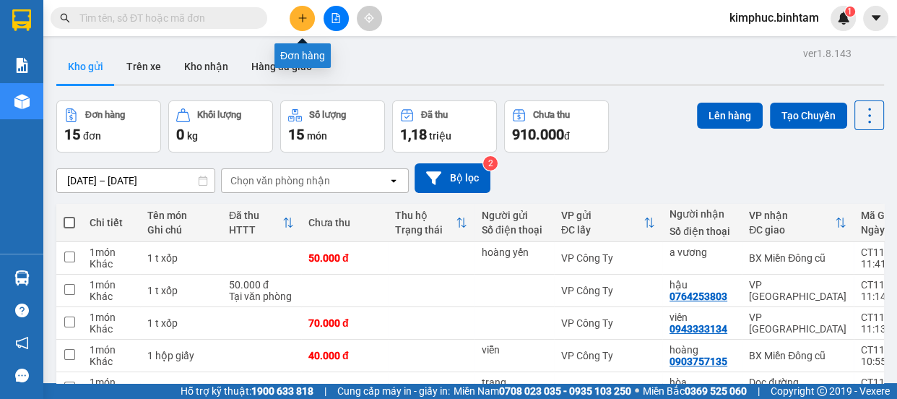
click at [300, 17] on icon "plus" at bounding box center [302, 18] width 10 height 10
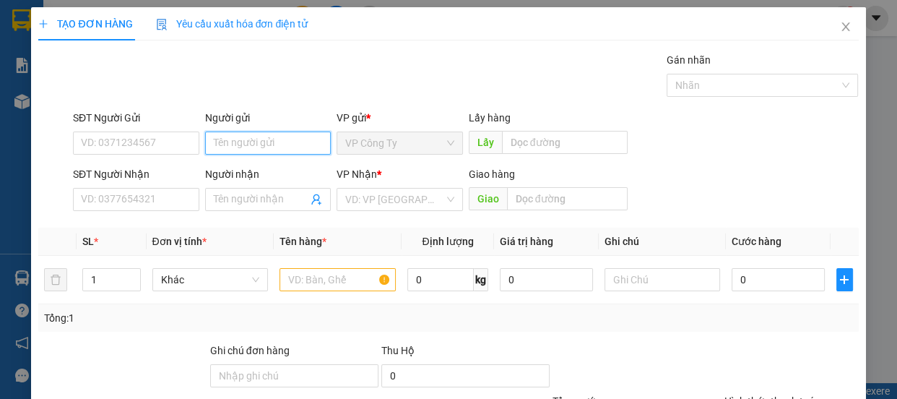
click at [231, 148] on input "Người gửi" at bounding box center [268, 142] width 126 height 23
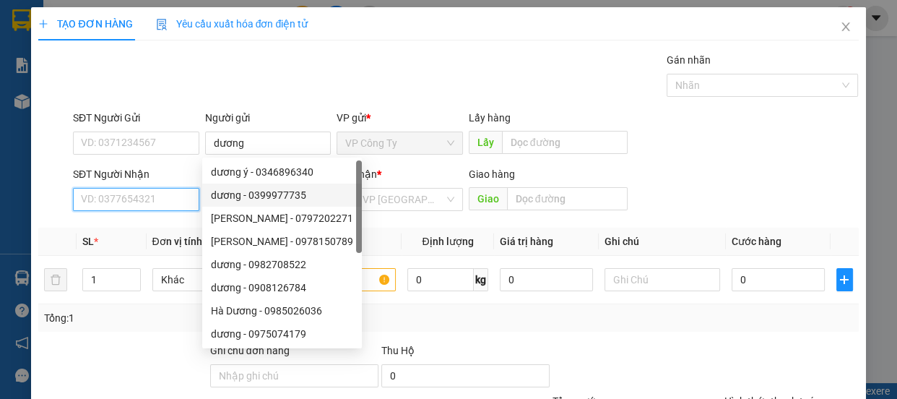
click at [143, 205] on input "SĐT Người Nhận" at bounding box center [136, 199] width 126 height 23
